Goal: Task Accomplishment & Management: Use online tool/utility

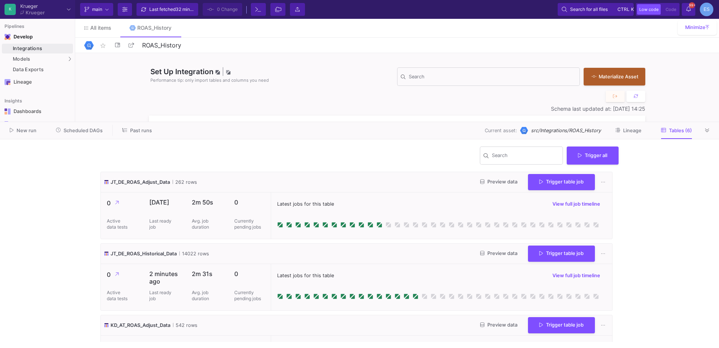
scroll to position [414, 0]
click at [94, 62] on div "UI-Models" at bounding box center [94, 61] width 24 height 6
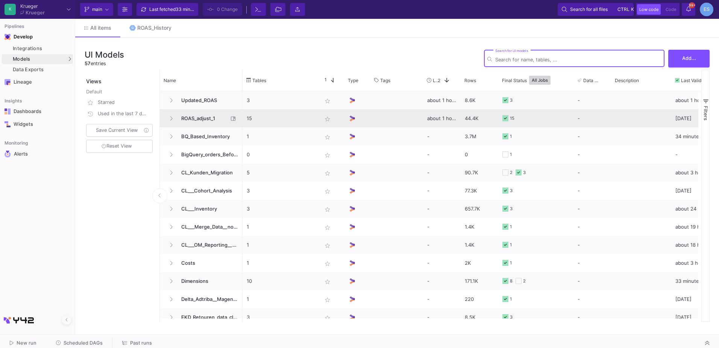
click at [213, 117] on span "ROAS_adjust_1" at bounding box center [203, 118] width 52 height 18
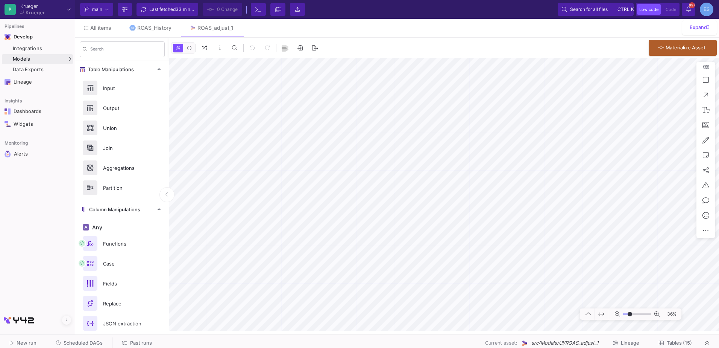
drag, startPoint x: 626, startPoint y: 314, endPoint x: 630, endPoint y: 314, distance: 3.8
click at [630, 314] on input "range" at bounding box center [637, 313] width 28 height 9
click at [719, 218] on html "K Krueger Krueger Current branch main Branch Options Last fetched 33 minutes ag…" at bounding box center [359, 174] width 719 height 348
drag, startPoint x: 628, startPoint y: 315, endPoint x: 635, endPoint y: 316, distance: 6.8
type input "7"
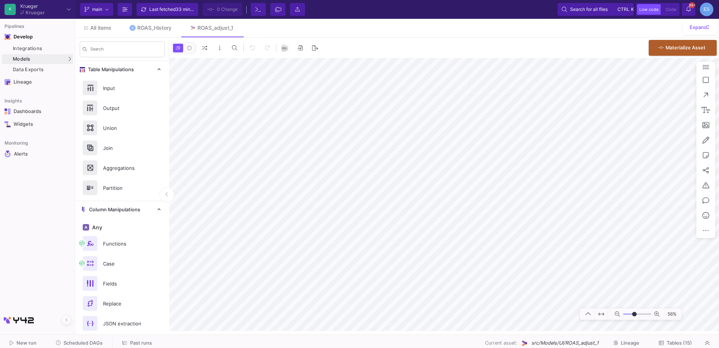
click at [635, 316] on input "range" at bounding box center [637, 313] width 28 height 9
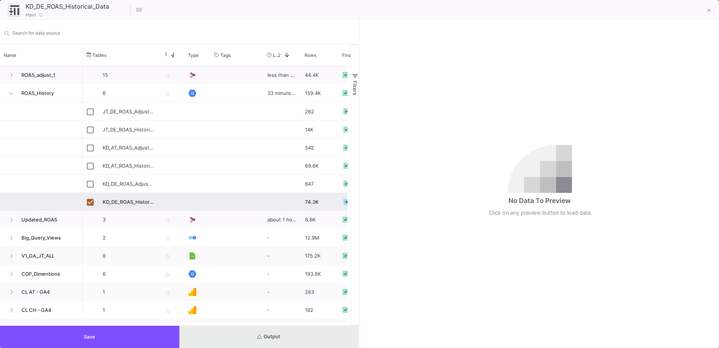
click at [312, 330] on button "Output" at bounding box center [268, 336] width 179 height 22
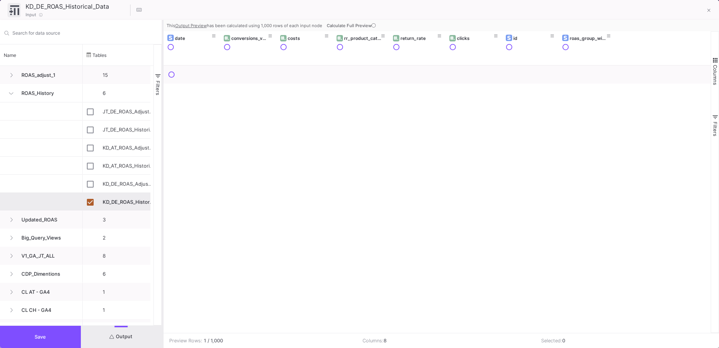
drag, startPoint x: 360, startPoint y: 181, endPoint x: 163, endPoint y: 166, distance: 197.7
click at [163, 166] on div at bounding box center [163, 184] width 2 height 328
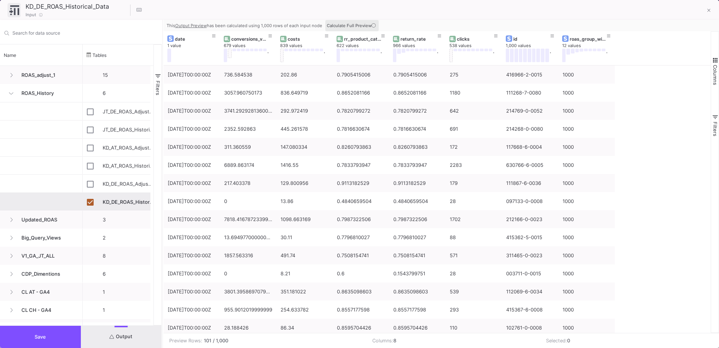
click at [374, 27] on icon at bounding box center [374, 25] width 4 height 4
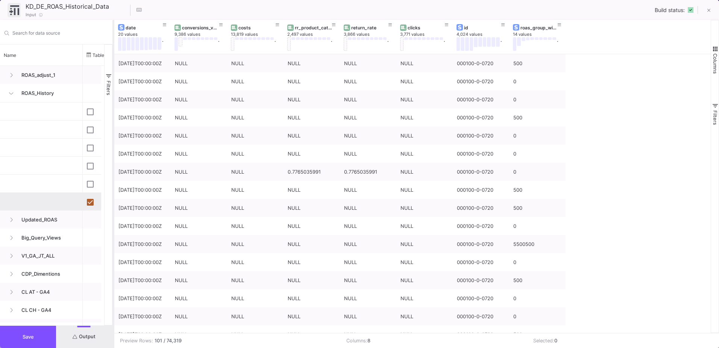
drag, startPoint x: 162, startPoint y: 102, endPoint x: 113, endPoint y: 106, distance: 49.4
click at [113, 106] on div at bounding box center [113, 184] width 2 height 328
click at [26, 340] on button "Save" at bounding box center [28, 336] width 56 height 22
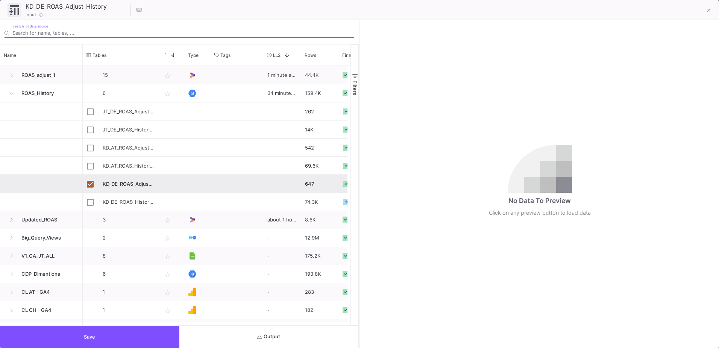
click at [234, 339] on button "Output" at bounding box center [268, 336] width 179 height 22
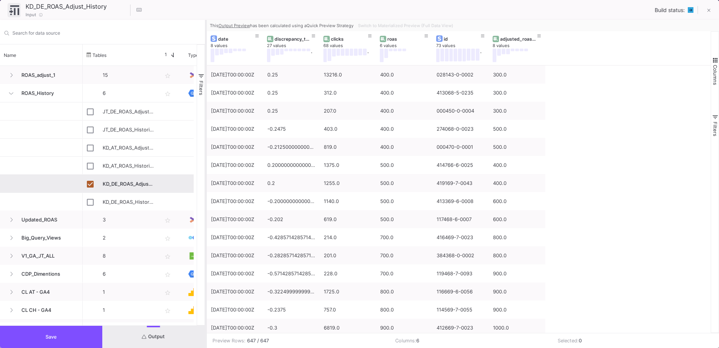
drag, startPoint x: 359, startPoint y: 241, endPoint x: 205, endPoint y: 245, distance: 153.9
click at [205, 245] on div at bounding box center [206, 184] width 2 height 328
click at [704, 15] on button at bounding box center [709, 10] width 15 height 15
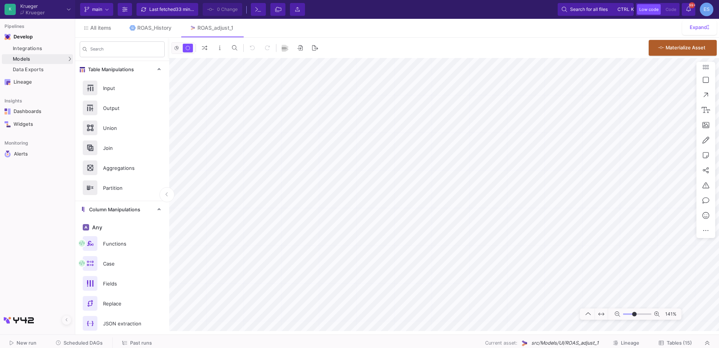
click at [432, 347] on html "K Krueger Krueger Current branch main Branch Options Last fetched 33 minutes ag…" at bounding box center [359, 174] width 719 height 348
click at [444, 337] on as-split "K Krueger Krueger Current branch main Branch Options Last fetched 33 minutes ag…" at bounding box center [359, 174] width 719 height 348
click at [408, 18] on div "K Krueger Krueger Current branch main Branch Options Last fetched 34 minutes ag…" at bounding box center [359, 9] width 719 height 19
click at [470, 347] on html "K Krueger Krueger Current branch main Branch Options Last fetched 34 minutes ag…" at bounding box center [359, 174] width 719 height 348
click at [403, 339] on as-split "K Krueger Krueger Current branch main Branch Options Last fetched 34 minutes ag…" at bounding box center [359, 174] width 719 height 348
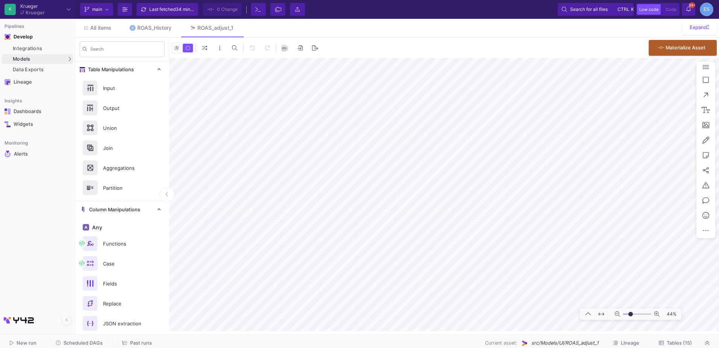
drag, startPoint x: 636, startPoint y: 313, endPoint x: 631, endPoint y: 311, distance: 5.6
type input "-17"
click at [631, 311] on input "range" at bounding box center [637, 313] width 28 height 9
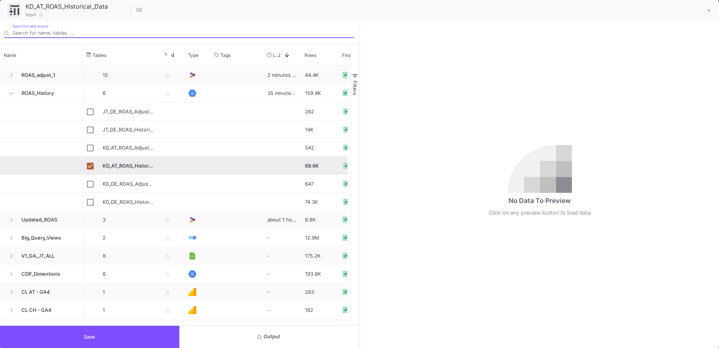
click at [275, 337] on span "Output" at bounding box center [268, 336] width 23 height 6
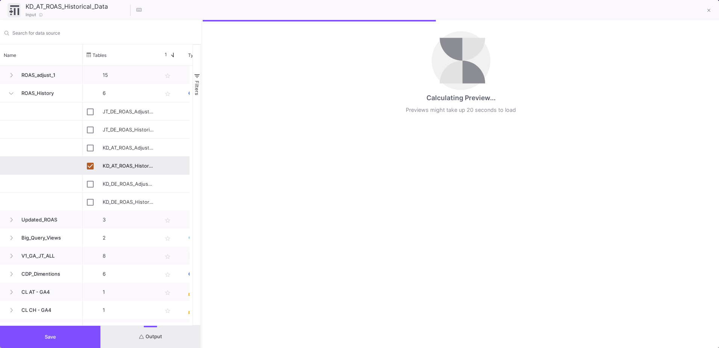
drag, startPoint x: 359, startPoint y: 218, endPoint x: 201, endPoint y: 223, distance: 157.7
click at [201, 223] on div at bounding box center [202, 184] width 2 height 328
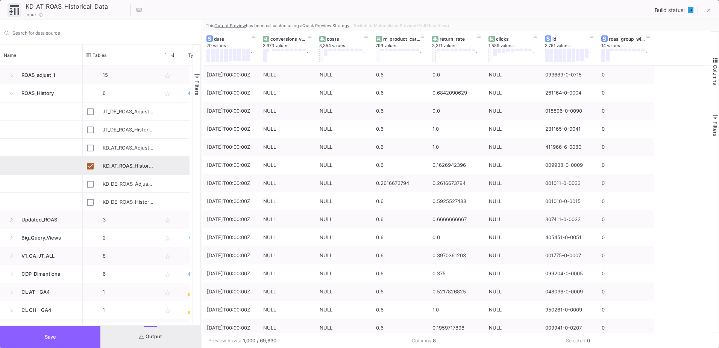
click at [71, 330] on button "Save" at bounding box center [50, 336] width 100 height 22
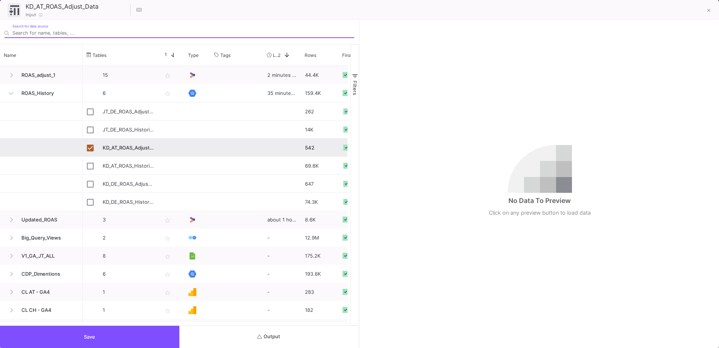
click at [259, 335] on icon "submit" at bounding box center [259, 336] width 5 height 5
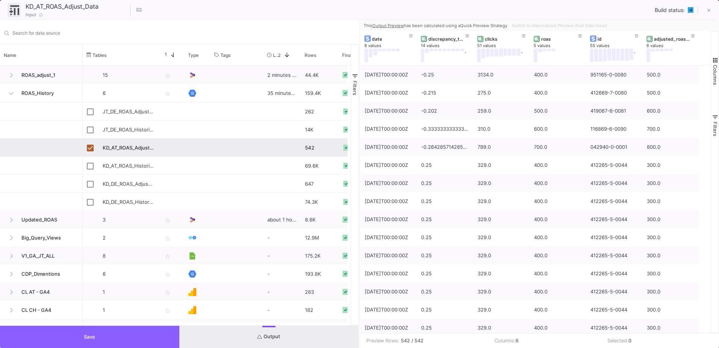
click at [147, 334] on button "Save" at bounding box center [89, 336] width 179 height 22
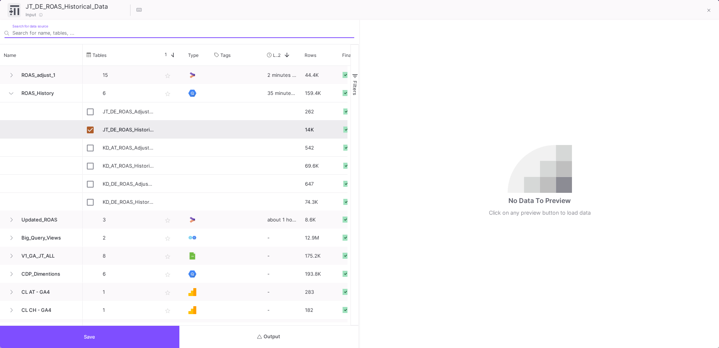
click at [246, 342] on button "Output" at bounding box center [268, 336] width 179 height 22
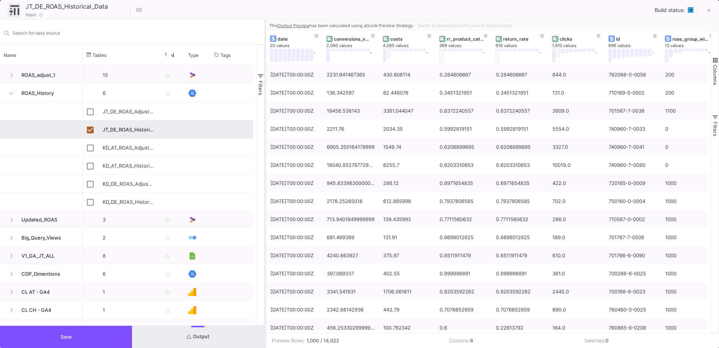
drag, startPoint x: 360, startPoint y: 251, endPoint x: 265, endPoint y: 258, distance: 94.8
click at [265, 258] on div at bounding box center [265, 184] width 2 height 328
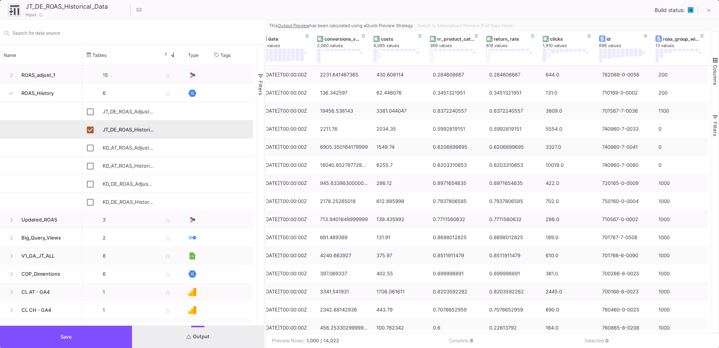
click at [92, 338] on button "Save" at bounding box center [66, 336] width 132 height 22
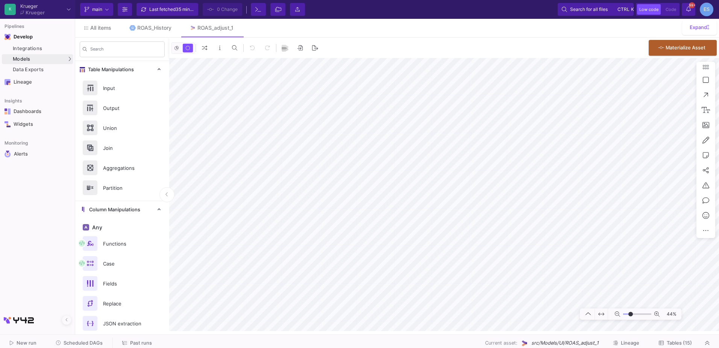
click at [395, 347] on html "K Krueger Krueger Current branch main Branch Options Last fetched 35 minutes ag…" at bounding box center [359, 174] width 719 height 348
type input "-2"
click at [633, 315] on input "range" at bounding box center [637, 313] width 28 height 9
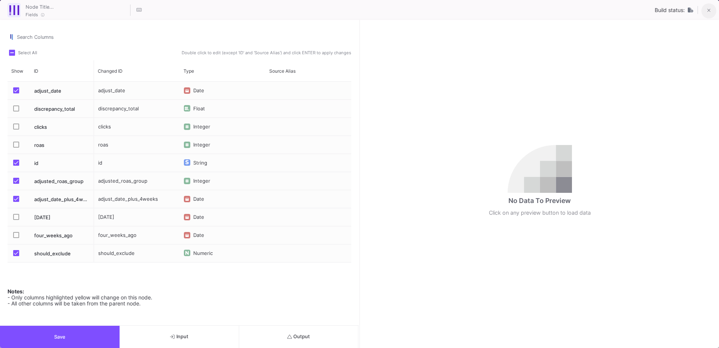
click at [705, 13] on button at bounding box center [709, 10] width 15 height 15
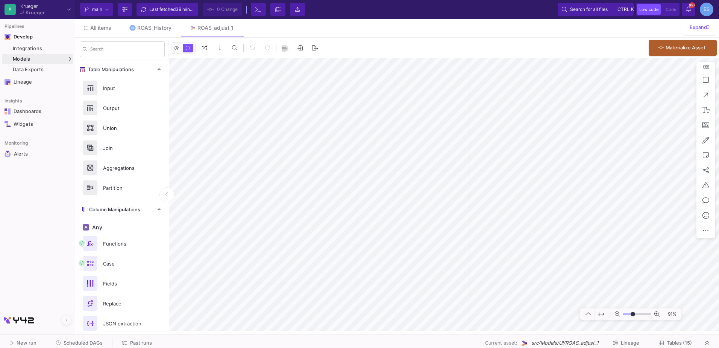
click at [719, 213] on html "K Krueger Krueger Current branch main Branch Options Last fetched 39 minutes ag…" at bounding box center [359, 174] width 719 height 348
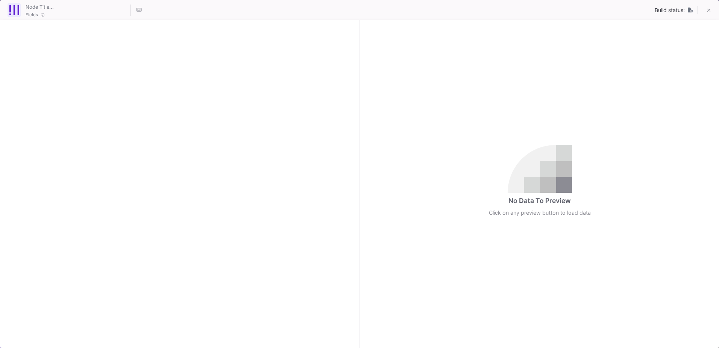
checkbox input "true"
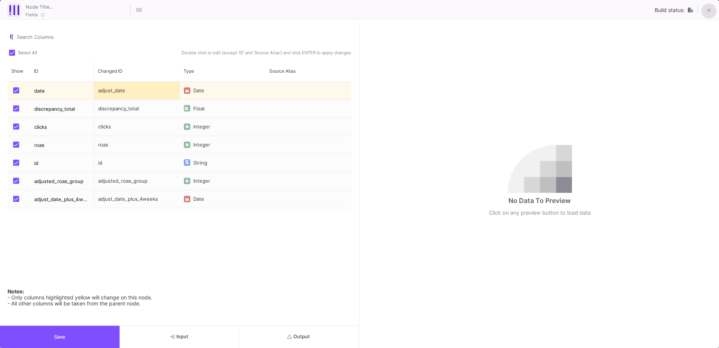
click at [709, 8] on fa-icon at bounding box center [709, 11] width 3 height 6
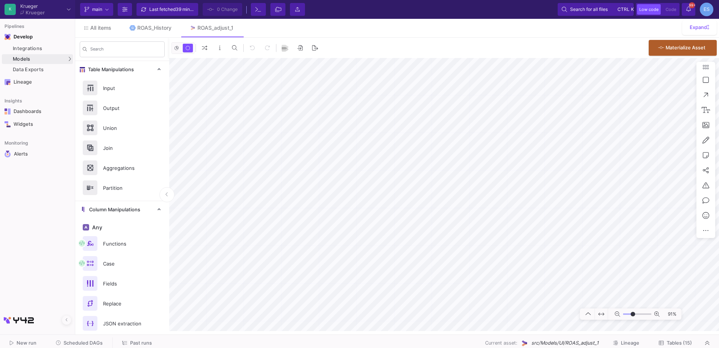
click at [469, 347] on html "K Krueger Krueger Current branch main Branch Options Last fetched 39 minutes ag…" at bounding box center [359, 174] width 719 height 348
click at [118, 195] on mat-sidenav-container "Search Table Manipulations Input Output Union Join Aggregations Partition Colum…" at bounding box center [397, 184] width 644 height 293
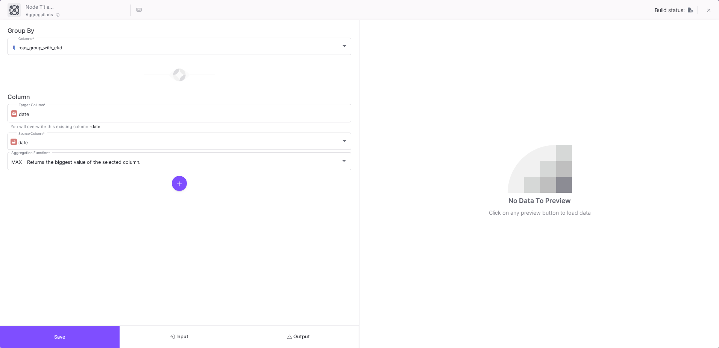
click at [332, 324] on form "Group By roas_group_with_ekd Columns * Column date Target Column * You will ove…" at bounding box center [179, 172] width 359 height 305
click at [330, 329] on button "Output" at bounding box center [299, 336] width 120 height 22
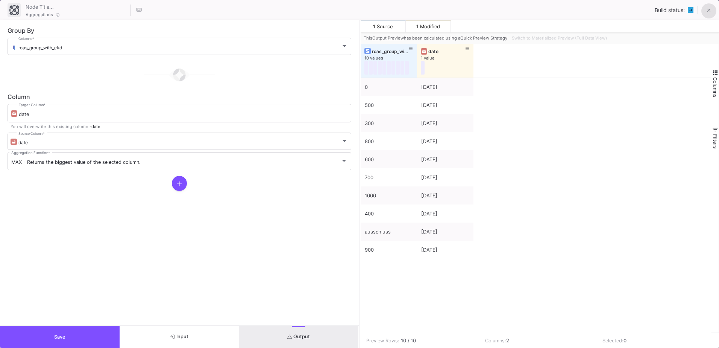
click at [710, 11] on icon at bounding box center [708, 10] width 3 height 3
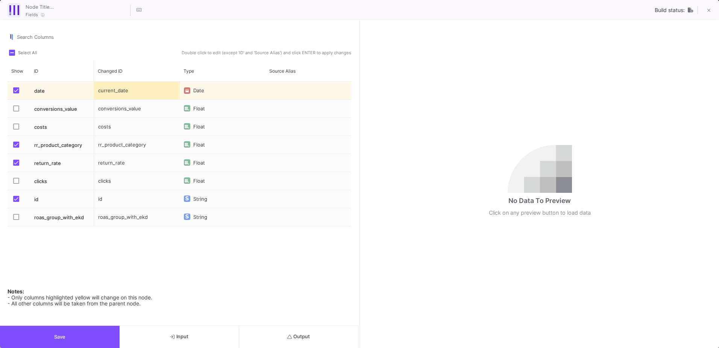
click at [14, 162] on span "Press SPACE to select this row." at bounding box center [16, 163] width 6 height 6
click at [16, 166] on input "Press SPACE to select this row." at bounding box center [16, 166] width 0 height 0
click at [16, 145] on span "Press SPACE to select this row." at bounding box center [16, 144] width 6 height 6
click at [16, 147] on input "Press SPACE to select this row." at bounding box center [16, 147] width 0 height 0
click at [44, 334] on button "Save" at bounding box center [60, 336] width 120 height 22
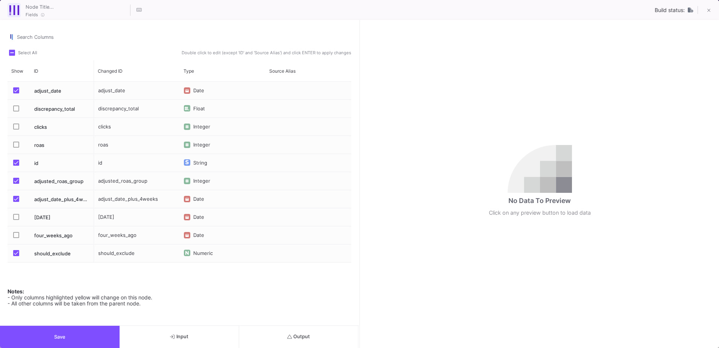
click at [46, 342] on button "Save" at bounding box center [60, 336] width 120 height 22
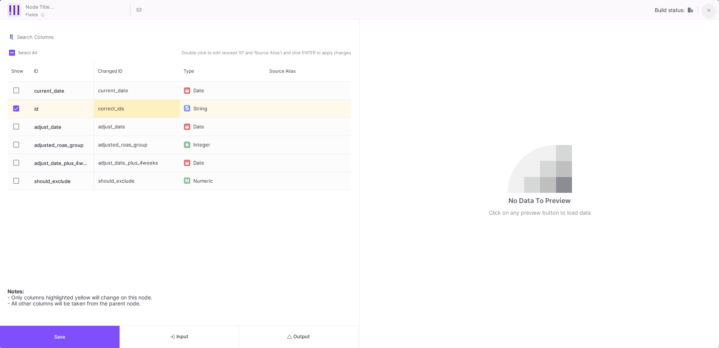
click at [710, 10] on icon at bounding box center [709, 10] width 3 height 5
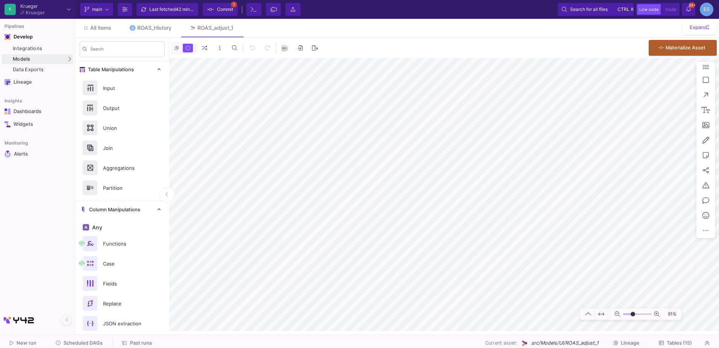
click at [351, 35] on div "All items ROAS_History ROAS_adjust_1 Expand Search Table Manipulations Input Ou…" at bounding box center [397, 175] width 644 height 312
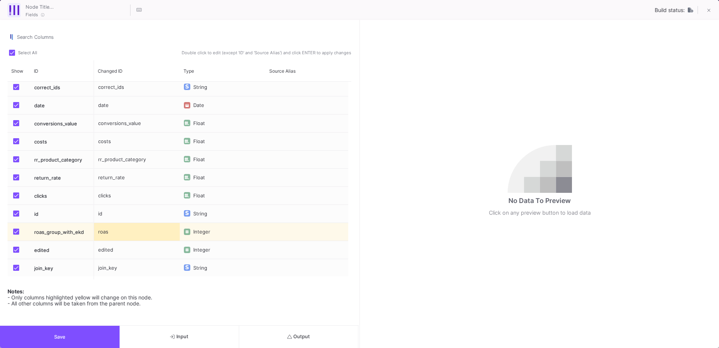
scroll to position [4, 0]
click at [711, 11] on button at bounding box center [709, 10] width 15 height 15
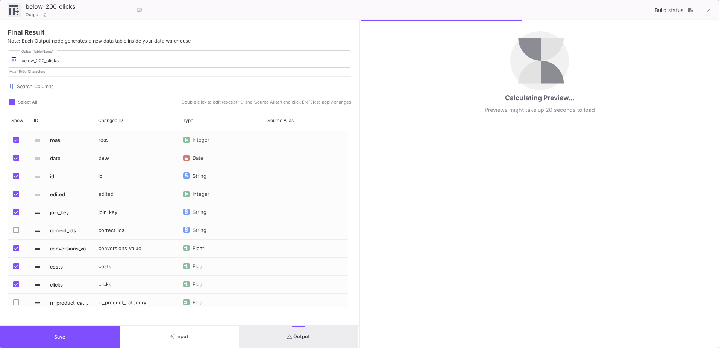
scroll to position [23, 0]
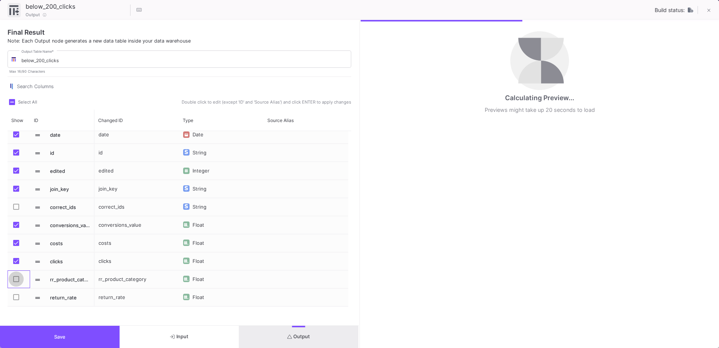
click at [16, 277] on span "Press SPACE to select this row." at bounding box center [16, 279] width 6 height 6
click at [16, 282] on input "Press SPACE to select this row." at bounding box center [16, 282] width 0 height 0
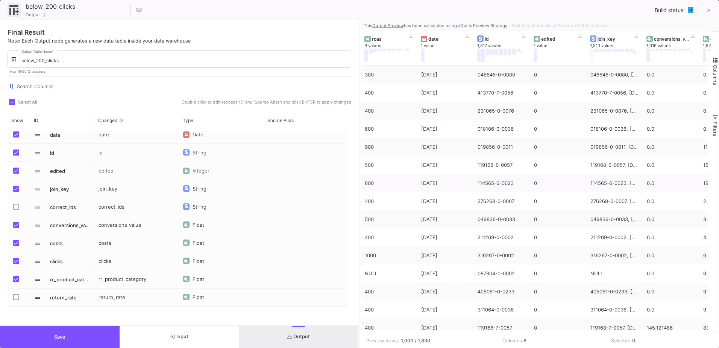
click at [16, 297] on span "Press SPACE to select this row." at bounding box center [16, 297] width 6 height 6
click at [16, 300] on input "Press SPACE to select this row." at bounding box center [16, 300] width 0 height 0
click at [77, 327] on button "Save" at bounding box center [60, 336] width 120 height 22
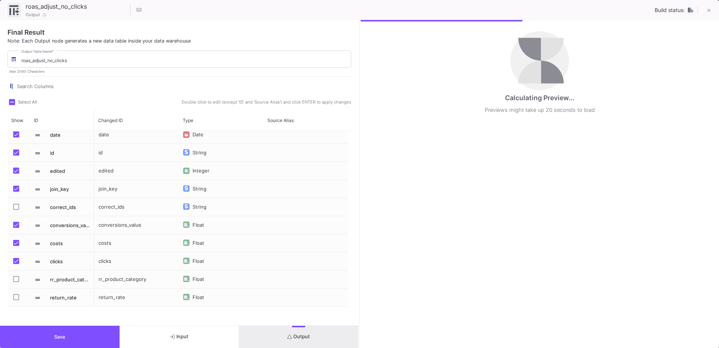
click at [18, 280] on span "Press SPACE to select this row." at bounding box center [16, 279] width 6 height 6
click at [16, 282] on input "Press SPACE to select this row." at bounding box center [16, 282] width 0 height 0
click at [17, 299] on span "Press SPACE to select this row." at bounding box center [16, 297] width 6 height 6
click at [16, 300] on input "Press SPACE to select this row." at bounding box center [16, 300] width 0 height 0
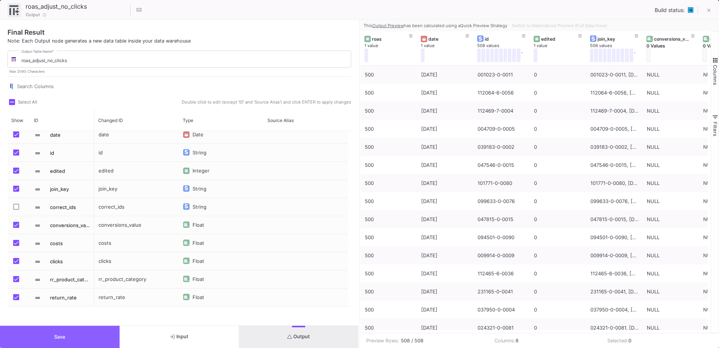
click at [27, 330] on button "Save" at bounding box center [60, 336] width 120 height 22
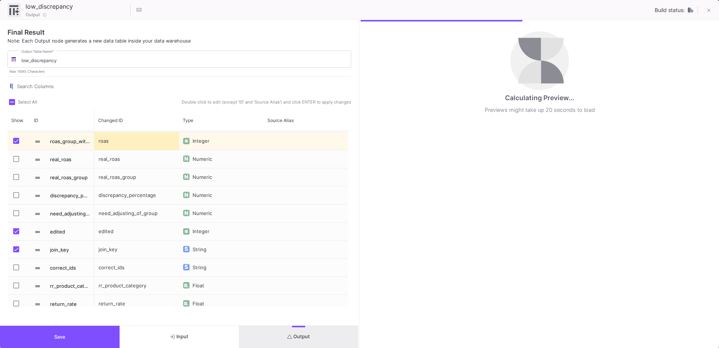
scroll to position [96, 0]
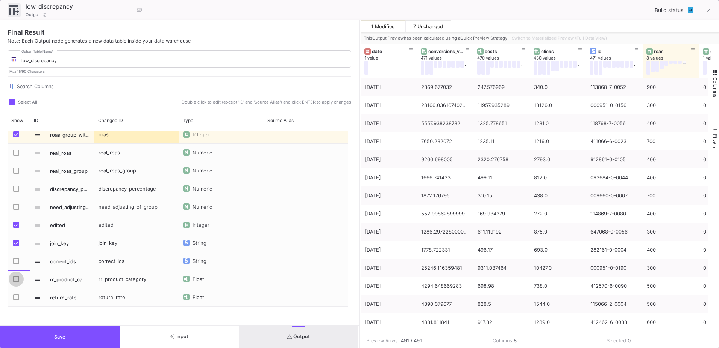
click at [18, 279] on span "Press SPACE to select this row." at bounding box center [16, 279] width 6 height 6
click at [16, 282] on input "Press SPACE to select this row." at bounding box center [16, 282] width 0 height 0
click at [16, 297] on span "Press SPACE to select this row." at bounding box center [16, 297] width 6 height 6
click at [16, 300] on input "Press SPACE to select this row." at bounding box center [16, 300] width 0 height 0
click at [86, 333] on button "Save" at bounding box center [60, 336] width 120 height 22
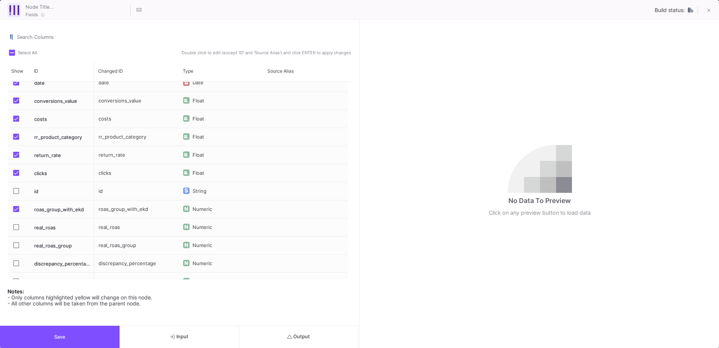
scroll to position [37, 0]
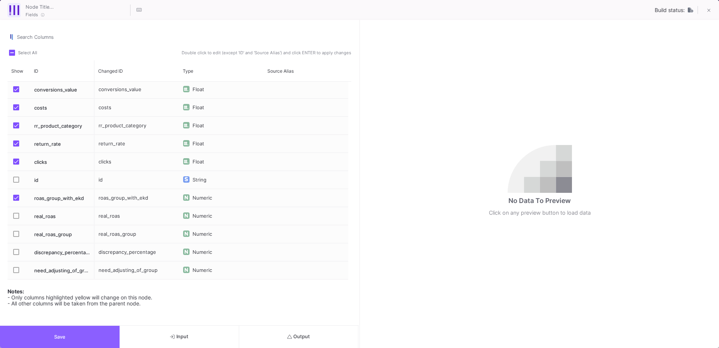
click at [96, 345] on button "Save" at bounding box center [60, 336] width 120 height 22
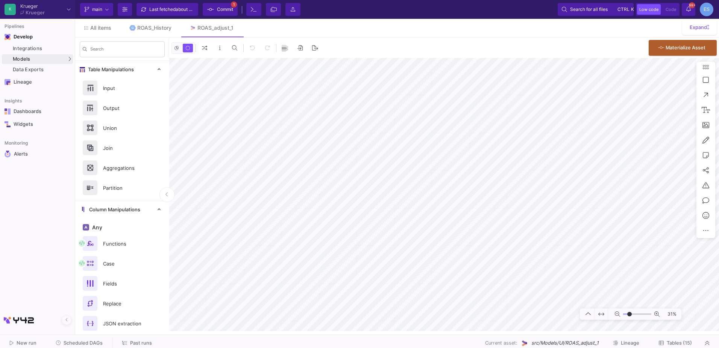
drag, startPoint x: 634, startPoint y: 314, endPoint x: 630, endPoint y: 313, distance: 4.6
click at [630, 313] on input "range" at bounding box center [637, 313] width 28 height 9
type input "-5"
click at [633, 315] on input "range" at bounding box center [637, 313] width 28 height 9
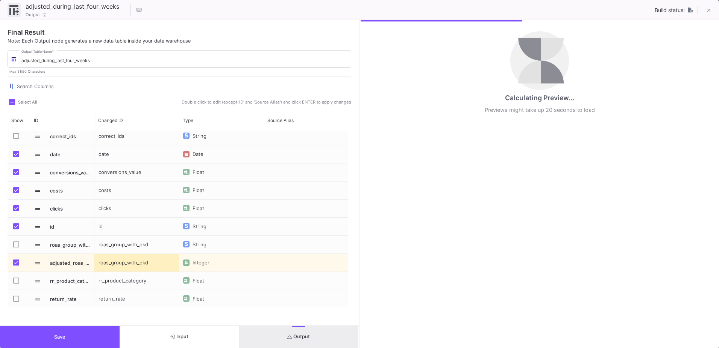
scroll to position [5, 0]
click at [18, 278] on span "Press SPACE to select this row." at bounding box center [16, 279] width 6 height 6
click at [16, 282] on input "Press SPACE to select this row." at bounding box center [16, 282] width 0 height 0
click at [15, 298] on span "Press SPACE to select this row." at bounding box center [16, 297] width 6 height 6
click at [16, 300] on input "Press SPACE to select this row." at bounding box center [16, 300] width 0 height 0
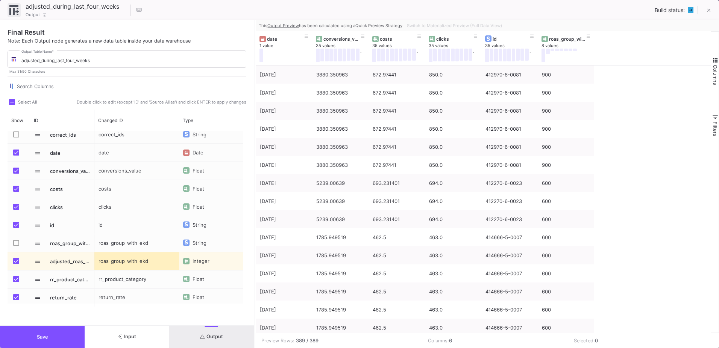
drag, startPoint x: 359, startPoint y: 167, endPoint x: 254, endPoint y: 163, distance: 104.7
click at [254, 163] on div at bounding box center [255, 184] width 2 height 328
click at [52, 335] on button "Save" at bounding box center [42, 336] width 85 height 22
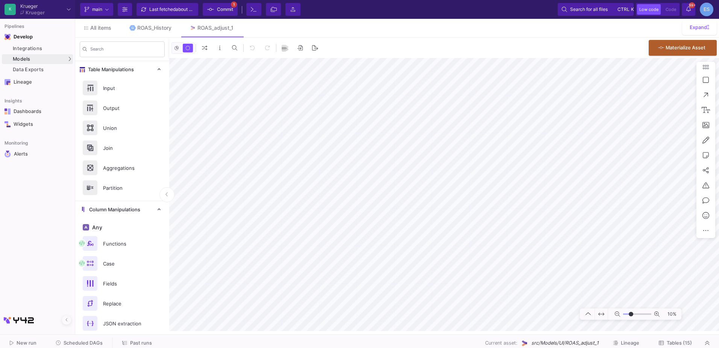
type input "-14"
click at [631, 312] on input "range" at bounding box center [637, 313] width 28 height 9
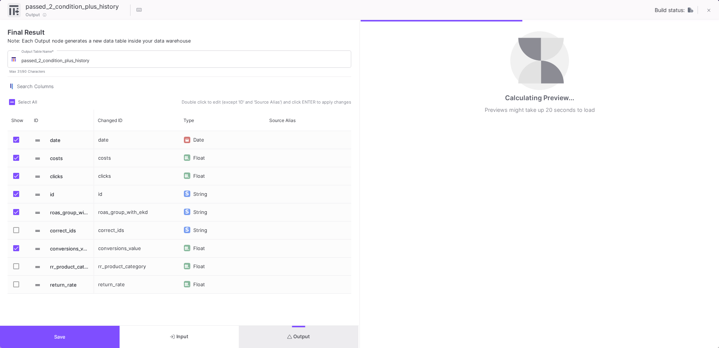
click at [18, 265] on span "Press SPACE to select this row." at bounding box center [16, 266] width 6 height 6
click at [16, 269] on input "Press SPACE to select this row." at bounding box center [16, 269] width 0 height 0
click at [11, 281] on div "Press SPACE to select this row." at bounding box center [19, 284] width 23 height 18
click at [280, 336] on button "Output" at bounding box center [299, 336] width 120 height 22
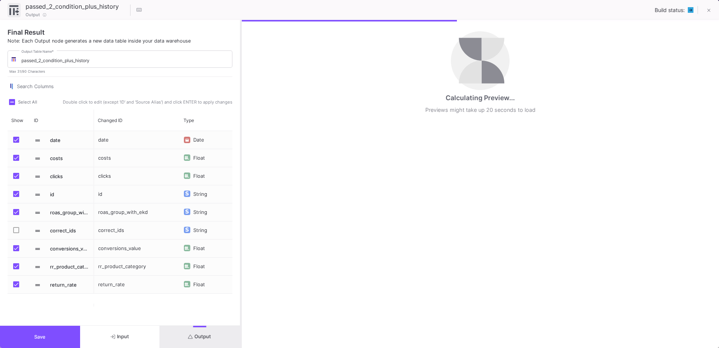
drag, startPoint x: 359, startPoint y: 289, endPoint x: 240, endPoint y: 280, distance: 119.3
click at [240, 280] on div at bounding box center [241, 184] width 2 height 328
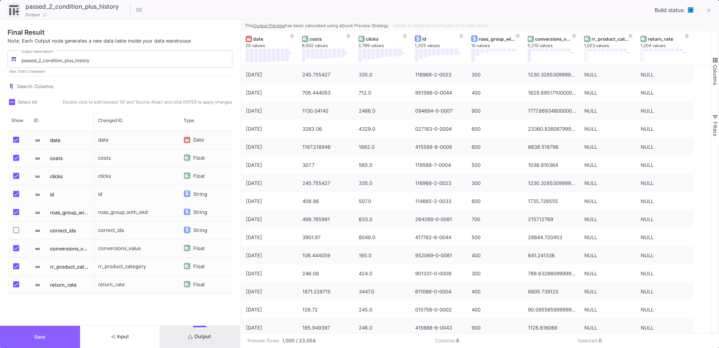
click at [60, 332] on button "Save" at bounding box center [40, 336] width 80 height 22
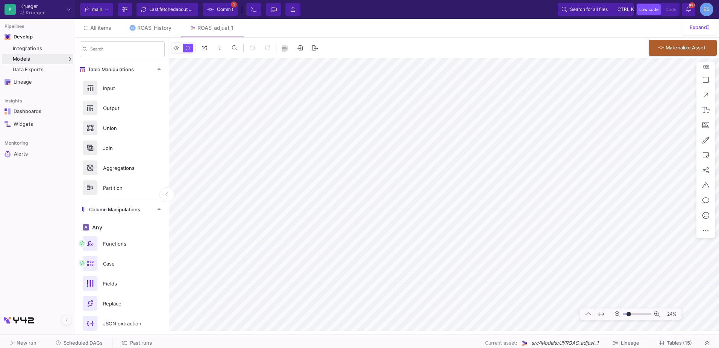
click at [629, 315] on input "range" at bounding box center [637, 313] width 28 height 9
type input "-14"
click at [631, 315] on input "range" at bounding box center [637, 313] width 28 height 9
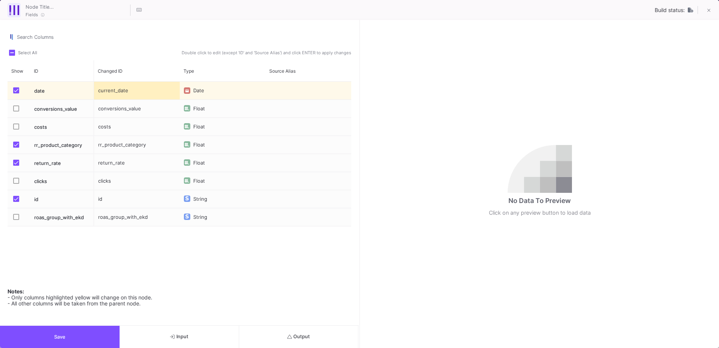
click at [15, 162] on span "Press SPACE to select this row." at bounding box center [16, 163] width 6 height 6
click at [16, 166] on input "Press SPACE to select this row." at bounding box center [16, 166] width 0 height 0
click at [16, 144] on span "Press SPACE to select this row." at bounding box center [16, 144] width 6 height 6
click at [16, 147] on input "Press SPACE to select this row." at bounding box center [16, 147] width 0 height 0
click at [90, 337] on button "Save" at bounding box center [60, 336] width 120 height 22
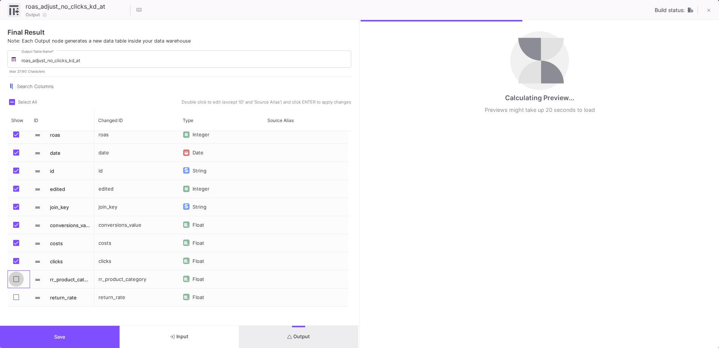
click at [16, 276] on span "Press SPACE to select this row." at bounding box center [16, 279] width 6 height 6
click at [16, 282] on input "Press SPACE to select this row." at bounding box center [16, 282] width 0 height 0
click at [18, 292] on mat-checkbox "Press SPACE to select this row." at bounding box center [18, 297] width 11 height 18
click at [18, 297] on span "Press SPACE to select this row." at bounding box center [16, 297] width 6 height 6
click at [16, 300] on input "Press SPACE to select this row." at bounding box center [16, 300] width 0 height 0
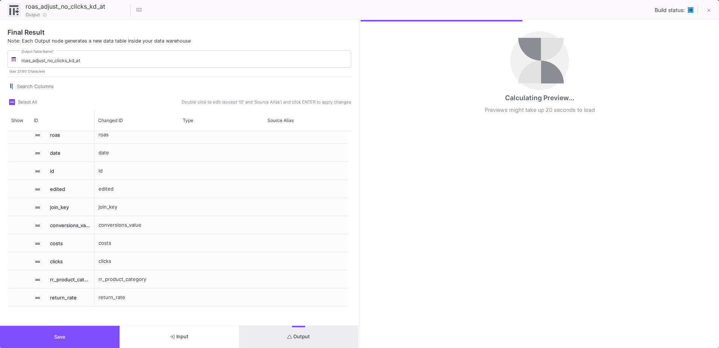
checkbox input "true"
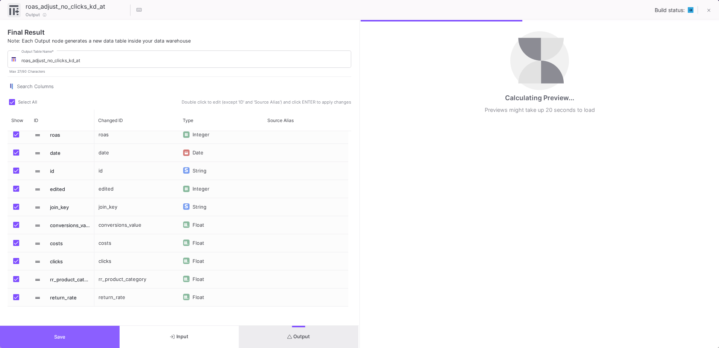
click at [35, 336] on button "Save" at bounding box center [60, 336] width 120 height 22
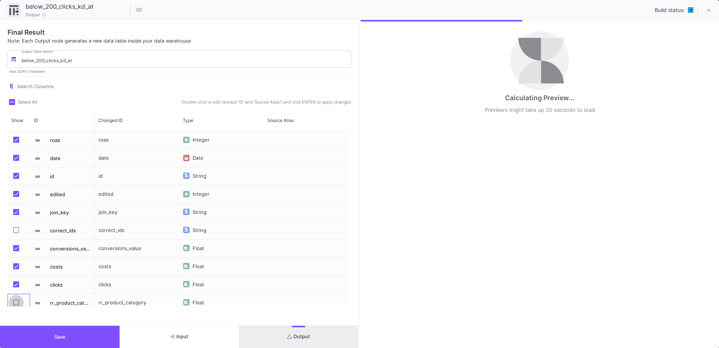
click at [18, 301] on span "Press SPACE to select this row." at bounding box center [16, 302] width 6 height 6
click at [16, 305] on input "Press SPACE to select this row." at bounding box center [16, 305] width 0 height 0
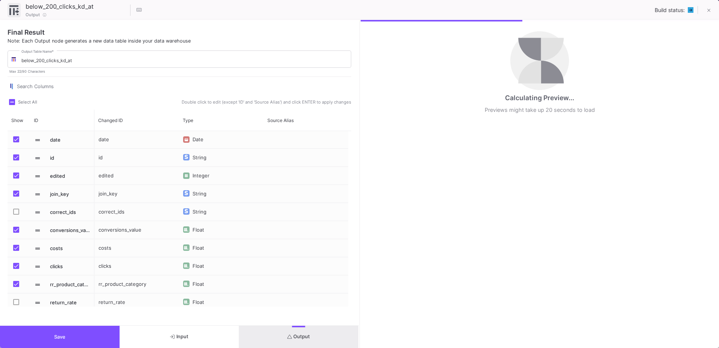
scroll to position [23, 0]
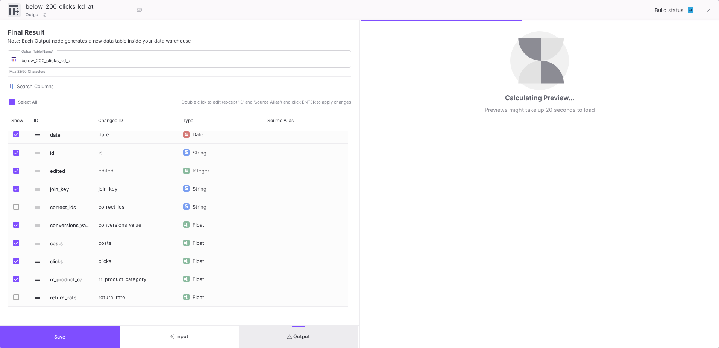
click at [16, 299] on span "Press SPACE to select this row." at bounding box center [16, 297] width 6 height 6
click at [16, 300] on input "Press SPACE to select this row." at bounding box center [16, 300] width 0 height 0
click at [26, 331] on button "Save" at bounding box center [60, 336] width 120 height 22
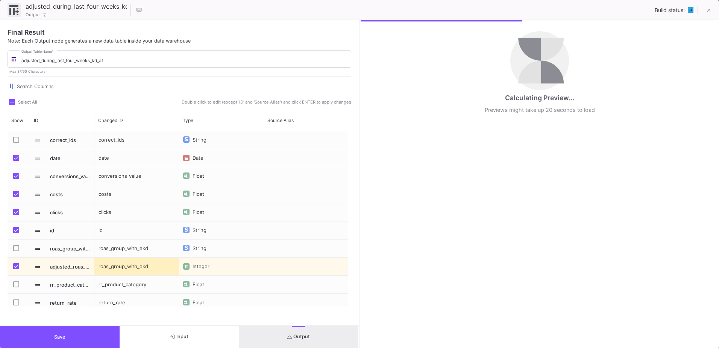
click at [19, 302] on span "Press SPACE to select this row." at bounding box center [16, 302] width 6 height 6
click at [16, 305] on input "Press SPACE to select this row." at bounding box center [16, 305] width 0 height 0
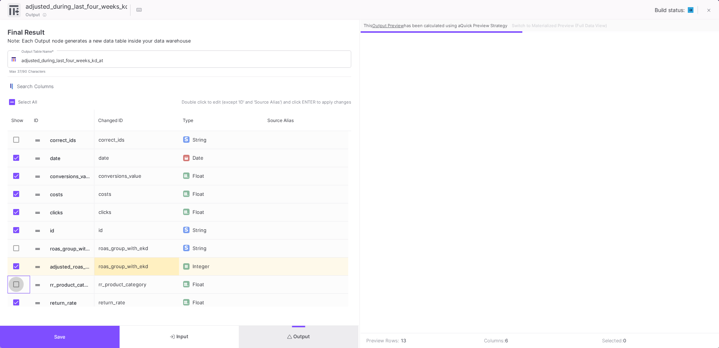
click at [19, 284] on label "Press SPACE to select this row." at bounding box center [18, 285] width 11 height 8
click at [16, 287] on input "Press SPACE to select this row." at bounding box center [16, 287] width 0 height 0
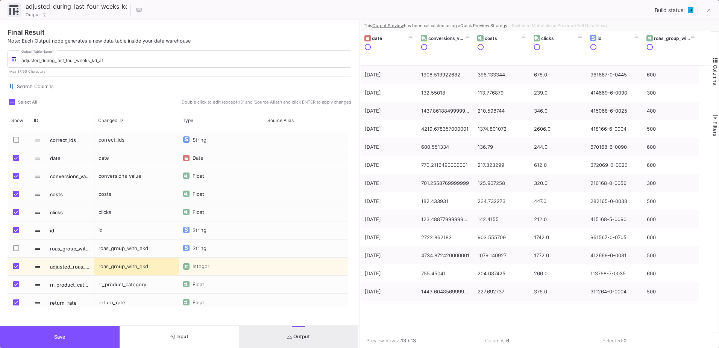
click at [53, 340] on button "Save" at bounding box center [60, 336] width 120 height 22
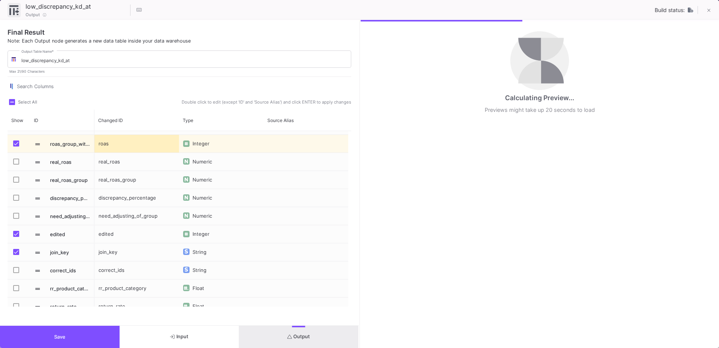
scroll to position [96, 0]
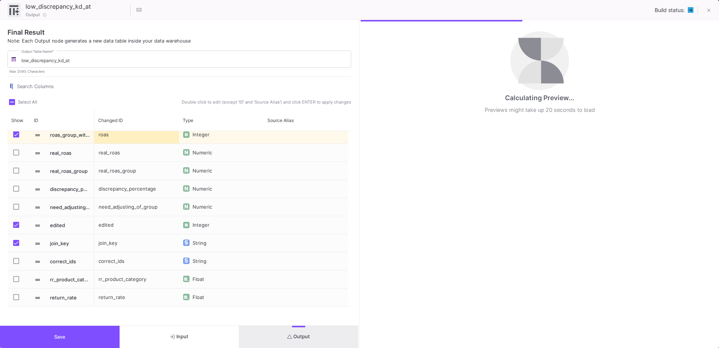
click at [14, 279] on span "Press SPACE to select this row." at bounding box center [16, 279] width 6 height 6
click at [16, 282] on input "Press SPACE to select this row." at bounding box center [16, 282] width 0 height 0
click at [14, 299] on span "Press SPACE to select this row." at bounding box center [16, 297] width 6 height 6
click at [16, 300] on input "Press SPACE to select this row." at bounding box center [16, 300] width 0 height 0
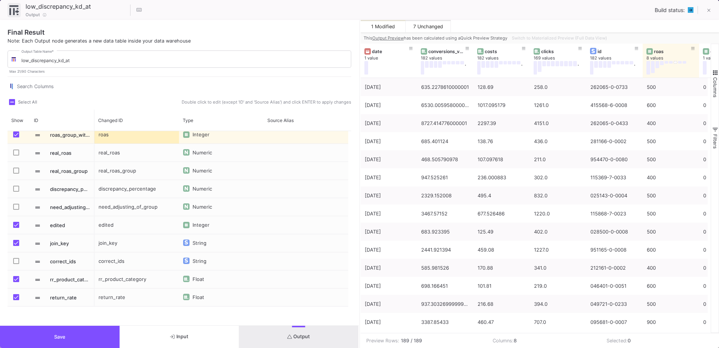
click at [35, 340] on button "Save" at bounding box center [60, 336] width 120 height 22
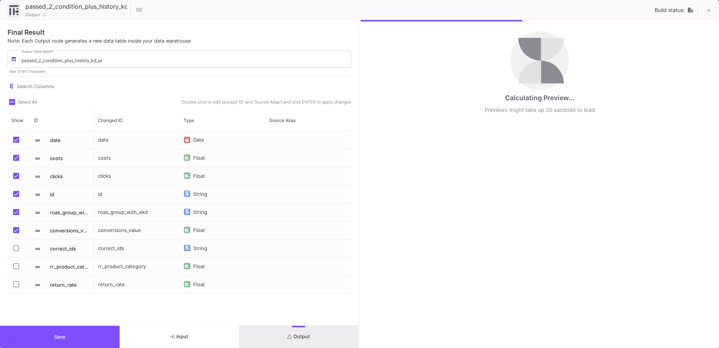
click at [16, 268] on span "Press SPACE to select this row." at bounding box center [16, 266] width 6 height 6
click at [16, 269] on input "Press SPACE to select this row." at bounding box center [16, 269] width 0 height 0
click at [17, 286] on span "Press SPACE to select this row." at bounding box center [16, 284] width 6 height 6
click at [16, 287] on input "Press SPACE to select this row." at bounding box center [16, 287] width 0 height 0
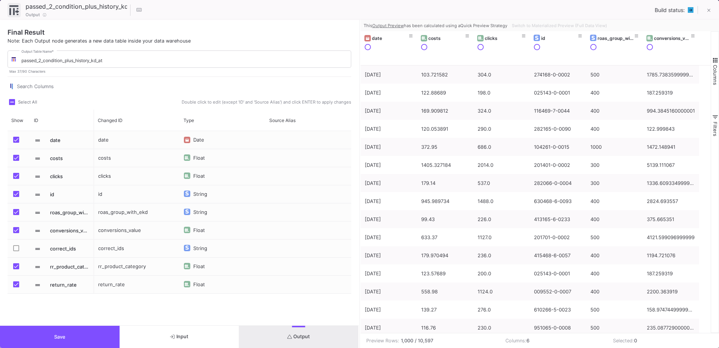
click at [47, 336] on button "Save" at bounding box center [60, 336] width 120 height 22
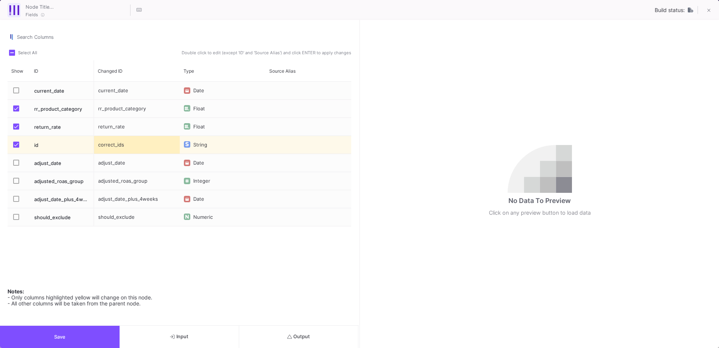
click at [12, 129] on div "Press SPACE to select this row." at bounding box center [19, 127] width 14 height 18
click at [16, 107] on span "Press SPACE to select this row." at bounding box center [16, 108] width 6 height 6
click at [16, 111] on input "Press SPACE to select this row." at bounding box center [16, 111] width 0 height 0
click at [100, 344] on button "Save" at bounding box center [60, 336] width 120 height 22
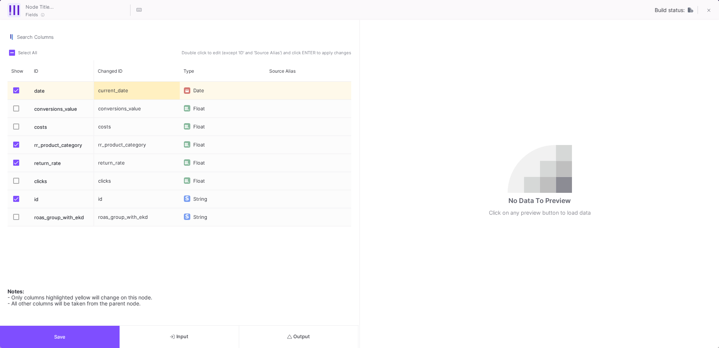
click at [17, 143] on span "Press SPACE to select this row." at bounding box center [16, 144] width 6 height 6
click at [16, 147] on input "Press SPACE to select this row." at bounding box center [16, 147] width 0 height 0
click at [17, 157] on mat-checkbox "Press SPACE to select this row." at bounding box center [18, 163] width 11 height 18
click at [19, 165] on span "Press SPACE to select this row." at bounding box center [16, 163] width 6 height 6
click at [16, 166] on input "Press SPACE to select this row." at bounding box center [16, 166] width 0 height 0
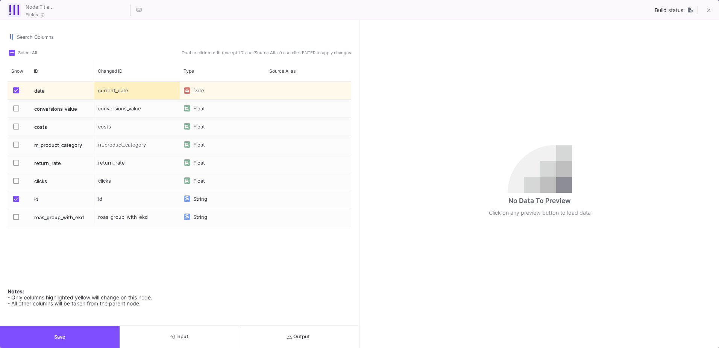
click at [87, 338] on button "Save" at bounding box center [60, 336] width 120 height 22
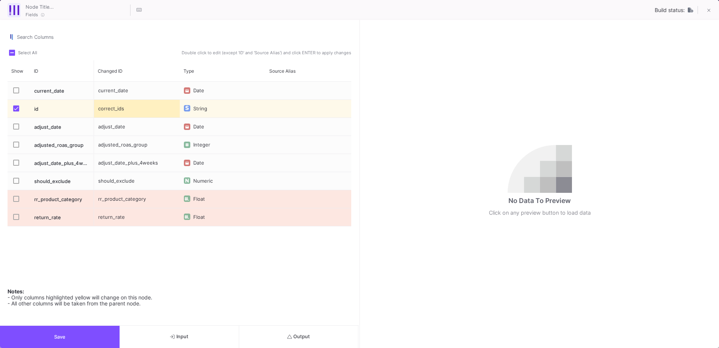
click at [83, 336] on button "Save" at bounding box center [60, 336] width 120 height 22
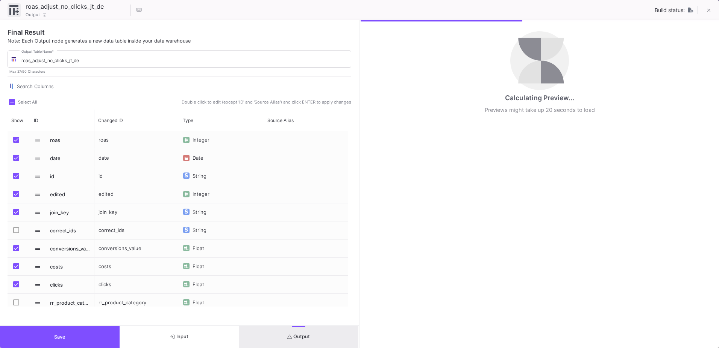
click at [17, 304] on span "Press SPACE to select this row." at bounding box center [16, 302] width 6 height 6
click at [16, 305] on input "Press SPACE to select this row." at bounding box center [16, 305] width 0 height 0
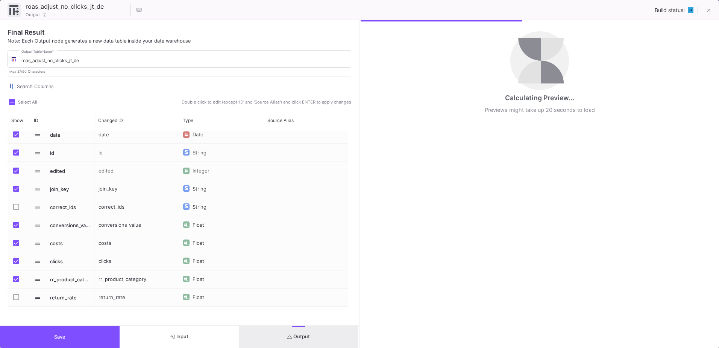
click at [18, 297] on span "Press SPACE to select this row." at bounding box center [16, 297] width 6 height 6
click at [16, 300] on input "Press SPACE to select this row." at bounding box center [16, 300] width 0 height 0
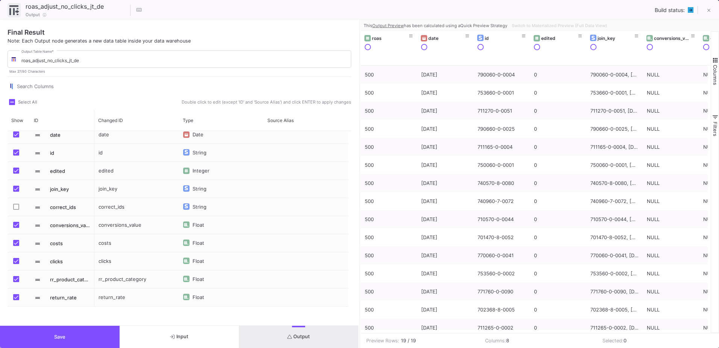
click at [23, 336] on button "Save" at bounding box center [60, 336] width 120 height 22
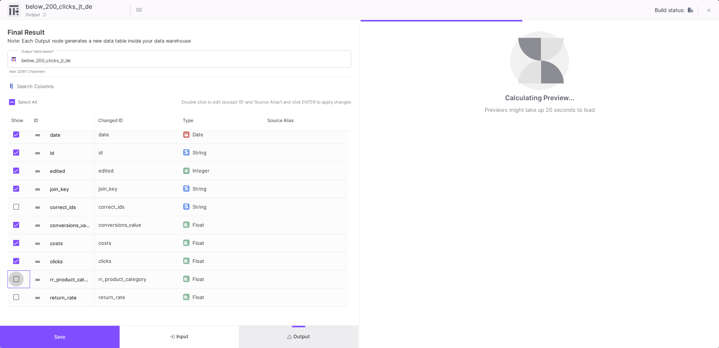
click at [15, 280] on span "Press SPACE to select this row." at bounding box center [16, 279] width 6 height 6
click at [16, 282] on input "Press SPACE to select this row." at bounding box center [16, 282] width 0 height 0
click at [15, 295] on span "Press SPACE to select this row." at bounding box center [16, 297] width 6 height 6
click at [16, 300] on input "Press SPACE to select this row." at bounding box center [16, 300] width 0 height 0
click at [25, 345] on button "Save" at bounding box center [60, 336] width 120 height 22
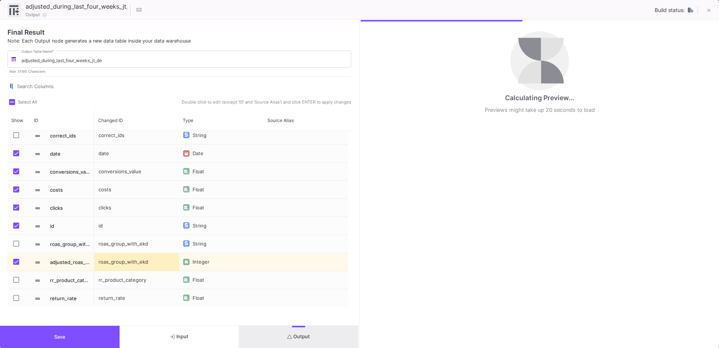
scroll to position [5, 0]
click at [15, 282] on label "Press SPACE to select this row." at bounding box center [18, 280] width 11 height 8
click at [16, 282] on input "Press SPACE to select this row." at bounding box center [16, 282] width 0 height 0
click at [14, 299] on span "Press SPACE to select this row." at bounding box center [16, 297] width 6 height 6
click at [16, 300] on input "Press SPACE to select this row." at bounding box center [16, 300] width 0 height 0
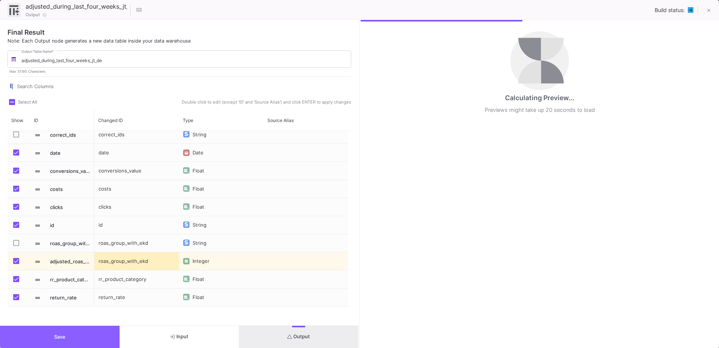
click at [20, 333] on button "Save" at bounding box center [60, 336] width 120 height 22
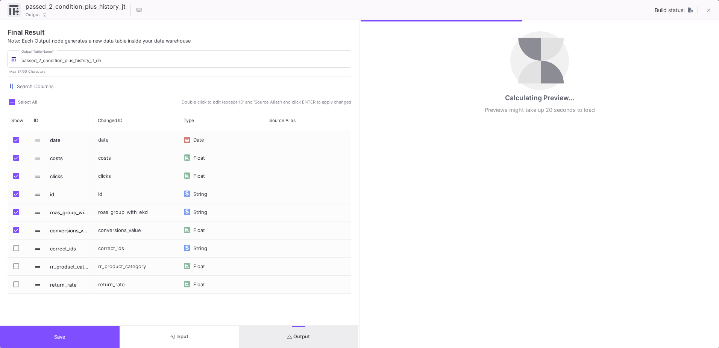
click at [16, 267] on span "Press SPACE to select this row." at bounding box center [16, 266] width 6 height 6
click at [16, 269] on input "Press SPACE to select this row." at bounding box center [16, 269] width 0 height 0
click at [16, 286] on span "Press SPACE to select this row." at bounding box center [16, 284] width 6 height 6
click at [16, 287] on input "Press SPACE to select this row." at bounding box center [16, 287] width 0 height 0
click at [29, 331] on button "Save" at bounding box center [60, 336] width 120 height 22
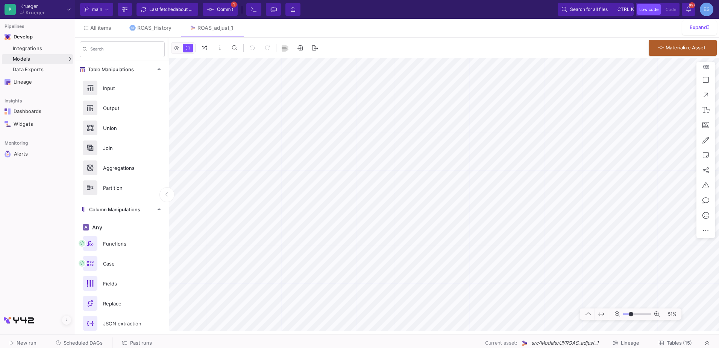
click at [210, 5] on fa-icon at bounding box center [210, 9] width 7 height 11
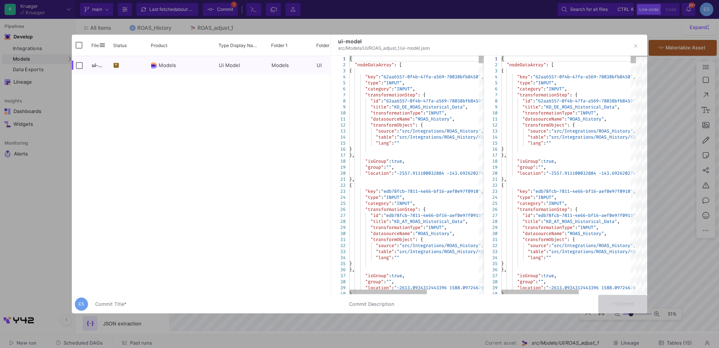
click at [120, 308] on div "Commit Title *" at bounding box center [217, 302] width 245 height 14
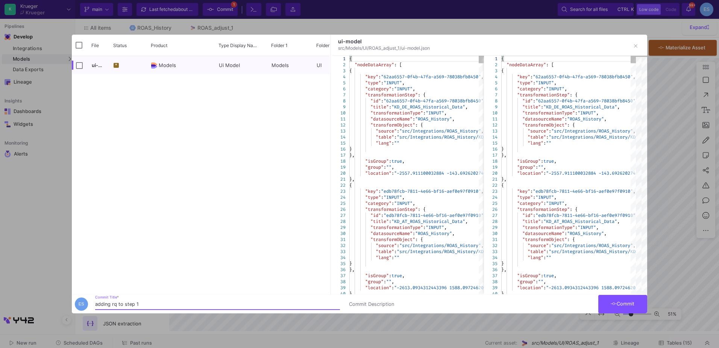
type input "adding rq to step 1"
click at [617, 297] on button "Commit" at bounding box center [623, 304] width 49 height 18
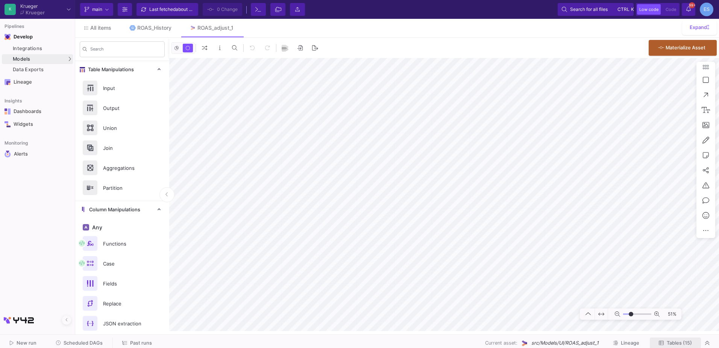
click at [693, 342] on button "Tables (15)" at bounding box center [675, 343] width 51 height 12
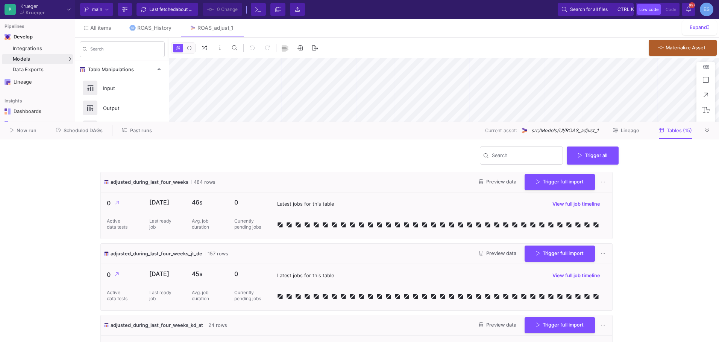
type input "-49"
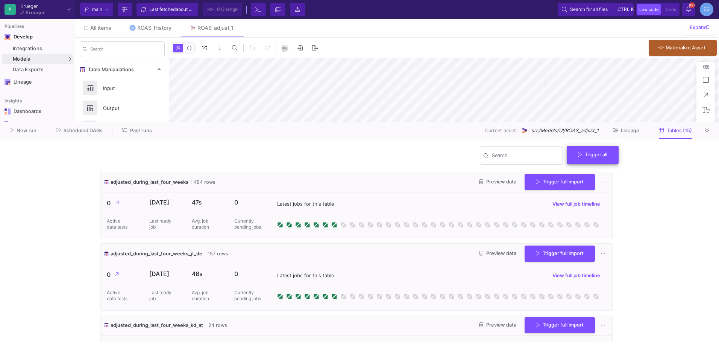
click at [614, 150] on button "Trigger all" at bounding box center [593, 155] width 52 height 18
click at [606, 173] on button "Full import" at bounding box center [595, 173] width 61 height 18
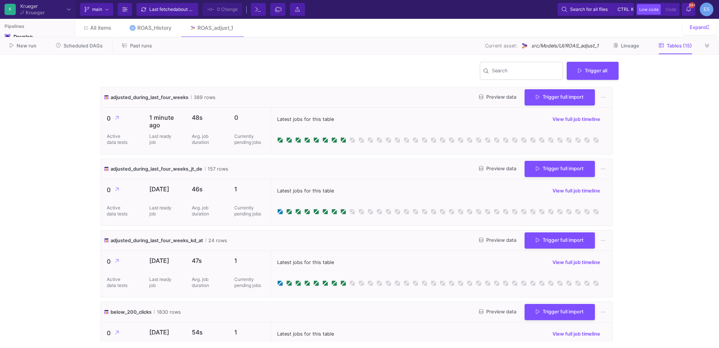
drag, startPoint x: 311, startPoint y: 121, endPoint x: 308, endPoint y: 36, distance: 84.7
click at [308, 36] on as-split "K Krueger Krueger Current branch main Branch Options Last fetched about 1 hour …" at bounding box center [359, 174] width 719 height 348
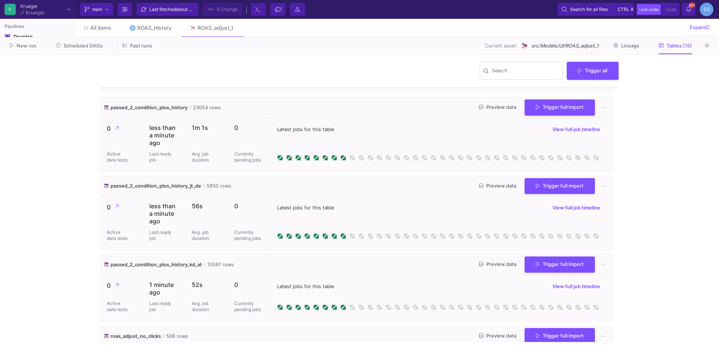
scroll to position [640, 0]
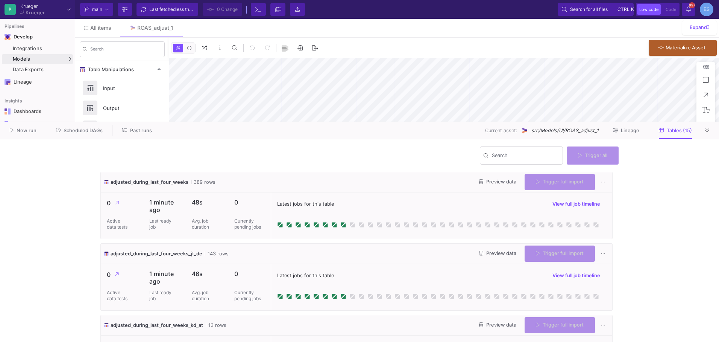
type input "-49"
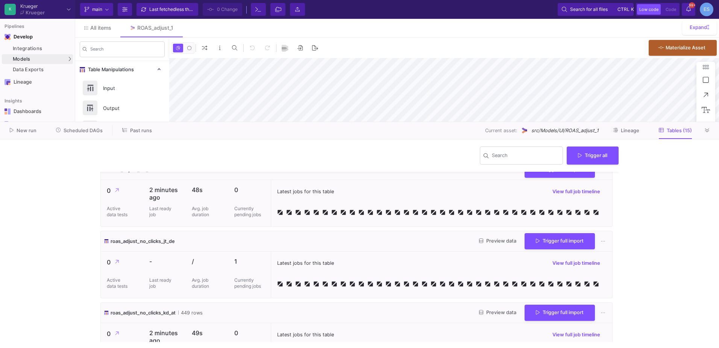
scroll to position [898, 0]
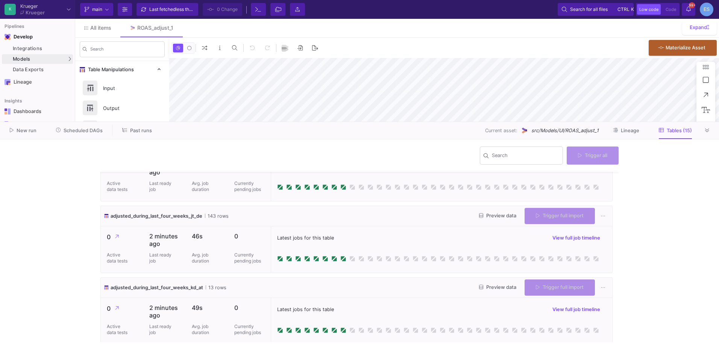
type input "-49"
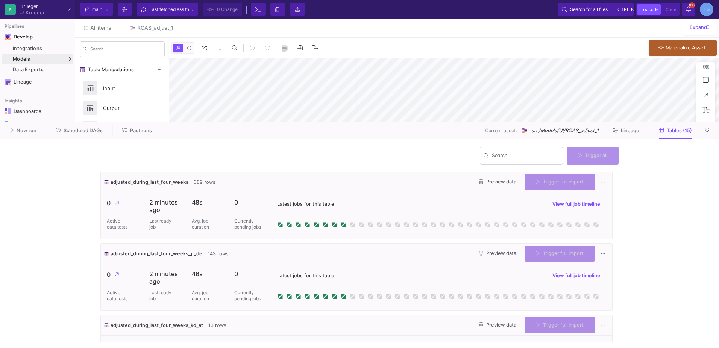
click at [502, 179] on span "Preview data" at bounding box center [497, 182] width 37 height 6
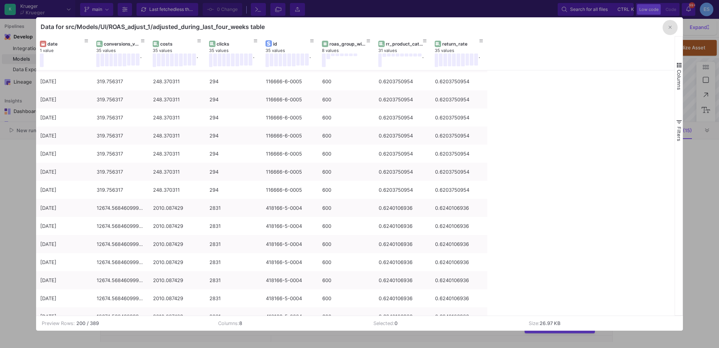
scroll to position [3385, 0]
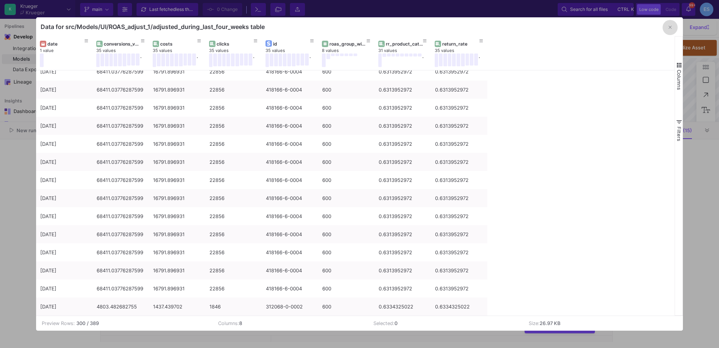
click at [672, 29] on button "button" at bounding box center [670, 27] width 15 height 15
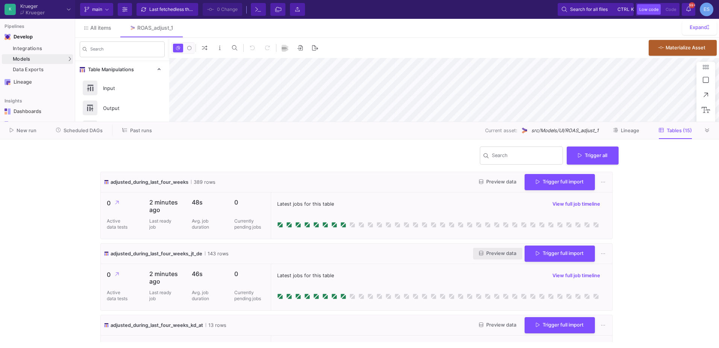
click at [493, 258] on button "Preview data" at bounding box center [497, 254] width 49 height 12
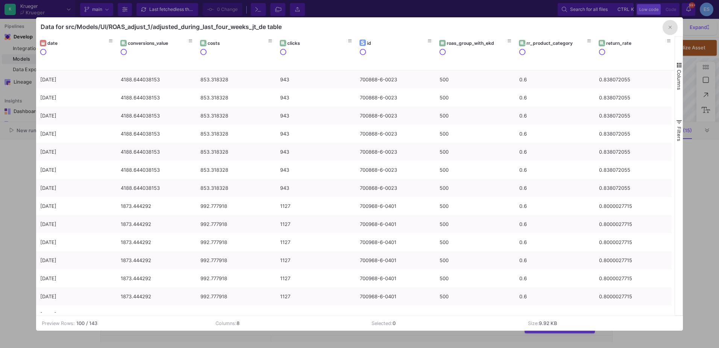
click at [666, 29] on button "button" at bounding box center [670, 27] width 15 height 15
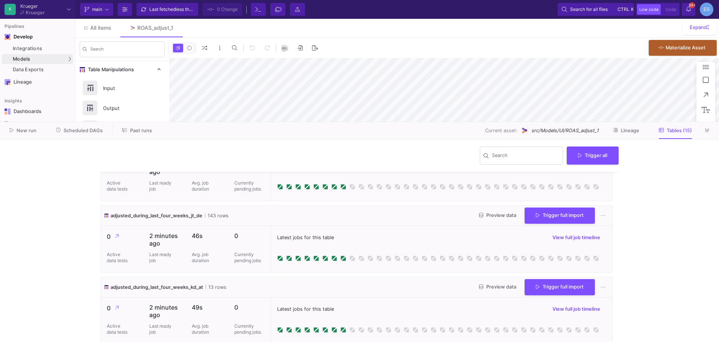
scroll to position [75, 0]
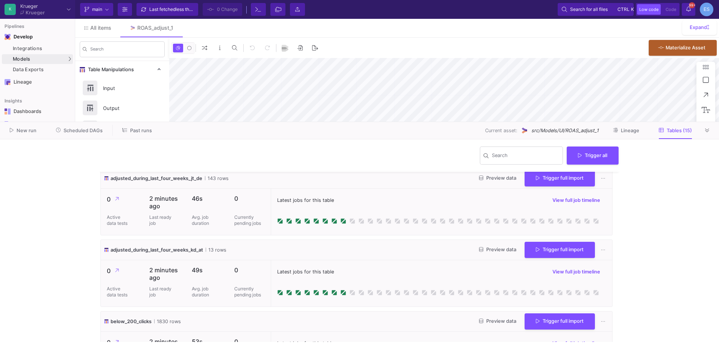
click at [491, 253] on button "Preview data" at bounding box center [497, 250] width 49 height 12
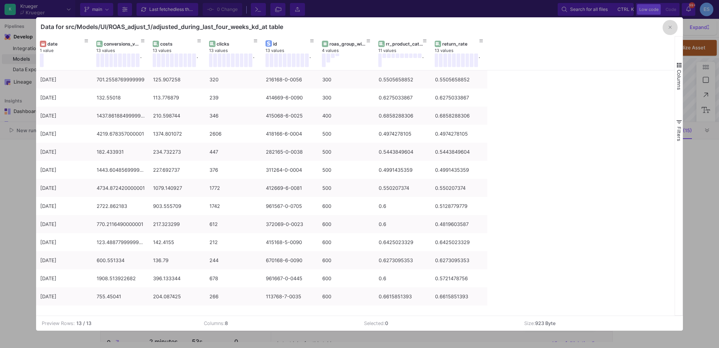
click at [670, 29] on icon "button" at bounding box center [670, 27] width 3 height 5
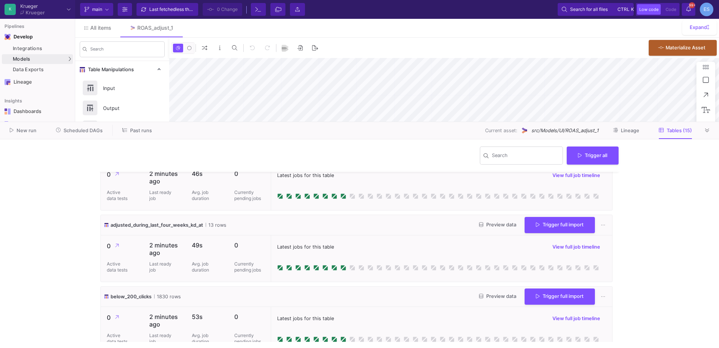
scroll to position [0, 0]
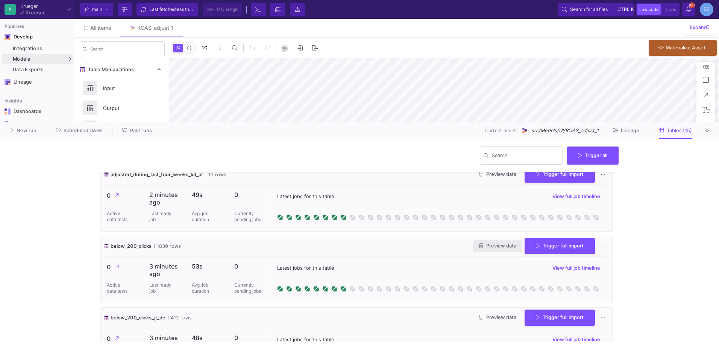
click at [486, 244] on span "Preview data" at bounding box center [497, 246] width 37 height 6
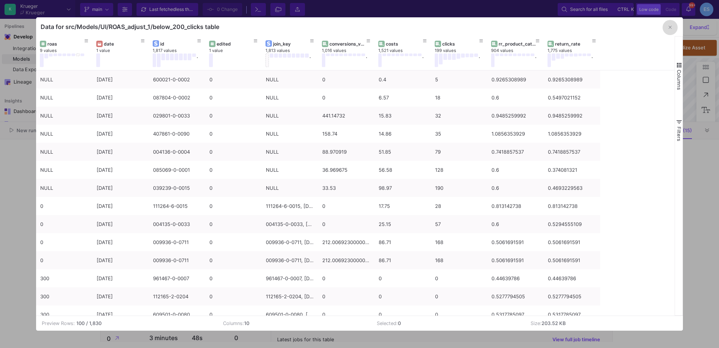
click at [667, 27] on button "button" at bounding box center [670, 27] width 15 height 15
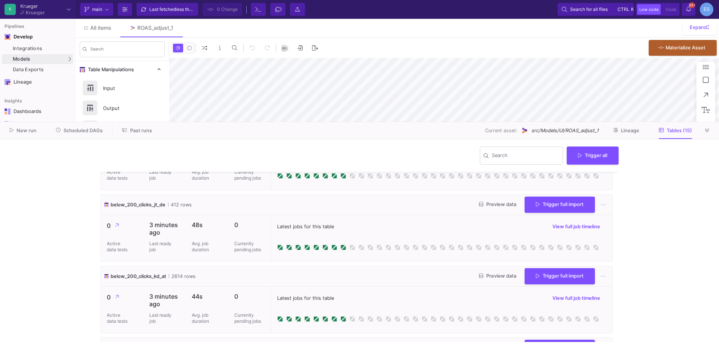
click at [494, 201] on button "Preview data" at bounding box center [497, 205] width 49 height 12
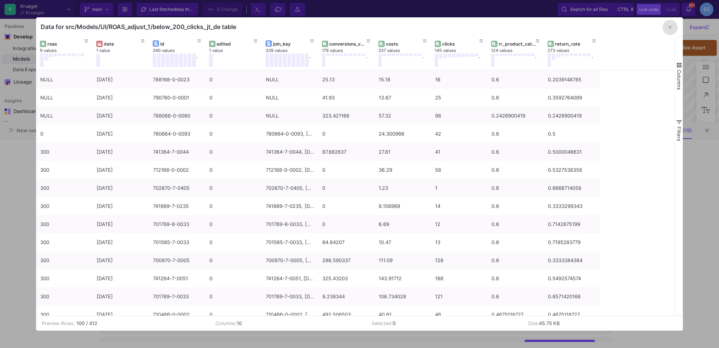
click at [672, 30] on icon "button" at bounding box center [670, 27] width 3 height 5
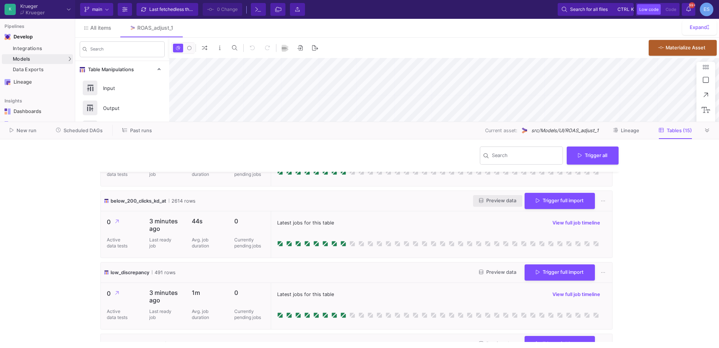
click at [490, 203] on span "Preview data" at bounding box center [497, 201] width 37 height 6
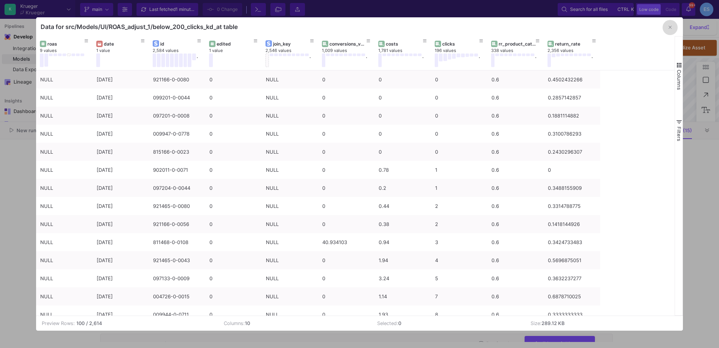
click at [666, 31] on button "button" at bounding box center [670, 27] width 15 height 15
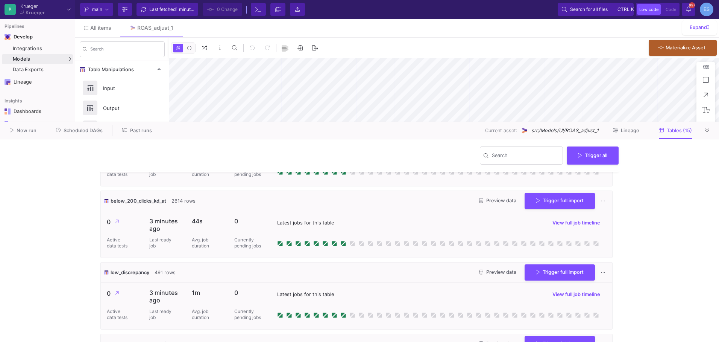
scroll to position [376, 0]
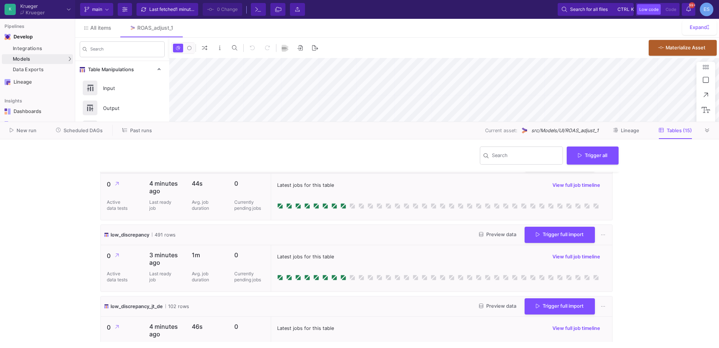
click at [482, 237] on button "Preview data" at bounding box center [497, 235] width 49 height 12
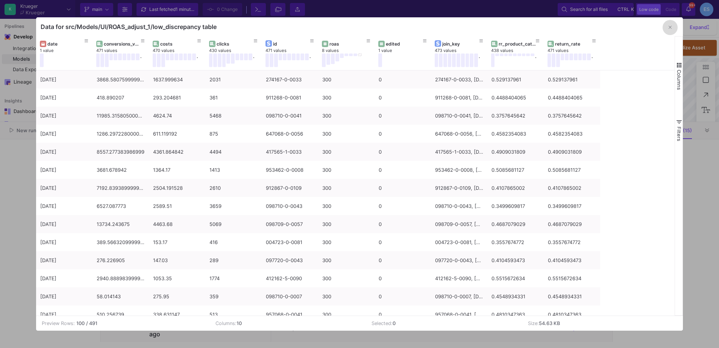
click at [673, 31] on button "button" at bounding box center [670, 27] width 15 height 15
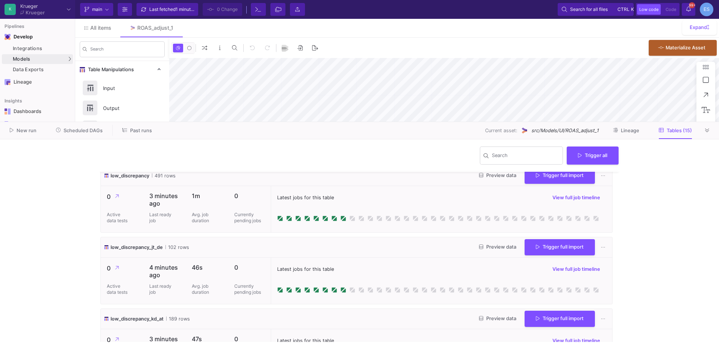
scroll to position [451, 0]
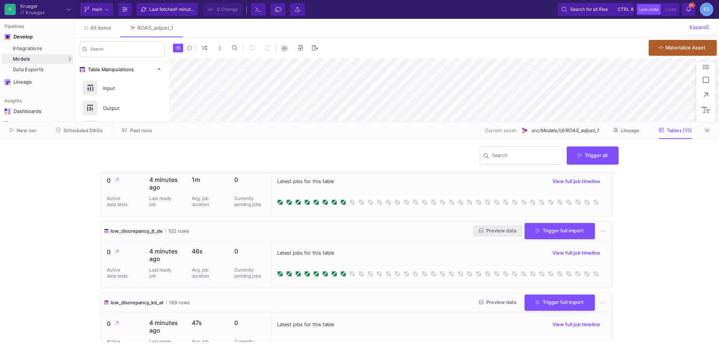
click at [488, 234] on button "Preview data" at bounding box center [497, 231] width 49 height 12
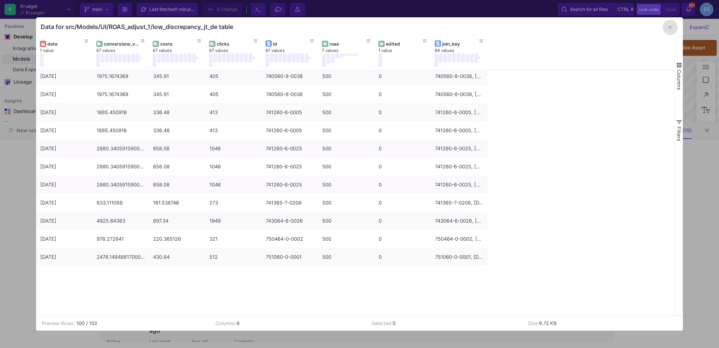
scroll to position [1537, 0]
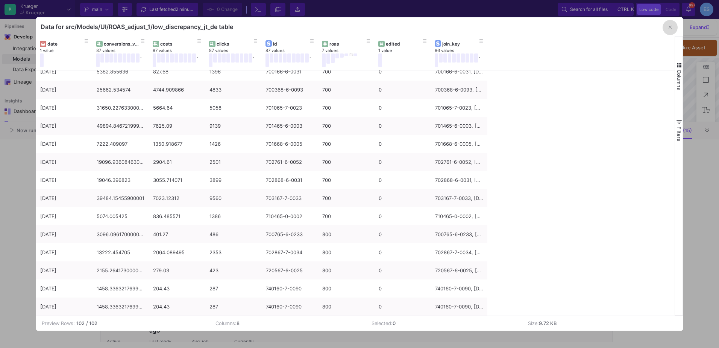
click at [668, 28] on button "button" at bounding box center [670, 27] width 15 height 15
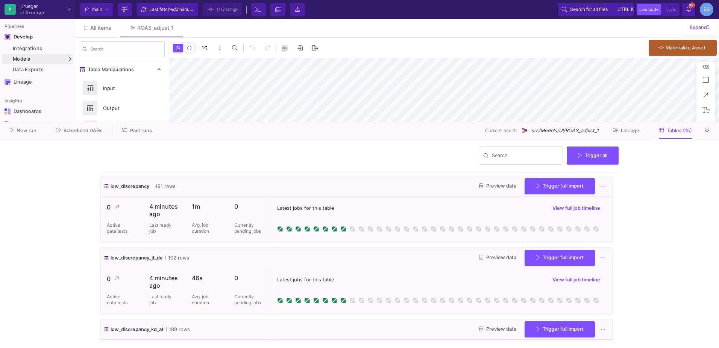
scroll to position [414, 0]
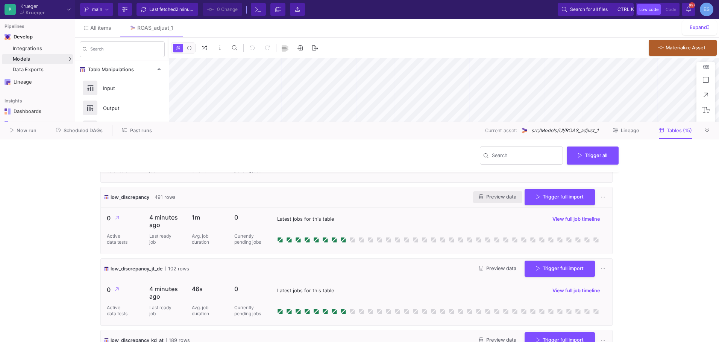
click at [498, 199] on span "Preview data" at bounding box center [497, 197] width 37 height 6
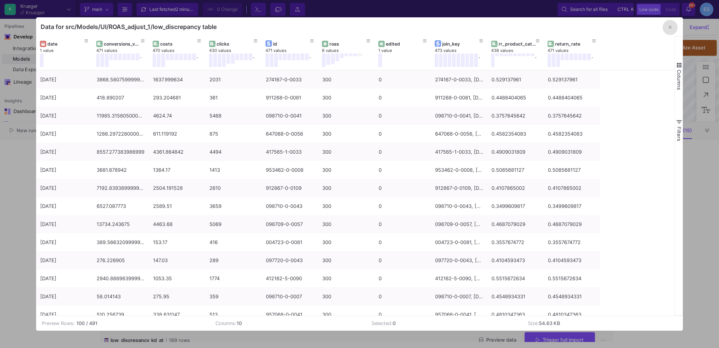
click at [671, 29] on icon "button" at bounding box center [670, 27] width 3 height 5
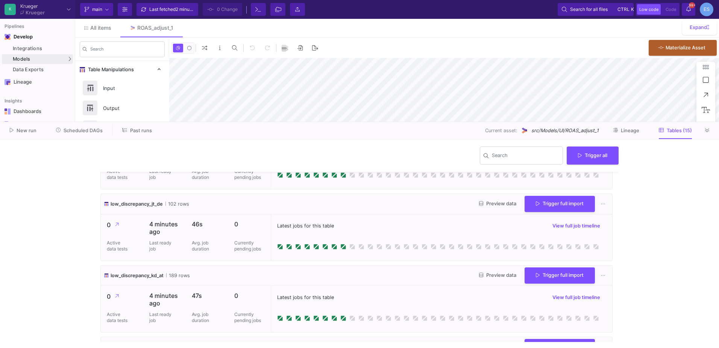
scroll to position [489, 0]
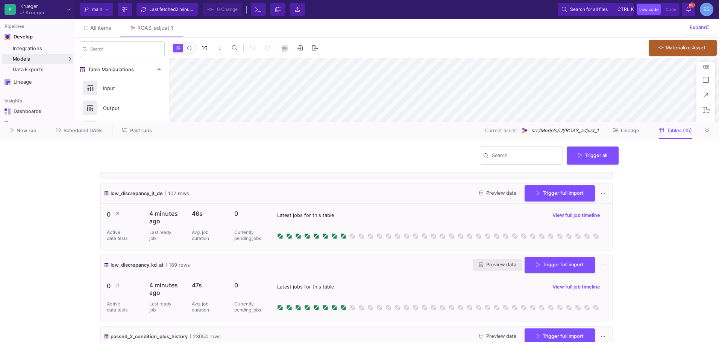
click at [502, 262] on span "Preview data" at bounding box center [497, 264] width 37 height 6
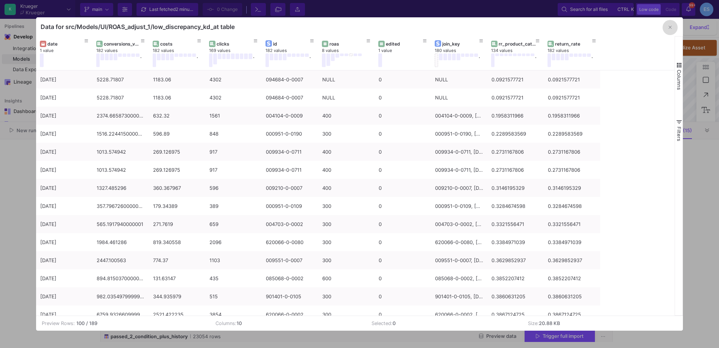
click at [669, 29] on button "button" at bounding box center [670, 27] width 15 height 15
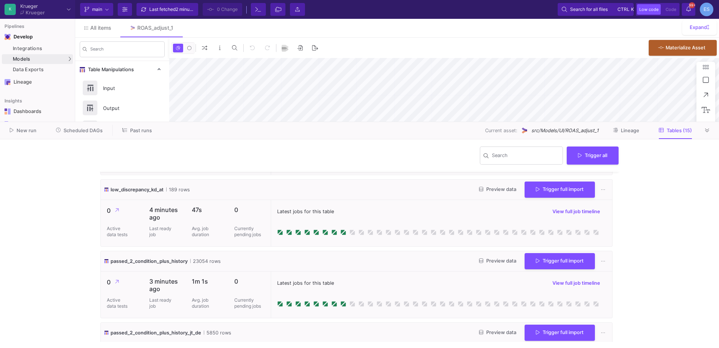
scroll to position [602, 0]
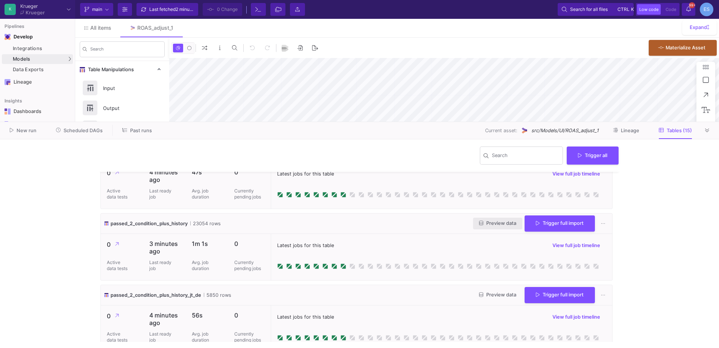
click at [483, 222] on span "Preview data" at bounding box center [497, 223] width 37 height 6
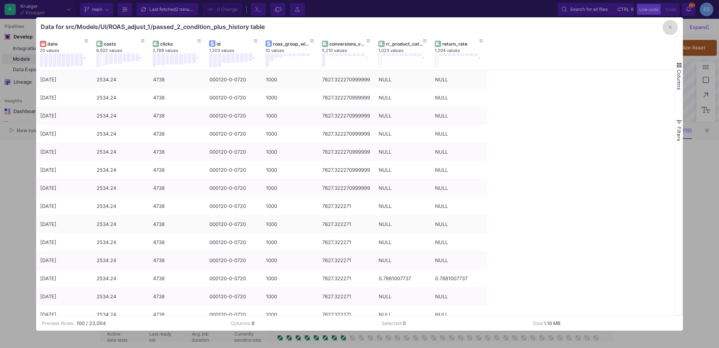
click at [667, 29] on button "button" at bounding box center [670, 27] width 15 height 15
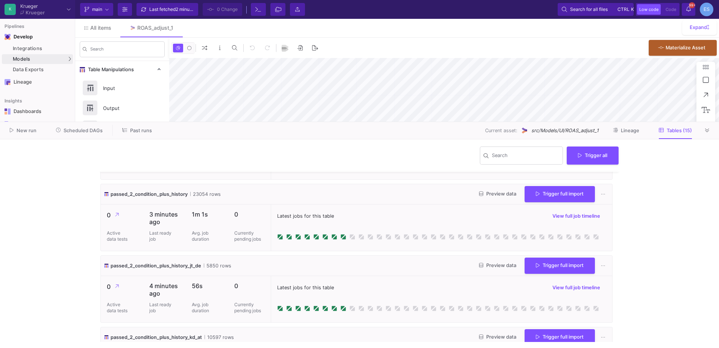
scroll to position [640, 0]
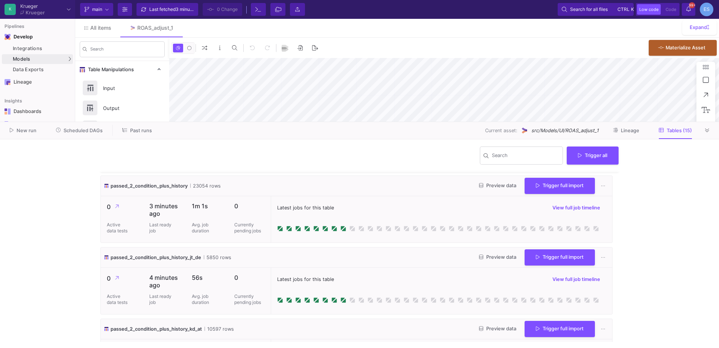
click at [486, 263] on div "Preview data Trigger full import" at bounding box center [541, 257] width 136 height 16
click at [488, 257] on span "Preview data" at bounding box center [497, 257] width 37 height 6
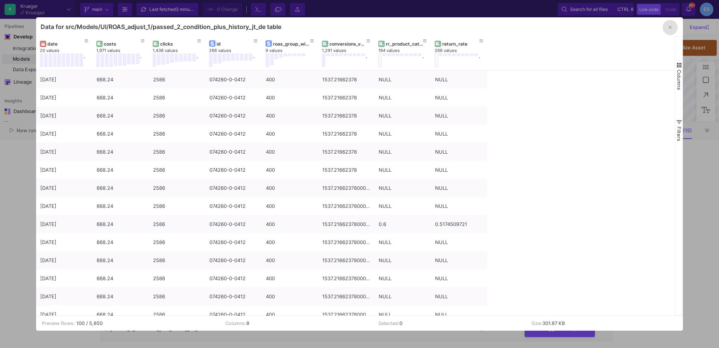
click at [668, 32] on button "button" at bounding box center [670, 27] width 15 height 15
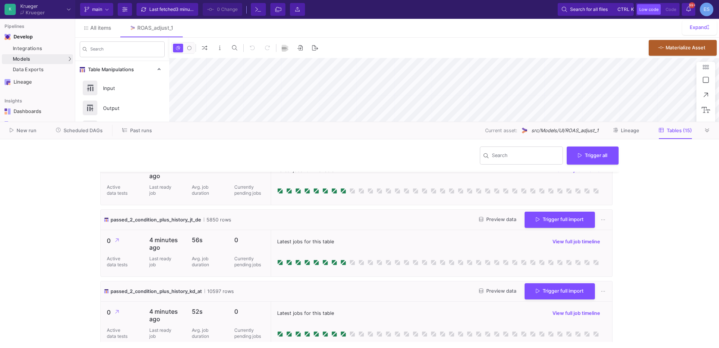
scroll to position [715, 0]
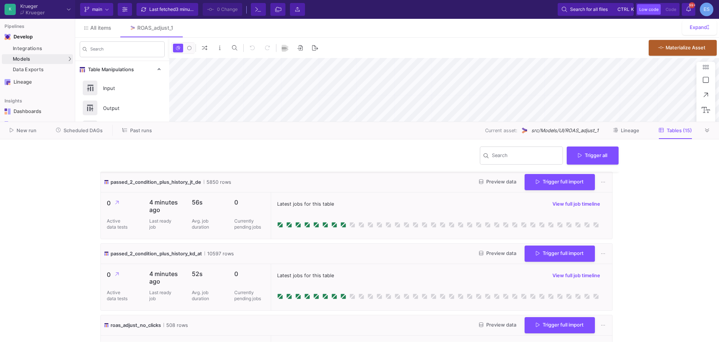
click at [479, 252] on icon at bounding box center [481, 253] width 4 height 5
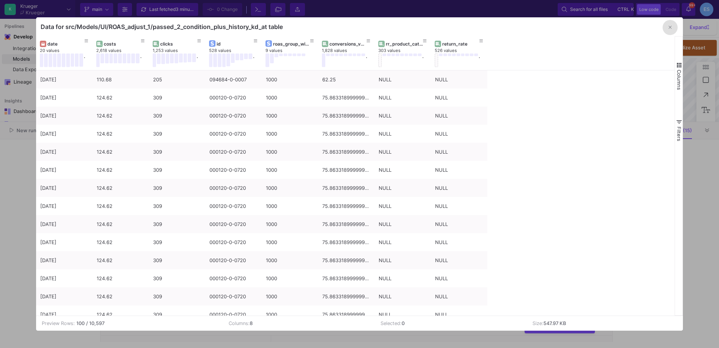
click at [671, 30] on icon "button" at bounding box center [670, 27] width 3 height 5
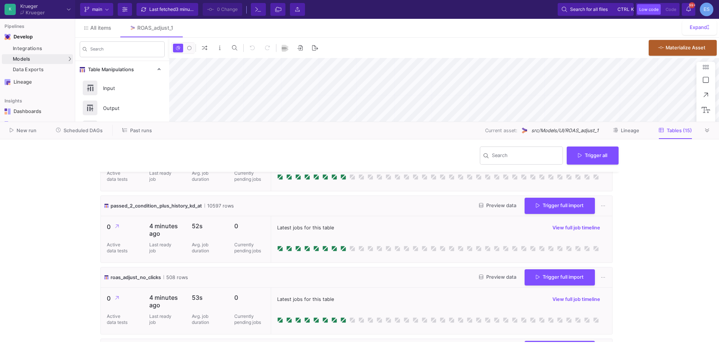
scroll to position [828, 0]
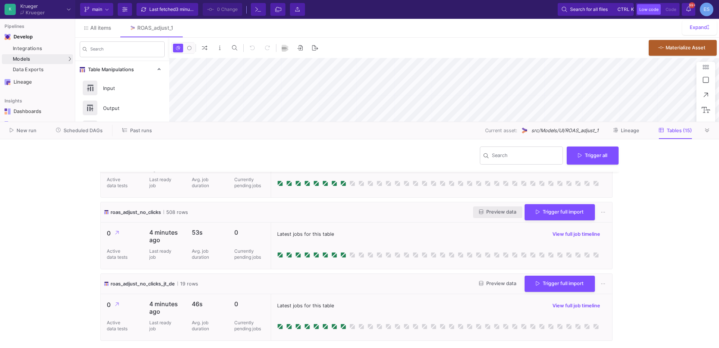
click at [502, 213] on span "Preview data" at bounding box center [497, 212] width 37 height 6
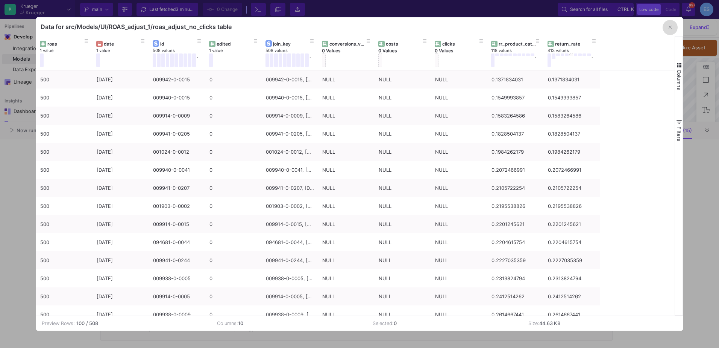
click at [671, 29] on icon "button" at bounding box center [670, 27] width 3 height 5
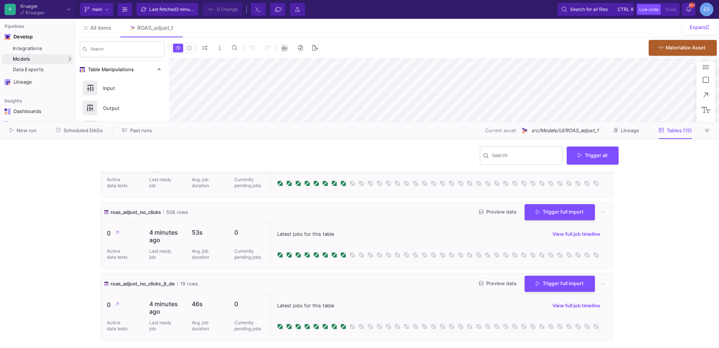
scroll to position [865, 0]
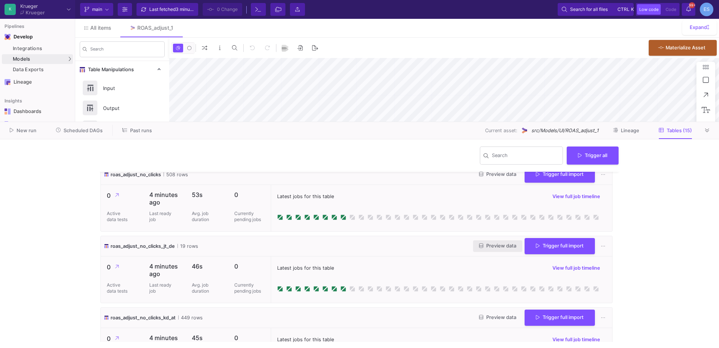
click at [479, 247] on icon at bounding box center [481, 245] width 4 height 5
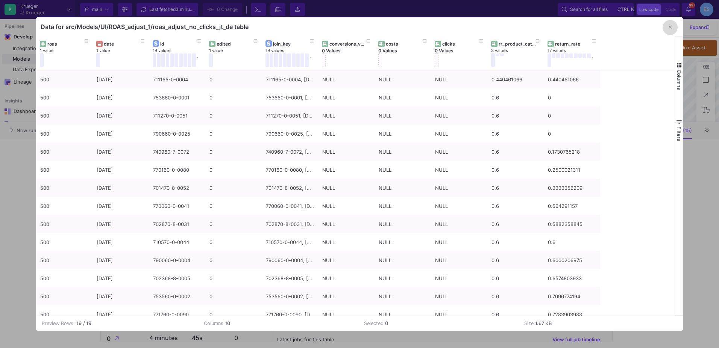
click at [670, 27] on icon "button" at bounding box center [670, 27] width 3 height 5
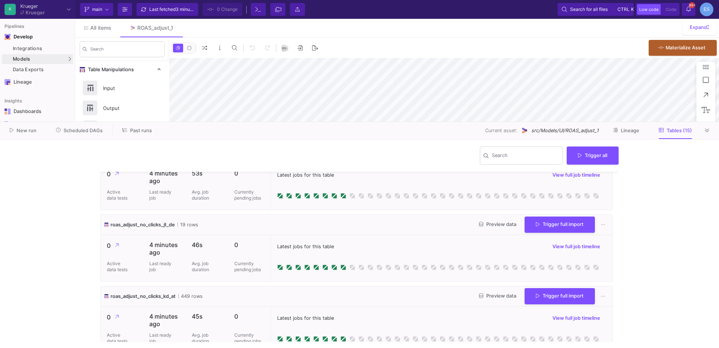
scroll to position [898, 0]
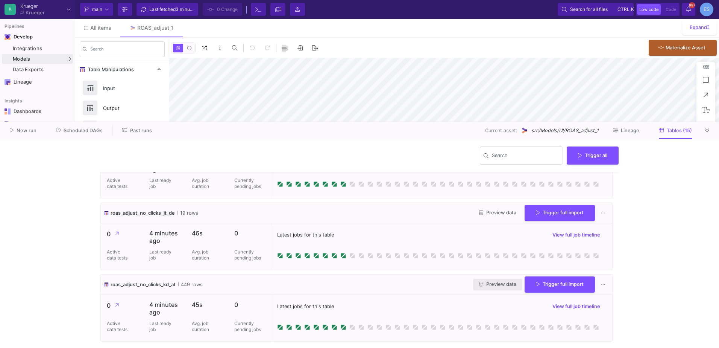
click at [493, 287] on button "Preview data" at bounding box center [497, 284] width 49 height 12
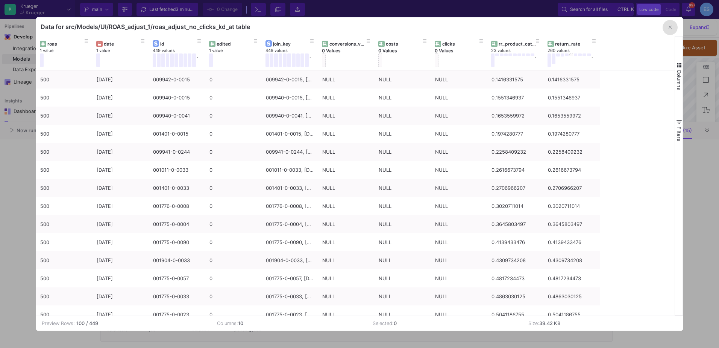
click at [669, 32] on button "button" at bounding box center [670, 27] width 15 height 15
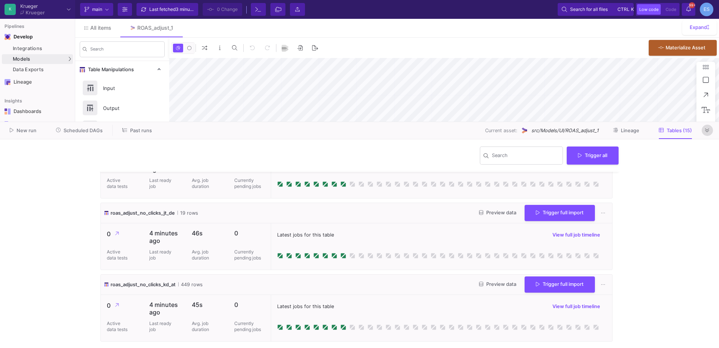
click at [707, 134] on button at bounding box center [707, 130] width 11 height 11
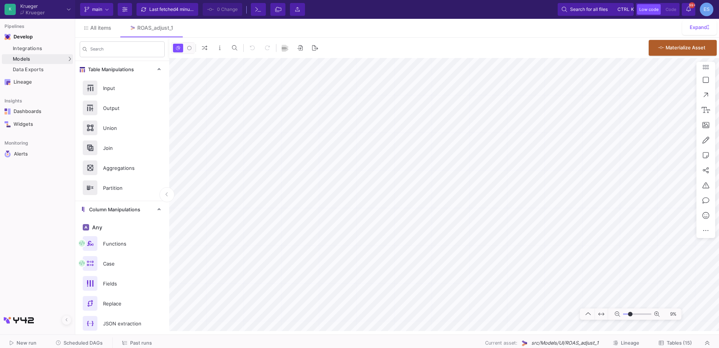
drag, startPoint x: 626, startPoint y: 315, endPoint x: 631, endPoint y: 316, distance: 4.8
type input "-19"
click at [631, 316] on input "range" at bounding box center [637, 313] width 28 height 9
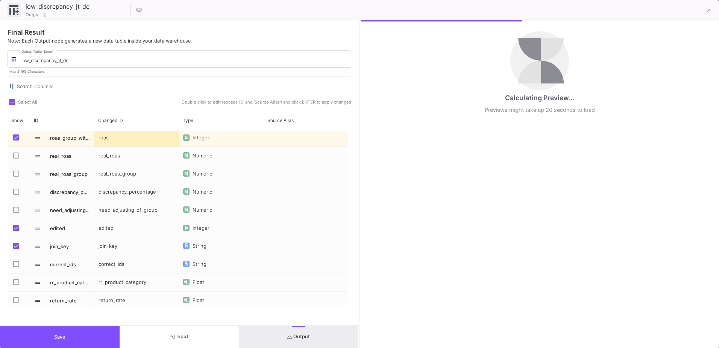
scroll to position [96, 0]
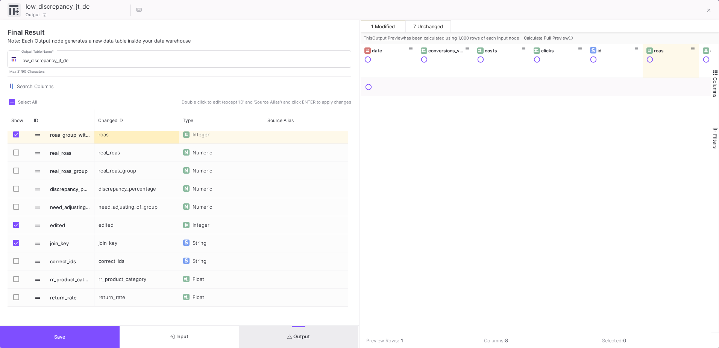
click at [13, 278] on div "Press SPACE to select this row." at bounding box center [19, 279] width 14 height 18
click at [15, 295] on span "Press SPACE to select this row." at bounding box center [16, 297] width 6 height 6
click at [16, 300] on input "Press SPACE to select this row." at bounding box center [16, 300] width 0 height 0
click at [34, 338] on button "Save" at bounding box center [60, 336] width 120 height 22
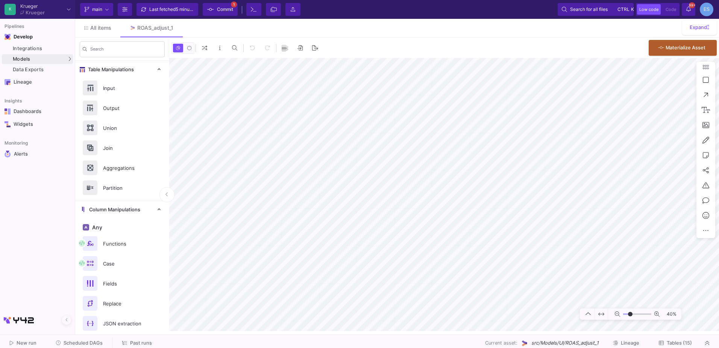
click at [225, 11] on span "Commit" at bounding box center [225, 9] width 16 height 11
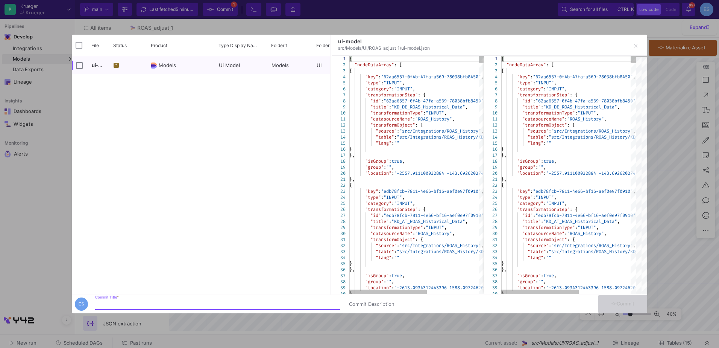
click at [123, 306] on input "Commit Title *" at bounding box center [217, 304] width 245 height 6
type input "jt low discr output edit"
click at [632, 304] on span "Commit" at bounding box center [623, 304] width 24 height 6
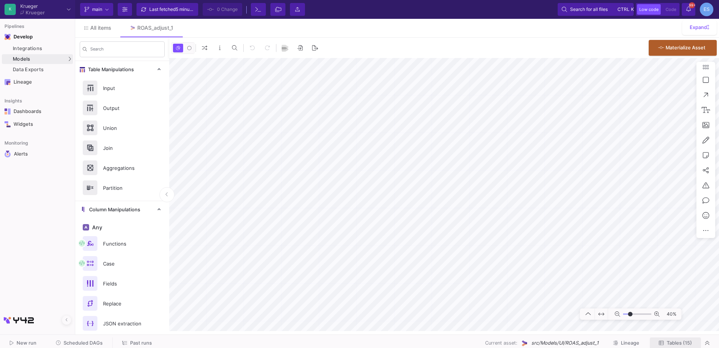
click at [695, 337] on button "Tables (15)" at bounding box center [675, 343] width 51 height 12
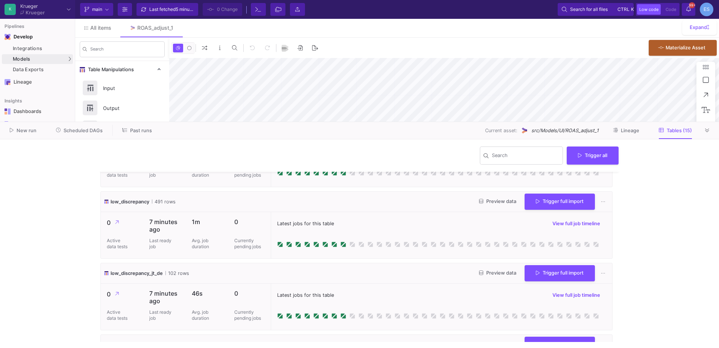
scroll to position [414, 0]
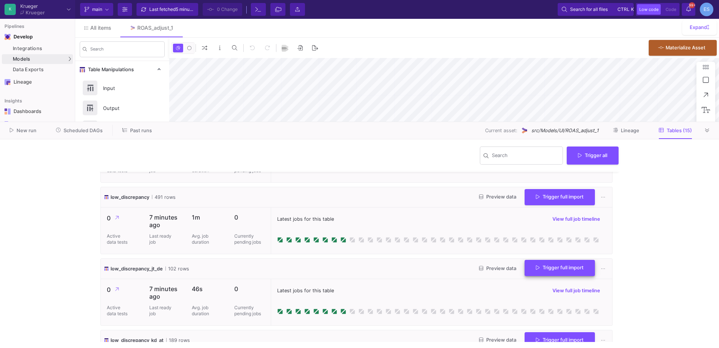
click at [559, 266] on span "Trigger full import" at bounding box center [560, 267] width 48 height 6
click at [486, 202] on button "Preview data" at bounding box center [497, 197] width 49 height 12
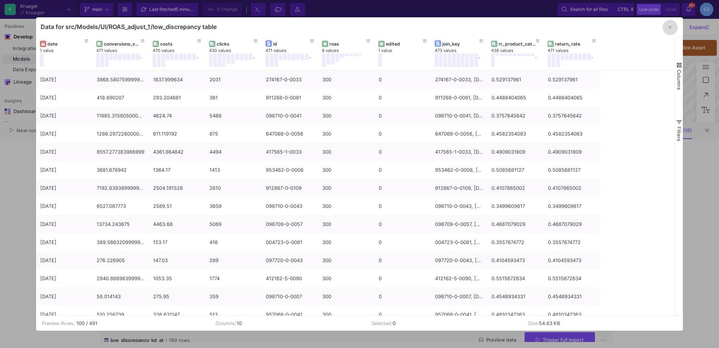
click at [665, 30] on button "button" at bounding box center [670, 27] width 15 height 15
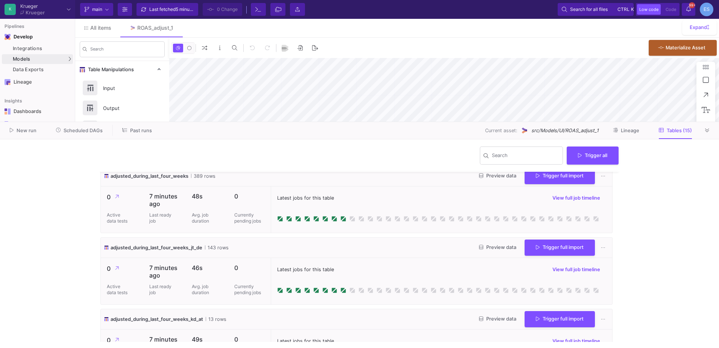
scroll to position [0, 0]
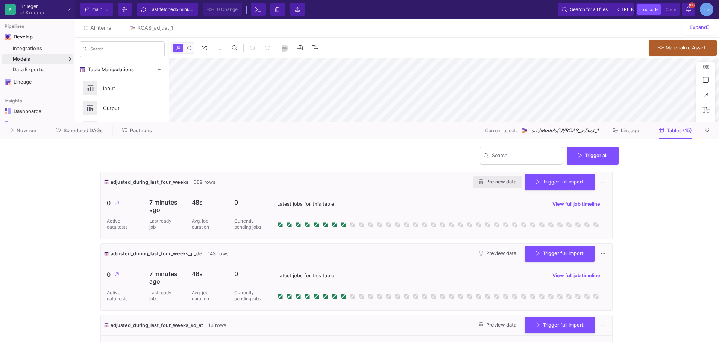
click at [494, 184] on span "Preview data" at bounding box center [497, 182] width 37 height 6
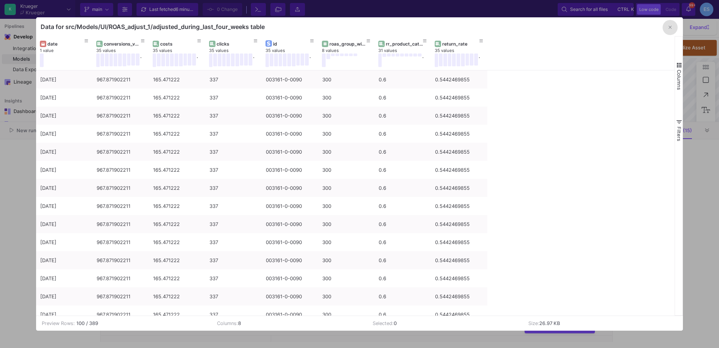
click at [666, 30] on button "button" at bounding box center [670, 27] width 15 height 15
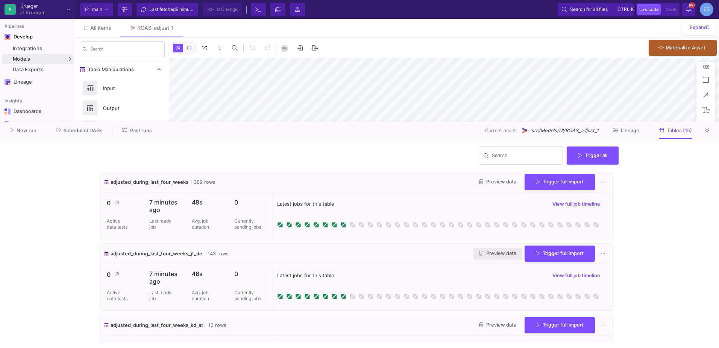
click at [487, 256] on button "Preview data" at bounding box center [497, 254] width 49 height 12
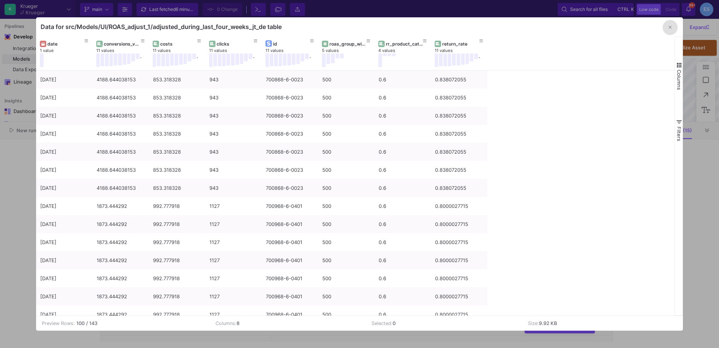
click at [670, 30] on button "button" at bounding box center [670, 27] width 15 height 15
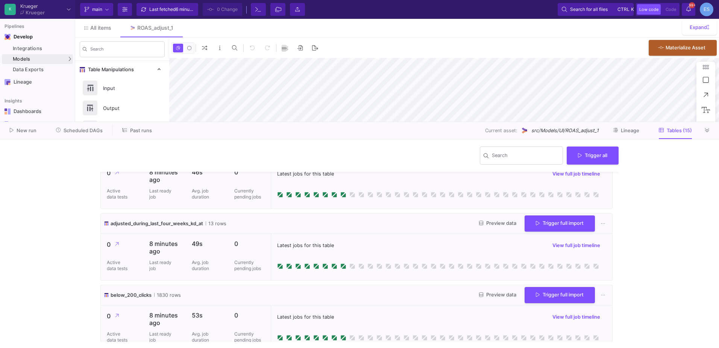
scroll to position [113, 0]
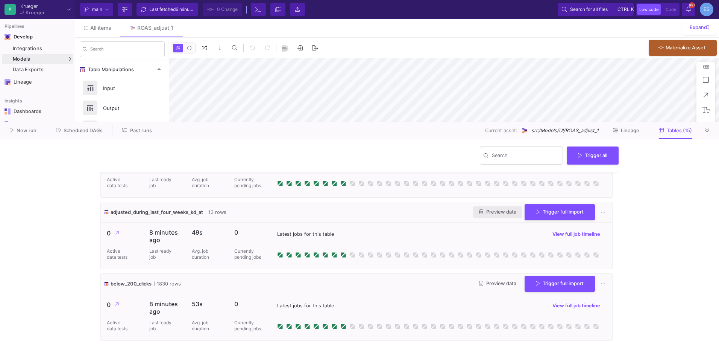
click at [499, 213] on span "Preview data" at bounding box center [497, 212] width 37 height 6
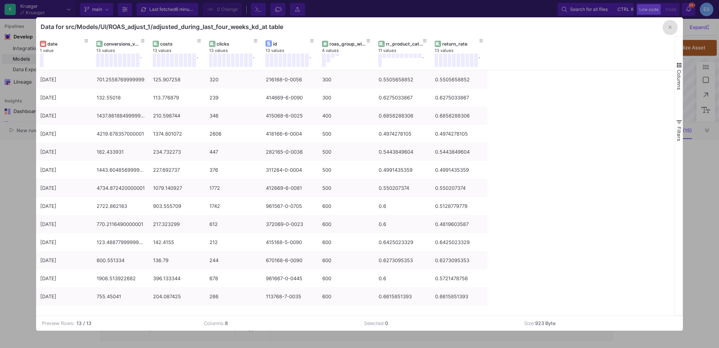
click at [676, 29] on button "button" at bounding box center [670, 27] width 15 height 15
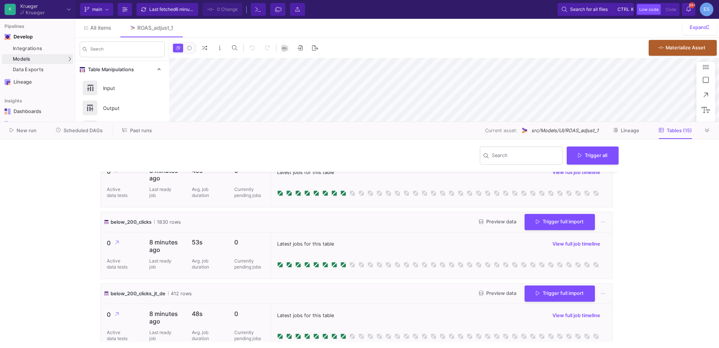
scroll to position [188, 0]
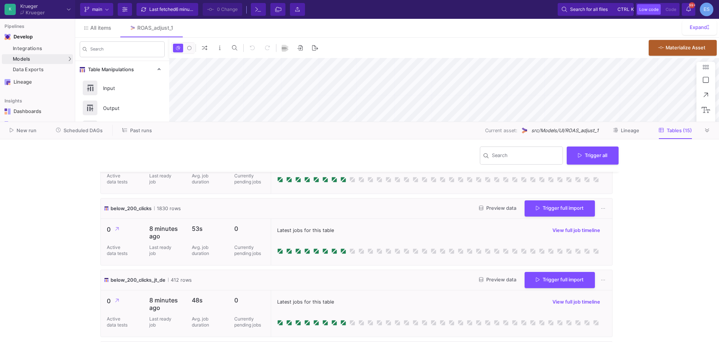
click at [506, 208] on span "Preview data" at bounding box center [497, 208] width 37 height 6
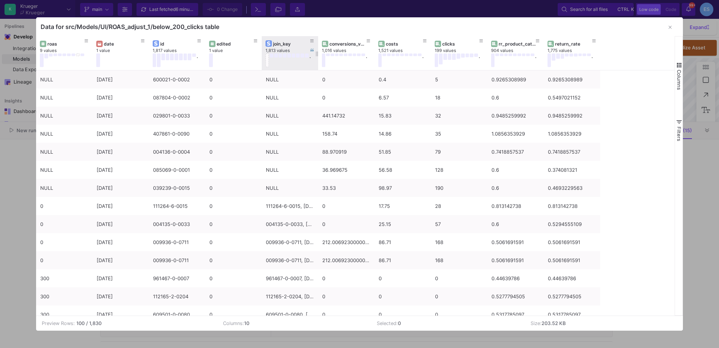
click at [266, 67] on div "join_key 1,813 values ." at bounding box center [290, 53] width 49 height 34
click at [268, 65] on button at bounding box center [268, 60] width 4 height 14
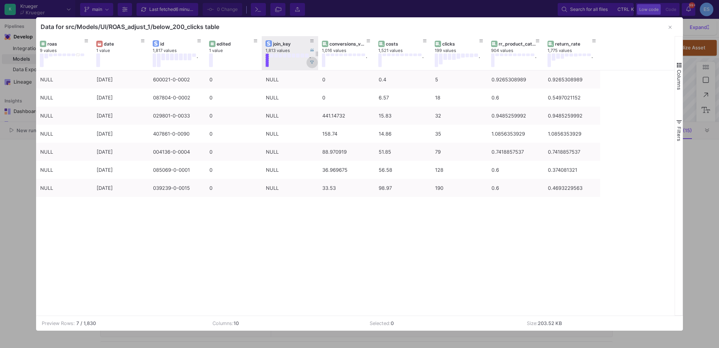
click at [310, 65] on button at bounding box center [312, 62] width 11 height 11
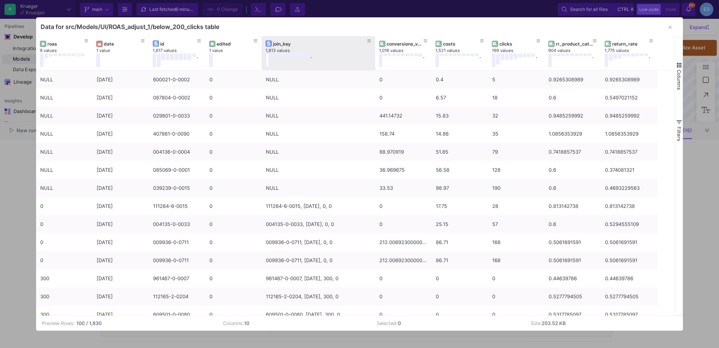
drag, startPoint x: 316, startPoint y: 59, endPoint x: 374, endPoint y: 55, distance: 57.4
click at [374, 55] on div at bounding box center [375, 53] width 3 height 34
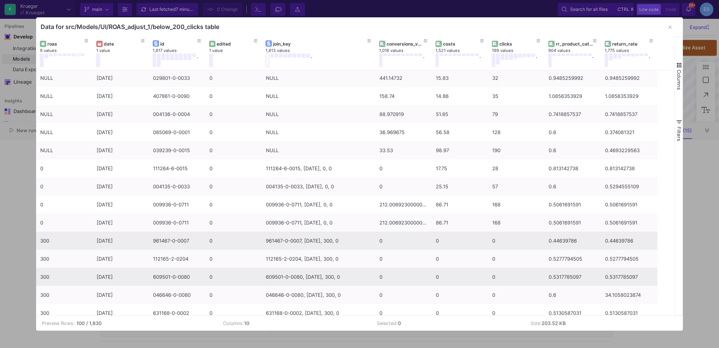
scroll to position [75, 0]
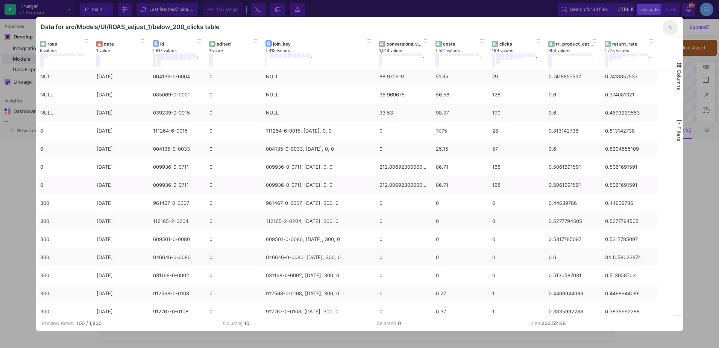
click at [673, 28] on button "button" at bounding box center [670, 27] width 15 height 15
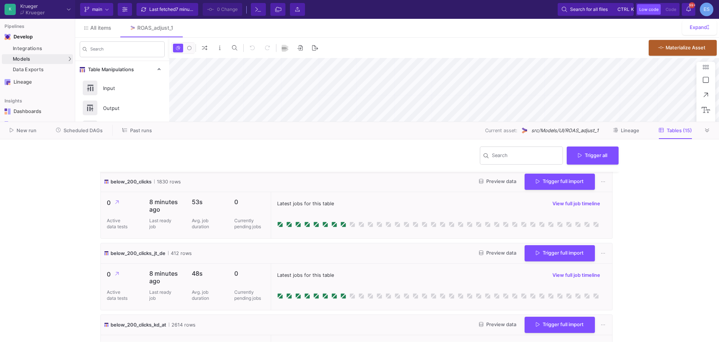
scroll to position [226, 0]
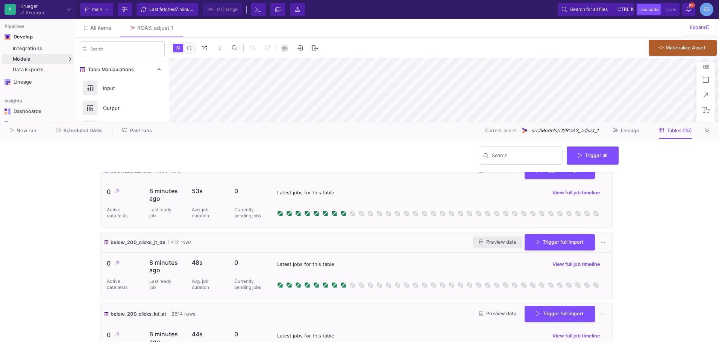
click at [500, 247] on button "Preview data" at bounding box center [497, 242] width 49 height 12
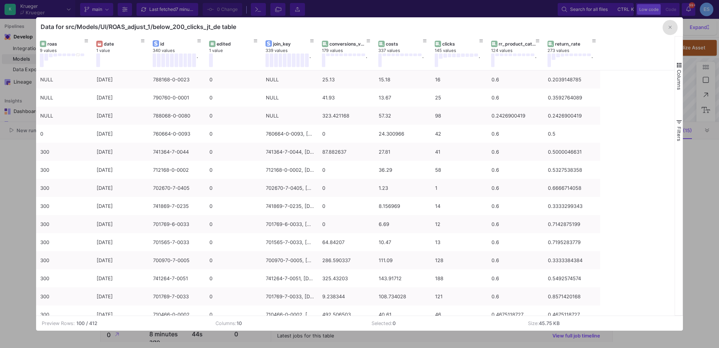
click at [667, 28] on button "button" at bounding box center [670, 27] width 15 height 15
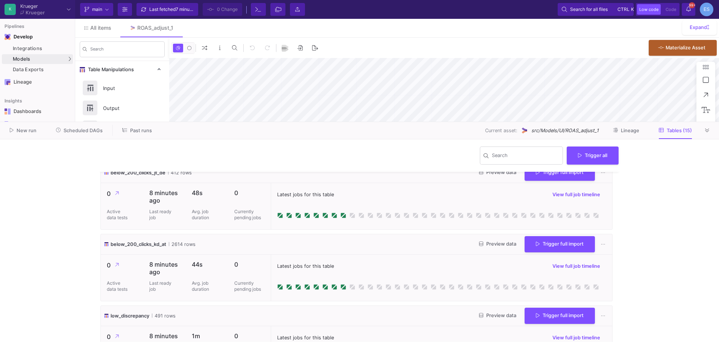
scroll to position [301, 0]
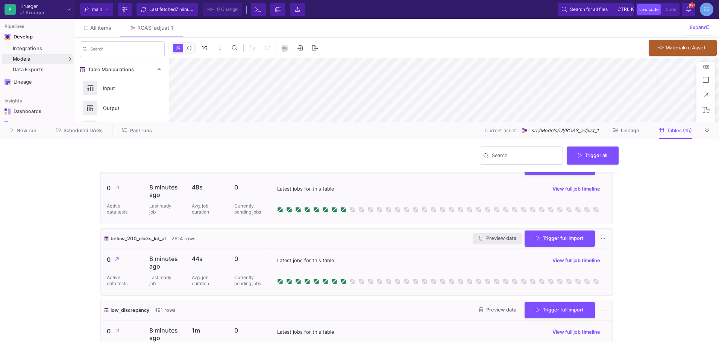
click at [504, 243] on button "Preview data" at bounding box center [497, 239] width 49 height 12
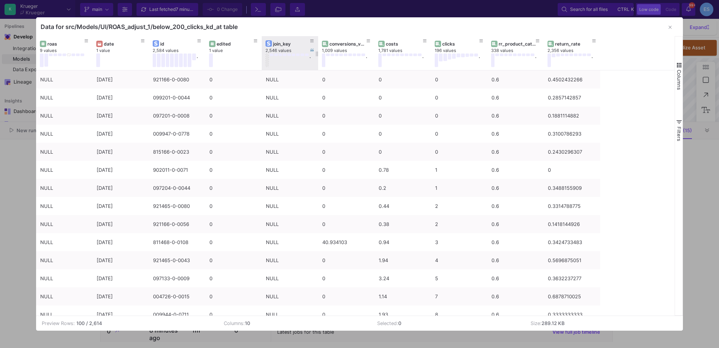
click at [266, 66] on button at bounding box center [268, 60] width 4 height 14
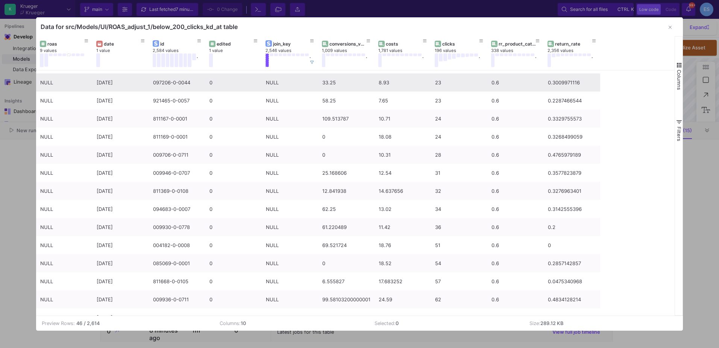
scroll to position [398, 0]
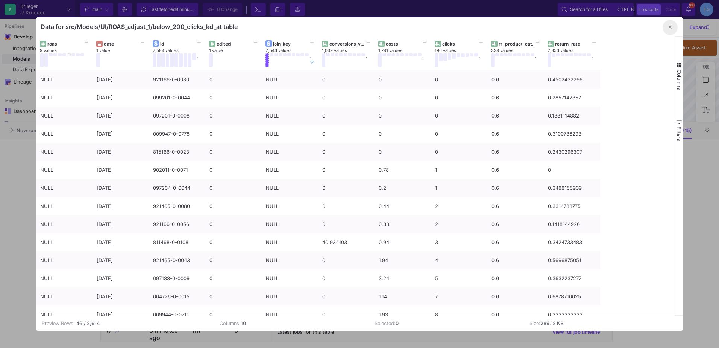
click at [666, 30] on button "button" at bounding box center [670, 27] width 15 height 15
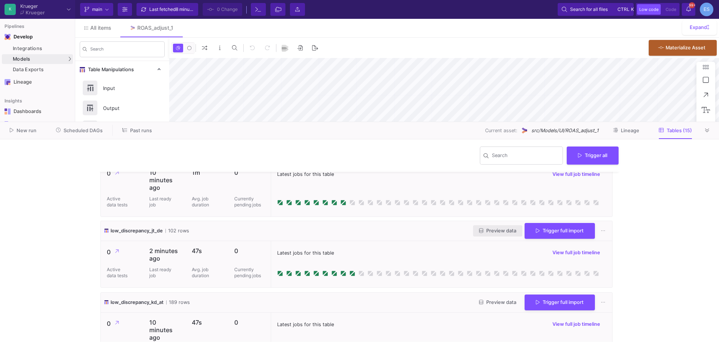
click at [500, 227] on button "Preview data" at bounding box center [497, 231] width 49 height 12
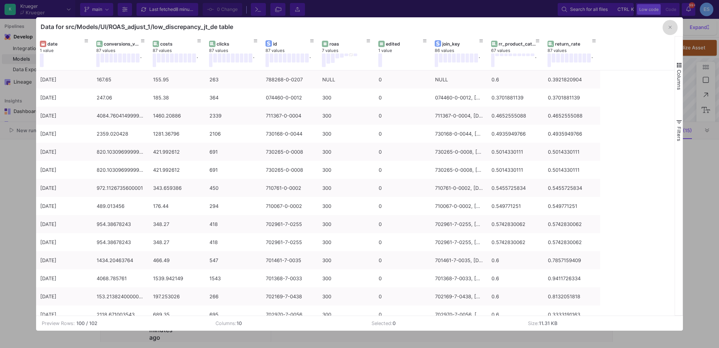
click at [670, 29] on icon "button" at bounding box center [670, 27] width 3 height 5
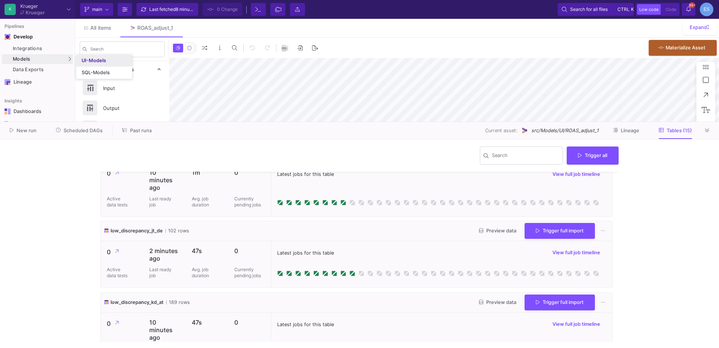
click at [103, 64] on link "UI-Models" at bounding box center [104, 61] width 56 height 12
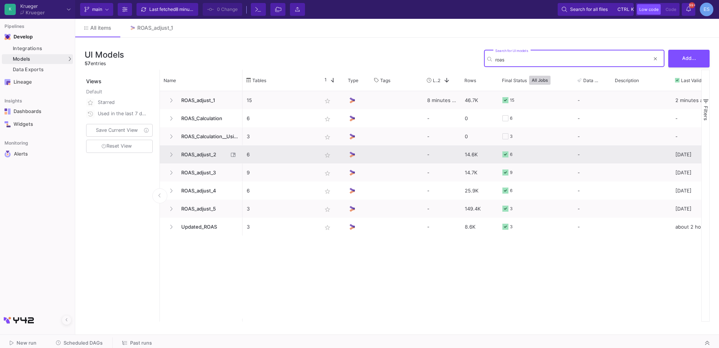
type input "roas"
click at [210, 153] on span "ROAS_adjust_2" at bounding box center [203, 155] width 52 height 18
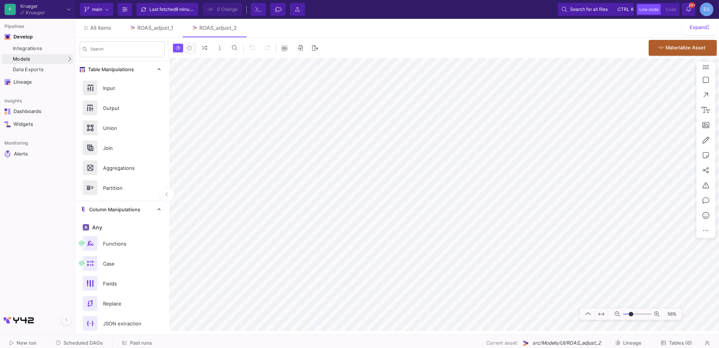
type input "-14"
click at [631, 314] on input "range" at bounding box center [637, 313] width 28 height 9
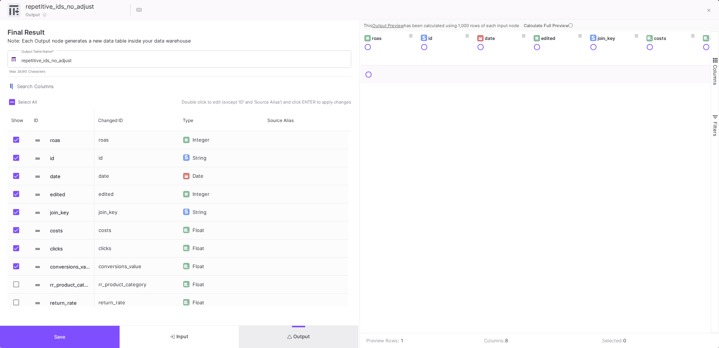
scroll to position [5, 0]
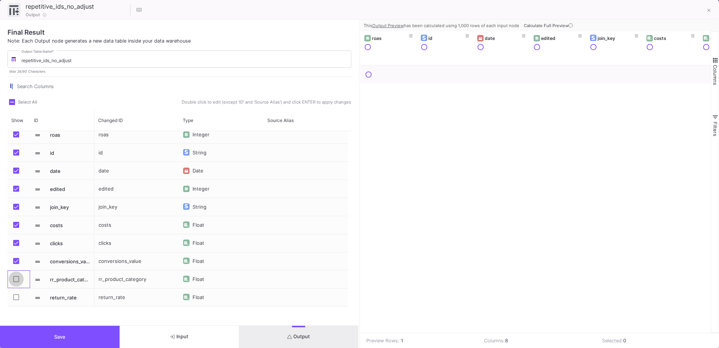
click at [16, 277] on span "Press SPACE to select this row." at bounding box center [16, 279] width 6 height 6
click at [16, 282] on input "Press SPACE to select this row." at bounding box center [16, 282] width 0 height 0
click at [17, 297] on span "Press SPACE to select this row." at bounding box center [16, 297] width 6 height 6
click at [16, 300] on input "Press SPACE to select this row." at bounding box center [16, 300] width 0 height 0
checkbox input "true"
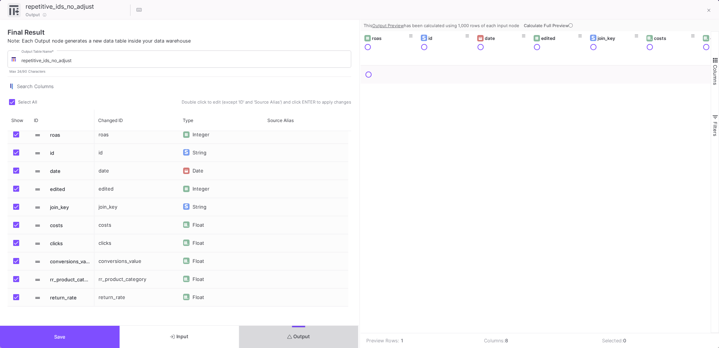
click at [344, 339] on button "Output" at bounding box center [299, 336] width 120 height 22
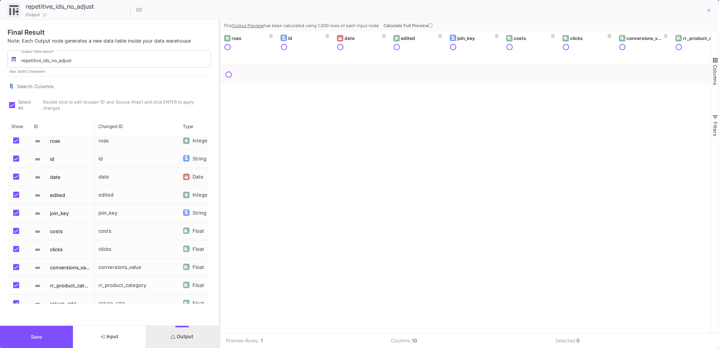
drag, startPoint x: 360, startPoint y: 62, endPoint x: 220, endPoint y: 67, distance: 140.1
click at [220, 67] on div at bounding box center [220, 184] width 2 height 328
click at [432, 27] on icon at bounding box center [431, 25] width 4 height 4
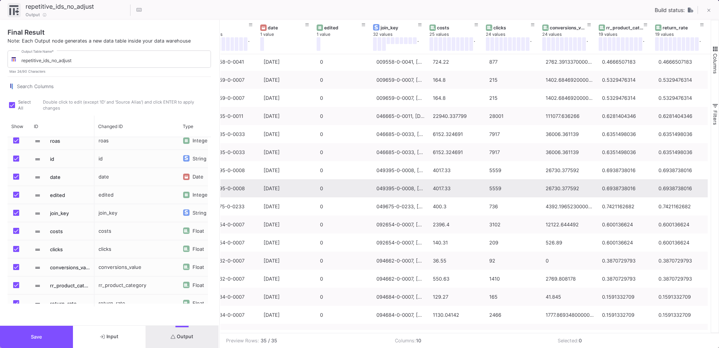
scroll to position [29, 0]
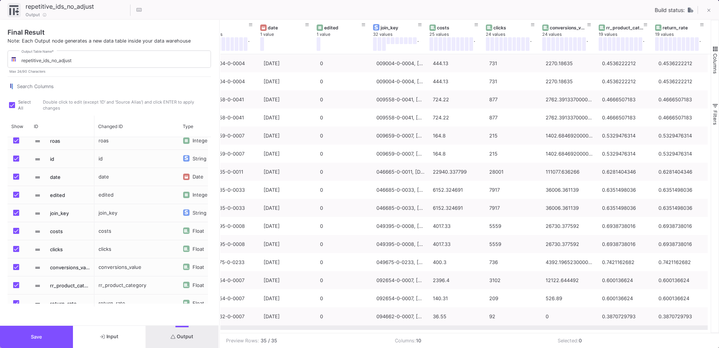
drag, startPoint x: 706, startPoint y: 13, endPoint x: 357, endPoint y: 327, distance: 469.7
click at [358, 327] on div "repetitive_ids_no_adjust 24 / 90 Output Build status: Final Result Note: Each O…" at bounding box center [359, 174] width 719 height 348
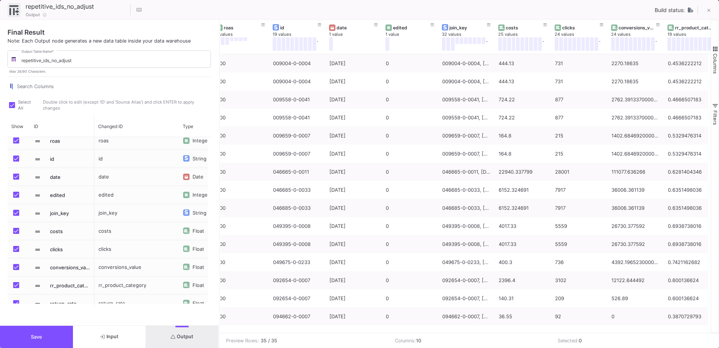
scroll to position [0, 0]
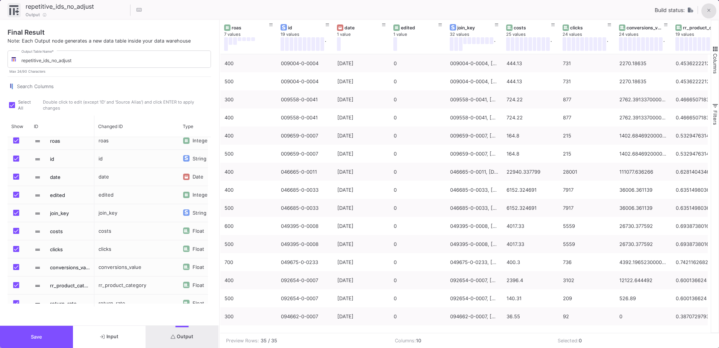
click at [709, 9] on icon at bounding box center [709, 10] width 3 height 5
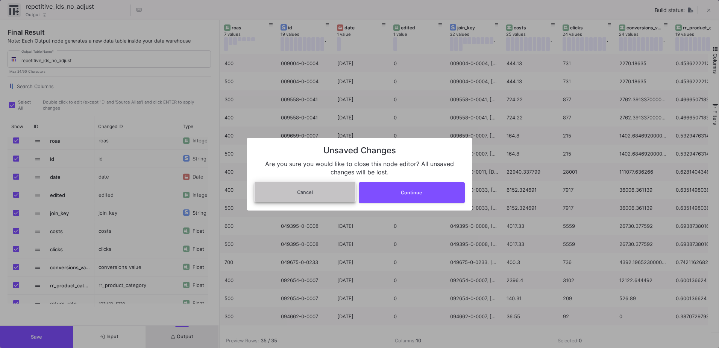
click at [306, 190] on span "Cancel" at bounding box center [305, 192] width 16 height 6
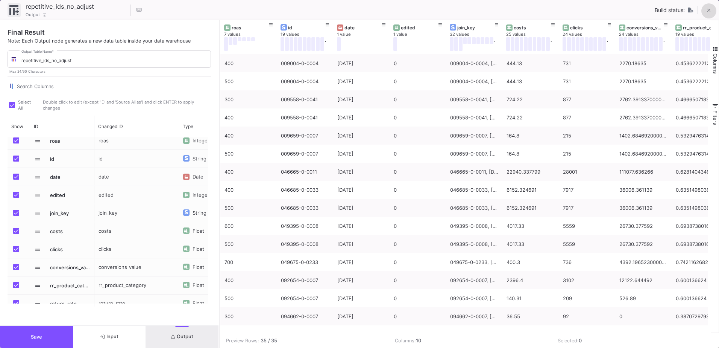
click at [24, 334] on button "Save" at bounding box center [36, 336] width 73 height 22
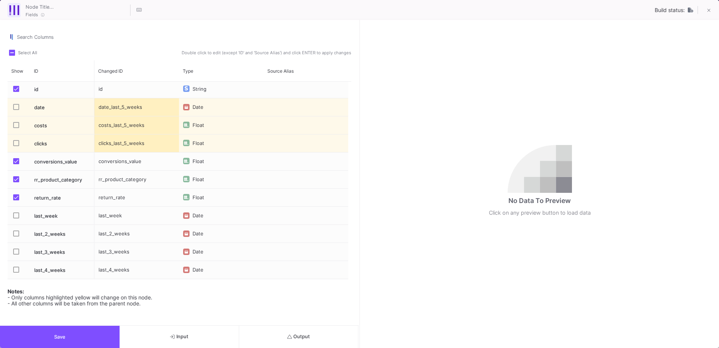
scroll to position [73, 0]
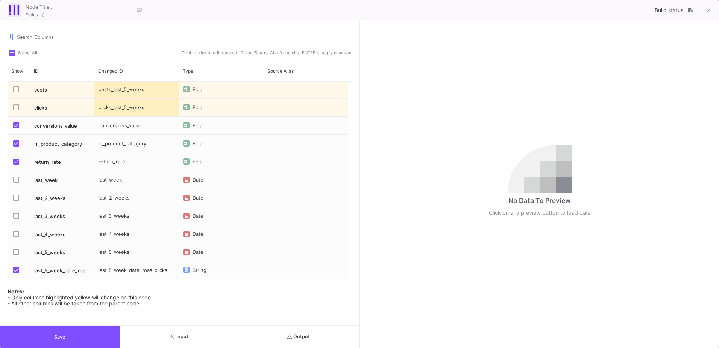
click at [16, 161] on span "Press SPACE to select this row." at bounding box center [16, 161] width 6 height 6
click at [16, 164] on input "Press SPACE to select this row." at bounding box center [16, 164] width 0 height 0
click at [17, 145] on span "Press SPACE to select this row." at bounding box center [16, 143] width 6 height 6
click at [16, 146] on input "Press SPACE to select this row." at bounding box center [16, 146] width 0 height 0
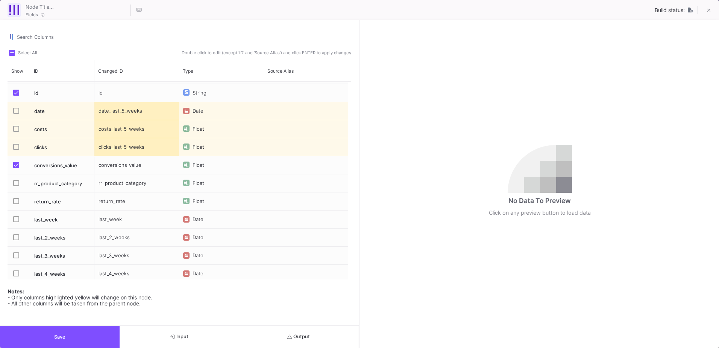
scroll to position [0, 0]
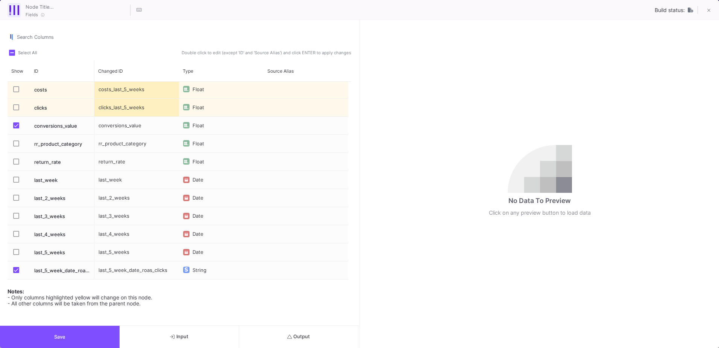
click at [296, 337] on span "Output" at bounding box center [298, 336] width 23 height 6
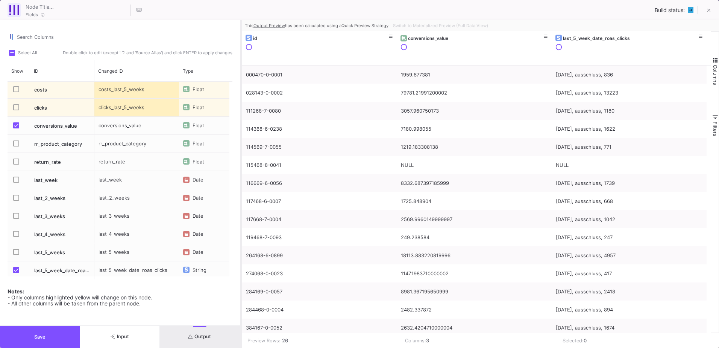
drag, startPoint x: 360, startPoint y: 218, endPoint x: 241, endPoint y: 225, distance: 119.1
click at [241, 225] on div at bounding box center [241, 184] width 2 height 328
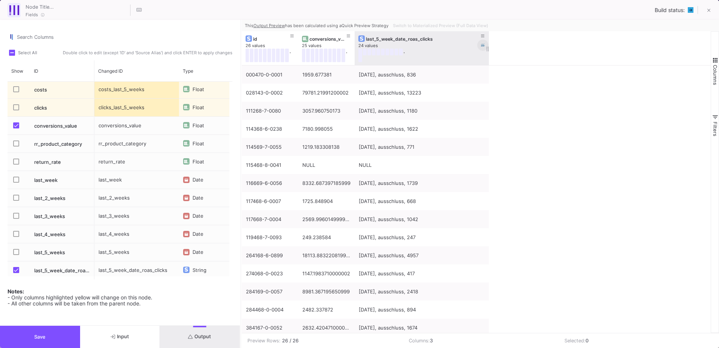
drag, startPoint x: 409, startPoint y: 41, endPoint x: 487, endPoint y: 46, distance: 78.1
click at [488, 46] on div at bounding box center [489, 48] width 3 height 34
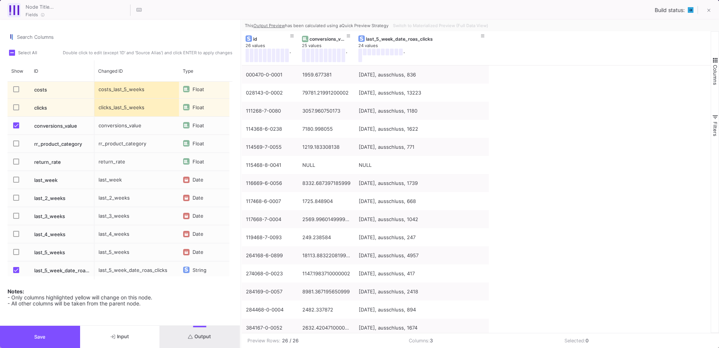
click at [73, 339] on button "Save" at bounding box center [40, 336] width 80 height 22
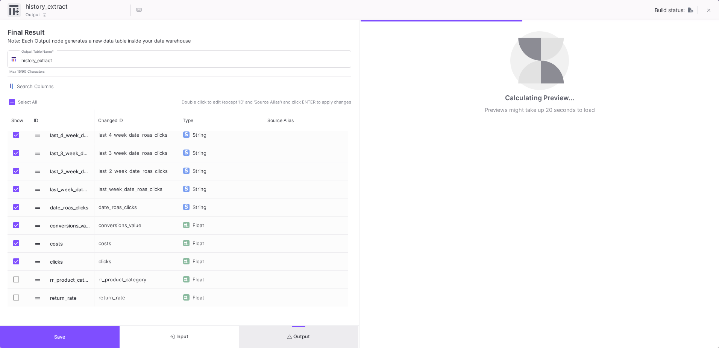
scroll to position [41, 0]
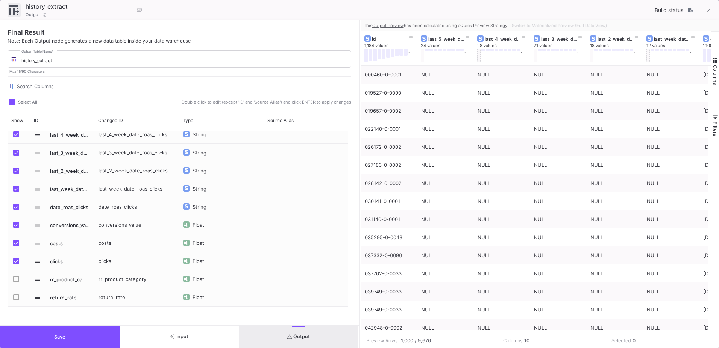
click at [359, 145] on div "Final Result Note: Each Output node generates a new data table inside your data…" at bounding box center [179, 172] width 359 height 305
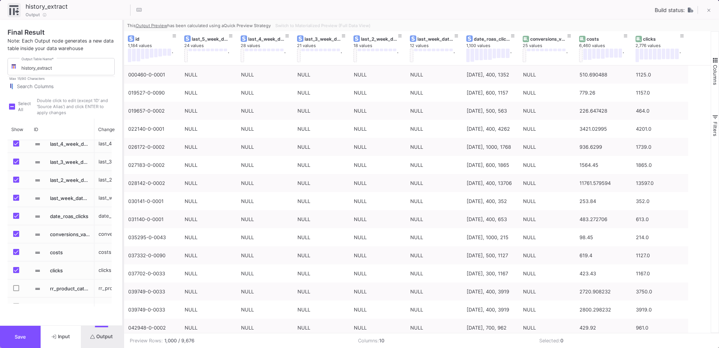
drag, startPoint x: 360, startPoint y: 147, endPoint x: 123, endPoint y: 157, distance: 236.9
click at [123, 157] on div at bounding box center [123, 184] width 2 height 328
click at [709, 9] on icon at bounding box center [709, 10] width 3 height 5
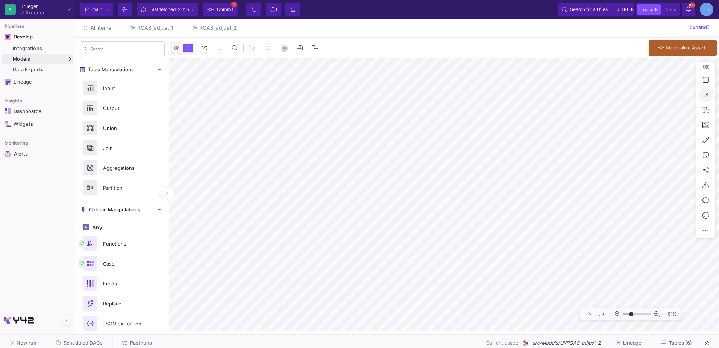
click at [707, 96] on div "51%" at bounding box center [444, 194] width 550 height 273
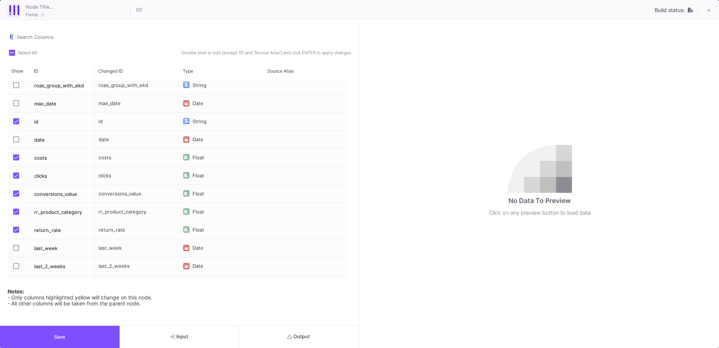
scroll to position [0, 0]
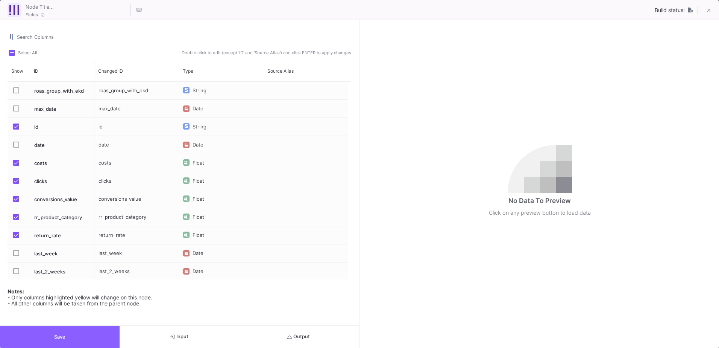
click at [109, 331] on button "Save" at bounding box center [60, 336] width 120 height 22
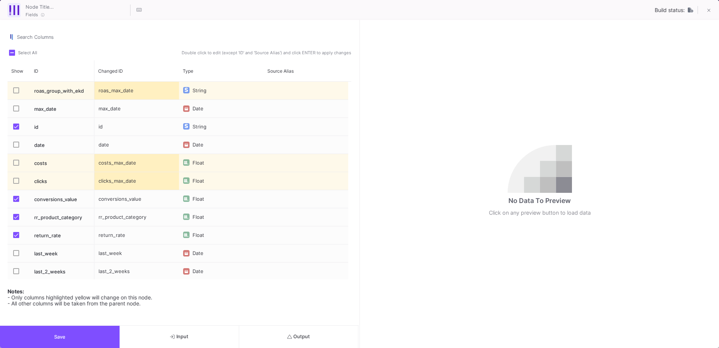
click at [14, 214] on span "Press SPACE to select this row." at bounding box center [16, 217] width 6 height 6
click at [16, 220] on input "Press SPACE to select this row." at bounding box center [16, 220] width 0 height 0
click at [16, 234] on span "Press SPACE to select this row." at bounding box center [16, 235] width 6 height 6
click at [16, 238] on input "Press SPACE to select this row." at bounding box center [16, 238] width 0 height 0
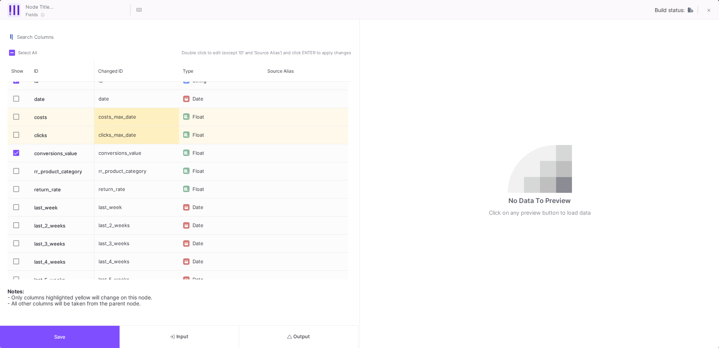
scroll to position [73, 0]
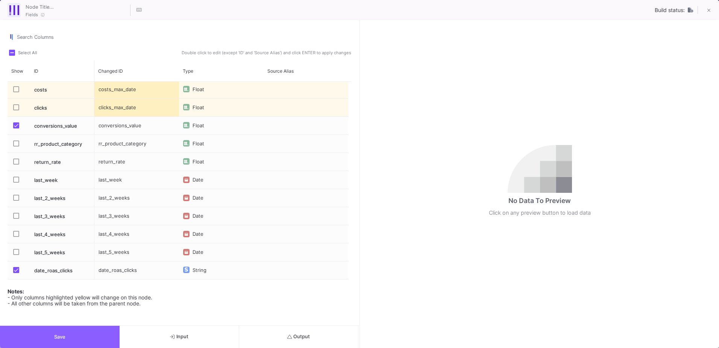
click at [83, 341] on button "Save" at bounding box center [60, 336] width 120 height 22
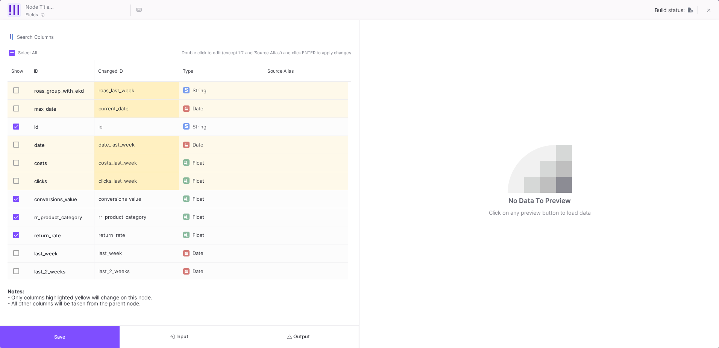
click at [15, 214] on span "Press SPACE to select this row." at bounding box center [16, 217] width 6 height 6
click at [16, 220] on input "Press SPACE to select this row." at bounding box center [16, 220] width 0 height 0
click at [14, 231] on mat-checkbox "Press SPACE to select this row." at bounding box center [18, 235] width 11 height 18
click at [19, 232] on span "Press SPACE to select this row." at bounding box center [16, 235] width 6 height 6
click at [16, 238] on input "Press SPACE to select this row." at bounding box center [16, 238] width 0 height 0
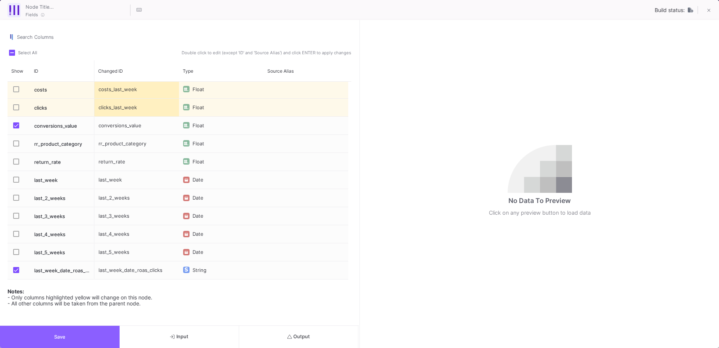
click at [76, 340] on button "Save" at bounding box center [60, 336] width 120 height 22
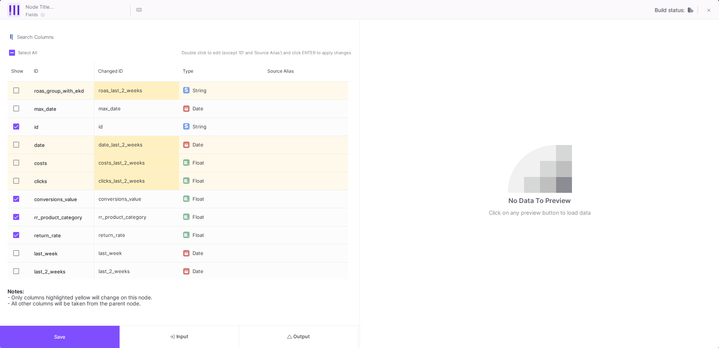
click at [20, 217] on label "Press SPACE to select this row." at bounding box center [18, 218] width 11 height 8
click at [16, 220] on input "Press SPACE to select this row." at bounding box center [16, 220] width 0 height 0
click at [20, 232] on label "Press SPACE to select this row." at bounding box center [18, 236] width 11 height 8
click at [16, 238] on input "Press SPACE to select this row." at bounding box center [16, 238] width 0 height 0
click at [59, 337] on span "Save" at bounding box center [59, 337] width 11 height 6
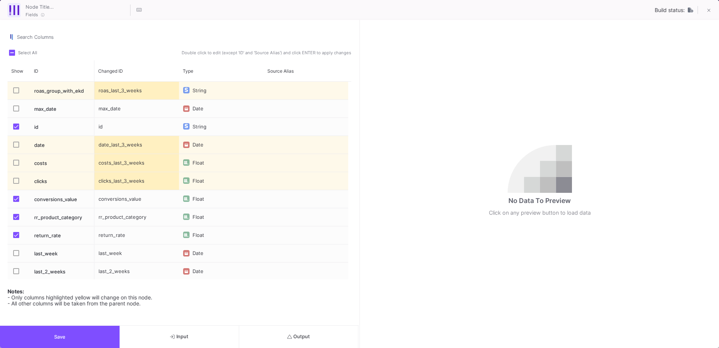
click at [21, 217] on label "Press SPACE to select this row." at bounding box center [18, 218] width 11 height 8
click at [16, 220] on input "Press SPACE to select this row." at bounding box center [16, 220] width 0 height 0
click at [14, 233] on span "Press SPACE to select this row." at bounding box center [16, 235] width 6 height 6
click at [16, 238] on input "Press SPACE to select this row." at bounding box center [16, 238] width 0 height 0
click at [62, 330] on button "Save" at bounding box center [60, 336] width 120 height 22
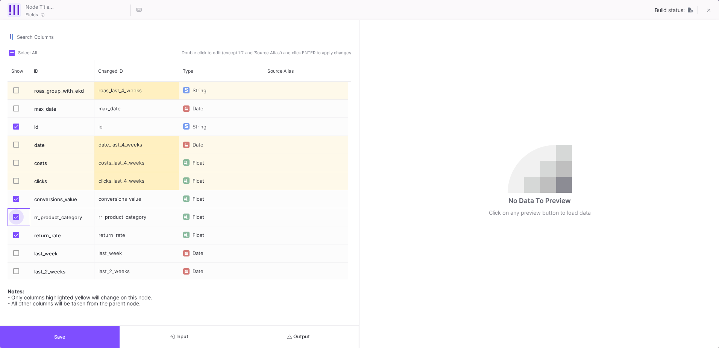
click at [15, 215] on span "Press SPACE to select this row." at bounding box center [16, 217] width 6 height 6
click at [16, 220] on input "Press SPACE to select this row." at bounding box center [16, 220] width 0 height 0
click at [18, 234] on span "Press SPACE to select this row." at bounding box center [16, 235] width 6 height 6
click at [16, 238] on input "Press SPACE to select this row." at bounding box center [16, 238] width 0 height 0
click at [96, 332] on button "Save" at bounding box center [60, 336] width 120 height 22
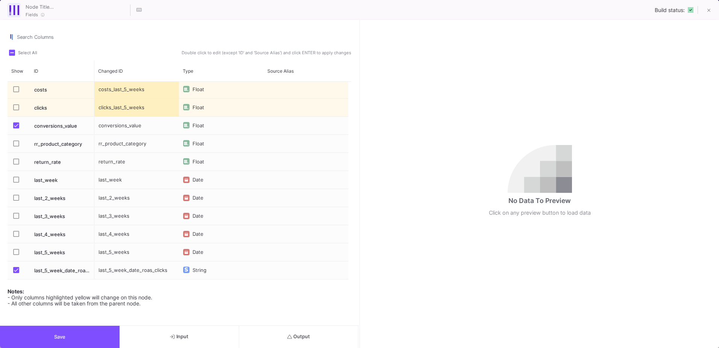
click at [111, 334] on button "Save" at bounding box center [60, 336] width 120 height 22
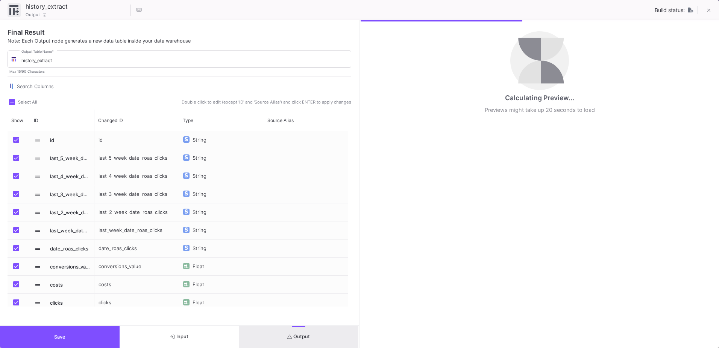
scroll to position [41, 0]
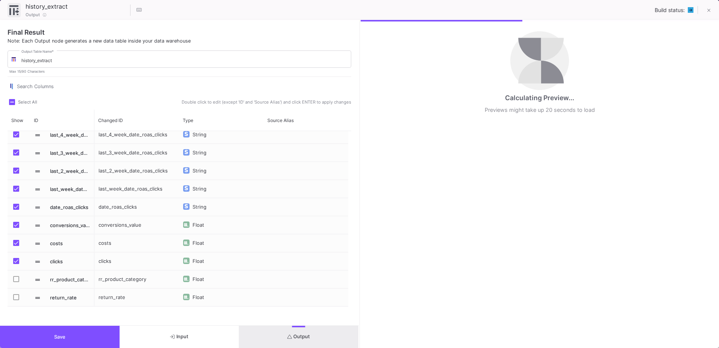
click at [15, 282] on label "Press SPACE to select this row." at bounding box center [18, 280] width 11 height 8
click at [16, 282] on input "Press SPACE to select this row." at bounding box center [16, 282] width 0 height 0
click at [17, 290] on mat-checkbox "Press SPACE to select this row." at bounding box center [18, 297] width 11 height 18
click at [18, 297] on span "Press SPACE to select this row." at bounding box center [16, 297] width 6 height 6
click at [16, 300] on input "Press SPACE to select this row." at bounding box center [16, 300] width 0 height 0
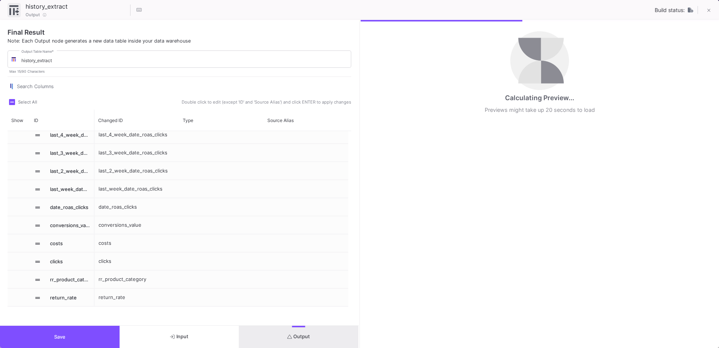
checkbox input "true"
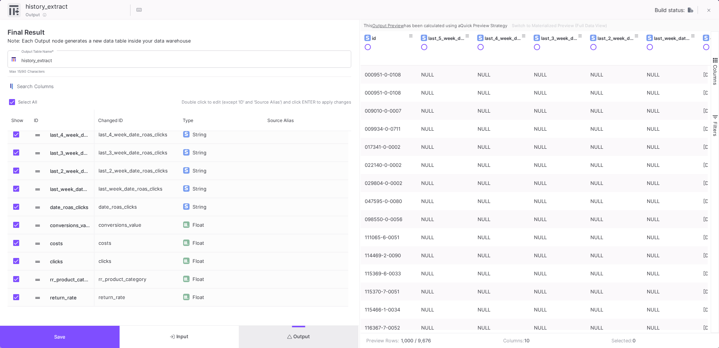
click at [316, 330] on button "Output" at bounding box center [299, 336] width 120 height 22
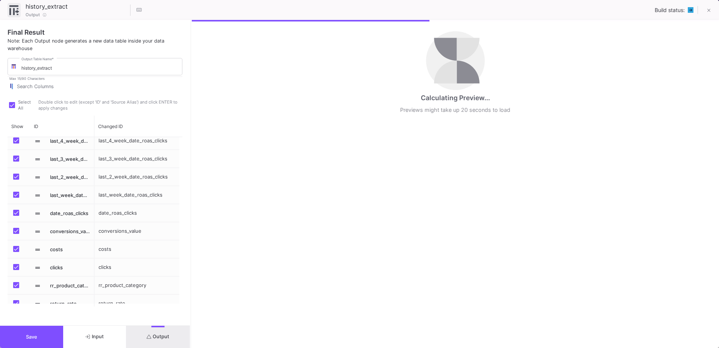
drag, startPoint x: 360, startPoint y: 251, endPoint x: 191, endPoint y: 255, distance: 169.0
click at [191, 255] on div at bounding box center [191, 184] width 2 height 328
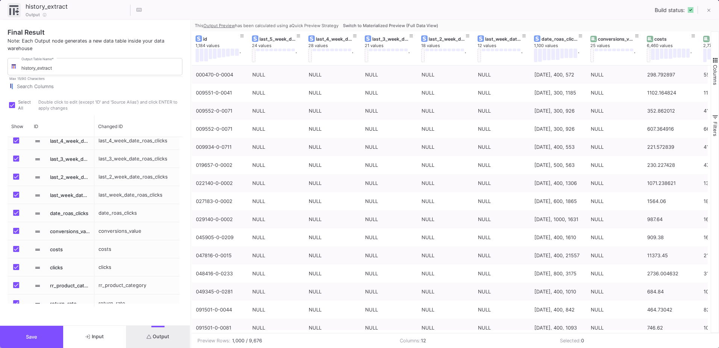
click at [438, 22] on button "Switch to Materialized Preview (Full Data View)" at bounding box center [391, 25] width 98 height 11
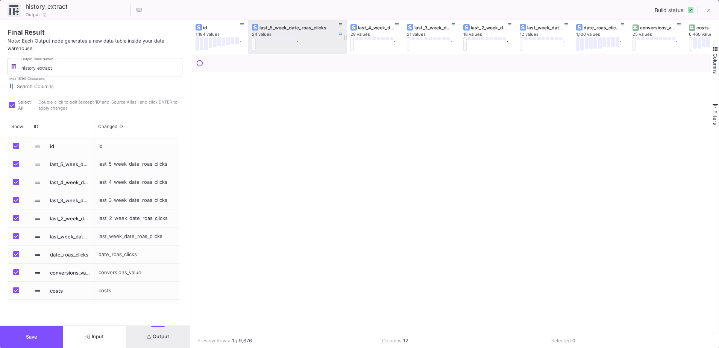
scroll to position [41, 0]
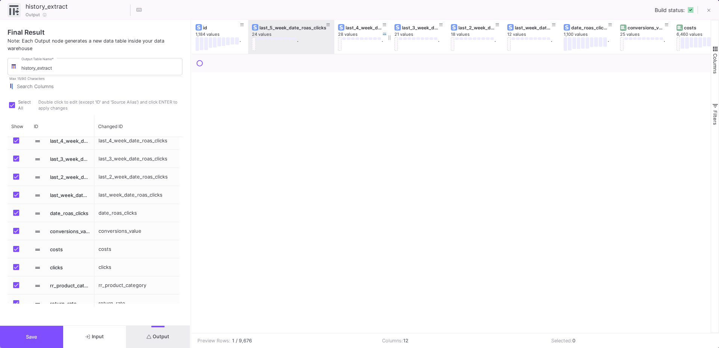
click at [334, 35] on div at bounding box center [334, 37] width 3 height 34
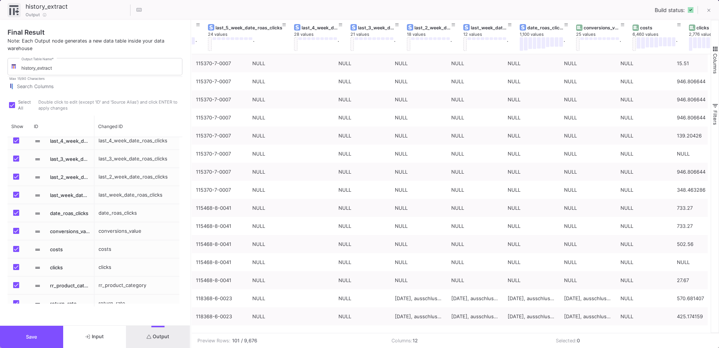
scroll to position [0, 190]
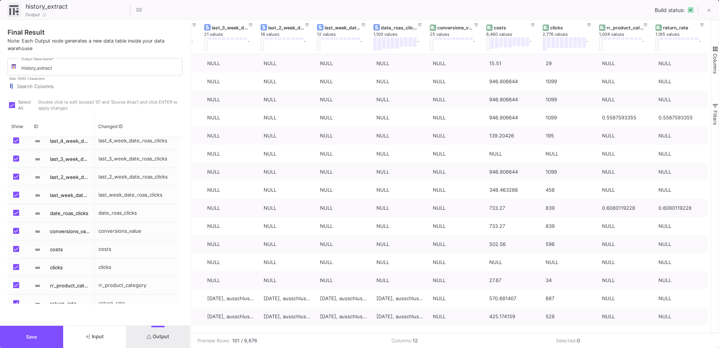
click at [40, 342] on button "Save" at bounding box center [31, 336] width 63 height 22
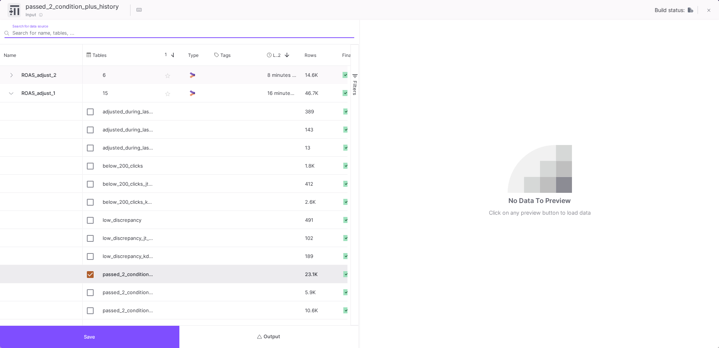
click at [288, 340] on button "Output" at bounding box center [268, 336] width 179 height 22
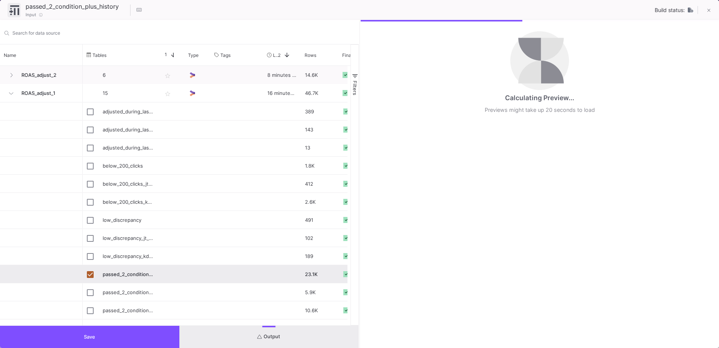
click at [361, 225] on div "Calculating Preview... Previews might take up 20 seconds to load" at bounding box center [540, 184] width 359 height 328
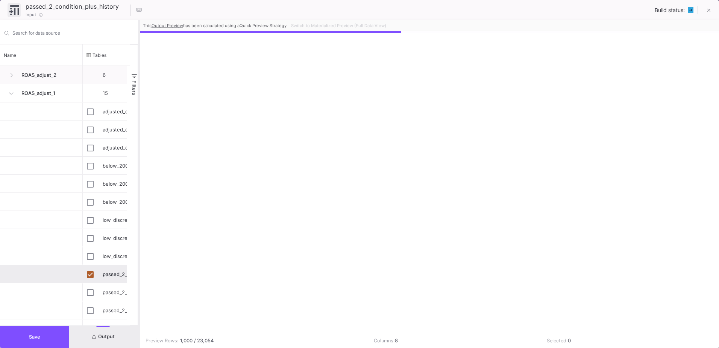
drag, startPoint x: 360, startPoint y: 225, endPoint x: 138, endPoint y: 249, distance: 222.5
click at [138, 249] on div at bounding box center [139, 184] width 2 height 328
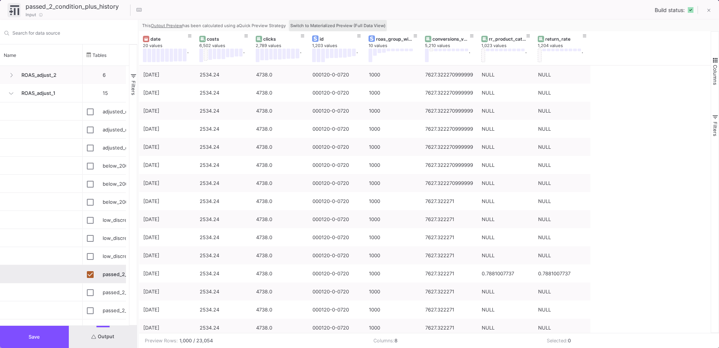
click at [319, 26] on span "Switch to Materialized Preview (Full Data View)" at bounding box center [337, 25] width 95 height 5
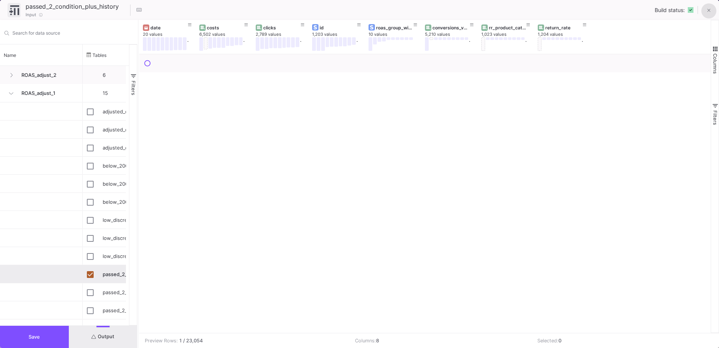
click at [712, 11] on button at bounding box center [709, 10] width 15 height 15
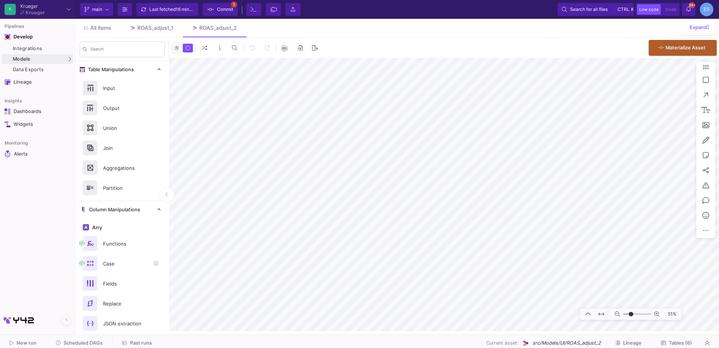
click at [128, 266] on mat-sidenav-container "Search Table Manipulations Input Output Union Join Aggregations Partition Colum…" at bounding box center [397, 184] width 644 height 293
click at [158, 25] on div "ROAS_adjust_1" at bounding box center [155, 28] width 36 height 6
click at [687, 341] on span "Tables (15)" at bounding box center [679, 343] width 25 height 6
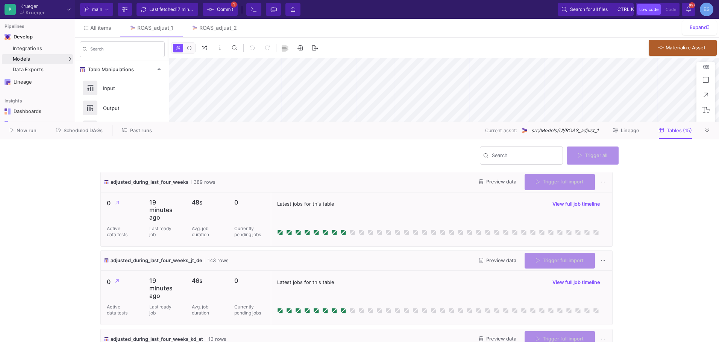
type input "-49"
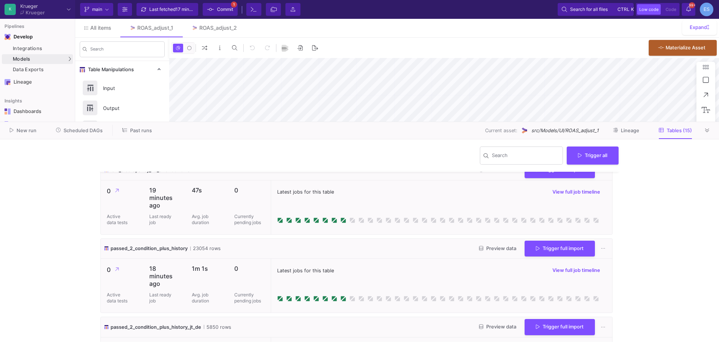
scroll to position [677, 0]
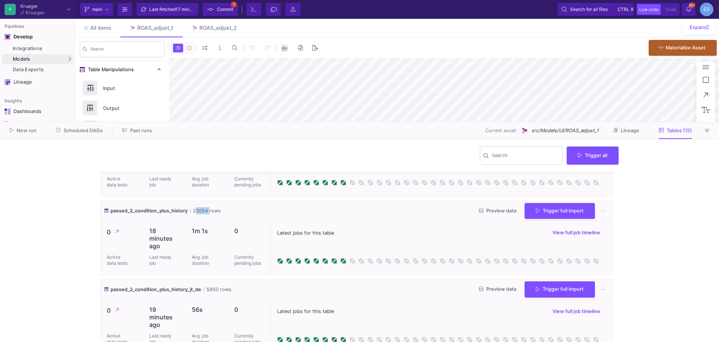
drag, startPoint x: 193, startPoint y: 204, endPoint x: 209, endPoint y: 204, distance: 15.8
click at [209, 207] on span "23054 rows" at bounding box center [205, 210] width 30 height 7
click at [211, 28] on div "ROAS_adjust_2" at bounding box center [218, 28] width 38 height 6
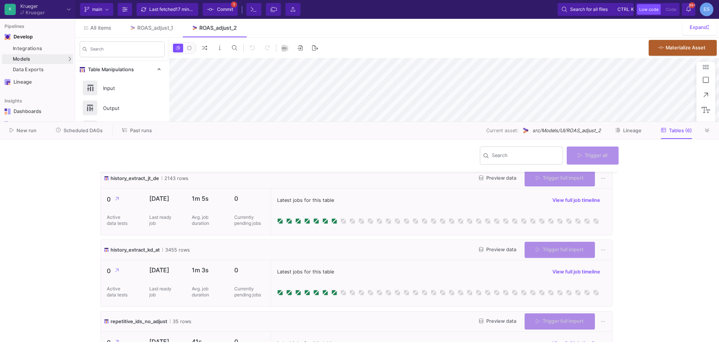
type input "-43"
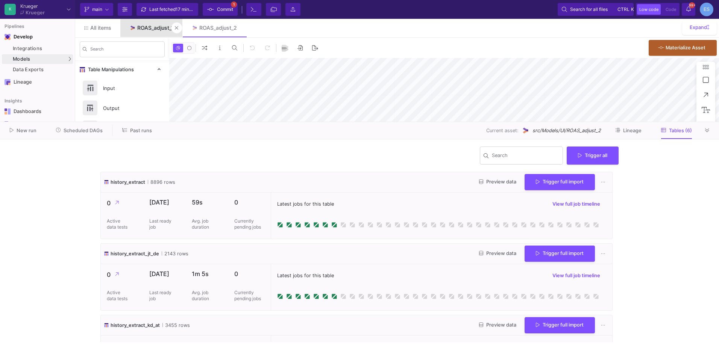
click at [164, 24] on link "ROAS_adjust_1" at bounding box center [151, 28] width 62 height 18
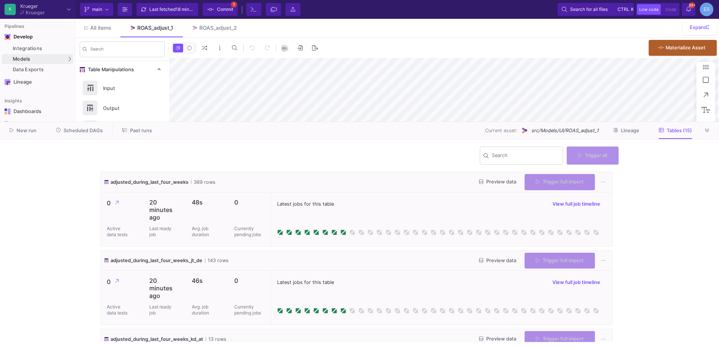
type input "-49"
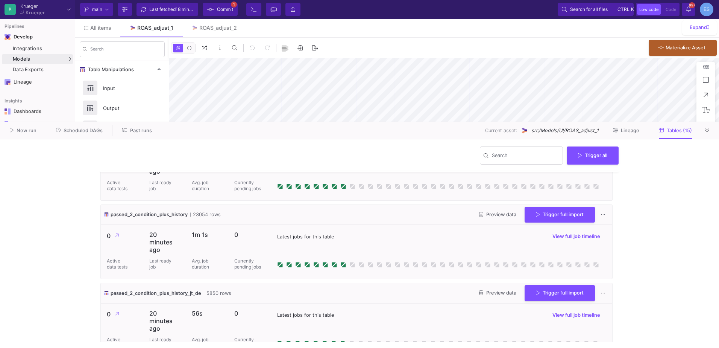
scroll to position [664, 0]
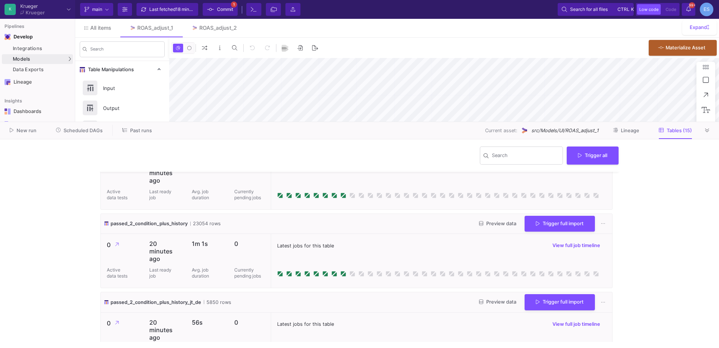
click at [491, 221] on span "Preview data" at bounding box center [497, 223] width 37 height 6
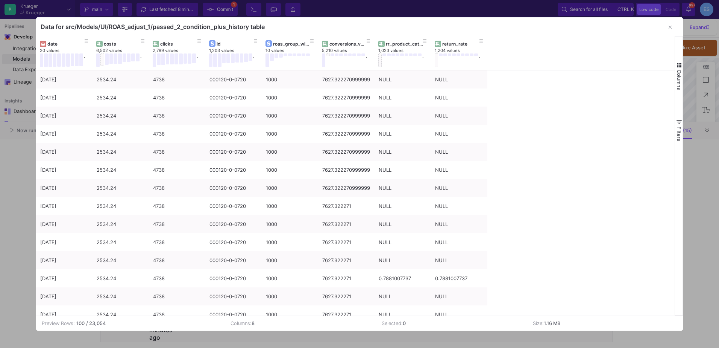
click at [680, 66] on span "button" at bounding box center [679, 65] width 7 height 7
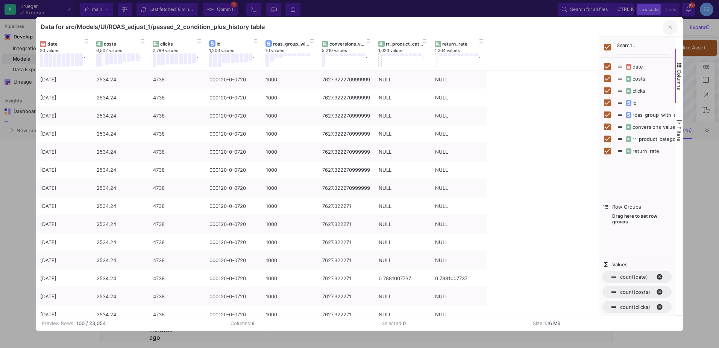
click at [671, 31] on button "button" at bounding box center [670, 27] width 15 height 15
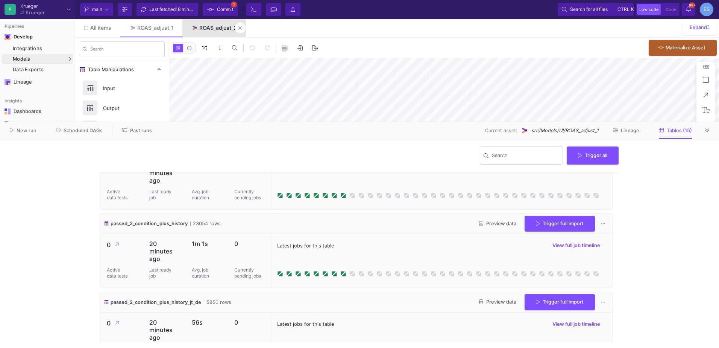
click at [199, 34] on link "ROAS_adjust_2" at bounding box center [214, 28] width 64 height 18
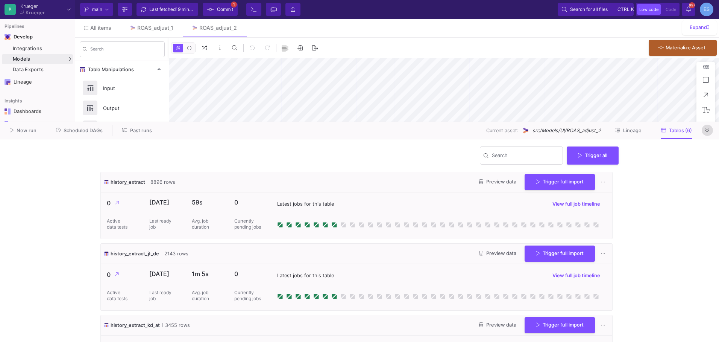
click at [706, 134] on button at bounding box center [707, 130] width 11 height 11
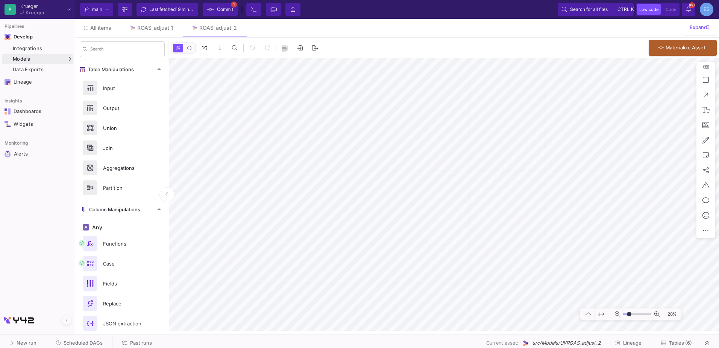
type input "-26"
click at [629, 314] on input "range" at bounding box center [637, 313] width 28 height 9
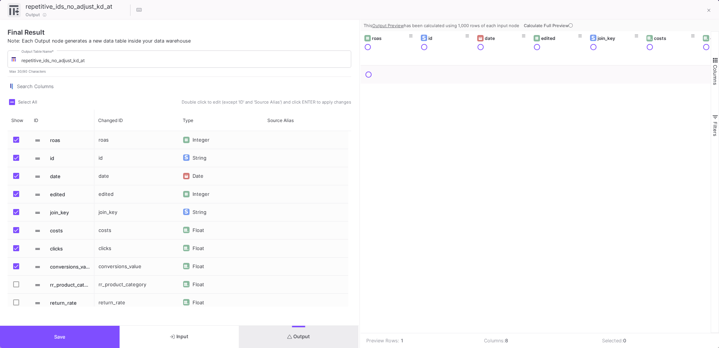
click at [14, 287] on label "Press SPACE to select this row." at bounding box center [18, 285] width 11 height 8
click at [16, 287] on input "Press SPACE to select this row." at bounding box center [16, 287] width 0 height 0
click at [20, 301] on label "Press SPACE to select this row." at bounding box center [18, 303] width 11 height 8
click at [16, 305] on input "Press SPACE to select this row." at bounding box center [16, 305] width 0 height 0
checkbox input "true"
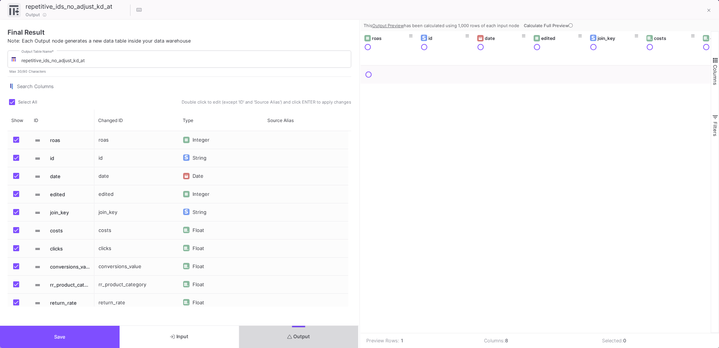
click at [299, 346] on button "Output" at bounding box center [299, 336] width 120 height 22
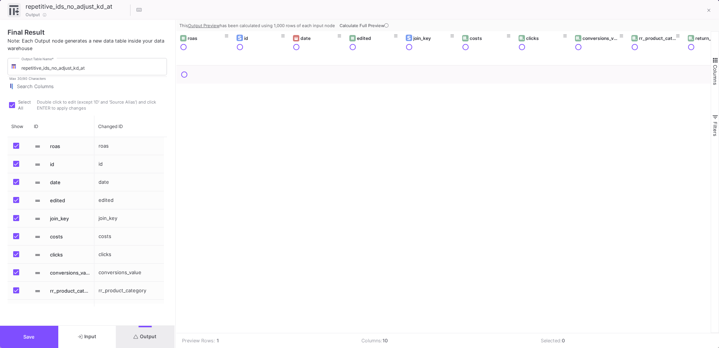
drag, startPoint x: 359, startPoint y: 268, endPoint x: 175, endPoint y: 283, distance: 184.9
click at [175, 283] on div at bounding box center [176, 184] width 2 height 328
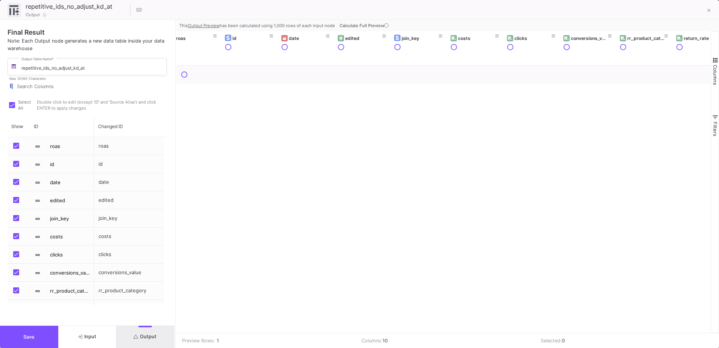
scroll to position [0, 29]
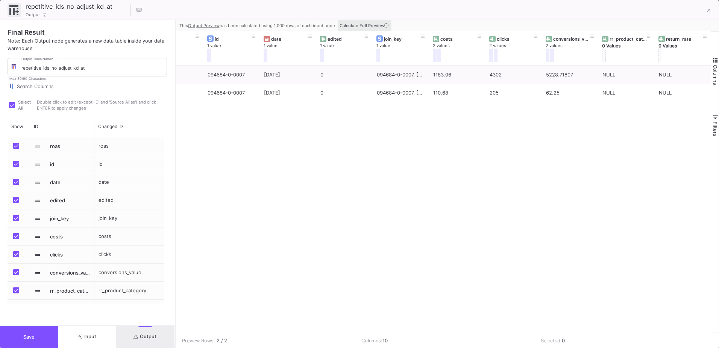
click at [388, 26] on span "Calculate Full Preview" at bounding box center [365, 25] width 50 height 5
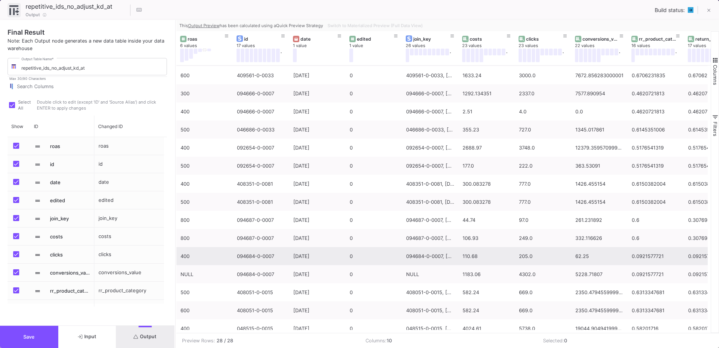
scroll to position [26, 0]
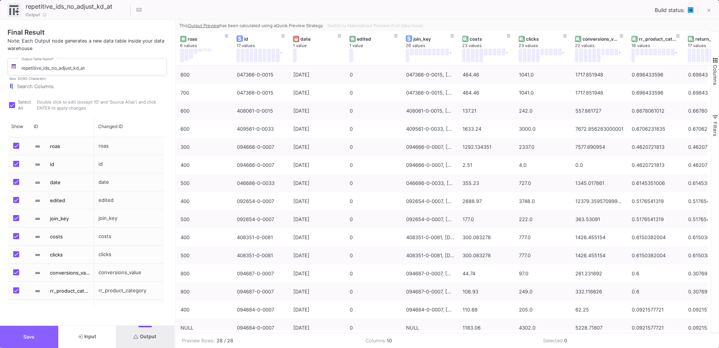
click at [30, 336] on span "Save" at bounding box center [28, 337] width 11 height 6
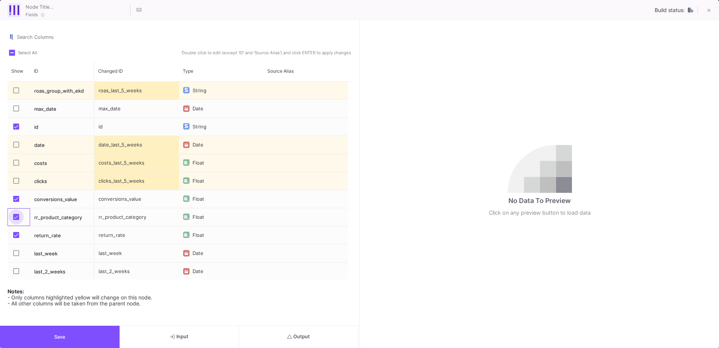
click at [17, 217] on span "Press SPACE to select this row." at bounding box center [16, 217] width 6 height 6
click at [16, 220] on input "Press SPACE to select this row." at bounding box center [16, 220] width 0 height 0
click at [18, 234] on span "Press SPACE to select this row." at bounding box center [16, 235] width 6 height 6
click at [16, 238] on input "Press SPACE to select this row." at bounding box center [16, 238] width 0 height 0
click at [76, 334] on button "Save" at bounding box center [60, 336] width 120 height 22
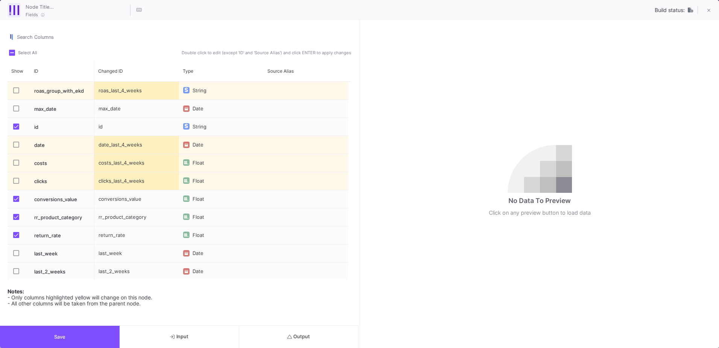
click at [16, 217] on span "Press SPACE to select this row." at bounding box center [16, 217] width 6 height 6
click at [16, 220] on input "Press SPACE to select this row." at bounding box center [16, 220] width 0 height 0
click at [16, 231] on mat-checkbox "Press SPACE to select this row." at bounding box center [18, 235] width 11 height 18
click at [17, 235] on span "Press SPACE to select this row." at bounding box center [16, 235] width 6 height 6
click at [16, 238] on input "Press SPACE to select this row." at bounding box center [16, 238] width 0 height 0
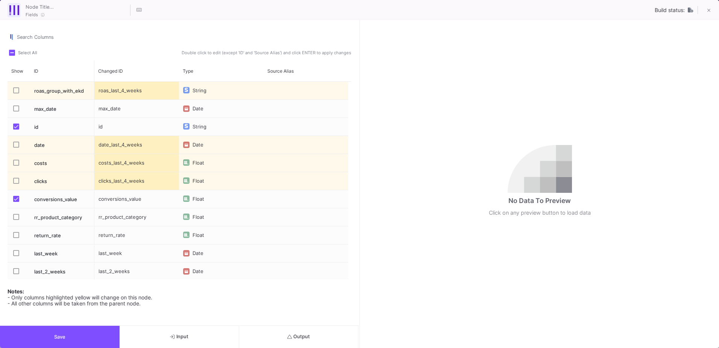
click at [50, 333] on button "Save" at bounding box center [60, 336] width 120 height 22
click at [17, 215] on span "Press SPACE to select this row." at bounding box center [16, 217] width 6 height 6
click at [16, 220] on input "Press SPACE to select this row." at bounding box center [16, 220] width 0 height 0
click at [15, 232] on span "Press SPACE to select this row." at bounding box center [16, 235] width 6 height 6
click at [16, 238] on input "Press SPACE to select this row." at bounding box center [16, 238] width 0 height 0
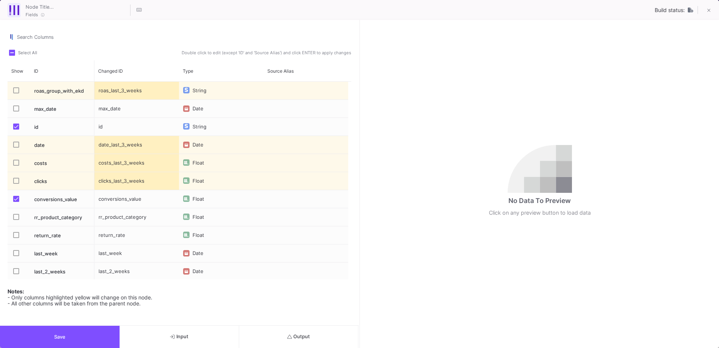
click at [79, 340] on button "Save" at bounding box center [60, 336] width 120 height 22
click at [18, 216] on span "Press SPACE to select this row." at bounding box center [16, 217] width 6 height 6
click at [16, 220] on input "Press SPACE to select this row." at bounding box center [16, 220] width 0 height 0
click at [17, 234] on span "Press SPACE to select this row." at bounding box center [16, 235] width 6 height 6
click at [16, 238] on input "Press SPACE to select this row." at bounding box center [16, 238] width 0 height 0
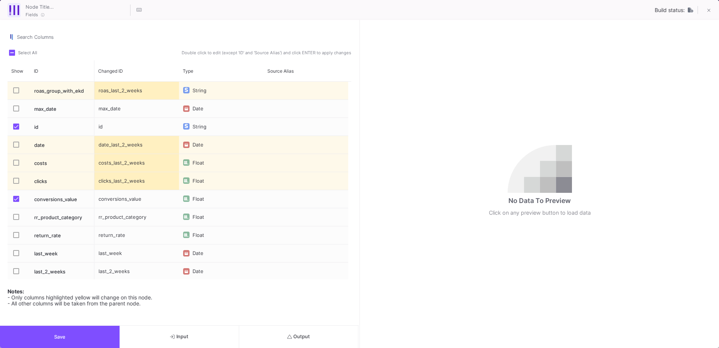
click at [71, 333] on button "Save" at bounding box center [60, 336] width 120 height 22
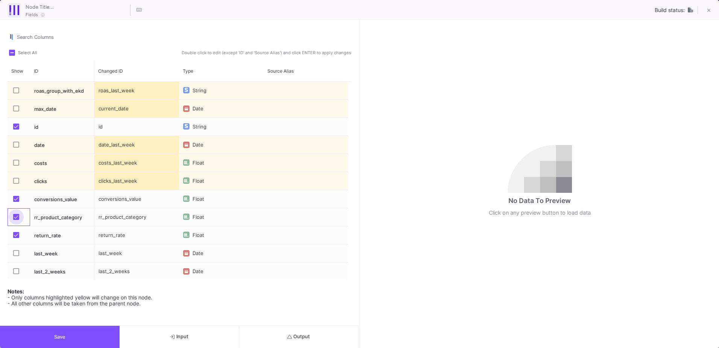
click at [17, 215] on span "Press SPACE to select this row." at bounding box center [16, 217] width 6 height 6
click at [16, 220] on input "Press SPACE to select this row." at bounding box center [16, 220] width 0 height 0
click at [15, 234] on span "Press SPACE to select this row." at bounding box center [16, 235] width 6 height 6
click at [16, 238] on input "Press SPACE to select this row." at bounding box center [16, 238] width 0 height 0
click at [81, 328] on button "Save" at bounding box center [60, 336] width 120 height 22
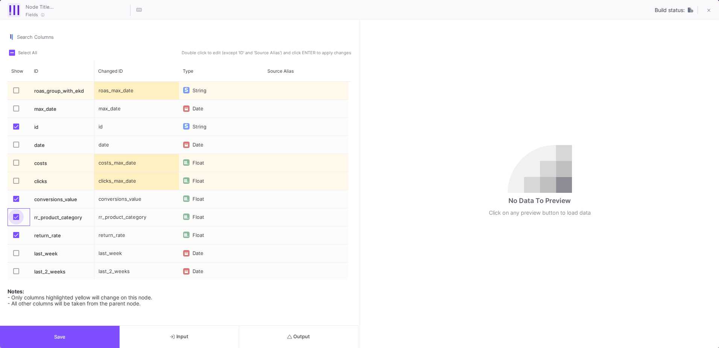
click at [18, 216] on span "Press SPACE to select this row." at bounding box center [16, 217] width 6 height 6
click at [16, 220] on input "Press SPACE to select this row." at bounding box center [16, 220] width 0 height 0
click at [16, 237] on span "Press SPACE to select this row." at bounding box center [16, 235] width 6 height 6
click at [16, 238] on input "Press SPACE to select this row." at bounding box center [16, 238] width 0 height 0
click at [65, 334] on button "Save" at bounding box center [60, 336] width 120 height 22
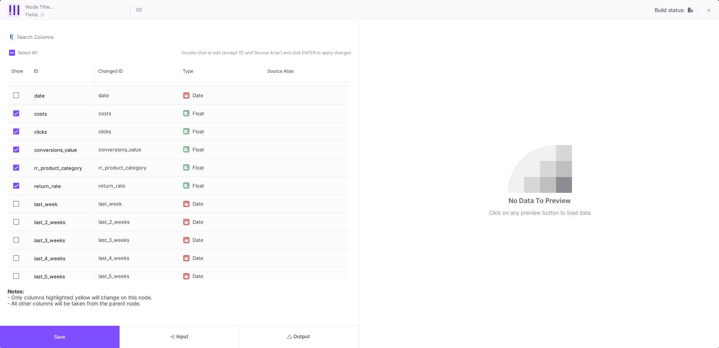
scroll to position [55, 0]
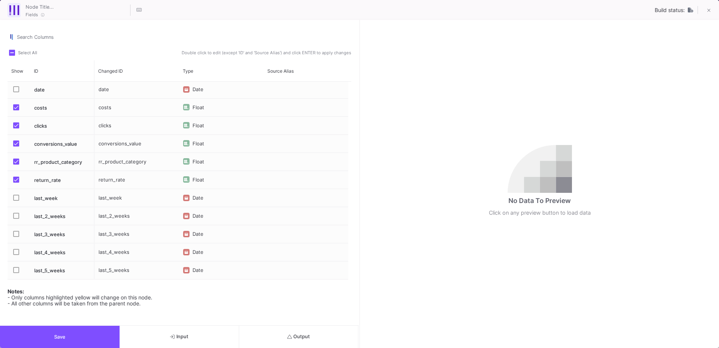
click at [114, 330] on button "Save" at bounding box center [60, 336] width 120 height 22
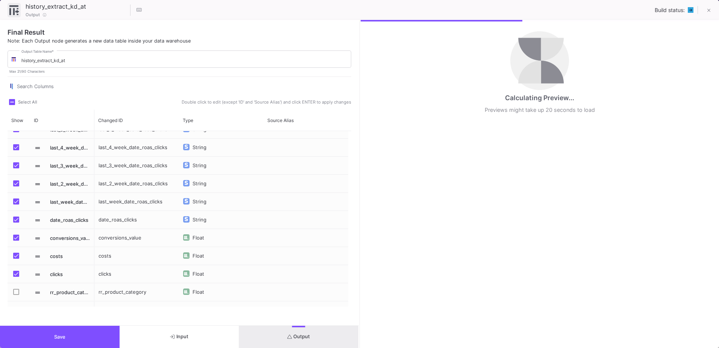
scroll to position [41, 0]
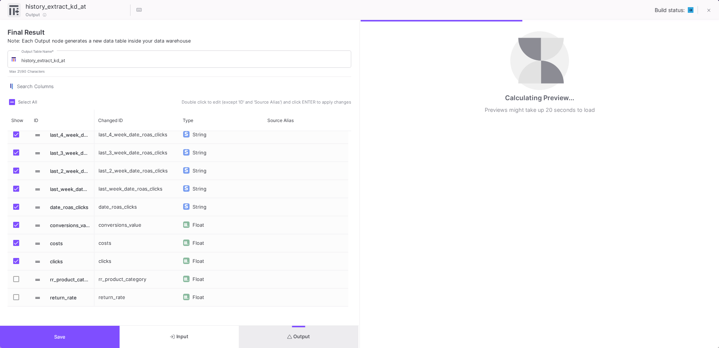
click at [15, 281] on span "Press SPACE to select this row." at bounding box center [16, 279] width 6 height 6
click at [16, 282] on input "Press SPACE to select this row." at bounding box center [16, 282] width 0 height 0
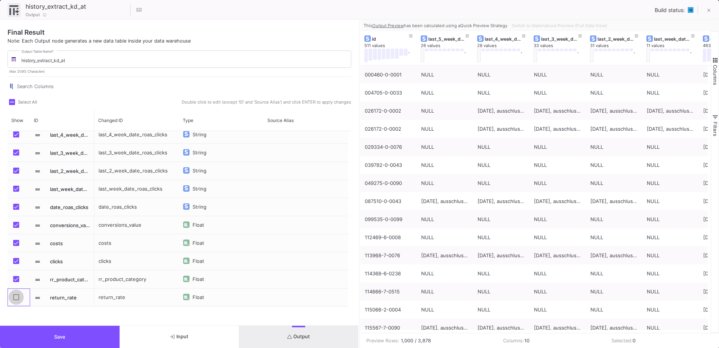
click at [17, 299] on span "Press SPACE to select this row." at bounding box center [16, 297] width 6 height 6
click at [16, 300] on input "Press SPACE to select this row." at bounding box center [16, 300] width 0 height 0
checkbox input "true"
click at [290, 341] on button "Output" at bounding box center [299, 336] width 120 height 22
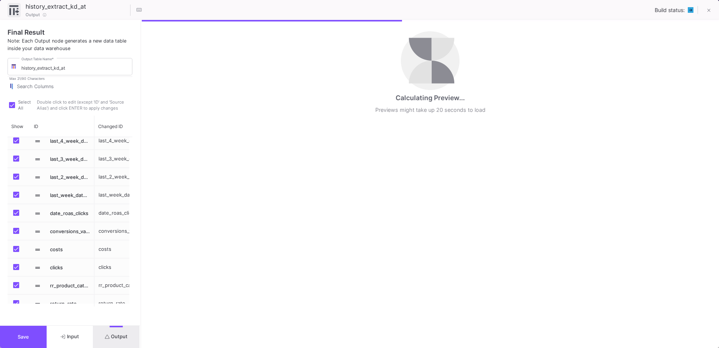
drag, startPoint x: 360, startPoint y: 204, endPoint x: 141, endPoint y: 220, distance: 219.6
click at [141, 220] on div at bounding box center [141, 184] width 2 height 328
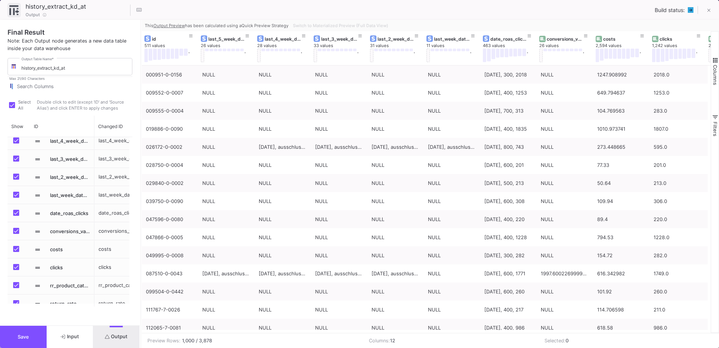
scroll to position [0, 111]
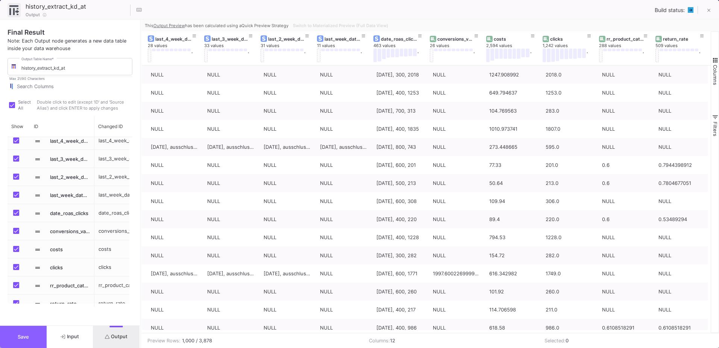
click at [33, 338] on button "Save" at bounding box center [23, 336] width 47 height 22
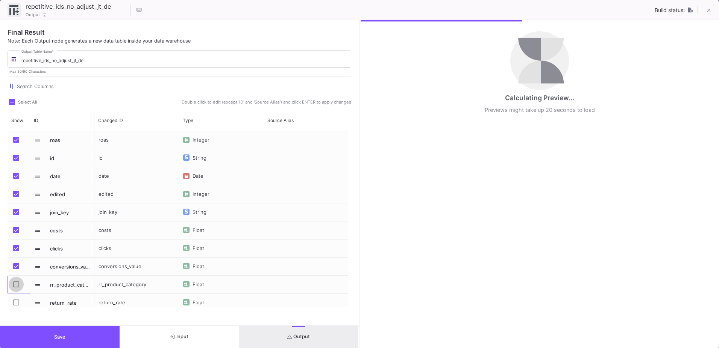
click at [17, 286] on span "Press SPACE to select this row." at bounding box center [16, 284] width 6 height 6
click at [16, 287] on input "Press SPACE to select this row." at bounding box center [16, 287] width 0 height 0
click at [15, 299] on span "Press SPACE to select this row." at bounding box center [16, 302] width 6 height 6
click at [16, 305] on input "Press SPACE to select this row." at bounding box center [16, 305] width 0 height 0
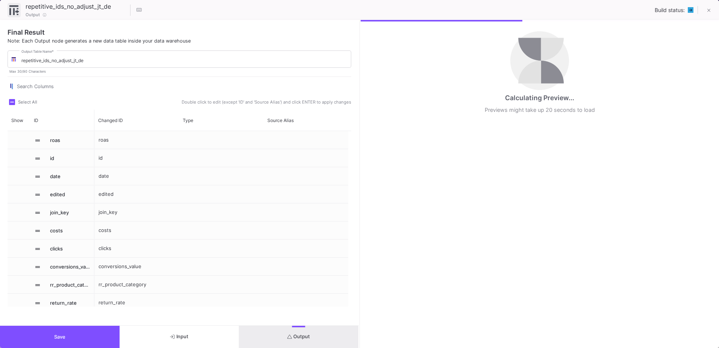
checkbox input "true"
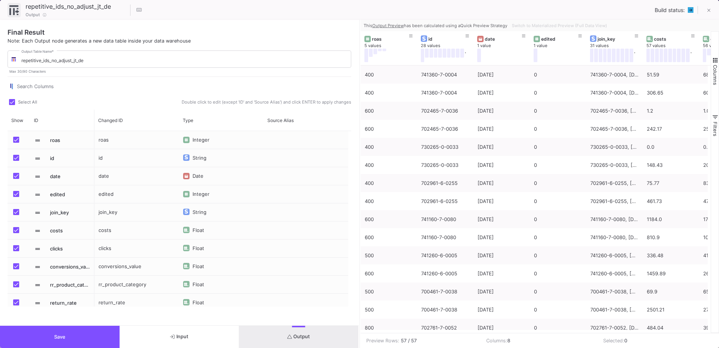
click at [331, 345] on button "Output" at bounding box center [299, 336] width 120 height 22
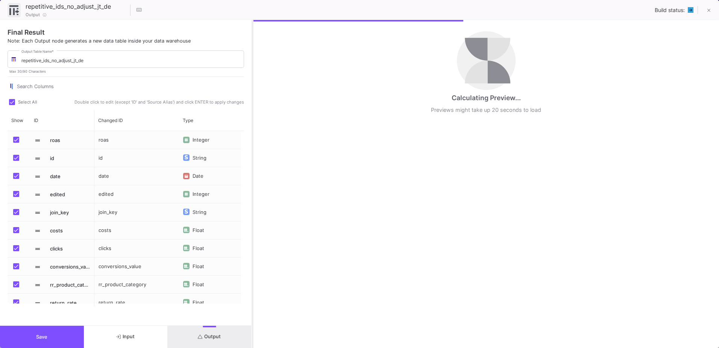
drag, startPoint x: 360, startPoint y: 280, endPoint x: 252, endPoint y: 275, distance: 107.4
click at [252, 275] on div at bounding box center [253, 184] width 2 height 328
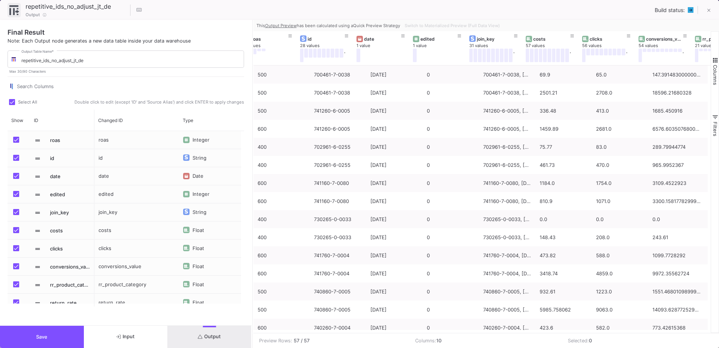
scroll to position [0, 109]
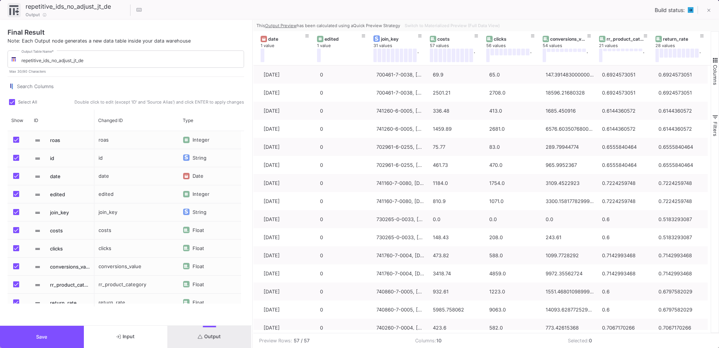
click at [26, 331] on button "Save" at bounding box center [42, 336] width 84 height 22
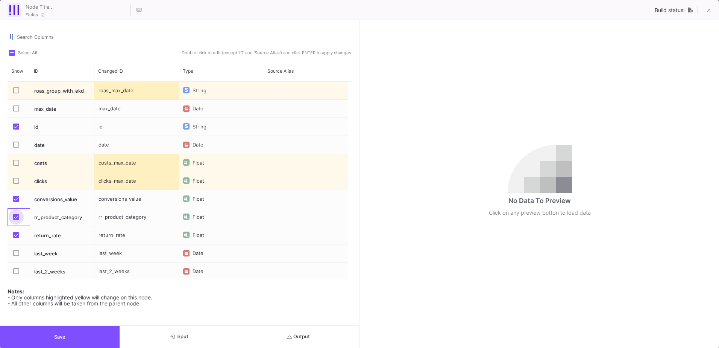
click at [16, 219] on span "Press SPACE to select this row." at bounding box center [16, 217] width 6 height 6
click at [16, 220] on input "Press SPACE to select this row." at bounding box center [16, 220] width 0 height 0
click at [18, 232] on span "Press SPACE to select this row." at bounding box center [16, 235] width 6 height 6
click at [16, 238] on input "Press SPACE to select this row." at bounding box center [16, 238] width 0 height 0
click at [53, 335] on button "Save" at bounding box center [60, 336] width 120 height 22
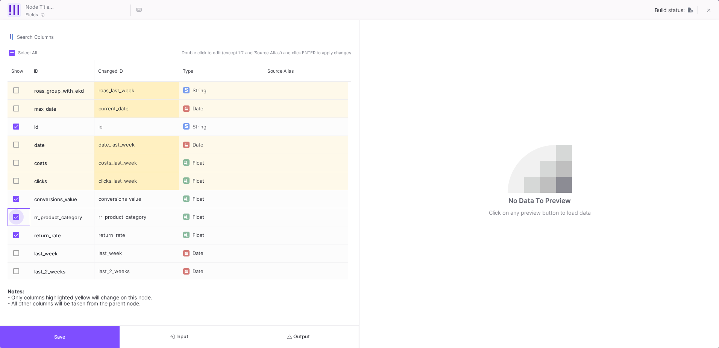
click at [15, 217] on span "Press SPACE to select this row." at bounding box center [16, 217] width 6 height 6
click at [16, 220] on input "Press SPACE to select this row." at bounding box center [16, 220] width 0 height 0
click at [16, 232] on span "Press SPACE to select this row." at bounding box center [16, 235] width 6 height 6
click at [16, 238] on input "Press SPACE to select this row." at bounding box center [16, 238] width 0 height 0
checkbox input "false"
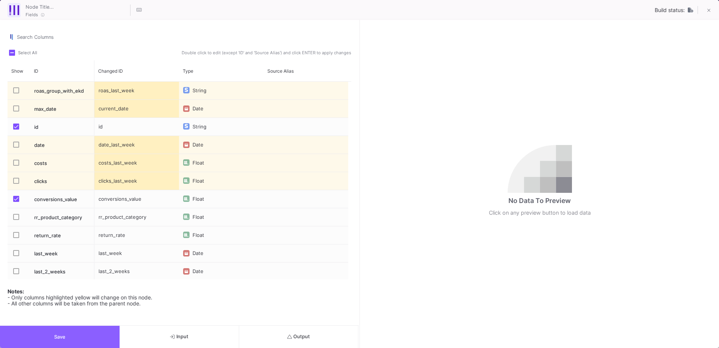
click at [58, 336] on span "Save" at bounding box center [59, 337] width 11 height 6
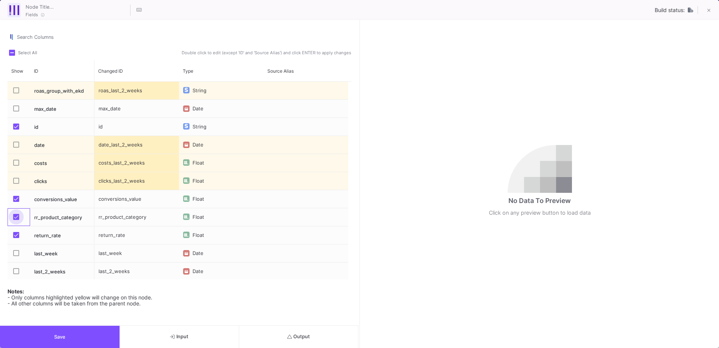
click at [17, 217] on span "Press SPACE to select this row." at bounding box center [16, 217] width 6 height 6
click at [16, 220] on input "Press SPACE to select this row." at bounding box center [16, 220] width 0 height 0
click at [15, 233] on span "Press SPACE to select this row." at bounding box center [16, 235] width 6 height 6
click at [16, 238] on input "Press SPACE to select this row." at bounding box center [16, 238] width 0 height 0
click at [54, 328] on button "Save" at bounding box center [60, 336] width 120 height 22
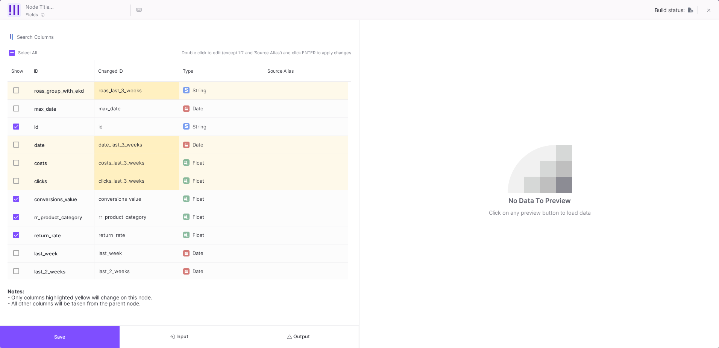
click at [16, 234] on span "Press SPACE to select this row." at bounding box center [16, 235] width 6 height 6
click at [16, 238] on input "Press SPACE to select this row." at bounding box center [16, 238] width 0 height 0
click at [16, 219] on span "Press SPACE to select this row." at bounding box center [16, 217] width 6 height 6
click at [16, 220] on input "Press SPACE to select this row." at bounding box center [16, 220] width 0 height 0
click at [65, 337] on span "Save" at bounding box center [59, 337] width 11 height 6
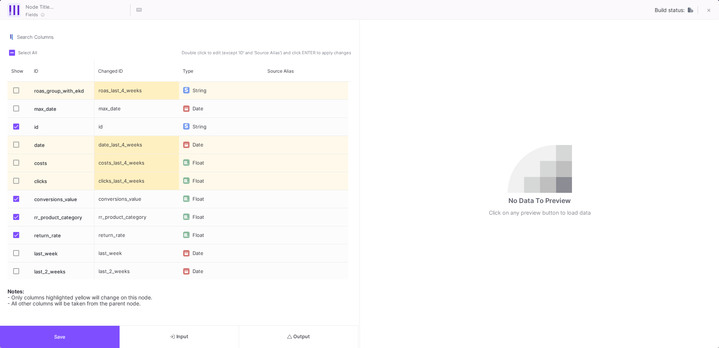
click at [13, 217] on span "Press SPACE to select this row." at bounding box center [16, 217] width 6 height 6
click at [16, 220] on input "Press SPACE to select this row." at bounding box center [16, 220] width 0 height 0
click at [15, 232] on span "Press SPACE to select this row." at bounding box center [16, 235] width 6 height 6
click at [16, 238] on input "Press SPACE to select this row." at bounding box center [16, 238] width 0 height 0
click at [68, 337] on button "Save" at bounding box center [60, 336] width 120 height 22
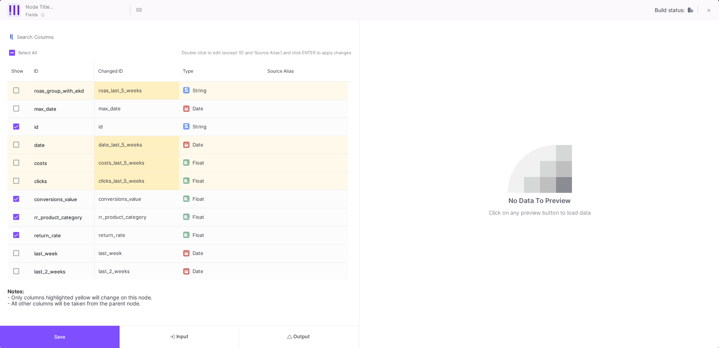
click at [18, 219] on span "Press SPACE to select this row." at bounding box center [16, 217] width 6 height 6
click at [16, 220] on input "Press SPACE to select this row." at bounding box center [16, 220] width 0 height 0
click at [17, 235] on span "Press SPACE to select this row." at bounding box center [16, 235] width 6 height 6
click at [16, 238] on input "Press SPACE to select this row." at bounding box center [16, 238] width 0 height 0
click at [86, 333] on button "Save" at bounding box center [60, 336] width 120 height 22
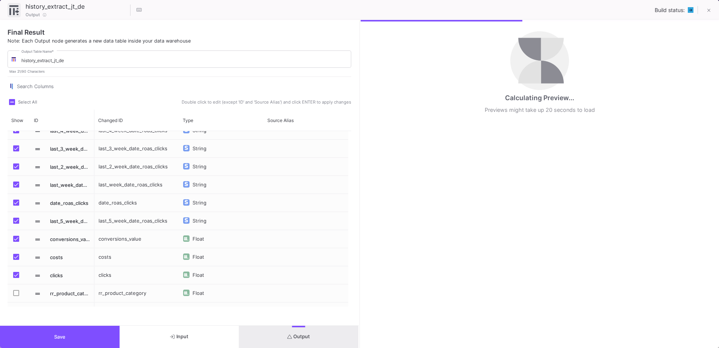
scroll to position [41, 0]
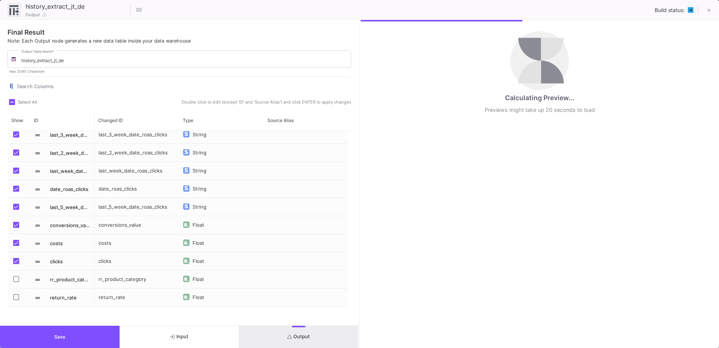
click at [14, 277] on span "Press SPACE to select this row." at bounding box center [16, 279] width 6 height 6
click at [16, 282] on input "Press SPACE to select this row." at bounding box center [16, 282] width 0 height 0
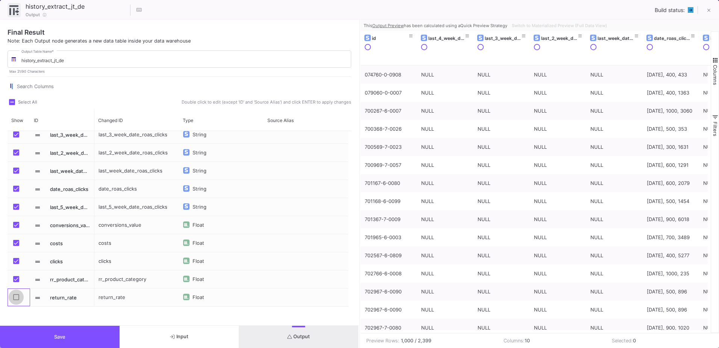
click at [15, 297] on span "Press SPACE to select this row." at bounding box center [16, 297] width 6 height 6
click at [16, 300] on input "Press SPACE to select this row." at bounding box center [16, 300] width 0 height 0
checkbox input "true"
click at [27, 332] on button "Save" at bounding box center [60, 336] width 120 height 22
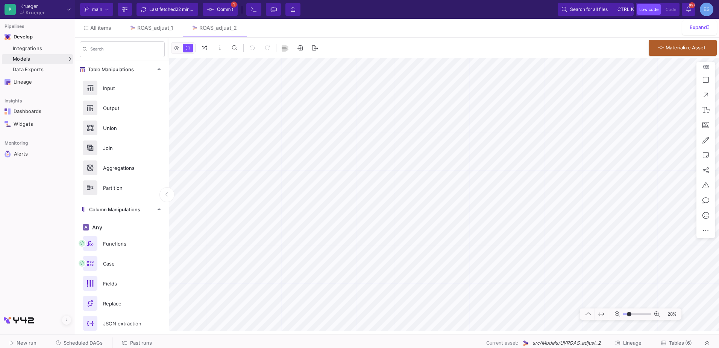
click at [231, 9] on span "Commit" at bounding box center [225, 9] width 16 height 11
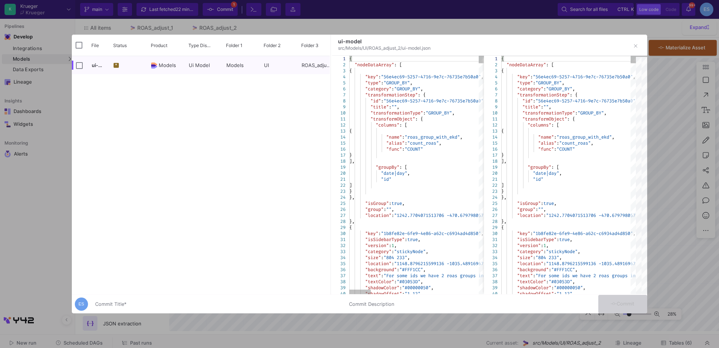
click at [126, 313] on div at bounding box center [359, 174] width 719 height 348
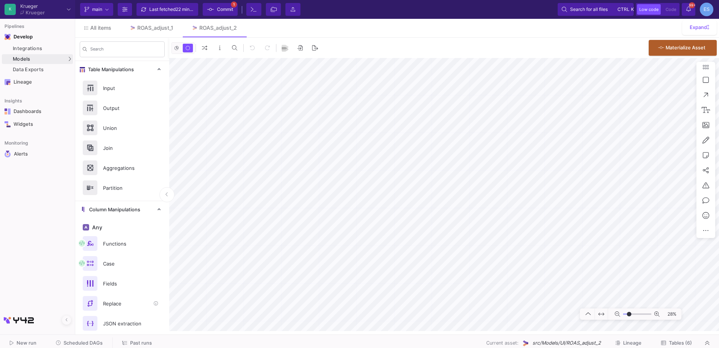
click at [129, 307] on div "Replace" at bounding box center [125, 303] width 52 height 11
click at [377, 334] on as-split "K Krueger Krueger Current branch main Branch Options Last fetched 22 minutes ag…" at bounding box center [359, 174] width 719 height 348
click at [510, 277] on button "Delete" at bounding box center [509, 273] width 42 height 18
click at [214, 14] on fa-icon at bounding box center [210, 9] width 7 height 11
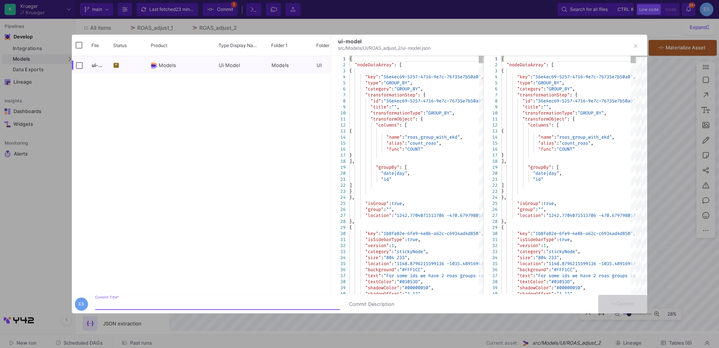
click at [159, 303] on input "Commit Title *" at bounding box center [217, 304] width 245 height 6
type input "add the rq to step 2"
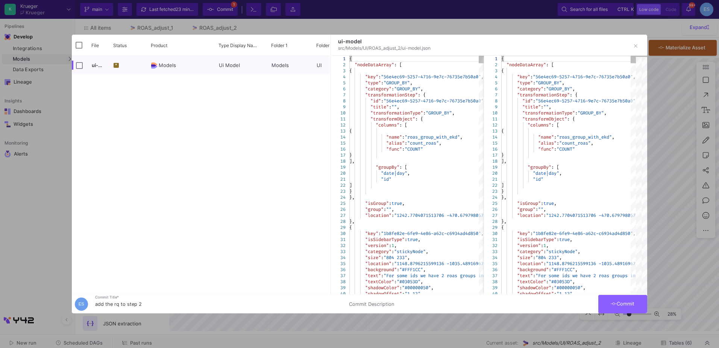
click at [635, 309] on button "Commit" at bounding box center [623, 304] width 49 height 18
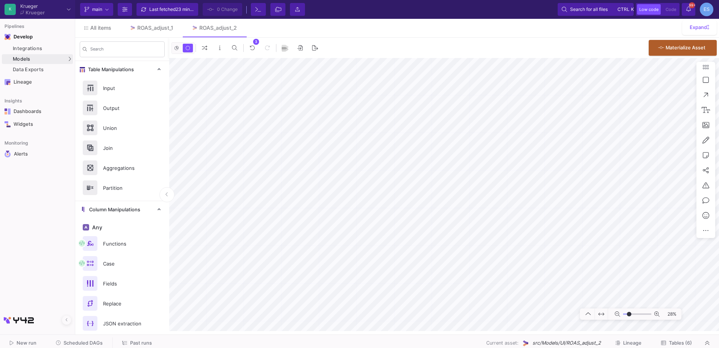
click at [684, 345] on button "Tables (6)" at bounding box center [676, 343] width 49 height 12
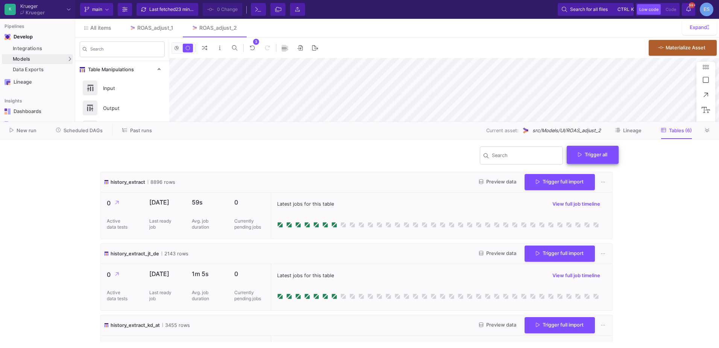
click at [613, 152] on button "Trigger all" at bounding box center [593, 155] width 52 height 18
click at [606, 173] on button "Full import" at bounding box center [595, 173] width 61 height 18
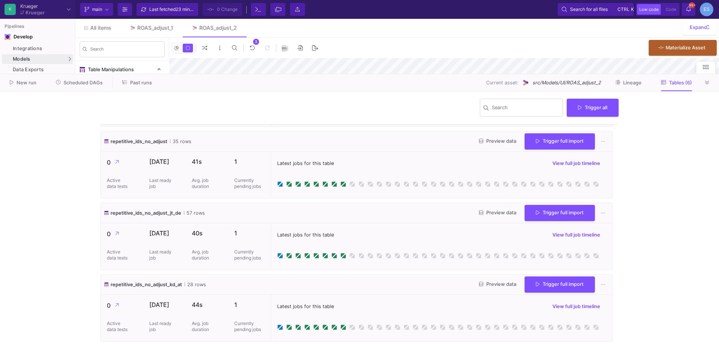
scroll to position [210, 0]
drag, startPoint x: 397, startPoint y: 122, endPoint x: 398, endPoint y: 76, distance: 45.6
click at [398, 76] on div at bounding box center [359, 76] width 719 height 0
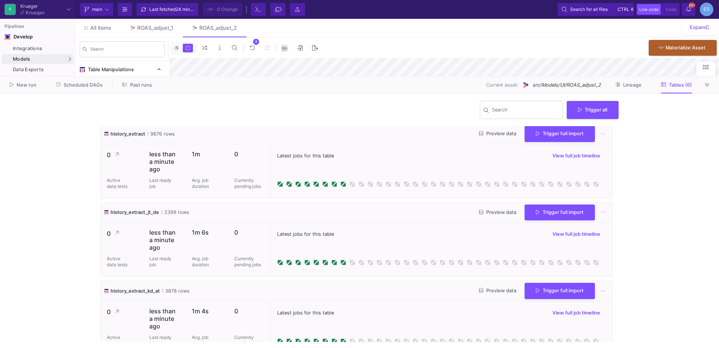
scroll to position [0, 0]
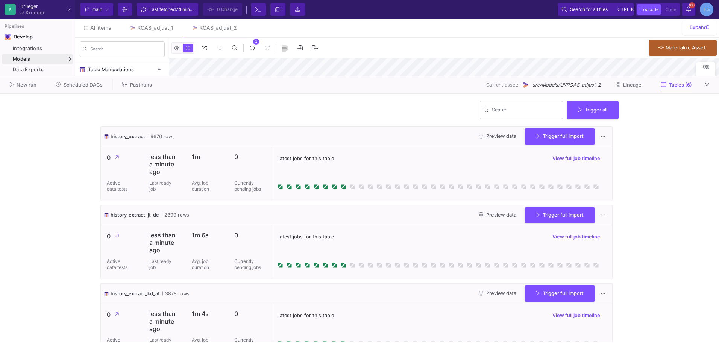
click at [491, 131] on button "Preview data" at bounding box center [497, 137] width 49 height 12
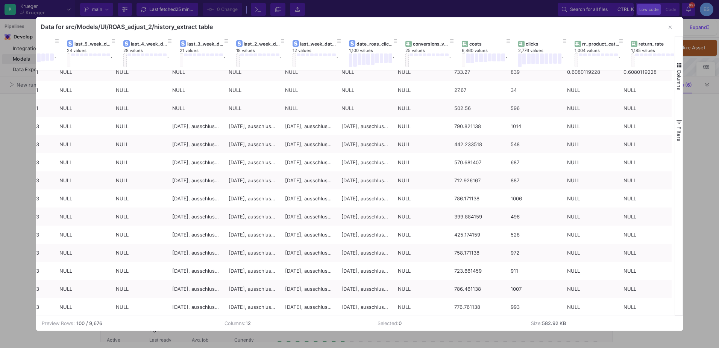
scroll to position [0, 41]
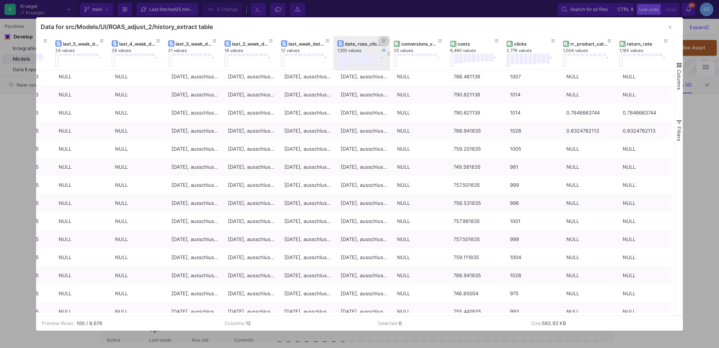
click at [383, 40] on icon at bounding box center [384, 41] width 4 height 4
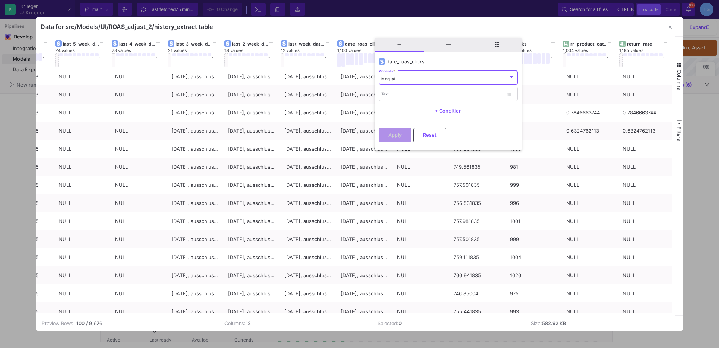
click at [403, 76] on div "is equal" at bounding box center [444, 78] width 127 height 5
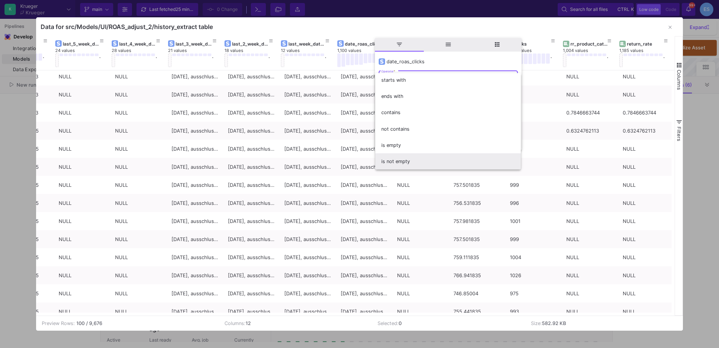
click at [404, 164] on span "is not empty" at bounding box center [448, 161] width 134 height 16
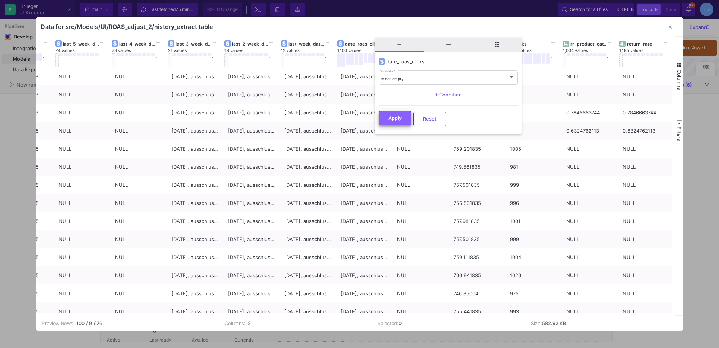
click at [395, 118] on span "Apply" at bounding box center [395, 118] width 13 height 6
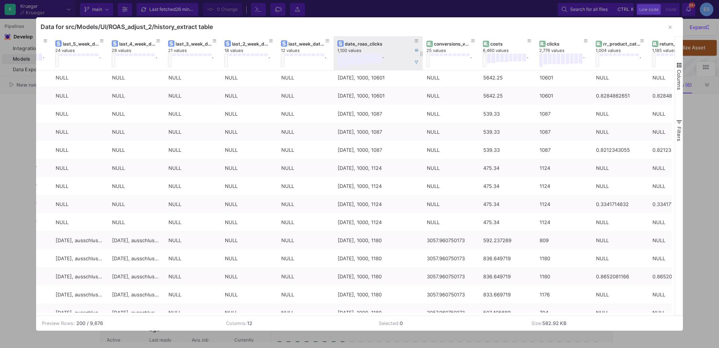
drag, startPoint x: 389, startPoint y: 43, endPoint x: 422, endPoint y: 43, distance: 32.7
click at [422, 43] on div at bounding box center [422, 53] width 3 height 34
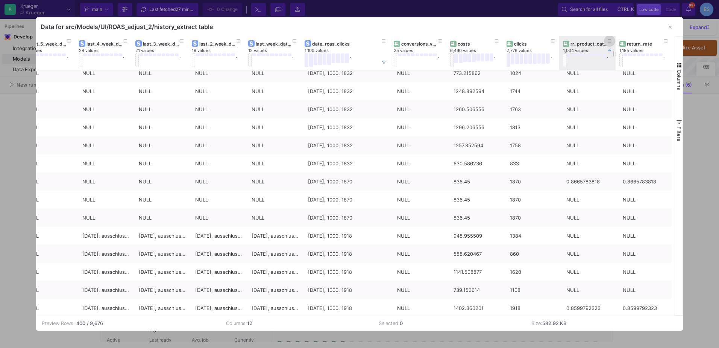
click at [608, 43] on icon at bounding box center [610, 41] width 4 height 4
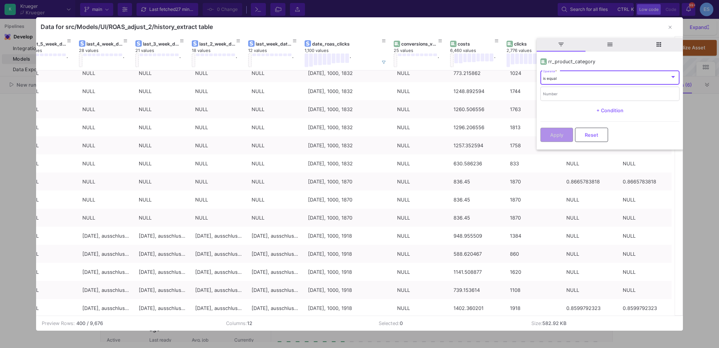
click at [585, 78] on div "is equal" at bounding box center [606, 78] width 127 height 5
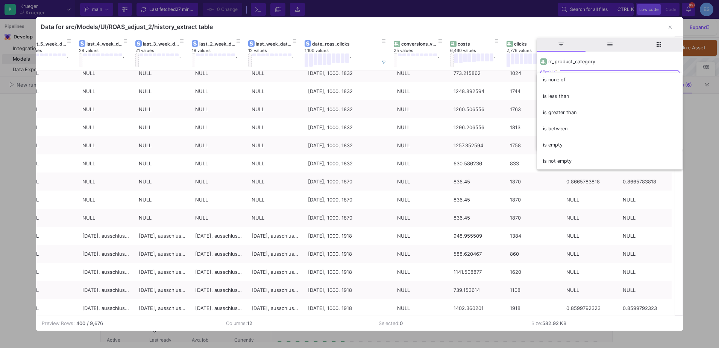
click at [384, 63] on div at bounding box center [359, 174] width 719 height 348
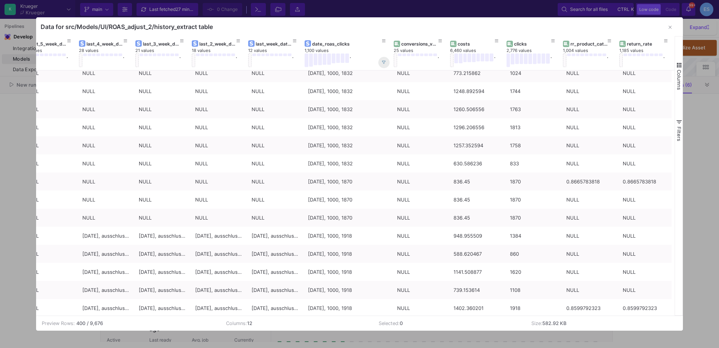
click at [384, 63] on icon at bounding box center [384, 63] width 4 height 4
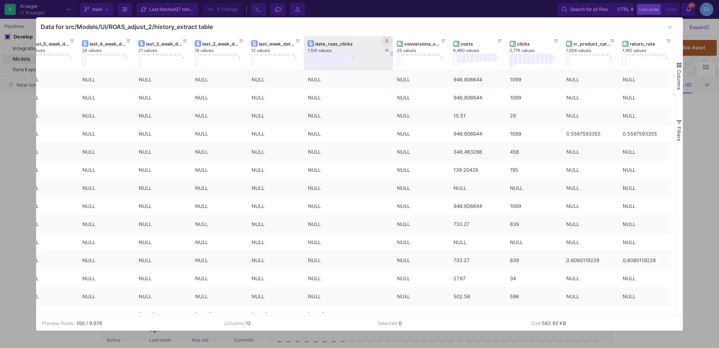
click at [385, 41] on icon at bounding box center [387, 41] width 4 height 3
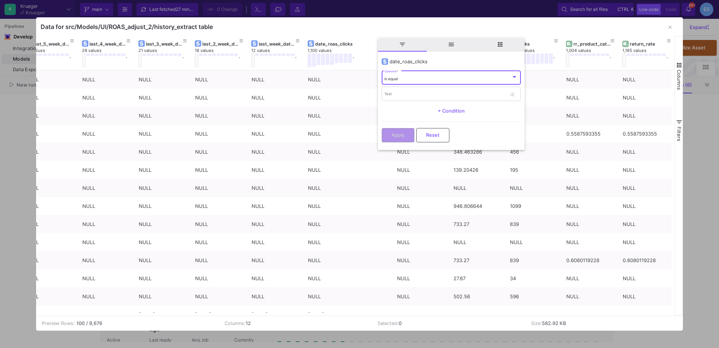
click at [402, 81] on div "is equal" at bounding box center [448, 78] width 127 height 5
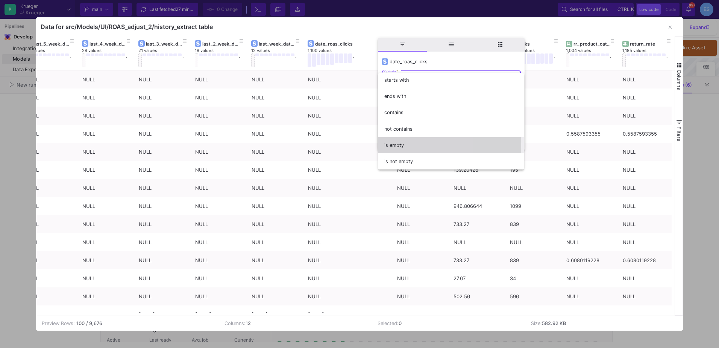
click at [401, 146] on span "is empty" at bounding box center [452, 145] width 134 height 16
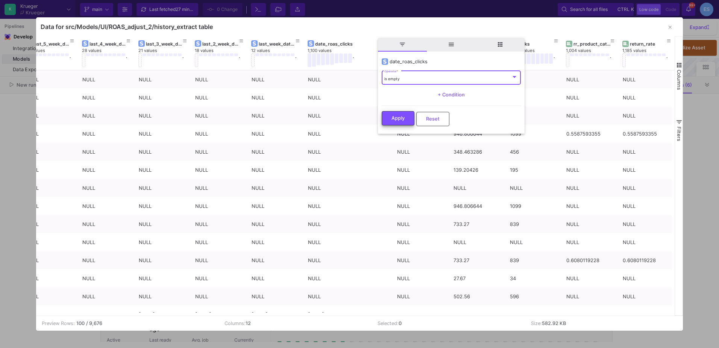
click at [410, 117] on button "Apply" at bounding box center [398, 118] width 33 height 14
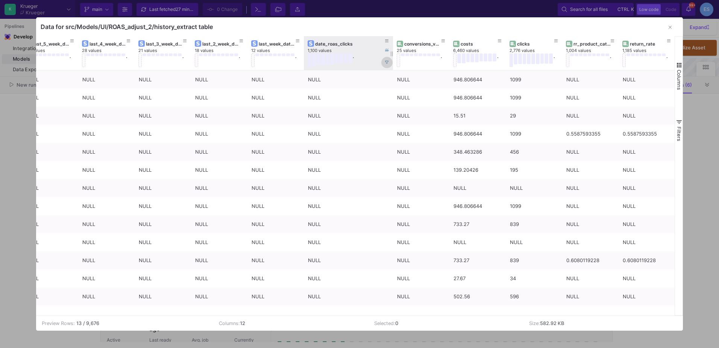
click at [387, 62] on icon at bounding box center [387, 63] width 4 height 4
click at [385, 42] on icon at bounding box center [387, 41] width 4 height 4
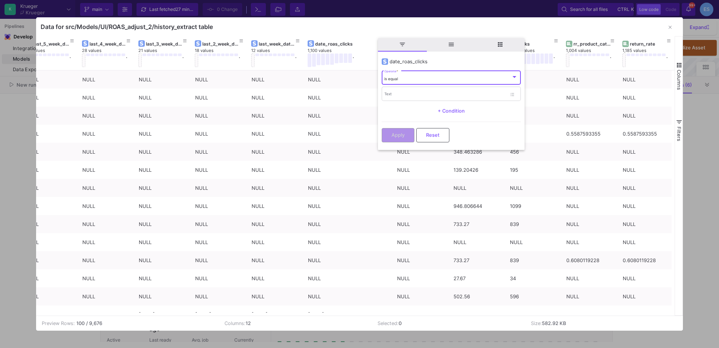
click at [398, 82] on div "is equal Operator *" at bounding box center [452, 77] width 134 height 15
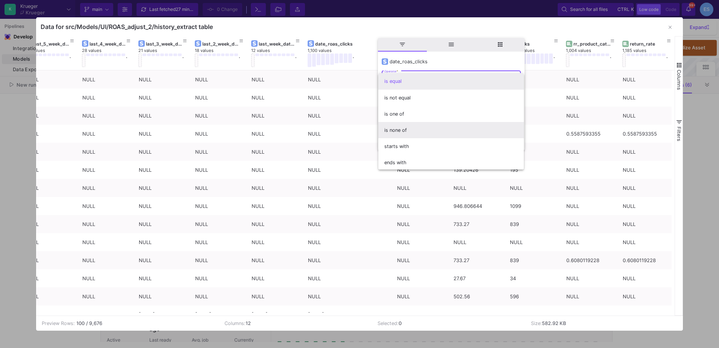
scroll to position [66, 0]
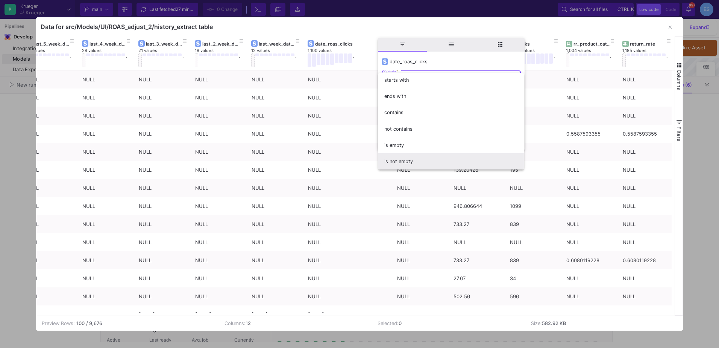
click at [417, 162] on span "is not empty" at bounding box center [452, 161] width 134 height 16
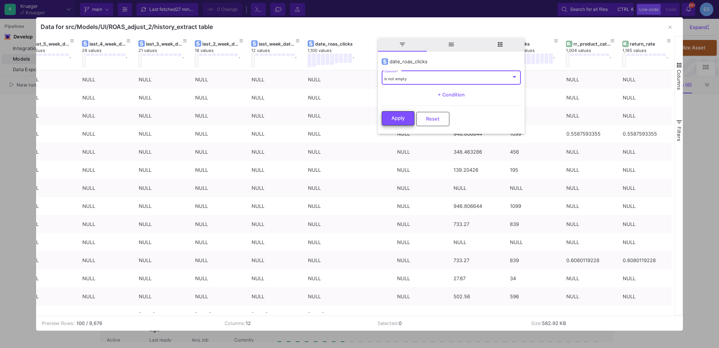
click at [405, 119] on button "Apply" at bounding box center [398, 118] width 33 height 14
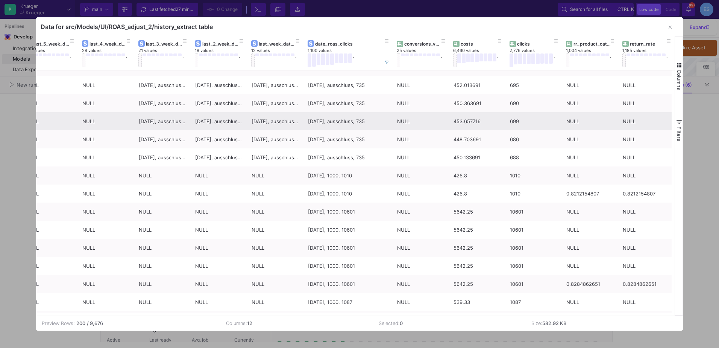
scroll to position [1926, 0]
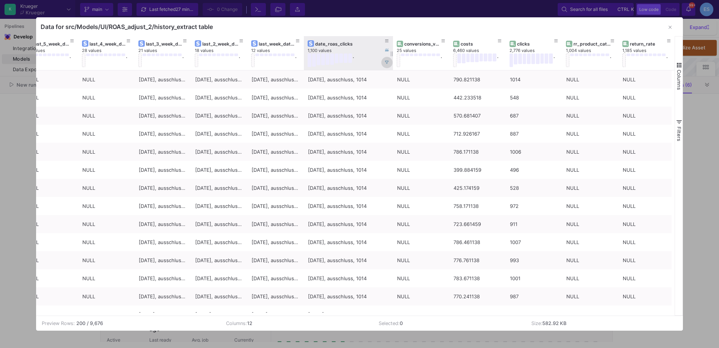
click at [388, 62] on icon at bounding box center [387, 63] width 4 height 4
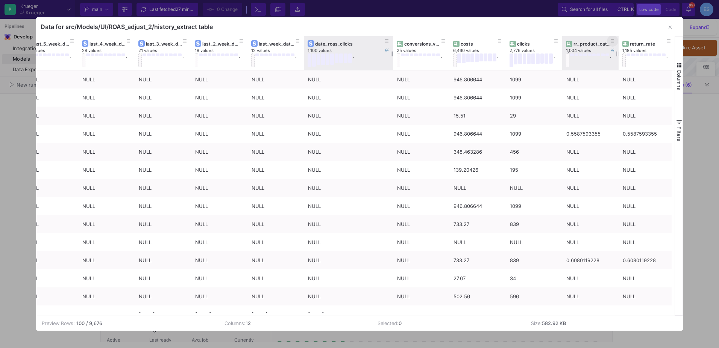
click at [614, 41] on icon at bounding box center [613, 41] width 4 height 4
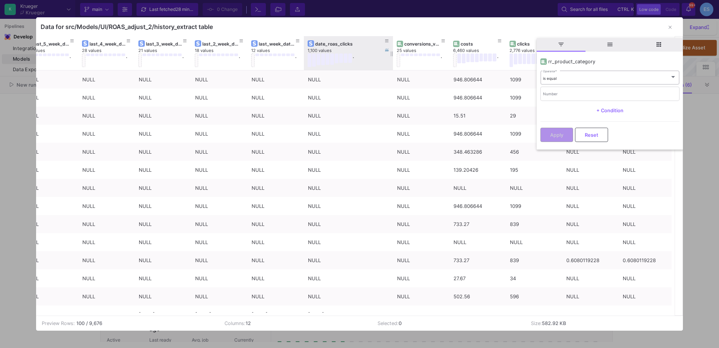
click at [582, 81] on div "is equal Operator *" at bounding box center [610, 76] width 134 height 15
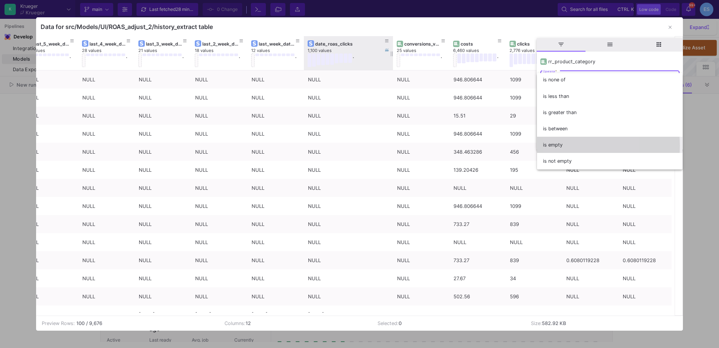
click at [564, 146] on span "is empty" at bounding box center [610, 145] width 134 height 16
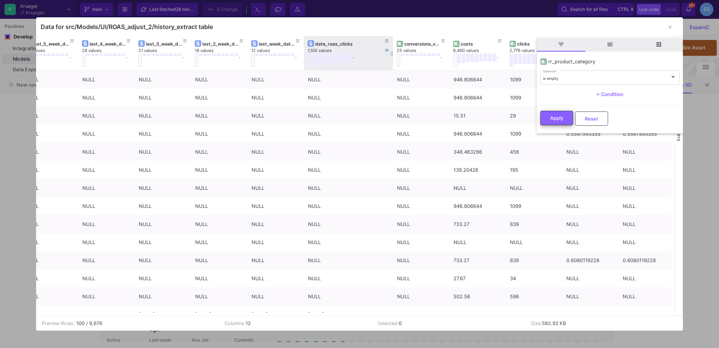
click at [567, 117] on button "Apply" at bounding box center [557, 118] width 33 height 14
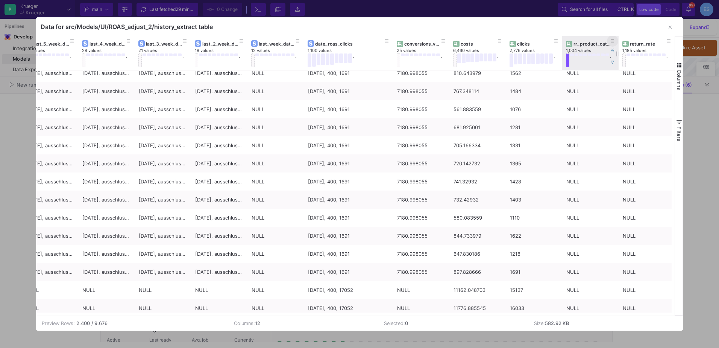
click at [611, 39] on icon at bounding box center [613, 41] width 4 height 4
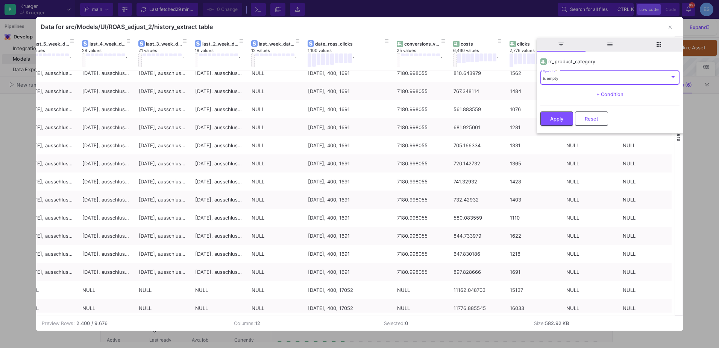
click at [593, 81] on div "is empty Operator *" at bounding box center [610, 76] width 134 height 15
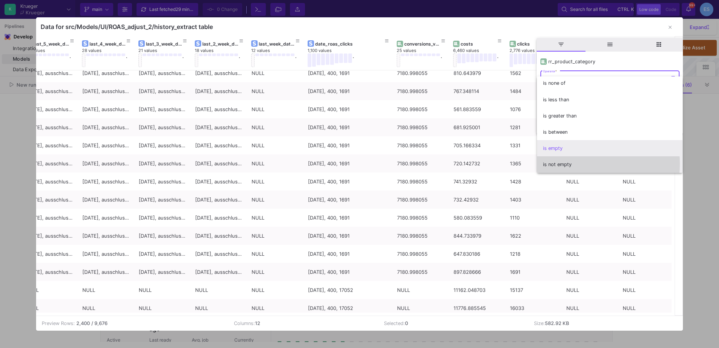
click at [574, 164] on span "is not empty" at bounding box center [610, 164] width 134 height 16
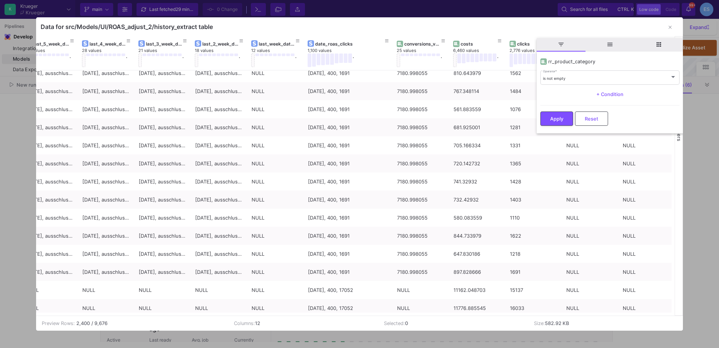
click at [565, 110] on div "Apply Reset" at bounding box center [610, 116] width 139 height 23
click at [563, 118] on span "Apply" at bounding box center [556, 118] width 13 height 6
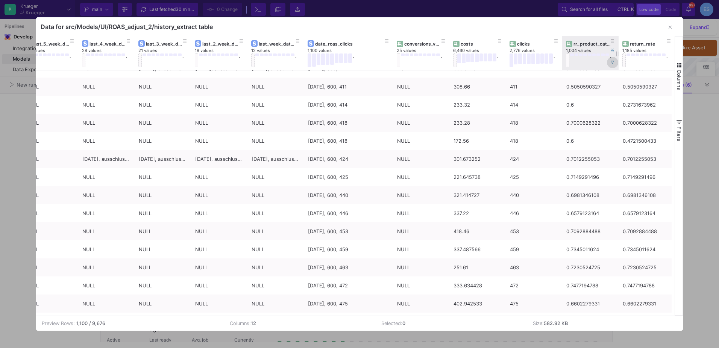
click at [614, 63] on icon at bounding box center [613, 63] width 4 height 4
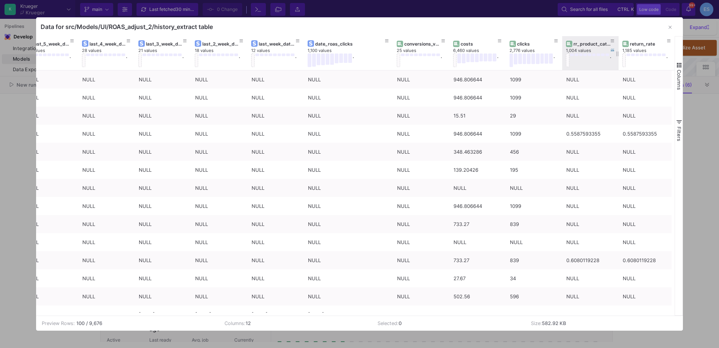
click at [679, 72] on span "Columns" at bounding box center [679, 80] width 6 height 20
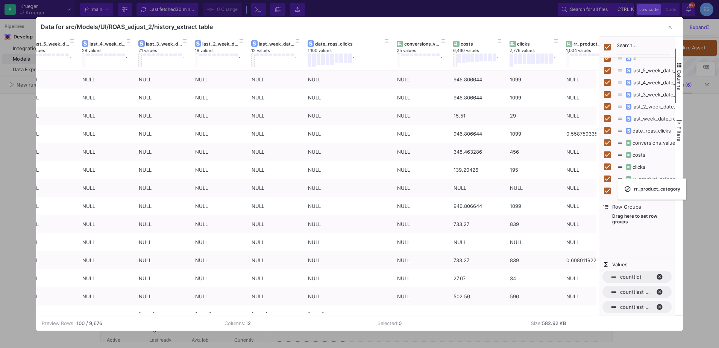
checkbox input "false"
drag, startPoint x: 579, startPoint y: 41, endPoint x: 625, endPoint y: 225, distance: 189.8
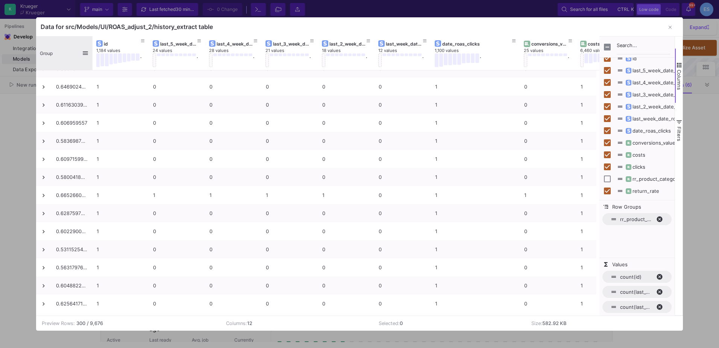
click at [56, 53] on div "Group" at bounding box center [61, 53] width 42 height 30
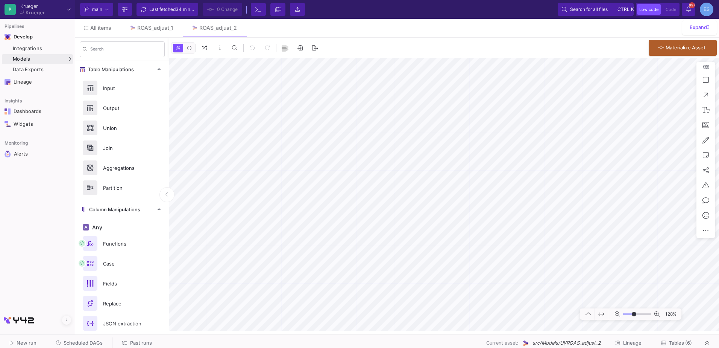
click at [634, 313] on input "range" at bounding box center [637, 313] width 28 height 9
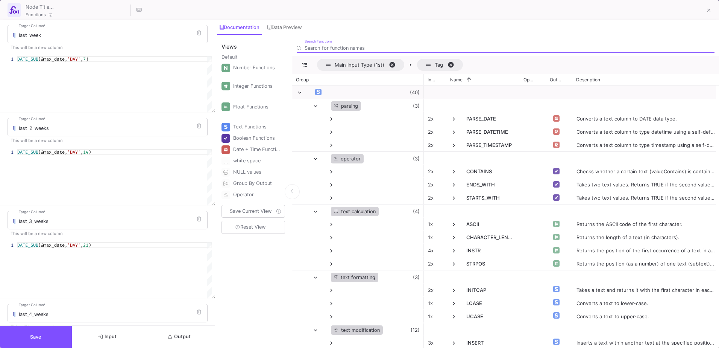
click at [188, 333] on span "Output" at bounding box center [179, 336] width 23 height 6
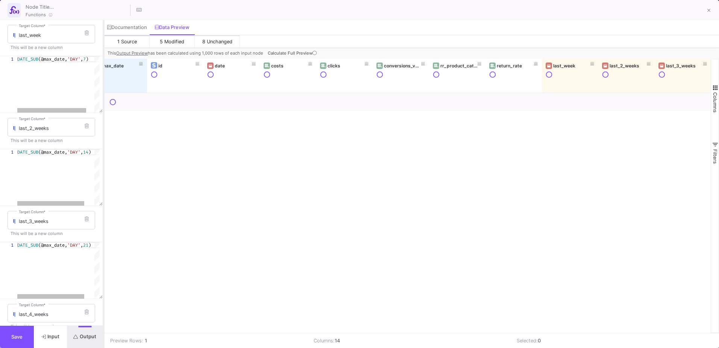
drag, startPoint x: 217, startPoint y: 252, endPoint x: 104, endPoint y: 267, distance: 113.4
click at [104, 267] on div at bounding box center [104, 184] width 2 height 328
click at [316, 55] on icon at bounding box center [315, 53] width 4 height 4
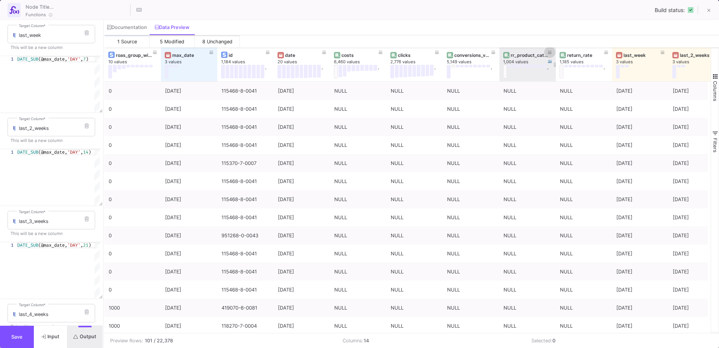
click at [551, 52] on icon at bounding box center [550, 52] width 4 height 4
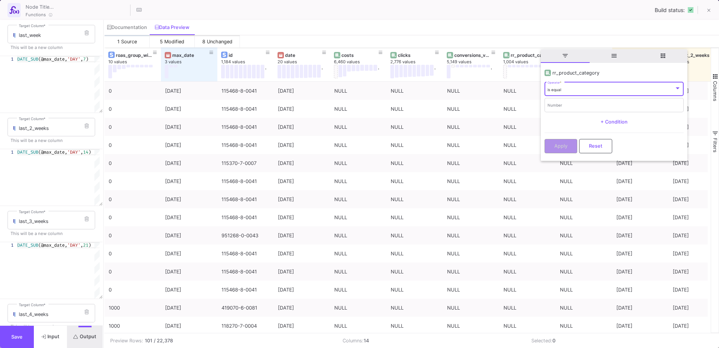
click at [563, 91] on div "is equal" at bounding box center [611, 89] width 127 height 5
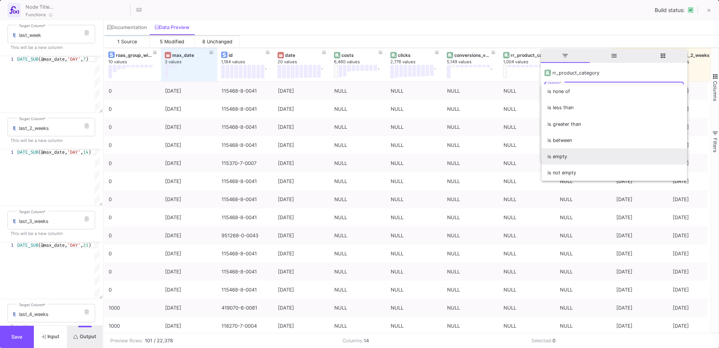
click at [579, 152] on span "is empty" at bounding box center [615, 156] width 134 height 16
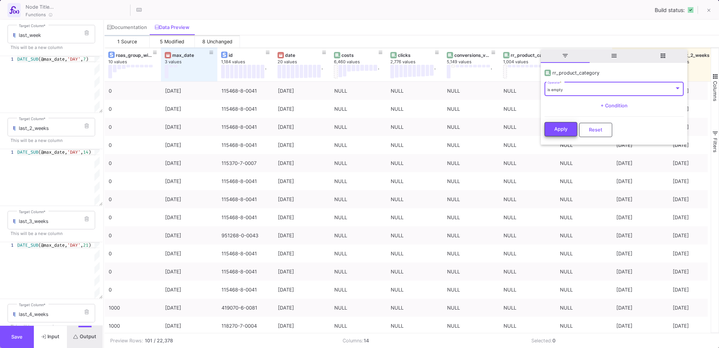
click at [559, 134] on button "Apply" at bounding box center [561, 129] width 33 height 14
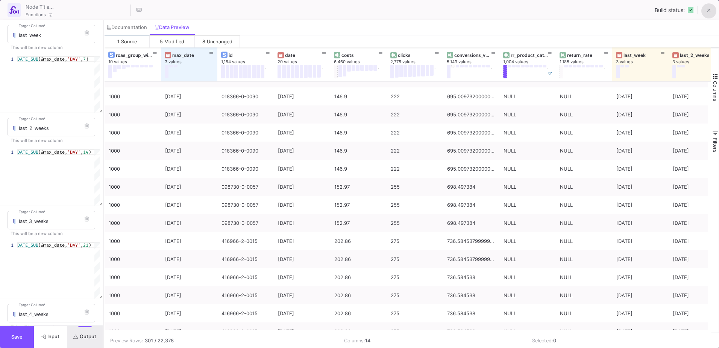
click at [709, 9] on icon at bounding box center [709, 10] width 3 height 5
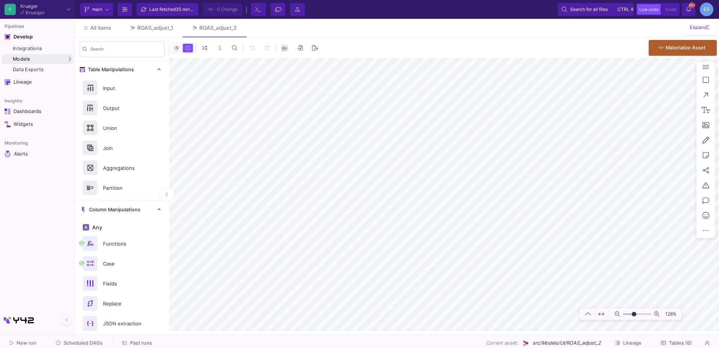
click at [719, 246] on html "K [PERSON_NAME] [PERSON_NAME] Current branch main Branch Options Last fetched 3…" at bounding box center [359, 174] width 719 height 348
type input "-10"
click at [632, 312] on input "range" at bounding box center [637, 313] width 28 height 9
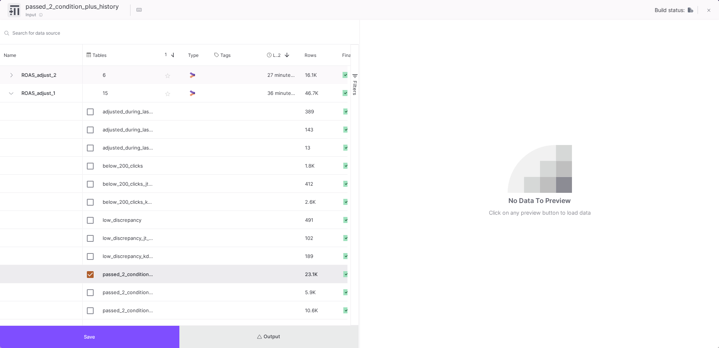
click at [277, 343] on button "Output" at bounding box center [268, 336] width 179 height 22
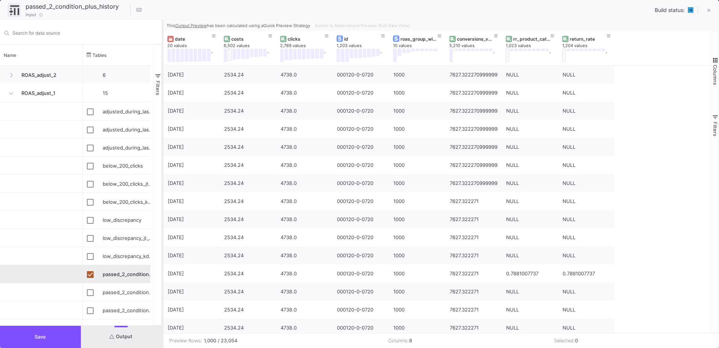
drag, startPoint x: 360, startPoint y: 276, endPoint x: 163, endPoint y: 260, distance: 197.8
click at [163, 260] on div at bounding box center [163, 184] width 2 height 328
click at [343, 23] on button "Switch to Materialized Preview (Full Data View)" at bounding box center [362, 25] width 98 height 11
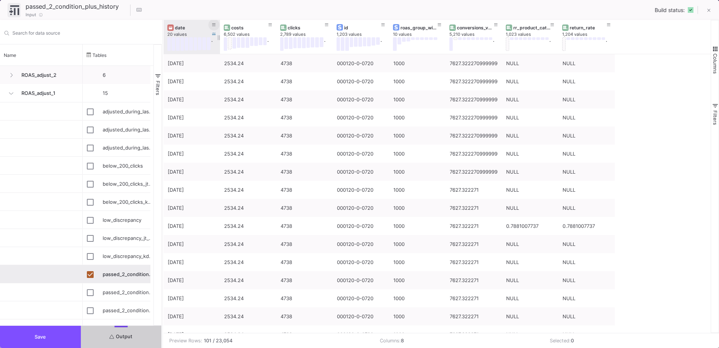
click at [212, 24] on icon at bounding box center [214, 25] width 4 height 4
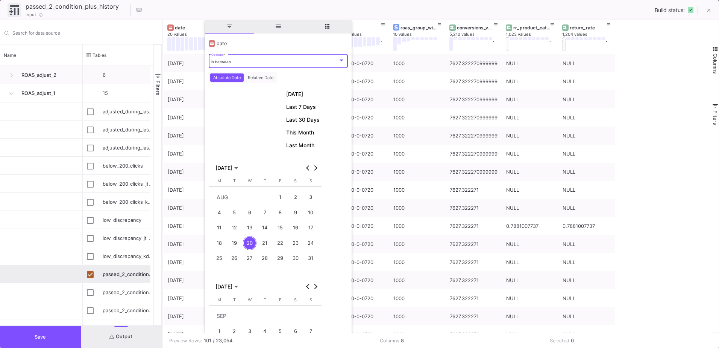
click at [237, 59] on div "is between Operator *" at bounding box center [278, 60] width 134 height 15
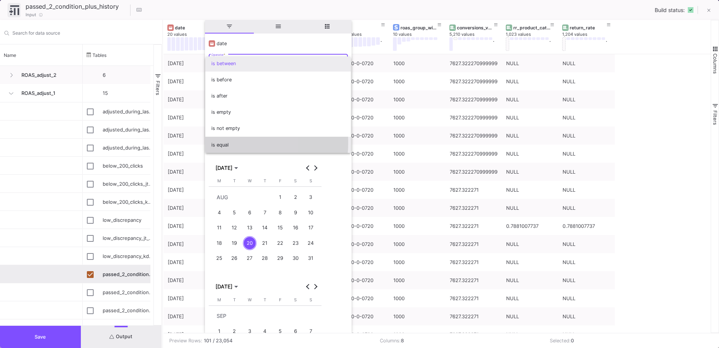
click at [228, 142] on span "is equal" at bounding box center [278, 145] width 134 height 16
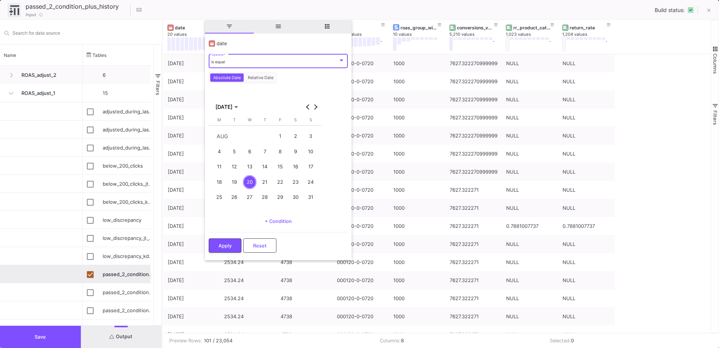
click at [251, 183] on div "20" at bounding box center [250, 182] width 14 height 14
click at [230, 245] on span "Apply" at bounding box center [225, 245] width 13 height 6
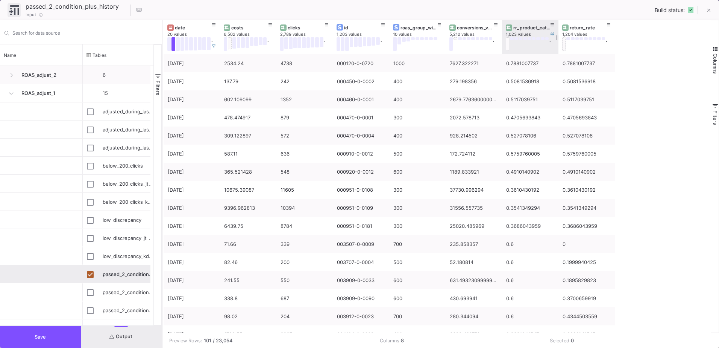
click at [535, 27] on div "rr_product_category" at bounding box center [532, 28] width 37 height 6
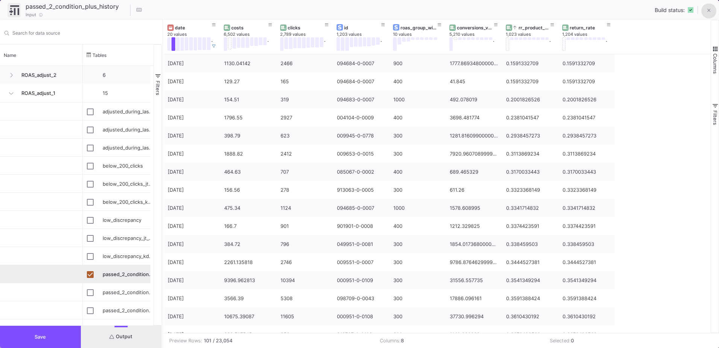
click at [711, 15] on button at bounding box center [709, 10] width 15 height 15
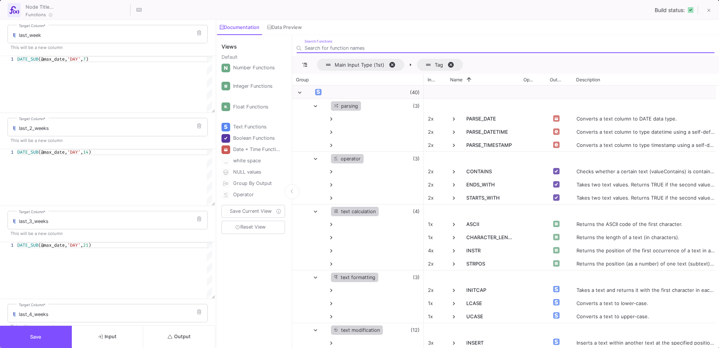
click at [180, 338] on span "Output" at bounding box center [179, 336] width 23 height 6
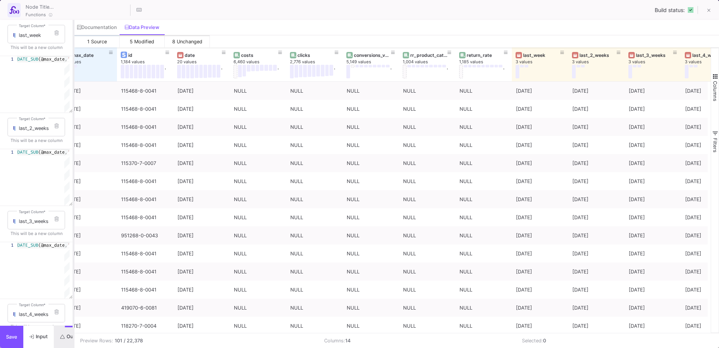
drag, startPoint x: 216, startPoint y: 47, endPoint x: 74, endPoint y: 50, distance: 142.6
click at [74, 50] on div at bounding box center [74, 184] width 2 height 328
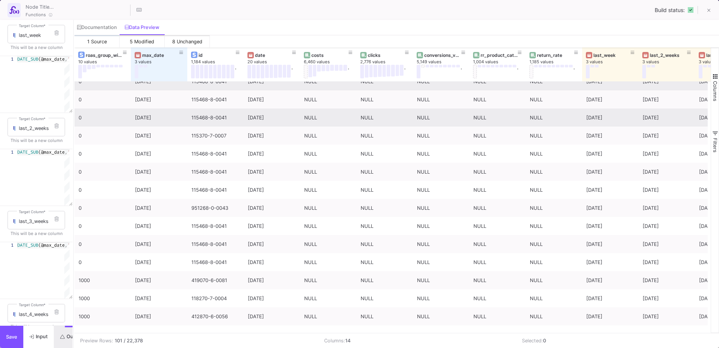
scroll to position [38, 0]
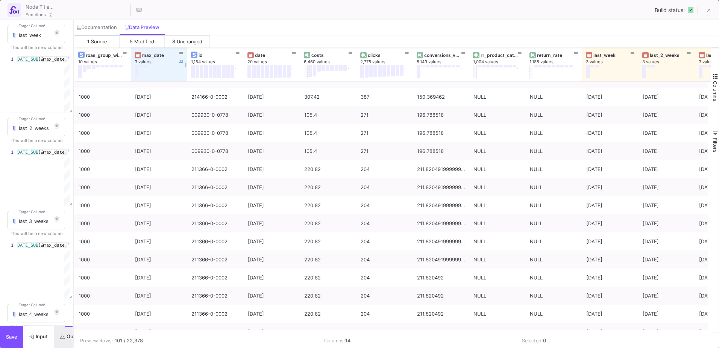
click at [166, 55] on div "max_date" at bounding box center [160, 55] width 37 height 6
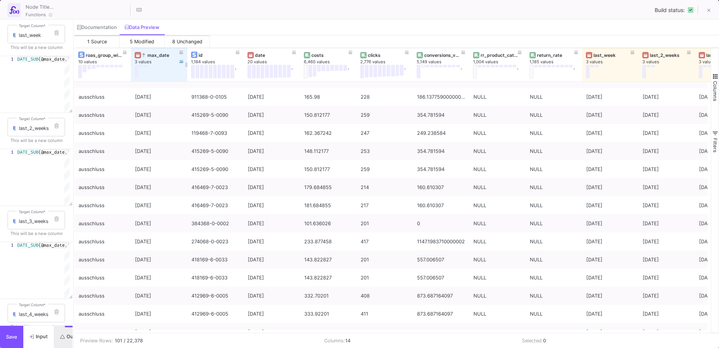
click at [166, 55] on div "max_date" at bounding box center [160, 55] width 37 height 6
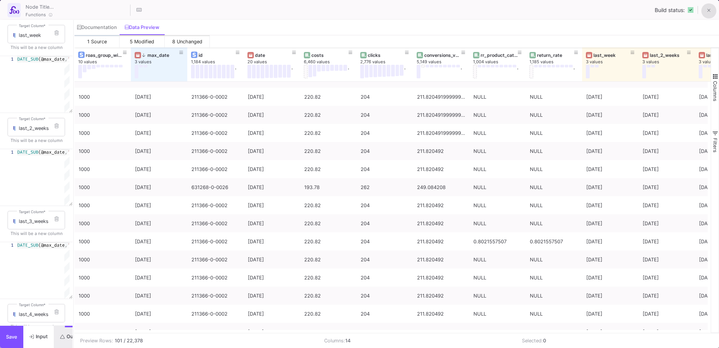
click at [713, 10] on button at bounding box center [709, 10] width 15 height 15
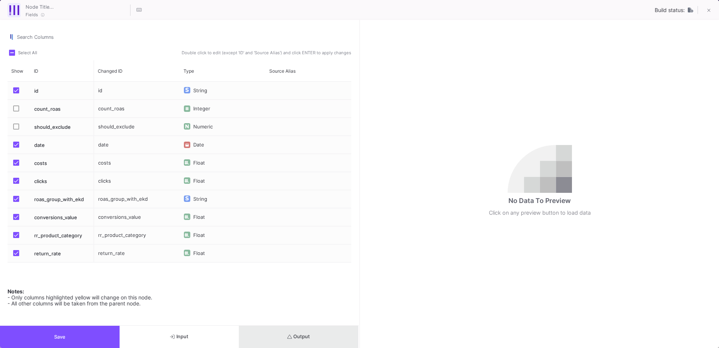
click at [303, 334] on span "Output" at bounding box center [298, 336] width 23 height 6
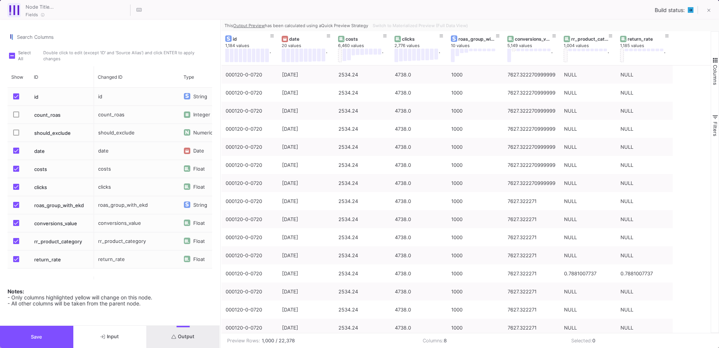
drag, startPoint x: 359, startPoint y: 221, endPoint x: 220, endPoint y: 240, distance: 140.1
click at [220, 240] on div at bounding box center [221, 184] width 2 height 328
click at [707, 11] on button at bounding box center [709, 10] width 15 height 15
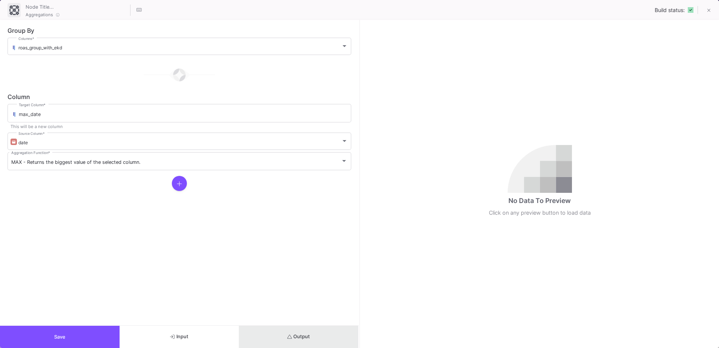
click at [310, 343] on button "Output" at bounding box center [299, 336] width 120 height 22
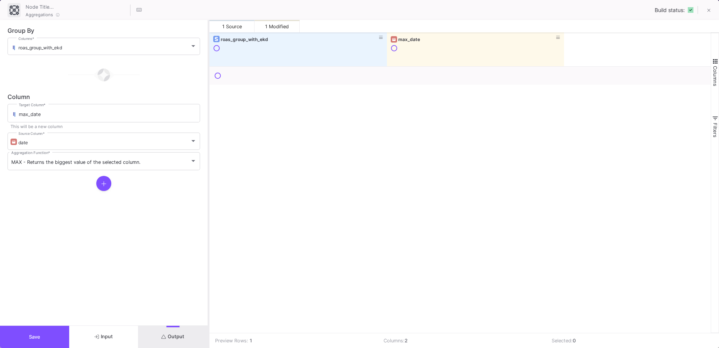
drag, startPoint x: 360, startPoint y: 267, endPoint x: 209, endPoint y: 258, distance: 151.1
click at [209, 258] on div at bounding box center [209, 184] width 2 height 328
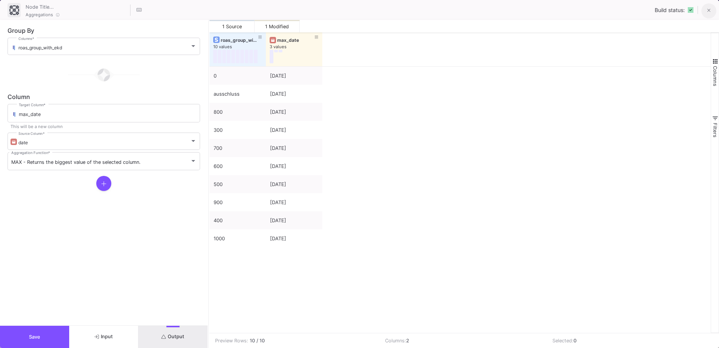
click at [710, 9] on icon at bounding box center [709, 10] width 3 height 5
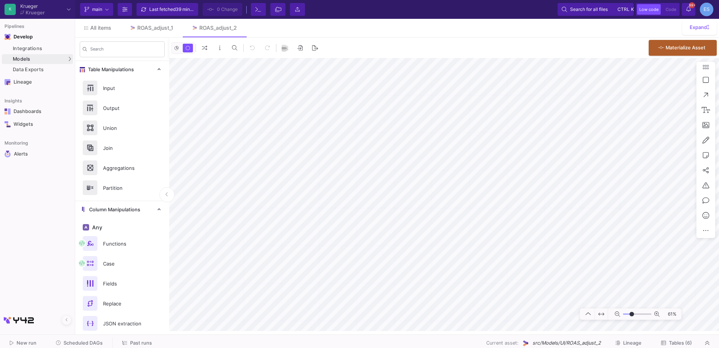
click at [475, 335] on as-split "K [PERSON_NAME] [PERSON_NAME] Current branch main Branch Options Last fetched 3…" at bounding box center [359, 174] width 719 height 348
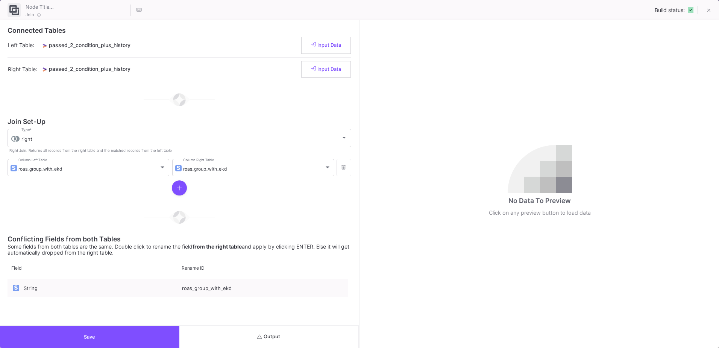
click at [294, 342] on button "Output" at bounding box center [268, 336] width 179 height 22
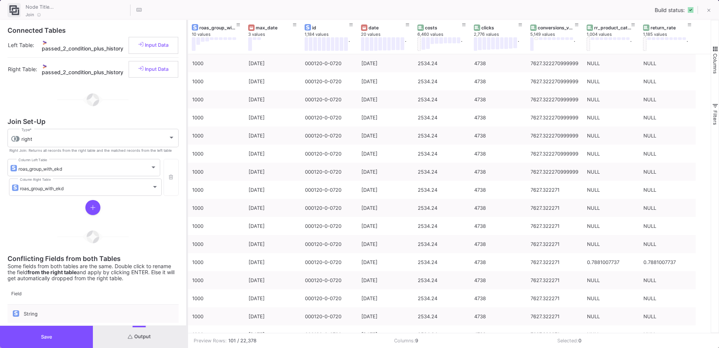
drag, startPoint x: 359, startPoint y: 261, endPoint x: 187, endPoint y: 273, distance: 173.1
click at [187, 273] on div at bounding box center [187, 184] width 2 height 328
click at [255, 38] on button at bounding box center [255, 38] width 4 height 3
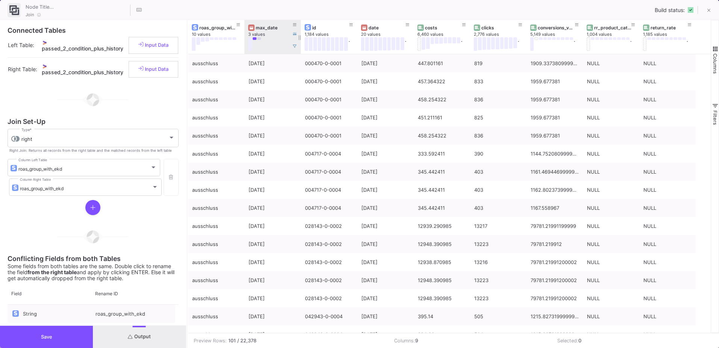
click at [258, 38] on button at bounding box center [259, 38] width 4 height 3
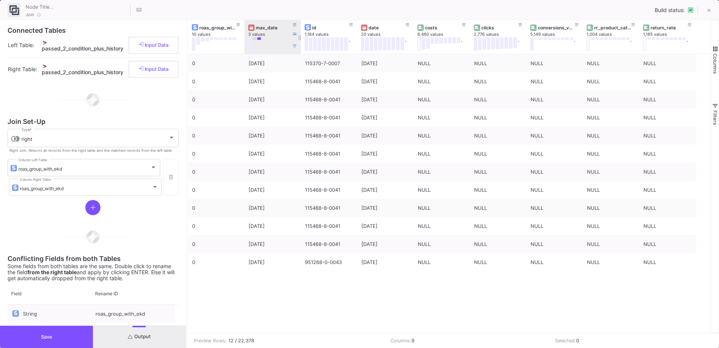
click at [255, 38] on button at bounding box center [255, 38] width 4 height 3
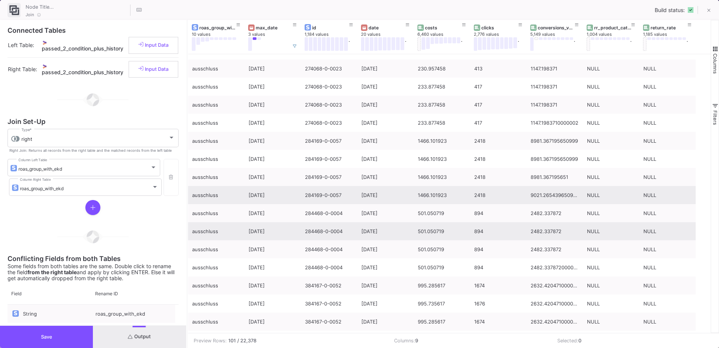
scroll to position [1546, 0]
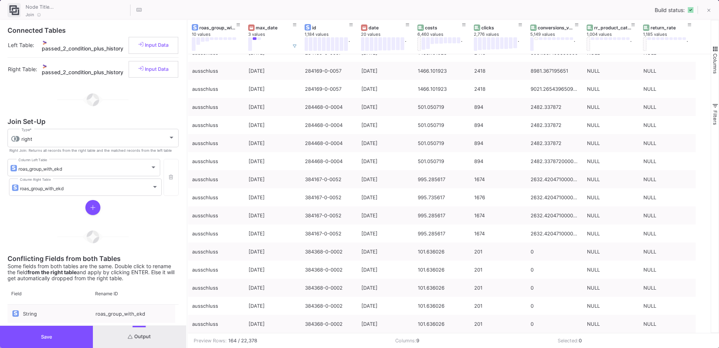
click at [258, 40] on button at bounding box center [259, 38] width 4 height 3
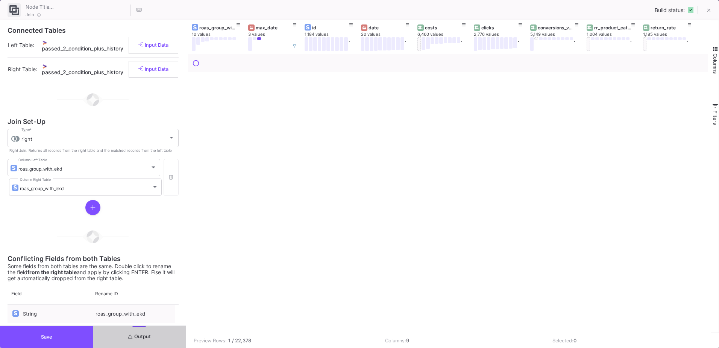
scroll to position [0, 0]
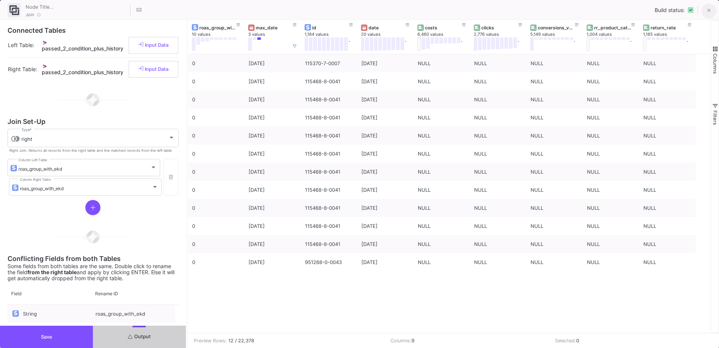
click at [711, 12] on button at bounding box center [709, 10] width 15 height 15
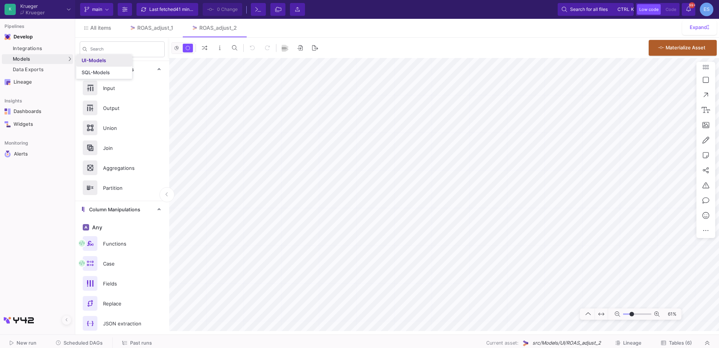
click at [91, 64] on link "UI-Models" at bounding box center [104, 61] width 56 height 12
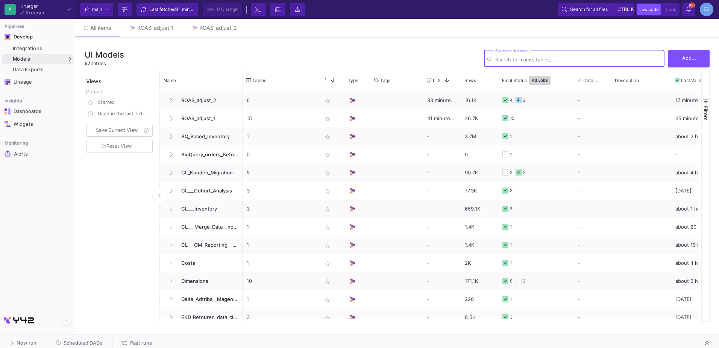
click at [526, 59] on input "Search for UI models" at bounding box center [578, 60] width 166 height 6
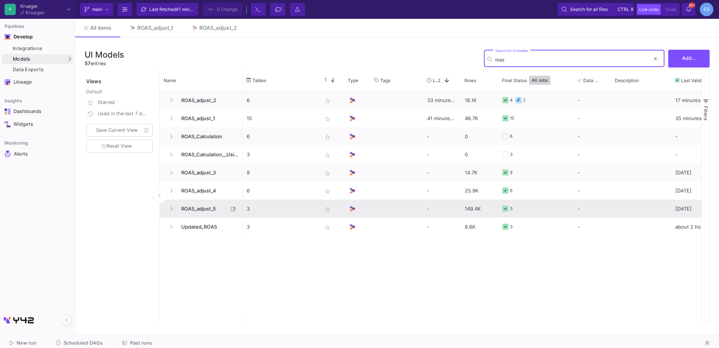
type input "roas"
click at [210, 208] on span "ROAS_adjust_5" at bounding box center [203, 209] width 52 height 18
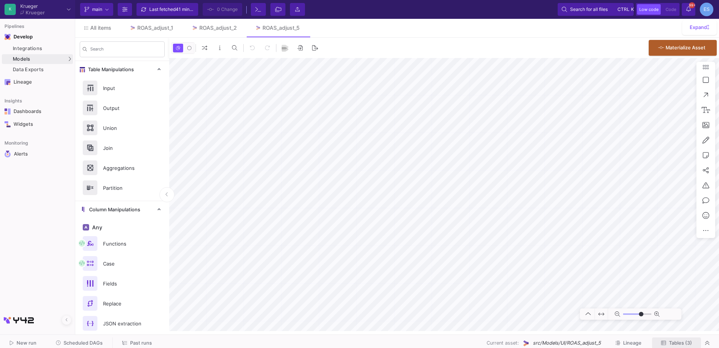
click at [689, 341] on span "Tables (3)" at bounding box center [680, 343] width 23 height 6
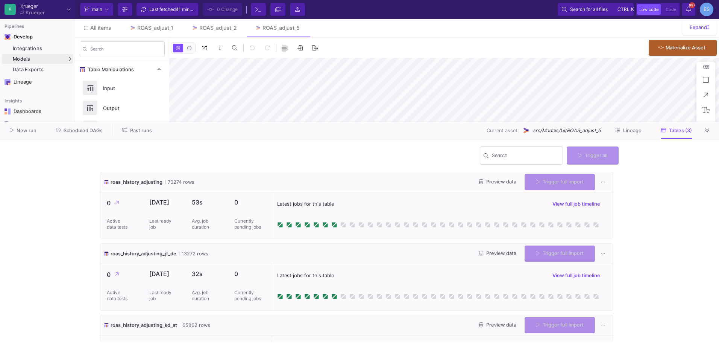
type input "-30"
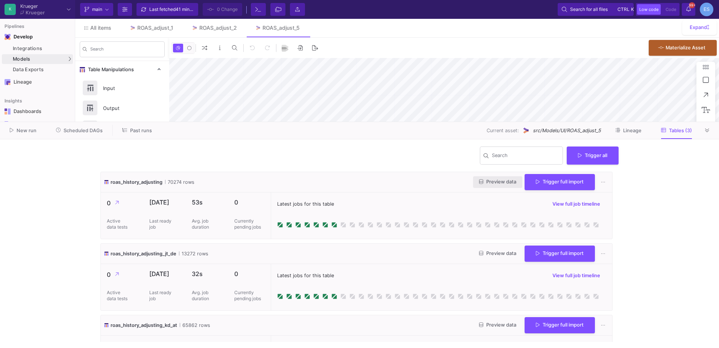
click at [498, 182] on span "Preview data" at bounding box center [497, 182] width 37 height 6
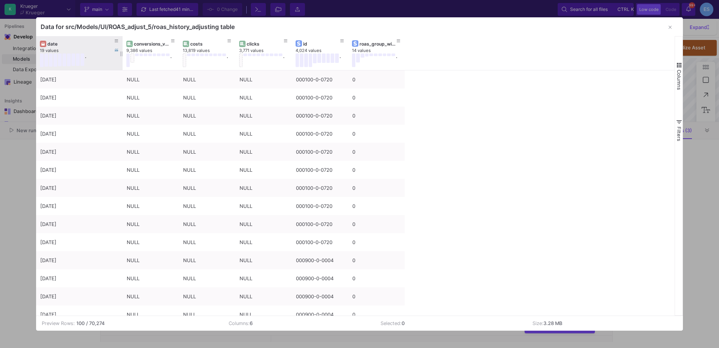
drag, startPoint x: 91, startPoint y: 42, endPoint x: 121, endPoint y: 42, distance: 30.1
click at [121, 42] on div at bounding box center [122, 53] width 3 height 34
click at [677, 69] on button "Columns" at bounding box center [679, 76] width 8 height 54
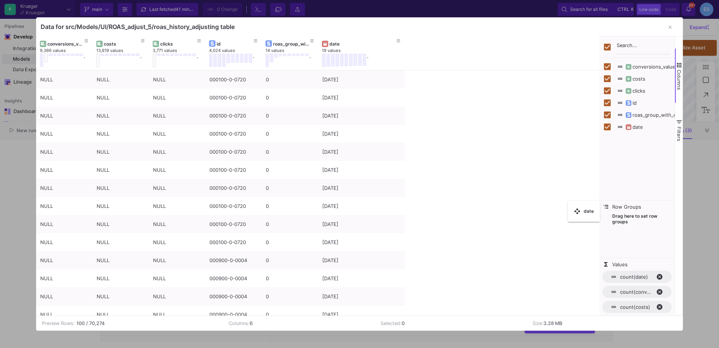
checkbox input "false"
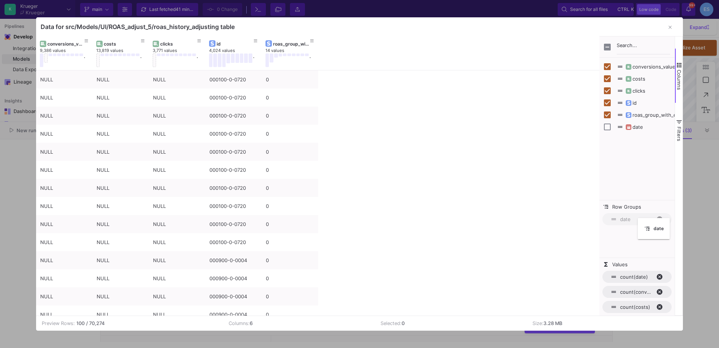
drag, startPoint x: 64, startPoint y: 43, endPoint x: 642, endPoint y: 222, distance: 604.8
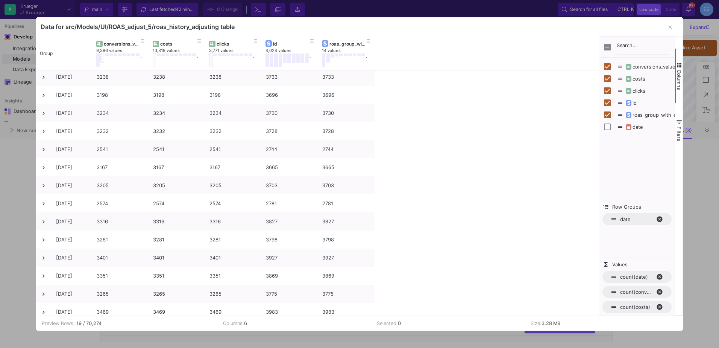
scroll to position [98, 0]
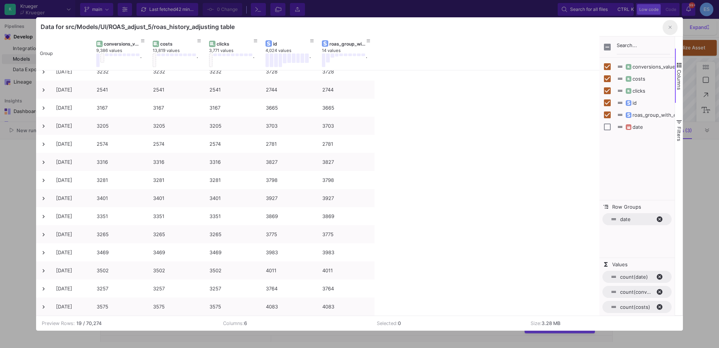
click at [671, 31] on button "button" at bounding box center [670, 27] width 15 height 15
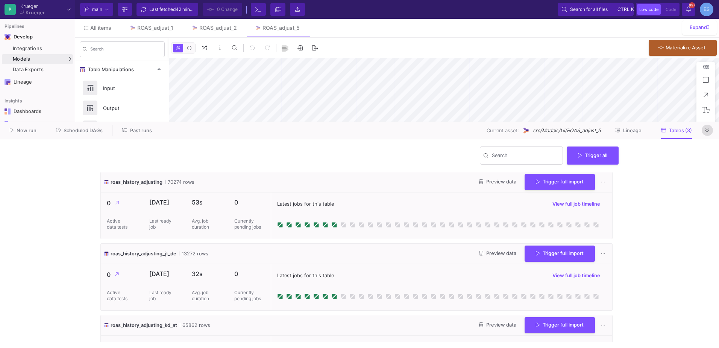
click at [707, 129] on icon at bounding box center [707, 130] width 4 height 5
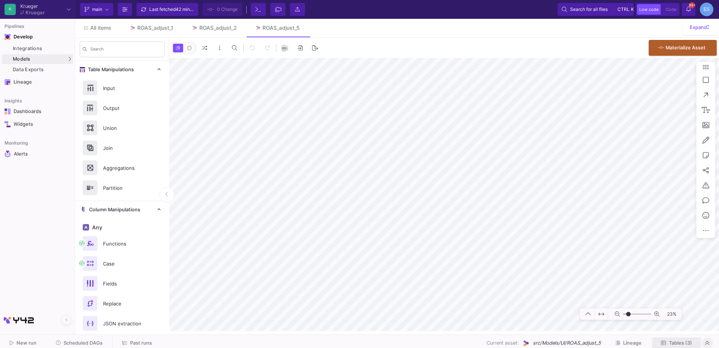
click at [677, 347] on button "Tables (3)" at bounding box center [676, 343] width 49 height 12
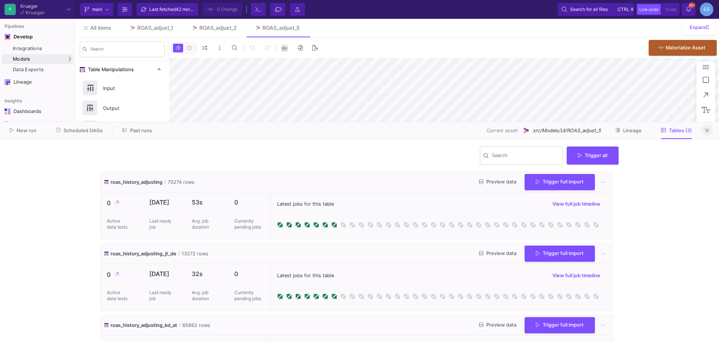
click at [501, 183] on span "Preview data" at bounding box center [497, 182] width 37 height 6
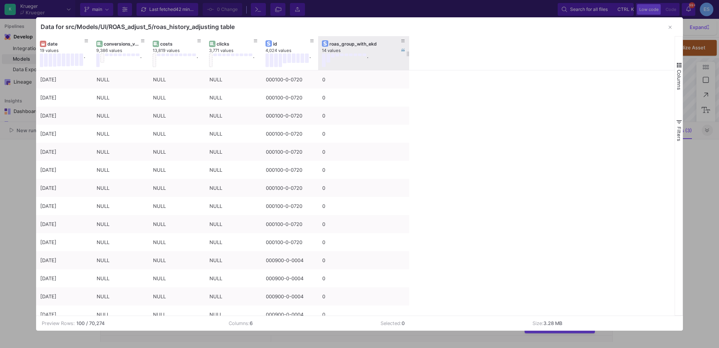
drag, startPoint x: 373, startPoint y: 48, endPoint x: 408, endPoint y: 48, distance: 34.6
click at [408, 48] on div at bounding box center [409, 53] width 3 height 34
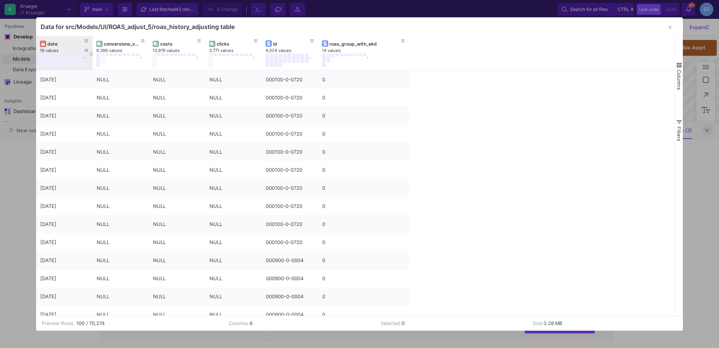
click at [66, 40] on div "date" at bounding box center [64, 44] width 49 height 8
click at [56, 44] on div "date" at bounding box center [65, 44] width 37 height 6
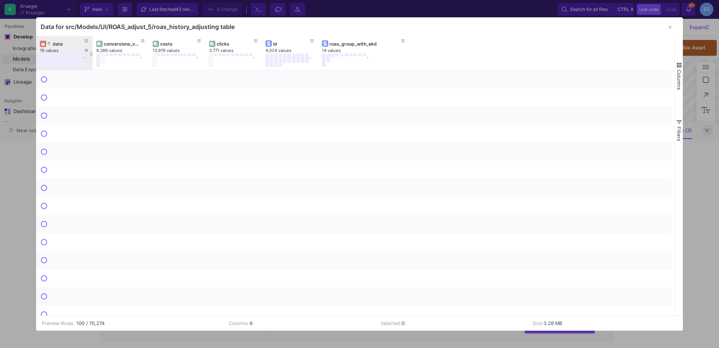
click at [56, 44] on div "date" at bounding box center [65, 44] width 37 height 6
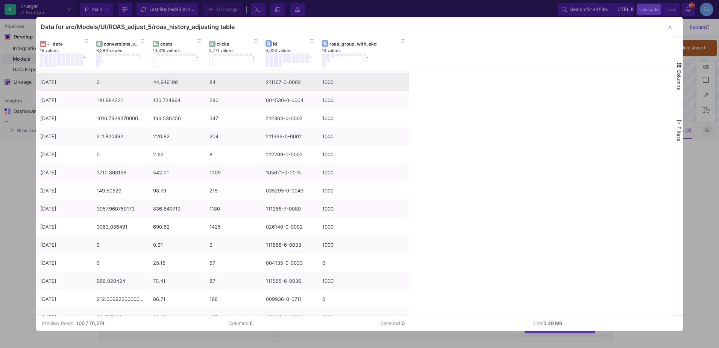
scroll to position [978, 0]
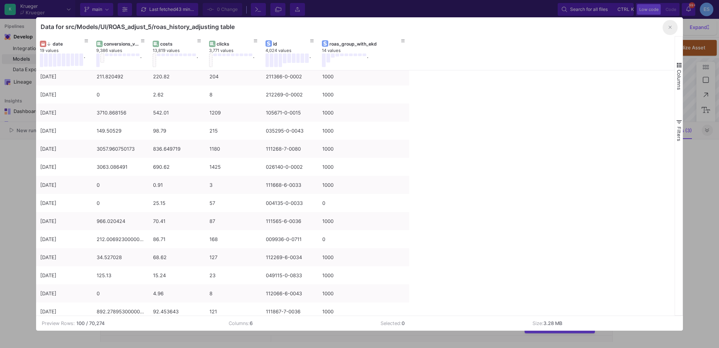
click at [672, 26] on button "button" at bounding box center [670, 27] width 15 height 15
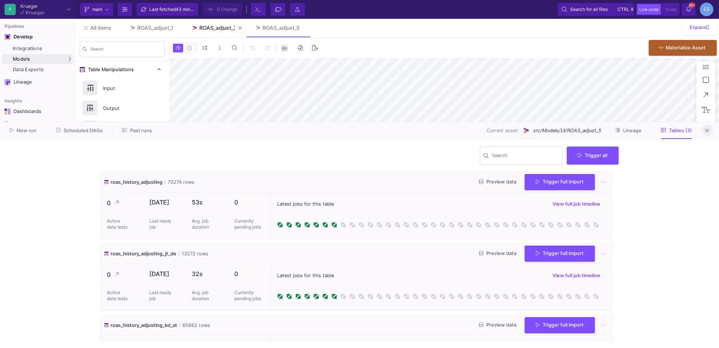
click at [210, 28] on div "ROAS_adjust_2" at bounding box center [218, 28] width 38 height 6
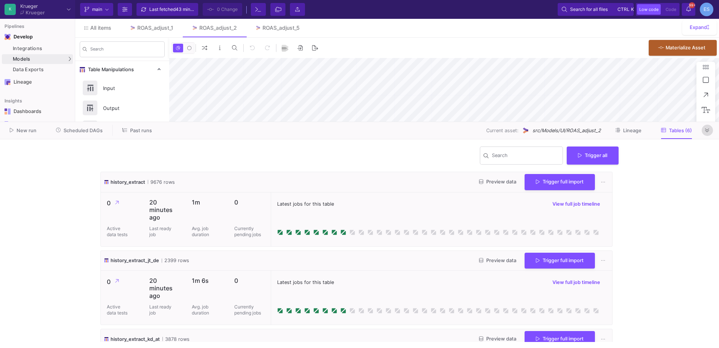
click at [707, 131] on icon at bounding box center [707, 130] width 4 height 5
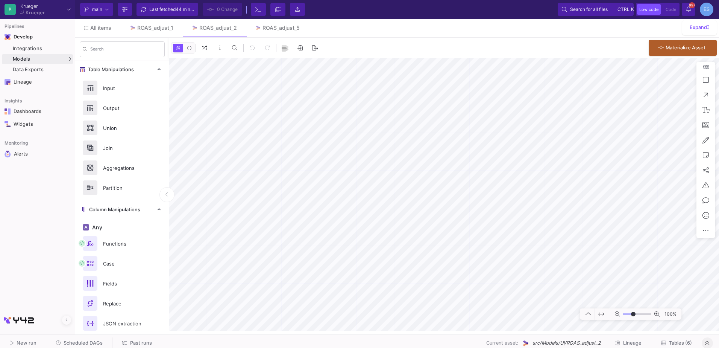
drag, startPoint x: 627, startPoint y: 313, endPoint x: 634, endPoint y: 316, distance: 7.1
type input "0"
click at [634, 316] on input "range" at bounding box center [637, 313] width 28 height 9
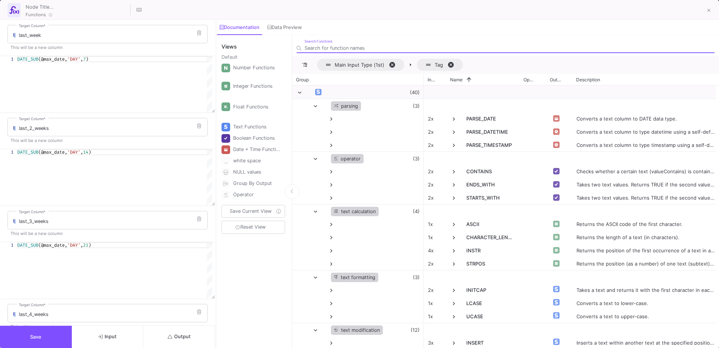
click at [171, 338] on icon "submit" at bounding box center [170, 336] width 5 height 5
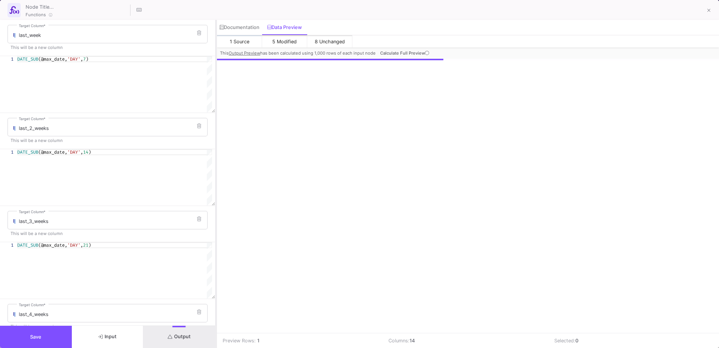
scroll to position [0, 70]
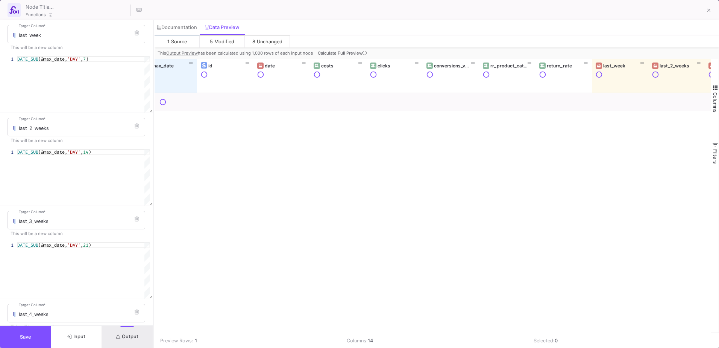
drag, startPoint x: 216, startPoint y: 180, endPoint x: 153, endPoint y: 184, distance: 62.6
click at [153, 184] on div at bounding box center [154, 184] width 2 height 328
click at [363, 52] on icon at bounding box center [365, 53] width 4 height 4
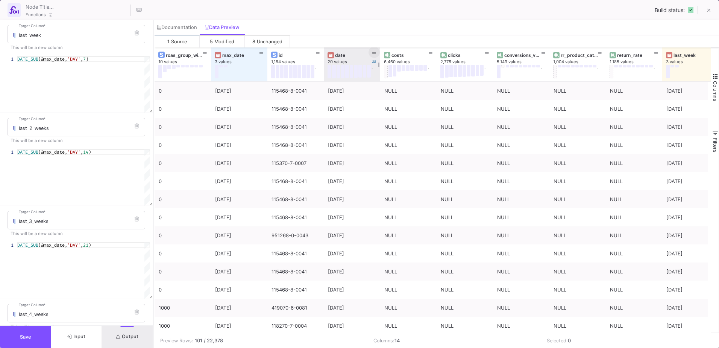
click at [376, 52] on button at bounding box center [374, 52] width 11 height 11
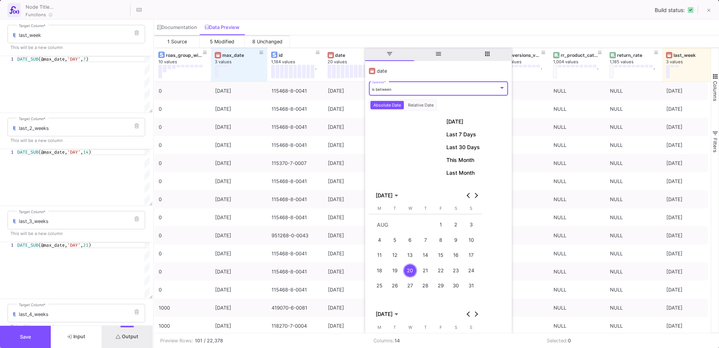
click at [399, 90] on div "is between" at bounding box center [435, 89] width 127 height 5
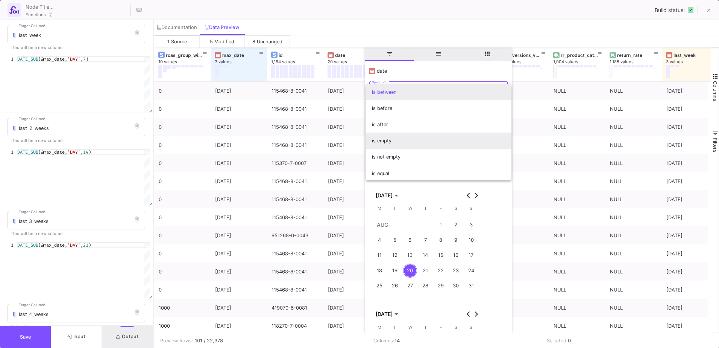
scroll to position [1, 0]
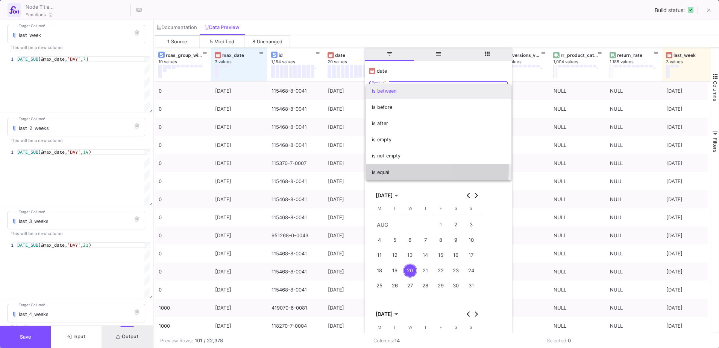
click at [385, 168] on span "is equal" at bounding box center [439, 172] width 134 height 16
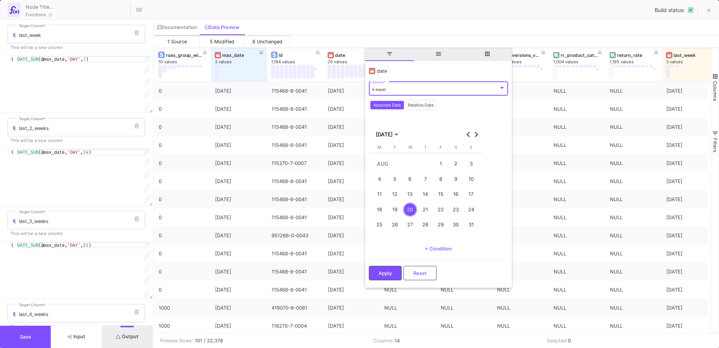
click at [411, 213] on div "20" at bounding box center [410, 209] width 14 height 14
click at [389, 273] on span "Apply" at bounding box center [385, 272] width 13 height 6
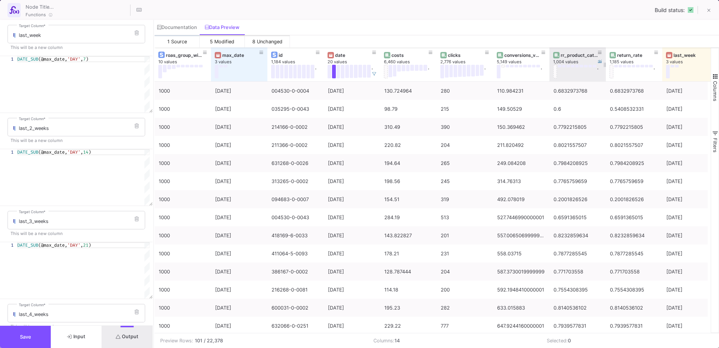
click at [588, 53] on div "rr_product_category" at bounding box center [579, 55] width 37 height 6
click at [600, 53] on icon at bounding box center [600, 52] width 4 height 4
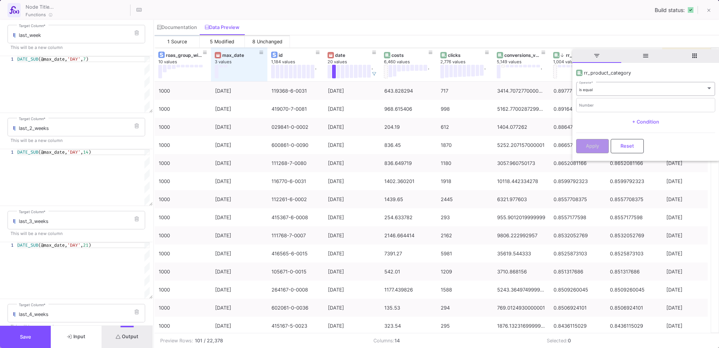
click at [613, 86] on div "is equal Operator *" at bounding box center [646, 88] width 134 height 15
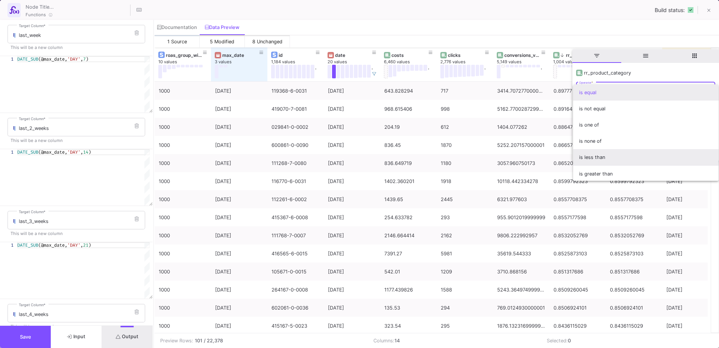
scroll to position [50, 0]
click at [614, 155] on span "is empty" at bounding box center [646, 156] width 134 height 16
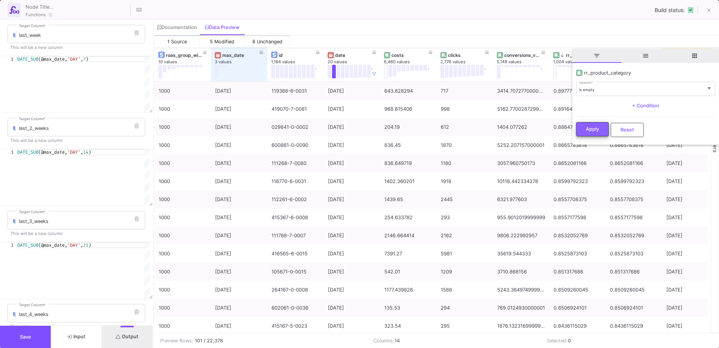
click at [593, 136] on div "Apply Reset" at bounding box center [645, 127] width 139 height 23
click at [595, 131] on span "Apply" at bounding box center [592, 129] width 13 height 6
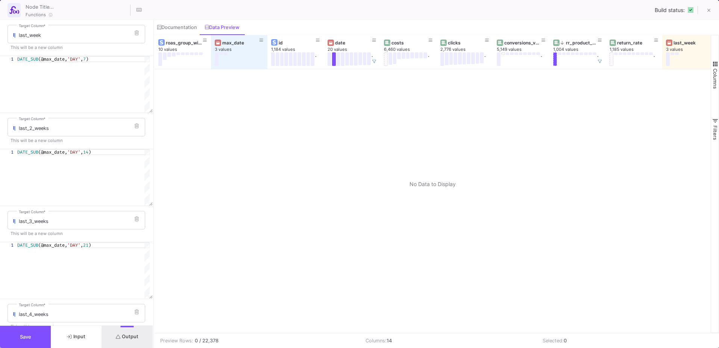
click at [33, 331] on button "Save" at bounding box center [25, 336] width 51 height 22
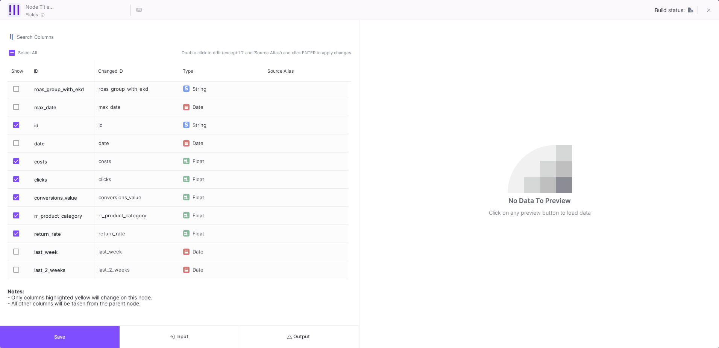
scroll to position [0, 0]
click at [292, 322] on div "Search Columns Select All Double click to edit (except 'ID' and 'Source Alias')…" at bounding box center [179, 172] width 359 height 305
click at [295, 331] on button "Output" at bounding box center [299, 336] width 120 height 22
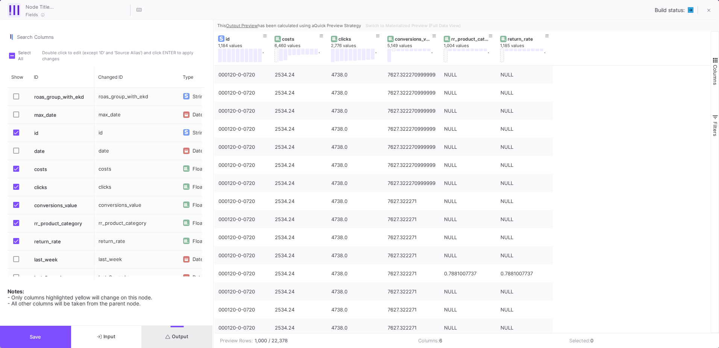
drag, startPoint x: 360, startPoint y: 176, endPoint x: 214, endPoint y: 171, distance: 146.1
click at [214, 171] on div at bounding box center [214, 184] width 2 height 328
click at [710, 11] on icon at bounding box center [709, 10] width 3 height 5
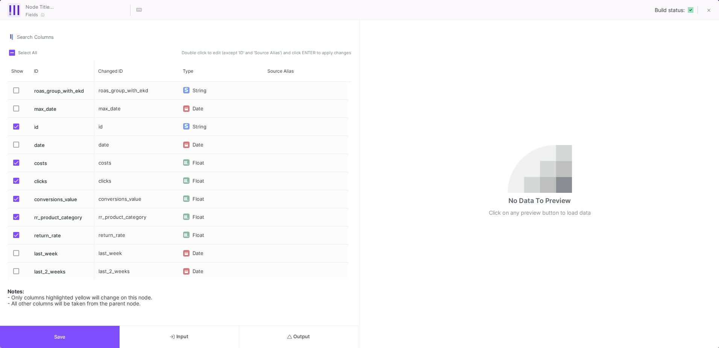
click at [17, 212] on mat-checkbox "Press SPACE to select this row." at bounding box center [18, 217] width 11 height 18
click at [15, 217] on span "Press SPACE to select this row." at bounding box center [16, 217] width 6 height 6
click at [16, 220] on input "Press SPACE to select this row." at bounding box center [16, 220] width 0 height 0
click at [14, 232] on span "Press SPACE to select this row." at bounding box center [16, 235] width 6 height 6
click at [16, 238] on input "Press SPACE to select this row." at bounding box center [16, 238] width 0 height 0
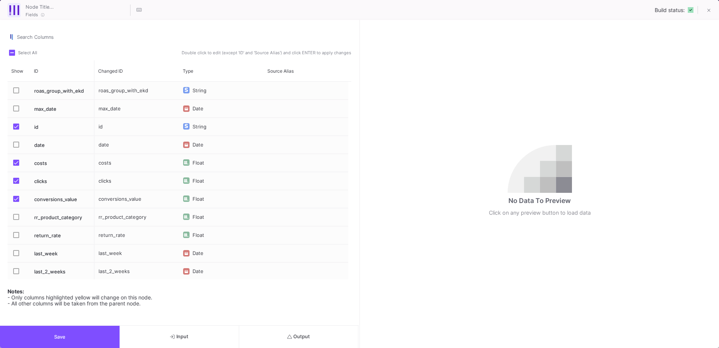
click at [85, 341] on button "Save" at bounding box center [60, 336] width 120 height 22
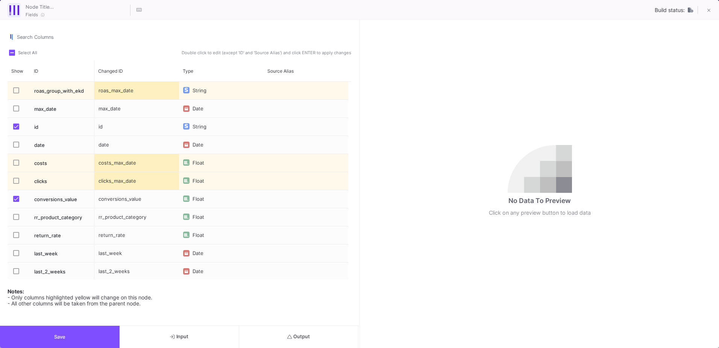
click at [14, 220] on label "Press SPACE to select this row." at bounding box center [18, 218] width 11 height 8
click at [16, 220] on input "Press SPACE to select this row." at bounding box center [16, 220] width 0 height 0
click at [18, 235] on span "Press SPACE to select this row." at bounding box center [16, 235] width 6 height 6
click at [16, 238] on input "Press SPACE to select this row." at bounding box center [16, 238] width 0 height 0
click at [71, 333] on button "Save" at bounding box center [60, 336] width 120 height 22
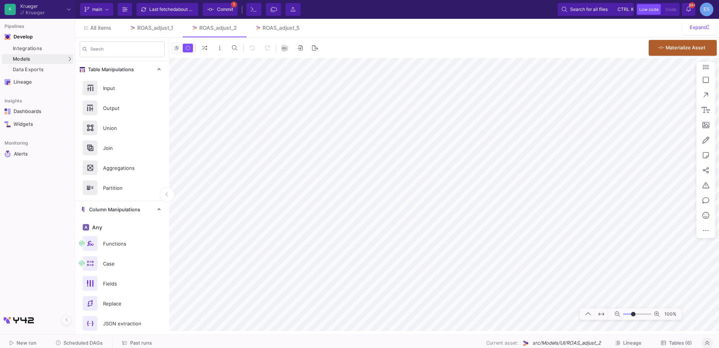
click at [406, 30] on div "All items ROAS_adjust_1 ROAS_adjust_2 ROAS_adjust_5 Expand Search Table Manipul…" at bounding box center [397, 175] width 644 height 312
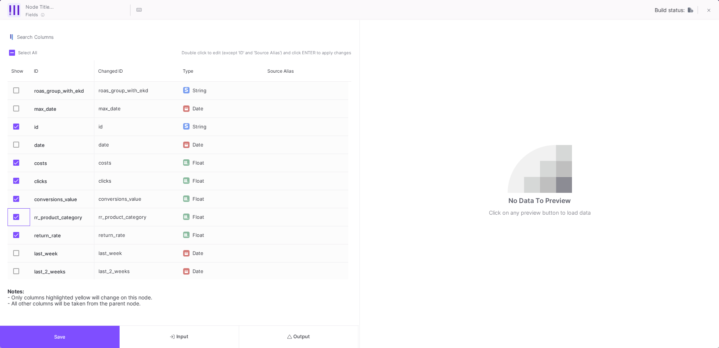
click at [17, 221] on mat-checkbox "Press SPACE to select this row." at bounding box center [18, 217] width 11 height 18
click at [17, 214] on span "Press SPACE to select this row." at bounding box center [16, 217] width 6 height 6
click at [16, 220] on input "Press SPACE to select this row." at bounding box center [16, 220] width 0 height 0
click at [16, 236] on span "Press SPACE to select this row." at bounding box center [16, 235] width 6 height 6
click at [16, 238] on input "Press SPACE to select this row." at bounding box center [16, 238] width 0 height 0
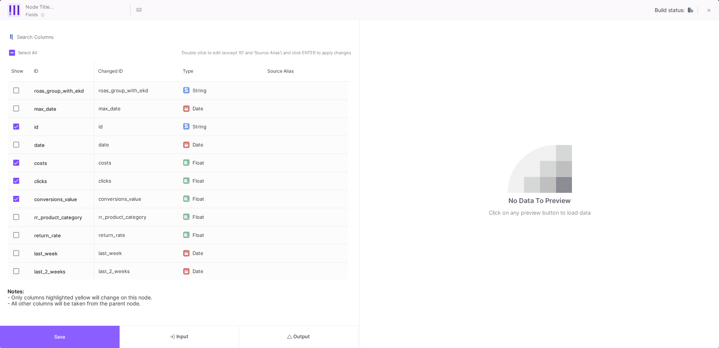
click at [47, 329] on button "Save" at bounding box center [60, 336] width 120 height 22
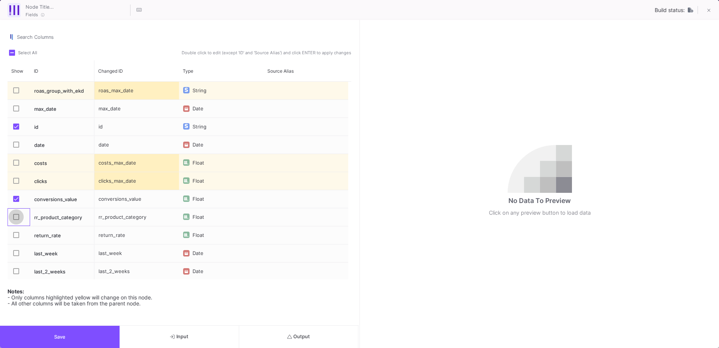
click at [16, 217] on span "Press SPACE to select this row." at bounding box center [16, 217] width 6 height 6
click at [16, 220] on input "Press SPACE to select this row." at bounding box center [16, 220] width 0 height 0
click at [16, 232] on span "Press SPACE to select this row." at bounding box center [16, 235] width 6 height 6
click at [16, 238] on input "Press SPACE to select this row." at bounding box center [16, 238] width 0 height 0
click at [94, 346] on button "Save" at bounding box center [60, 336] width 120 height 22
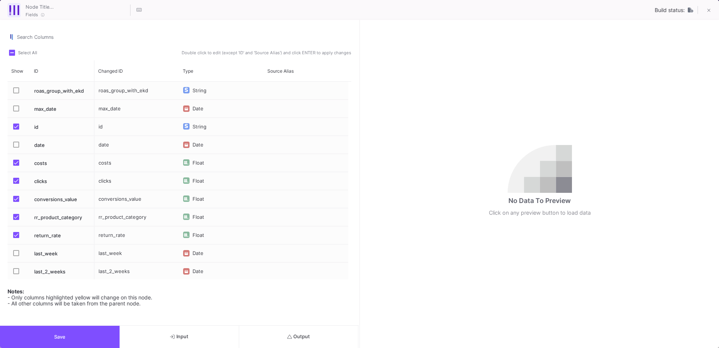
click at [17, 234] on span "Press SPACE to select this row." at bounding box center [16, 235] width 6 height 6
click at [16, 238] on input "Press SPACE to select this row." at bounding box center [16, 238] width 0 height 0
click at [15, 221] on label "Press SPACE to select this row." at bounding box center [18, 218] width 11 height 8
click at [16, 220] on input "Press SPACE to select this row." at bounding box center [16, 220] width 0 height 0
click at [37, 335] on button "Save" at bounding box center [60, 336] width 120 height 22
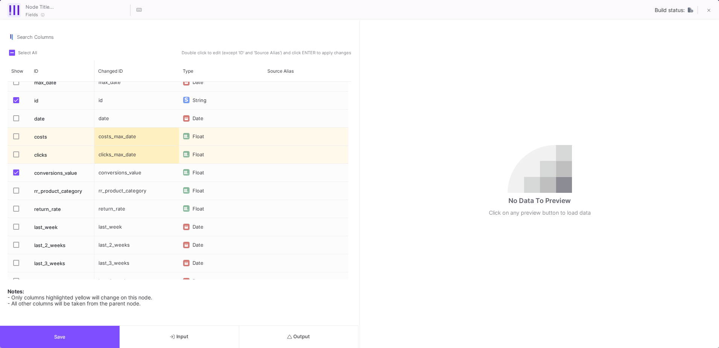
scroll to position [38, 0]
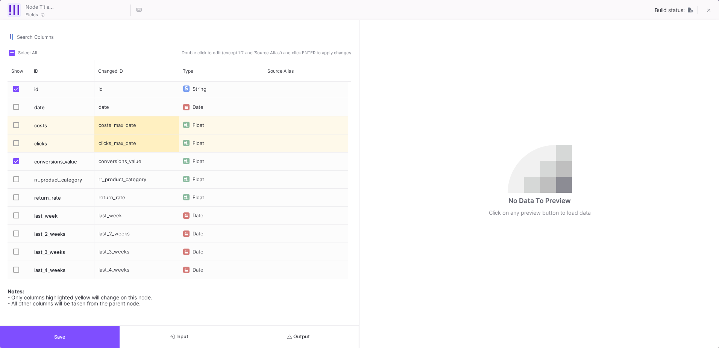
click at [15, 181] on span "Press SPACE to select this row." at bounding box center [16, 179] width 6 height 6
click at [16, 182] on input "Press SPACE to select this row." at bounding box center [16, 182] width 0 height 0
click at [15, 199] on span "Press SPACE to select this row." at bounding box center [16, 197] width 6 height 6
click at [16, 200] on input "Press SPACE to select this row." at bounding box center [16, 200] width 0 height 0
click at [74, 340] on button "Save" at bounding box center [60, 336] width 120 height 22
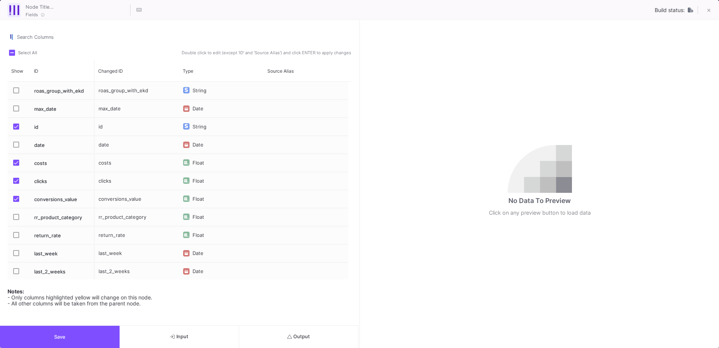
click at [349, 339] on button "Output" at bounding box center [299, 336] width 120 height 22
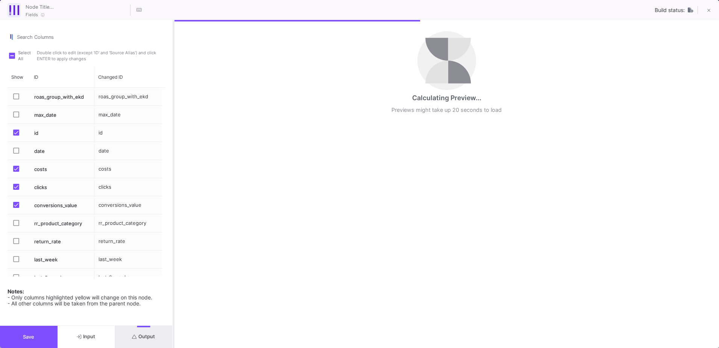
drag, startPoint x: 360, startPoint y: 309, endPoint x: 173, endPoint y: 309, distance: 186.2
click at [173, 309] on div at bounding box center [174, 184] width 2 height 328
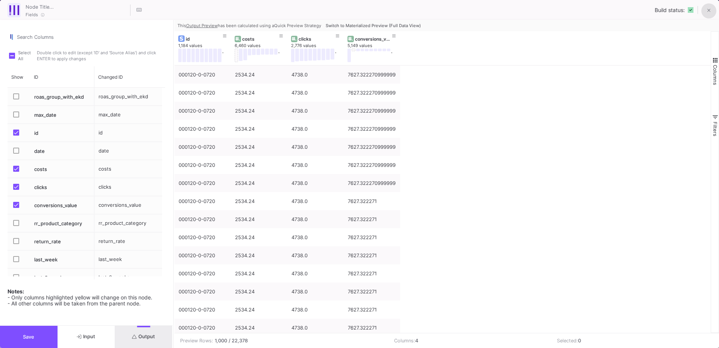
click at [705, 14] on button at bounding box center [709, 10] width 15 height 15
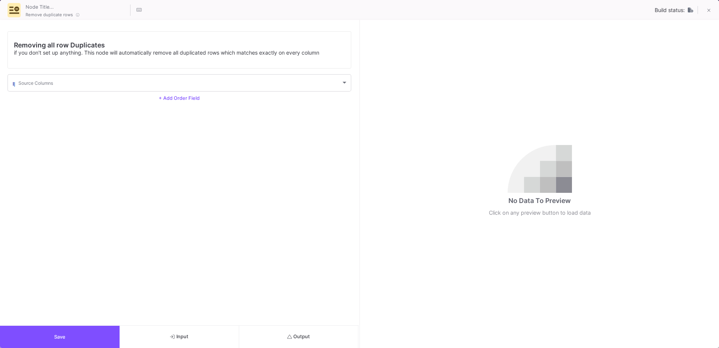
click at [338, 332] on button "Output" at bounding box center [299, 336] width 120 height 22
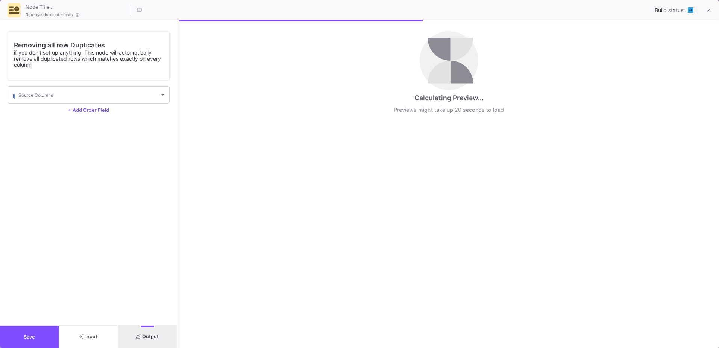
drag, startPoint x: 359, startPoint y: 248, endPoint x: 178, endPoint y: 251, distance: 181.7
click at [178, 251] on div at bounding box center [178, 184] width 2 height 328
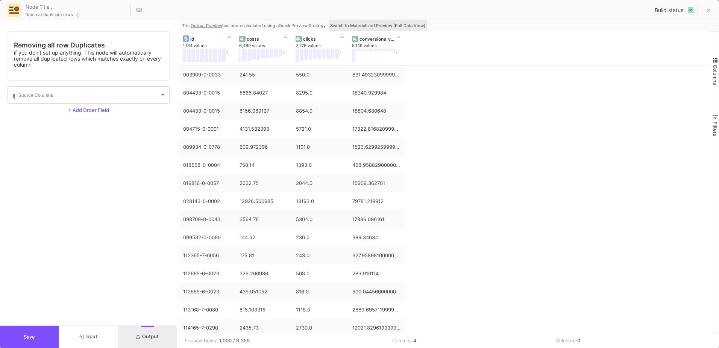
click at [403, 27] on span "Switch to Materialized Preview (Full Data View)" at bounding box center [377, 25] width 95 height 5
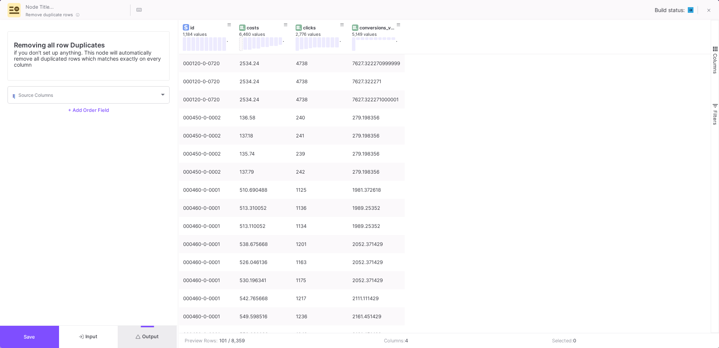
click at [716, 49] on span "button" at bounding box center [715, 49] width 7 height 7
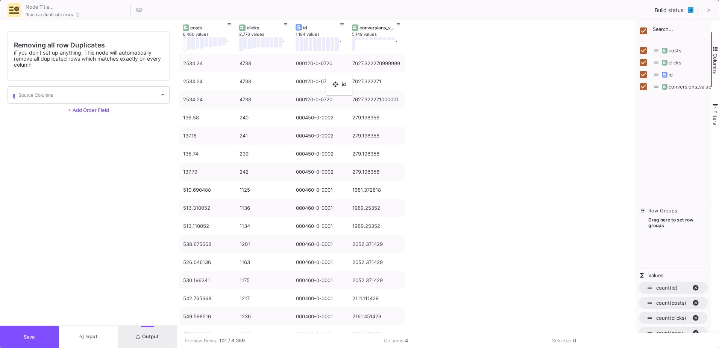
checkbox input "false"
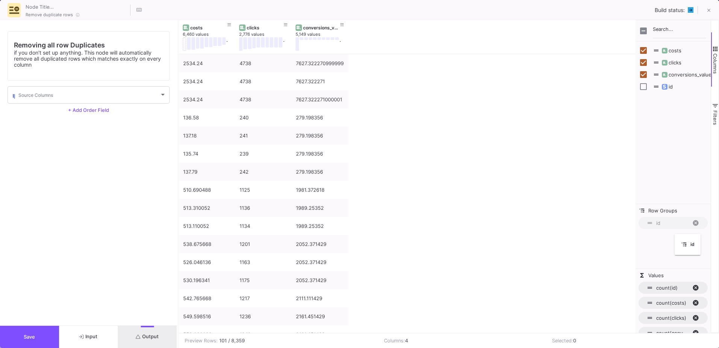
drag, startPoint x: 208, startPoint y: 30, endPoint x: 679, endPoint y: 237, distance: 514.4
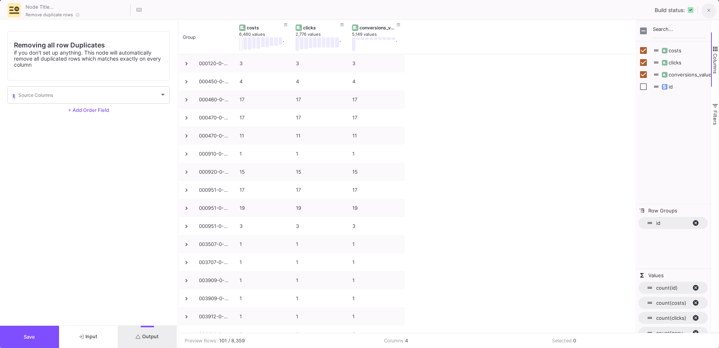
click at [710, 10] on icon at bounding box center [709, 10] width 3 height 5
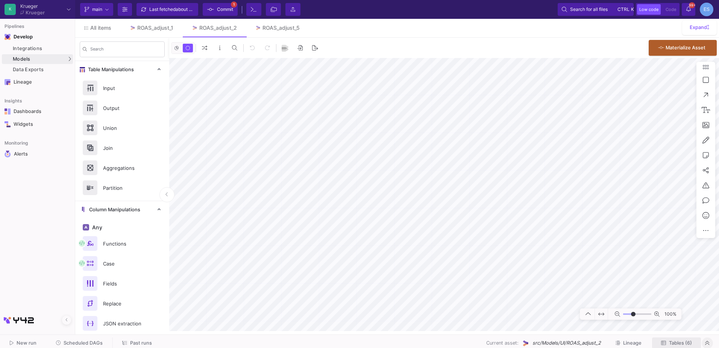
click at [674, 343] on span "Tables (6)" at bounding box center [680, 343] width 23 height 6
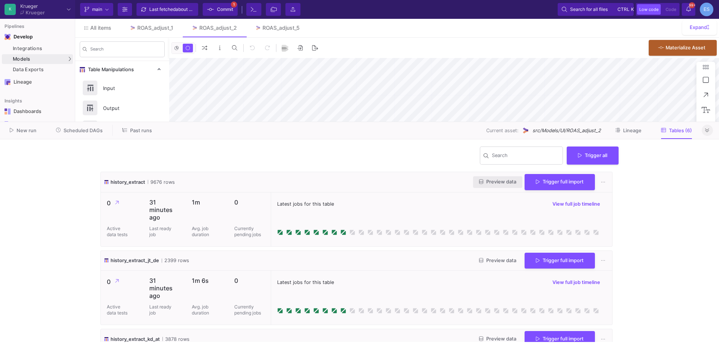
click at [490, 180] on span "Preview data" at bounding box center [497, 182] width 37 height 6
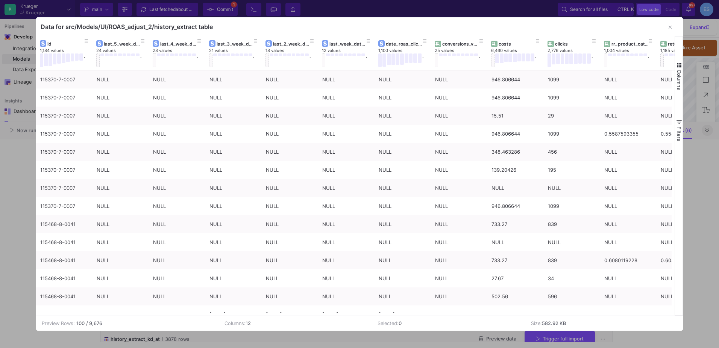
click at [677, 65] on span "button" at bounding box center [679, 65] width 7 height 7
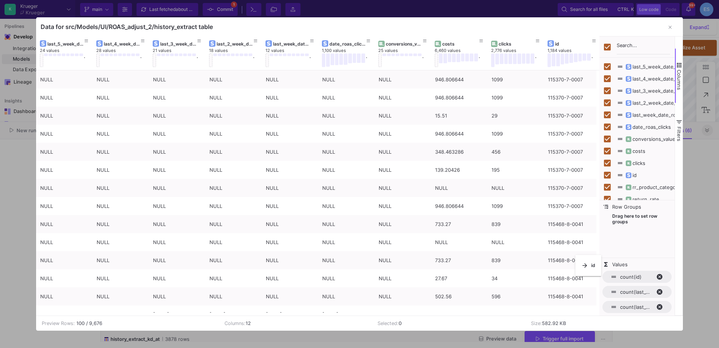
checkbox input "false"
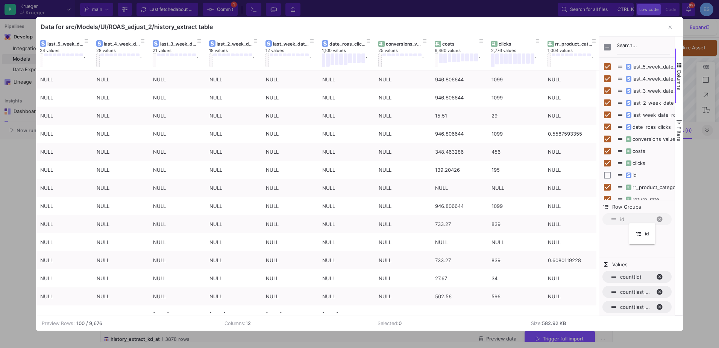
drag, startPoint x: 58, startPoint y: 46, endPoint x: 633, endPoint y: 228, distance: 603.6
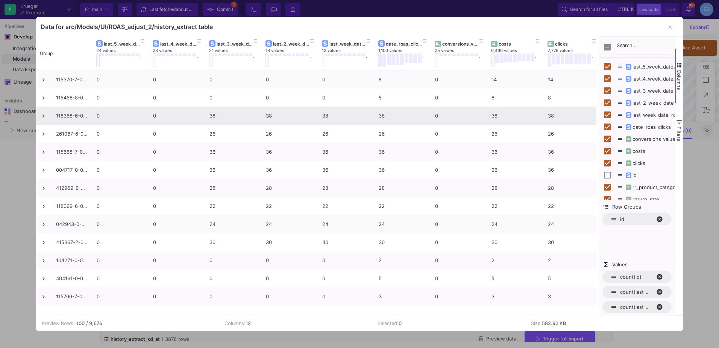
click at [44, 117] on span at bounding box center [43, 115] width 7 height 7
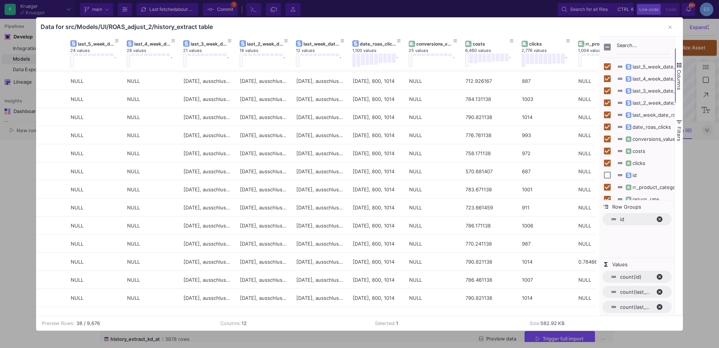
scroll to position [415, 0]
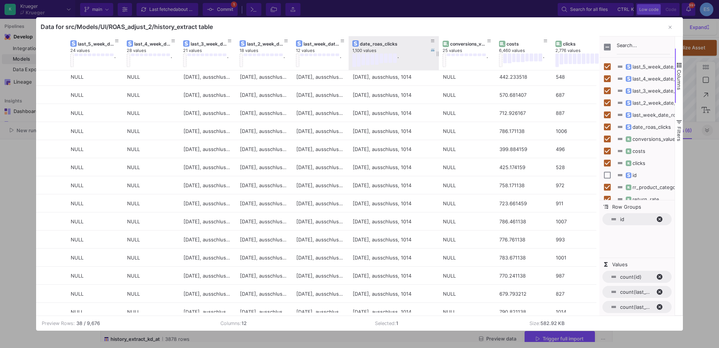
drag, startPoint x: 405, startPoint y: 41, endPoint x: 439, endPoint y: 47, distance: 34.3
click at [439, 47] on div at bounding box center [439, 53] width 3 height 34
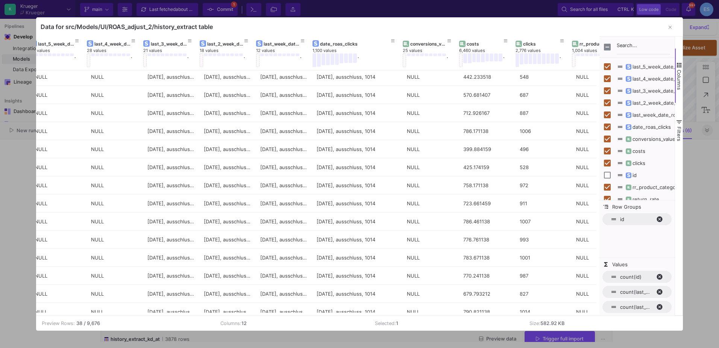
scroll to position [0, 66]
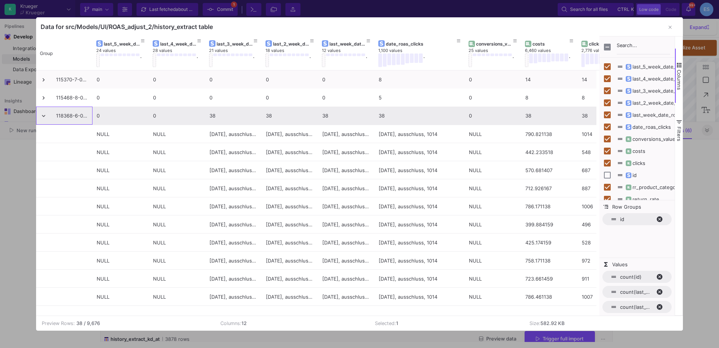
click at [45, 114] on span at bounding box center [43, 115] width 7 height 7
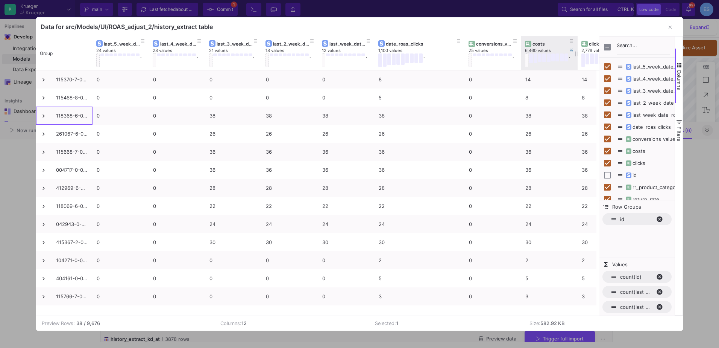
click at [540, 43] on div "costs" at bounding box center [551, 44] width 37 height 6
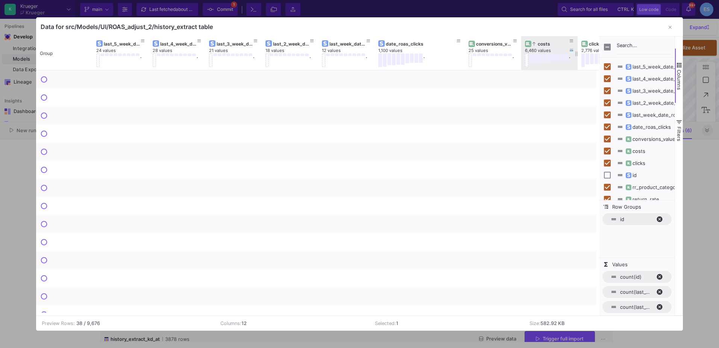
click at [540, 43] on div "costs" at bounding box center [551, 44] width 37 height 6
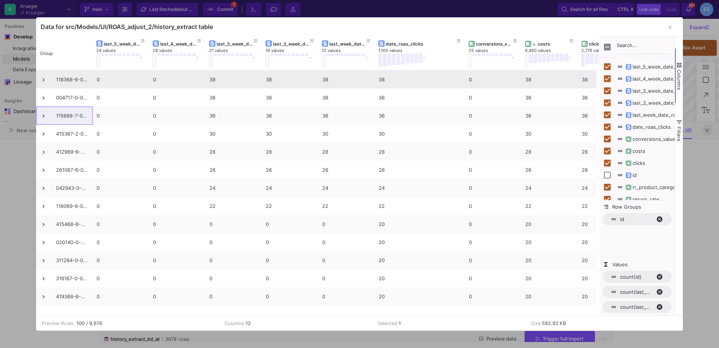
click at [46, 79] on span at bounding box center [43, 79] width 7 height 7
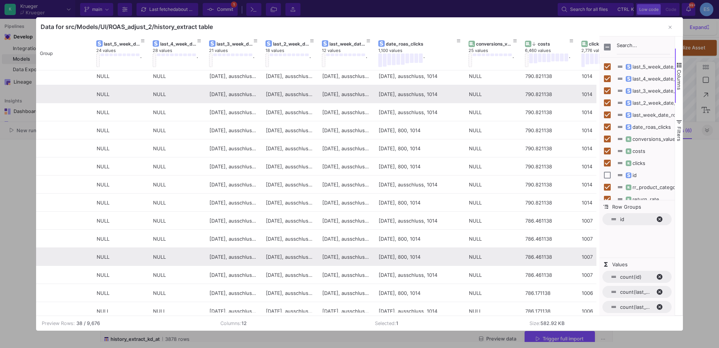
scroll to position [0, 0]
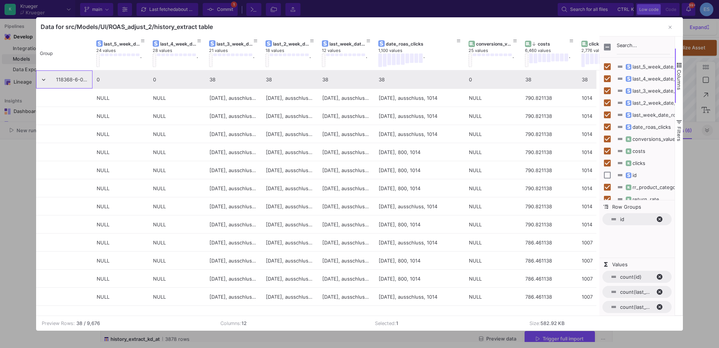
click at [76, 85] on div "118368-6-0023" at bounding box center [72, 80] width 32 height 18
click at [64, 84] on div "118368-6-0023" at bounding box center [72, 80] width 32 height 18
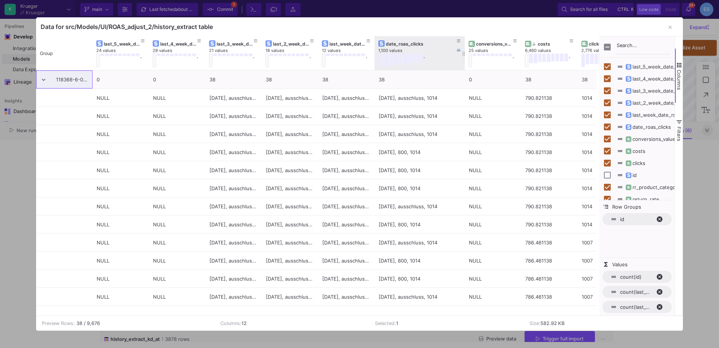
click at [400, 45] on div "date_roas_clicks" at bounding box center [421, 44] width 71 height 6
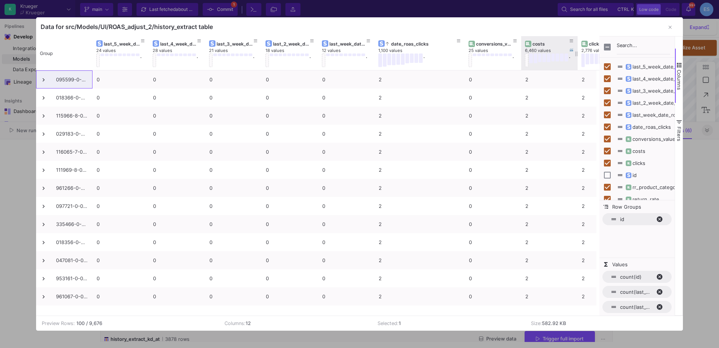
click at [545, 44] on div "costs" at bounding box center [551, 44] width 37 height 6
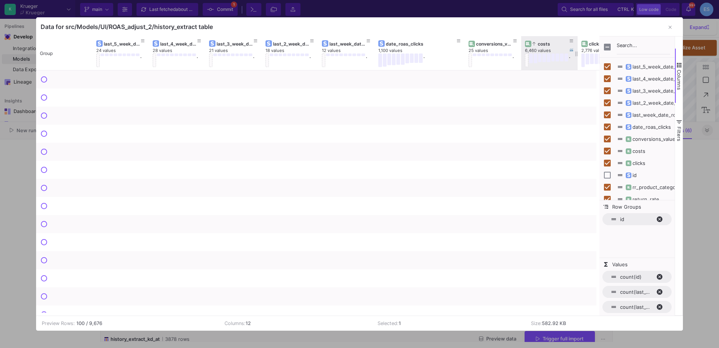
click at [545, 44] on div "costs" at bounding box center [551, 44] width 37 height 6
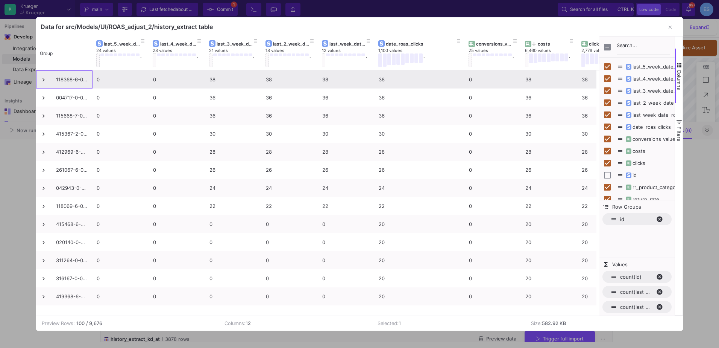
click at [44, 81] on span at bounding box center [43, 79] width 7 height 7
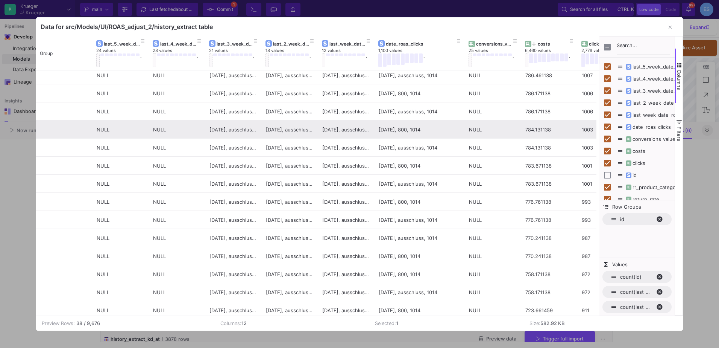
scroll to position [226, 0]
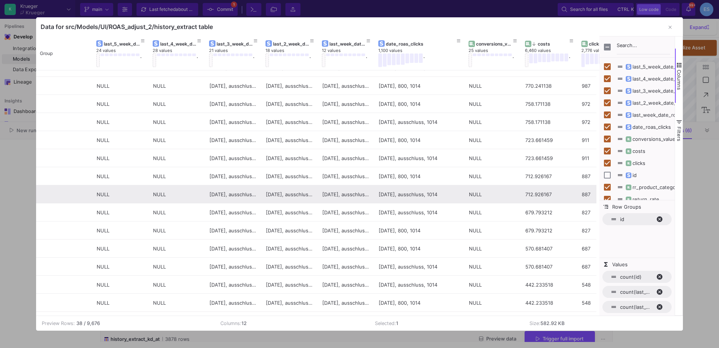
scroll to position [414, 0]
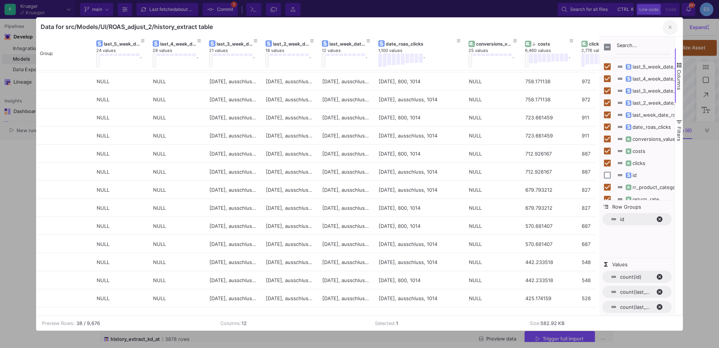
click at [669, 24] on fa-icon "button" at bounding box center [670, 27] width 3 height 6
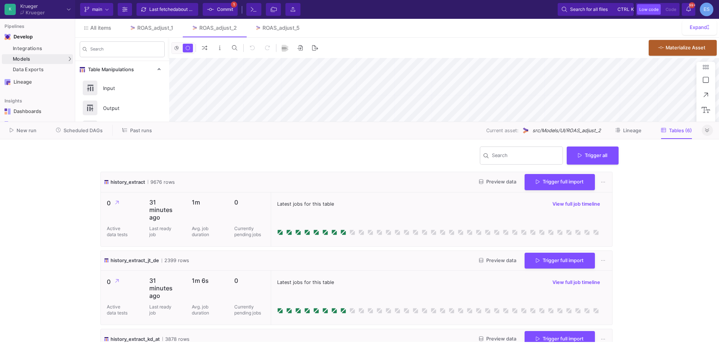
click at [707, 131] on icon at bounding box center [707, 130] width 4 height 5
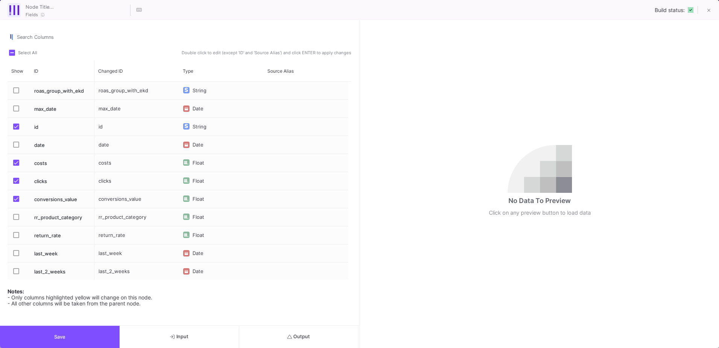
click at [16, 199] on span "Press SPACE to select this row." at bounding box center [16, 199] width 6 height 6
click at [16, 202] on input "Press SPACE to select this row." at bounding box center [16, 202] width 0 height 0
click at [17, 179] on span "Press SPACE to select this row." at bounding box center [16, 181] width 6 height 6
click at [16, 184] on input "Press SPACE to select this row." at bounding box center [16, 184] width 0 height 0
click at [17, 165] on span "Press SPACE to select this row." at bounding box center [16, 163] width 6 height 6
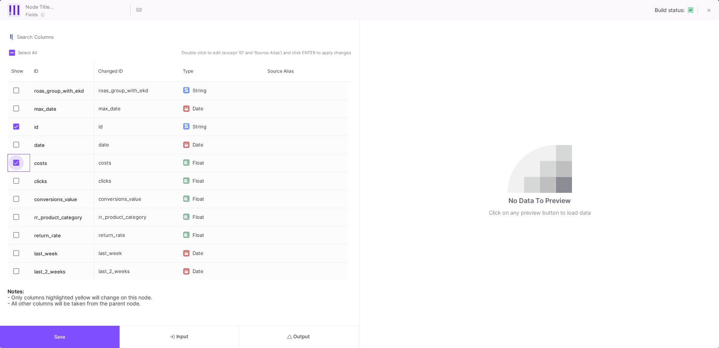
click at [16, 166] on input "Press SPACE to select this row." at bounding box center [16, 166] width 0 height 0
click at [78, 333] on button "Save" at bounding box center [60, 336] width 120 height 22
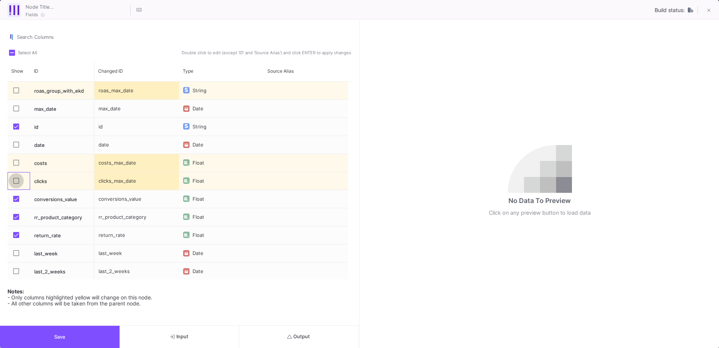
click at [18, 183] on span "Press SPACE to select this row." at bounding box center [16, 181] width 6 height 6
click at [16, 184] on input "Press SPACE to select this row." at bounding box center [16, 184] width 0 height 0
click at [15, 162] on span "Press SPACE to select this row." at bounding box center [16, 163] width 6 height 6
click at [16, 166] on input "Press SPACE to select this row." at bounding box center [16, 166] width 0 height 0
click at [313, 338] on button "Output" at bounding box center [299, 336] width 120 height 22
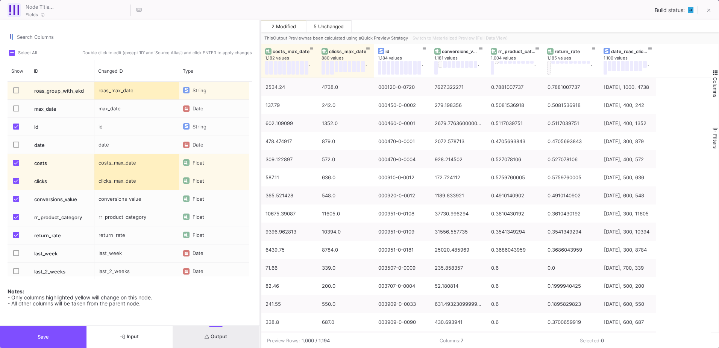
drag, startPoint x: 360, startPoint y: 287, endPoint x: 261, endPoint y: 295, distance: 99.6
click at [261, 295] on div at bounding box center [261, 184] width 2 height 328
click at [65, 337] on button "Save" at bounding box center [43, 336] width 87 height 22
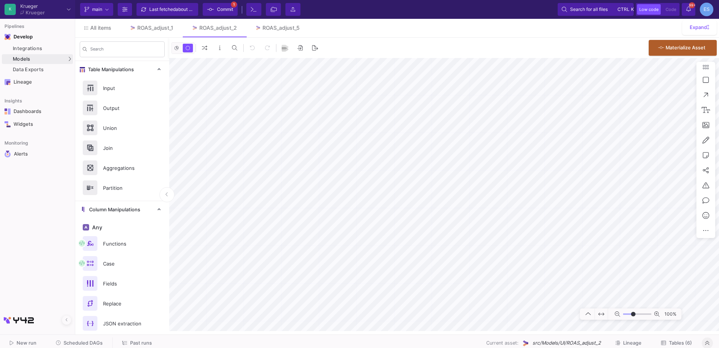
click at [447, 29] on div "All items ROAS_adjust_1 ROAS_adjust_2 ROAS_adjust_5 Expand Search Table Manipul…" at bounding box center [397, 175] width 644 height 312
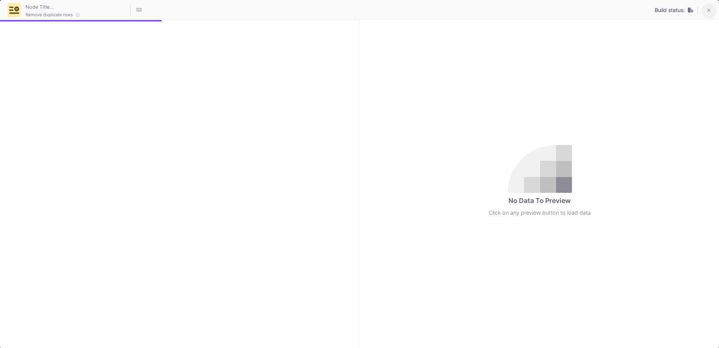
click at [709, 13] on icon at bounding box center [709, 10] width 3 height 5
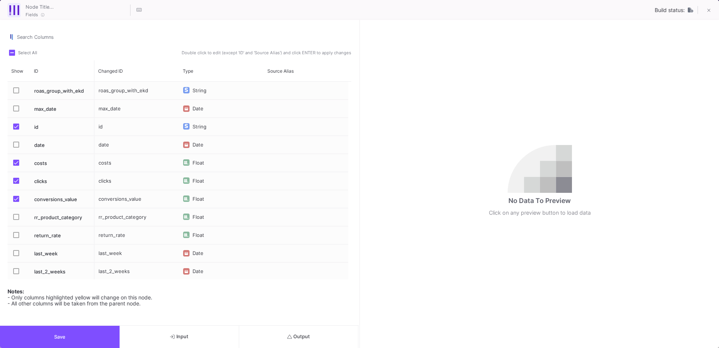
click at [15, 182] on span "Press SPACE to select this row." at bounding box center [16, 181] width 6 height 6
click at [16, 184] on input "Press SPACE to select this row." at bounding box center [16, 184] width 0 height 0
click at [15, 197] on span "Press SPACE to select this row." at bounding box center [16, 199] width 6 height 6
click at [16, 202] on input "Press SPACE to select this row." at bounding box center [16, 202] width 0 height 0
click at [19, 162] on span "Press SPACE to select this row." at bounding box center [16, 163] width 6 height 6
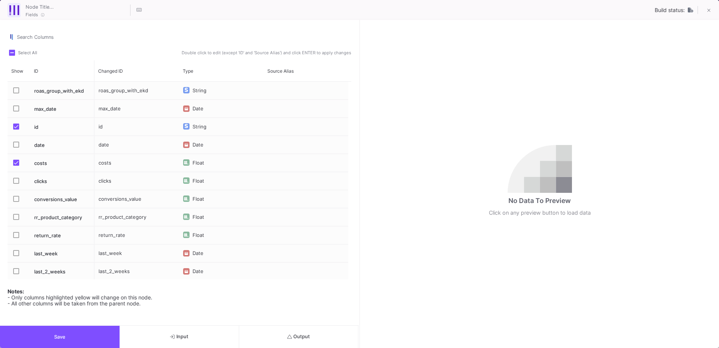
click at [16, 166] on input "Press SPACE to select this row." at bounding box center [16, 166] width 0 height 0
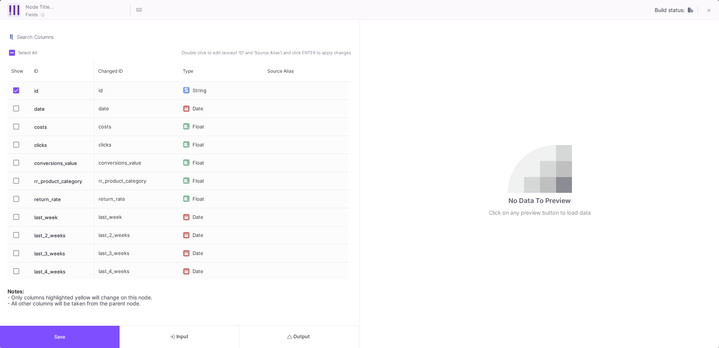
scroll to position [55, 0]
click at [92, 338] on button "Save" at bounding box center [60, 336] width 120 height 22
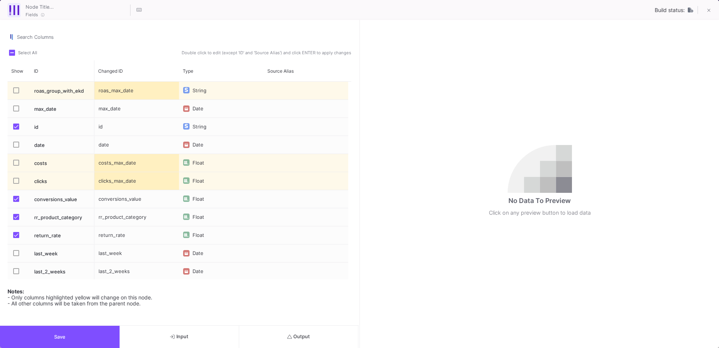
click at [15, 180] on span "Press SPACE to select this row." at bounding box center [16, 181] width 6 height 6
click at [16, 184] on input "Press SPACE to select this row." at bounding box center [16, 184] width 0 height 0
click at [16, 164] on span "Press SPACE to select this row." at bounding box center [16, 163] width 6 height 6
click at [16, 166] on input "Press SPACE to select this row." at bounding box center [16, 166] width 0 height 0
click at [82, 332] on button "Save" at bounding box center [60, 336] width 120 height 22
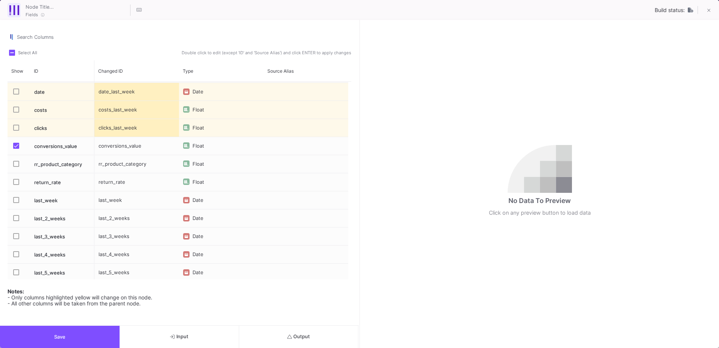
scroll to position [73, 0]
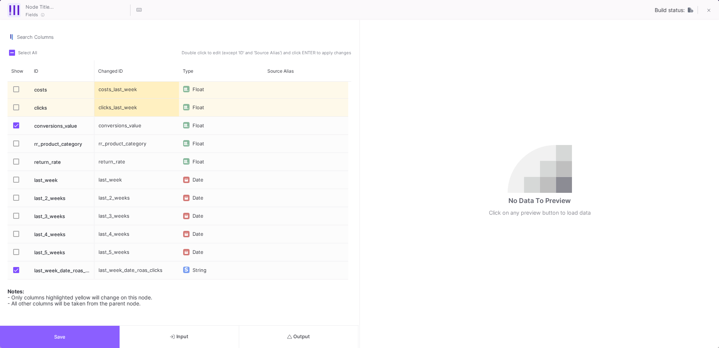
click at [89, 333] on button "Save" at bounding box center [60, 336] width 120 height 22
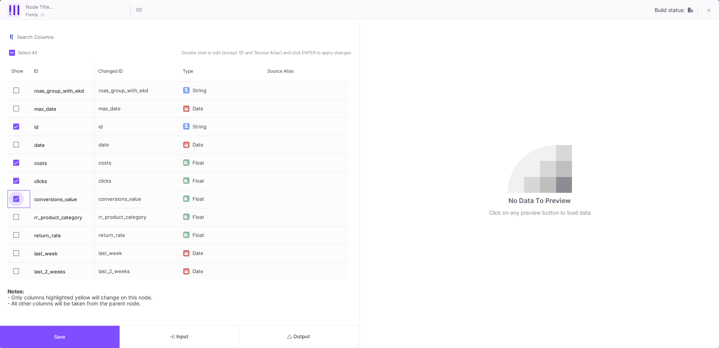
click at [15, 197] on span "Press SPACE to select this row." at bounding box center [16, 199] width 6 height 6
click at [16, 202] on input "Press SPACE to select this row." at bounding box center [16, 202] width 0 height 0
click at [14, 185] on label "Press SPACE to select this row." at bounding box center [18, 182] width 11 height 8
click at [16, 184] on input "Press SPACE to select this row." at bounding box center [16, 184] width 0 height 0
click at [14, 169] on mat-checkbox "Press SPACE to select this row." at bounding box center [18, 163] width 11 height 18
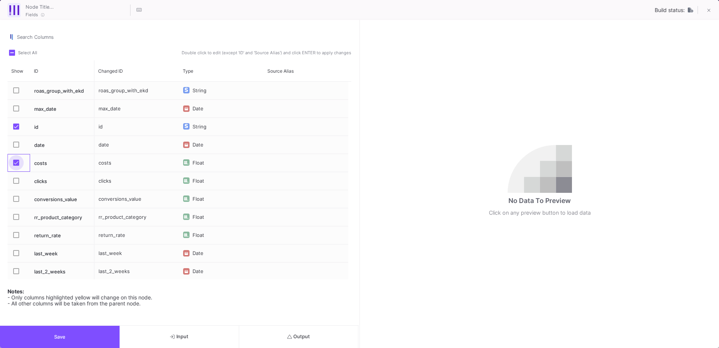
click at [15, 165] on span "Press SPACE to select this row." at bounding box center [16, 163] width 6 height 6
click at [16, 166] on input "Press SPACE to select this row." at bounding box center [16, 166] width 0 height 0
click at [62, 335] on span "Save" at bounding box center [59, 337] width 11 height 6
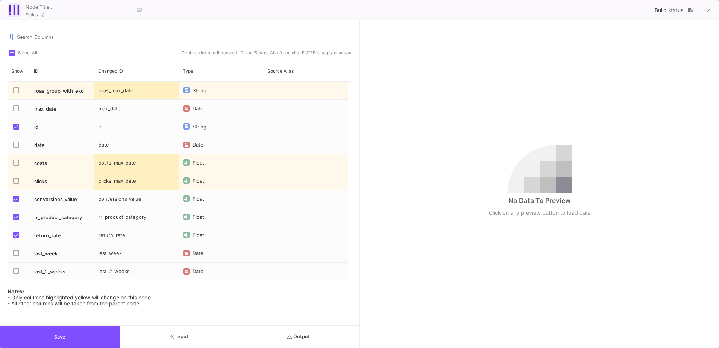
click at [13, 182] on span "Press SPACE to select this row." at bounding box center [16, 181] width 6 height 6
click at [16, 184] on input "Press SPACE to select this row." at bounding box center [16, 184] width 0 height 0
click at [14, 162] on span "Press SPACE to select this row." at bounding box center [16, 163] width 6 height 6
click at [16, 166] on input "Press SPACE to select this row." at bounding box center [16, 166] width 0 height 0
click at [79, 337] on button "Save" at bounding box center [60, 336] width 120 height 22
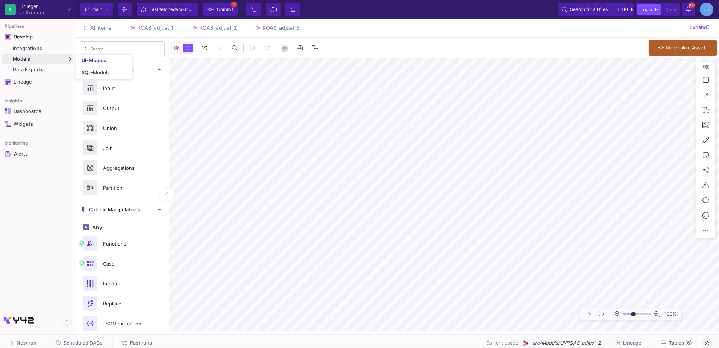
click at [57, 60] on div "Models" at bounding box center [37, 59] width 71 height 10
click at [94, 62] on div "UI-Models" at bounding box center [94, 61] width 24 height 6
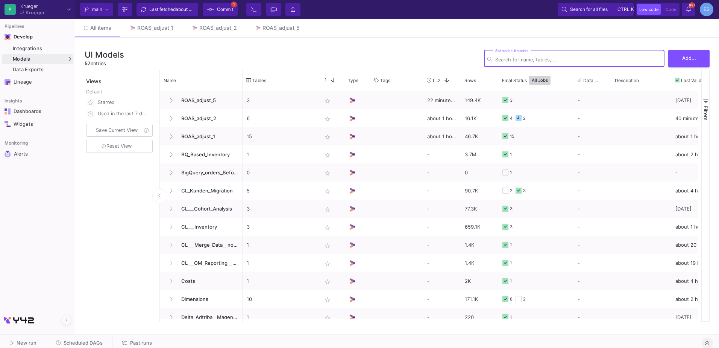
click at [526, 59] on input "Search for UI models" at bounding box center [578, 60] width 166 height 6
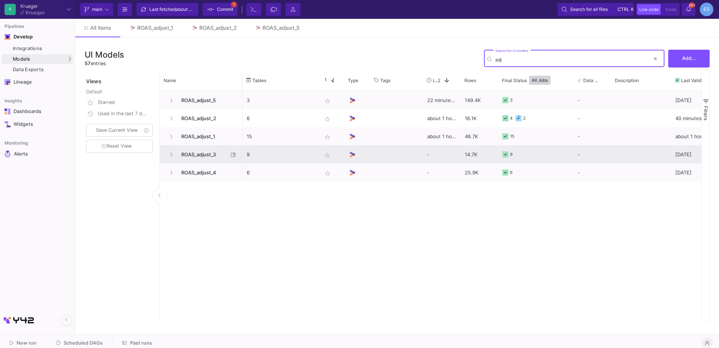
type input "adj"
click at [185, 155] on span "ROAS_adjust_3" at bounding box center [203, 155] width 52 height 18
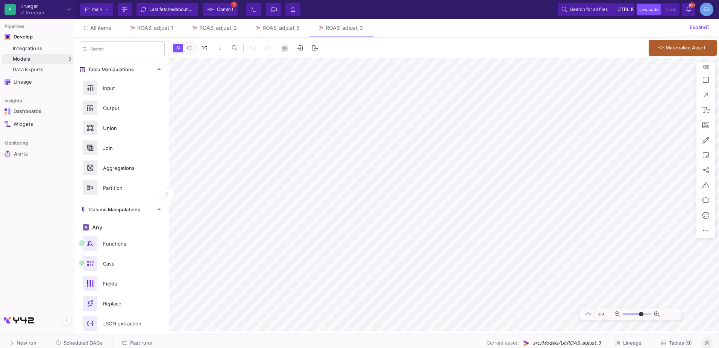
click at [377, 332] on as-split-area "K [PERSON_NAME] [PERSON_NAME] Current branch main Branch Options Last fetched a…" at bounding box center [359, 167] width 719 height 334
drag, startPoint x: 628, startPoint y: 312, endPoint x: 632, endPoint y: 313, distance: 4.2
type input "-7"
click at [632, 313] on input "range" at bounding box center [637, 313] width 28 height 9
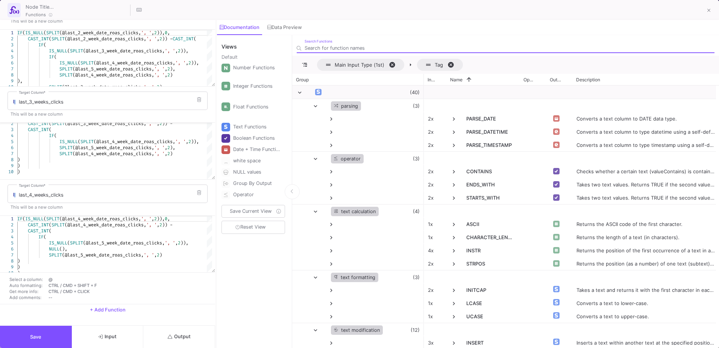
scroll to position [221, 0]
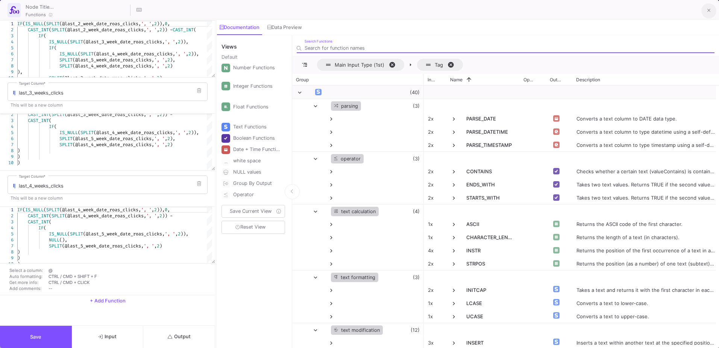
click at [713, 12] on button at bounding box center [709, 10] width 15 height 15
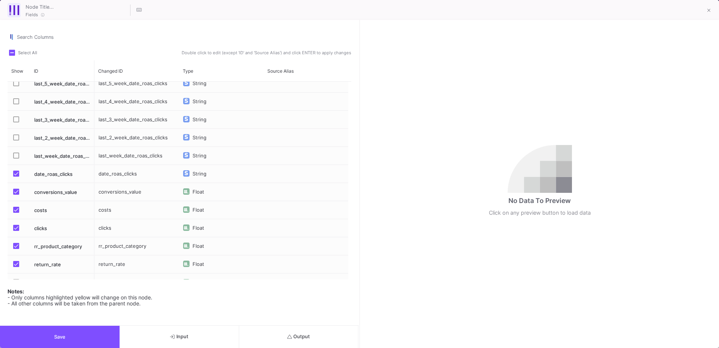
scroll to position [38, 0]
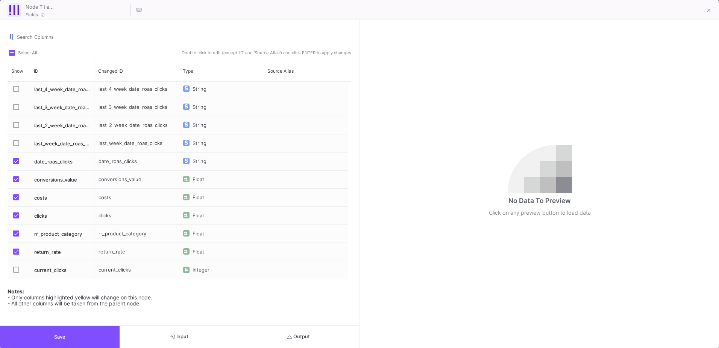
click at [332, 331] on button "Output" at bounding box center [299, 336] width 120 height 22
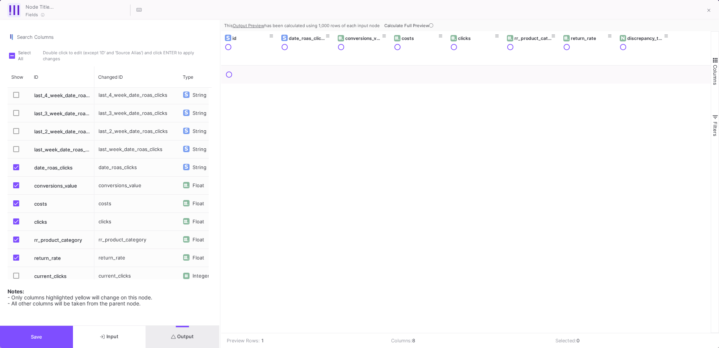
drag, startPoint x: 359, startPoint y: 179, endPoint x: 220, endPoint y: 188, distance: 139.9
click at [220, 188] on div at bounding box center [220, 184] width 2 height 328
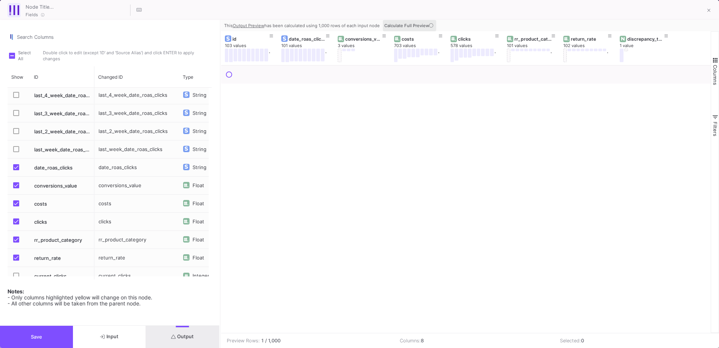
click at [431, 26] on icon at bounding box center [431, 25] width 4 height 4
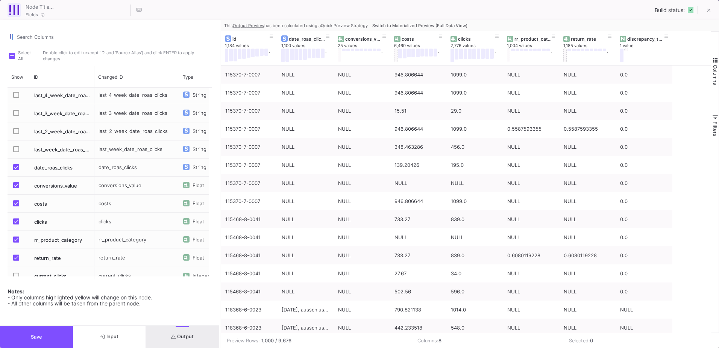
click at [441, 22] on button "Switch to Materialized Preview (Full Data View)" at bounding box center [420, 25] width 98 height 11
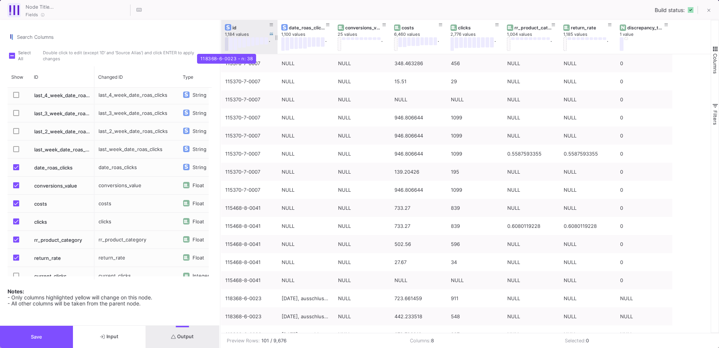
click at [226, 46] on button at bounding box center [227, 44] width 4 height 14
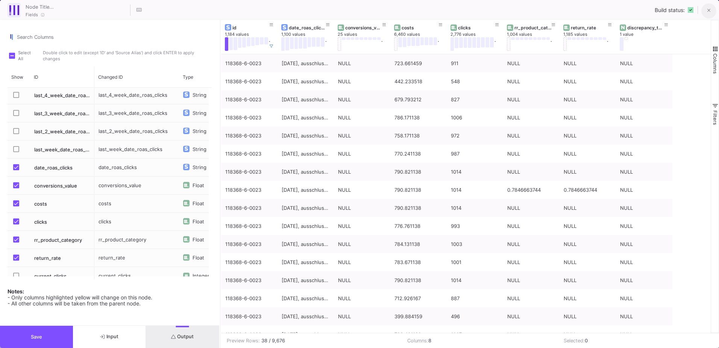
click at [703, 13] on button at bounding box center [709, 10] width 15 height 15
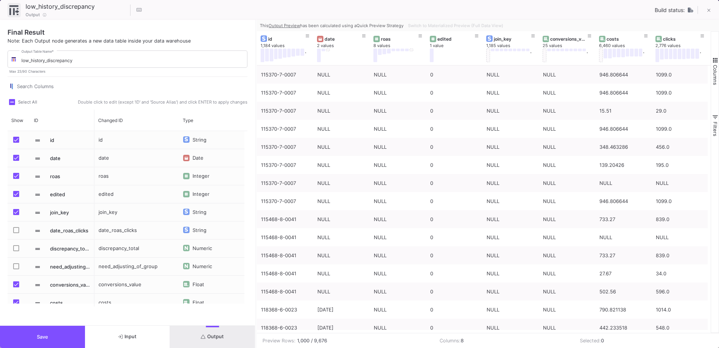
drag, startPoint x: 359, startPoint y: 74, endPoint x: 255, endPoint y: 84, distance: 103.9
click at [255, 84] on div at bounding box center [256, 184] width 2 height 328
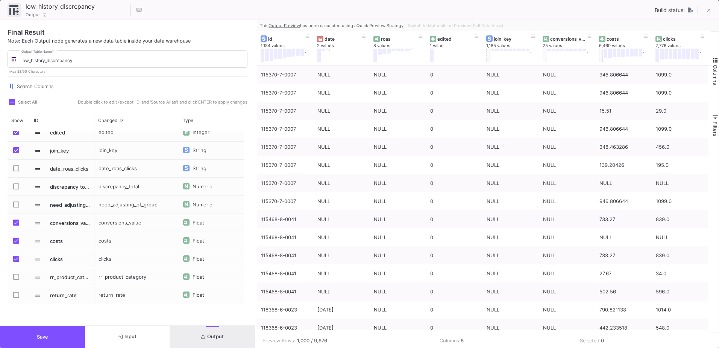
scroll to position [62, 0]
click at [453, 29] on button "Switch to Materialized Preview (Full Data View)" at bounding box center [456, 25] width 98 height 11
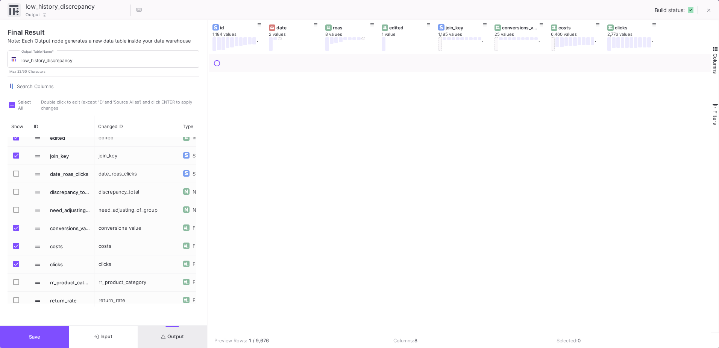
drag, startPoint x: 255, startPoint y: 52, endPoint x: 207, endPoint y: 48, distance: 48.3
click at [207, 48] on div at bounding box center [208, 184] width 2 height 328
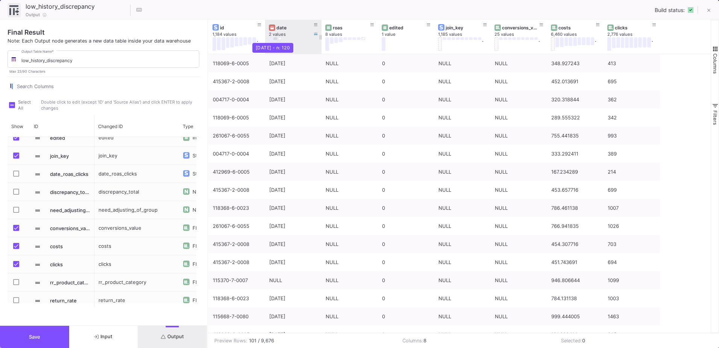
click at [275, 40] on button at bounding box center [276, 38] width 4 height 3
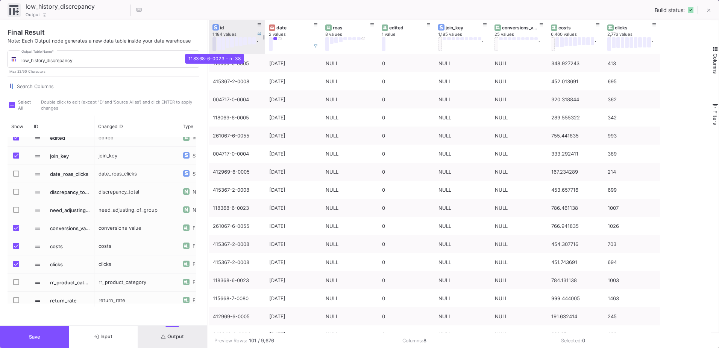
click at [216, 40] on button at bounding box center [215, 44] width 4 height 14
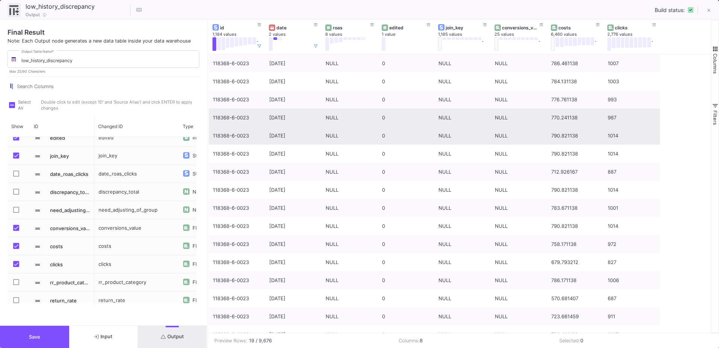
scroll to position [0, 0]
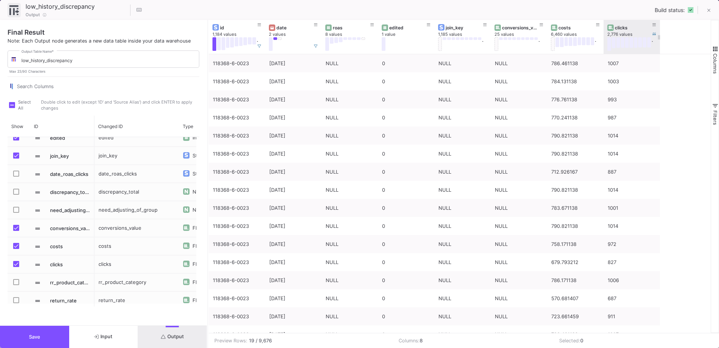
click at [625, 31] on div "clicks" at bounding box center [632, 27] width 49 height 8
click at [628, 29] on div "clicks" at bounding box center [633, 28] width 37 height 6
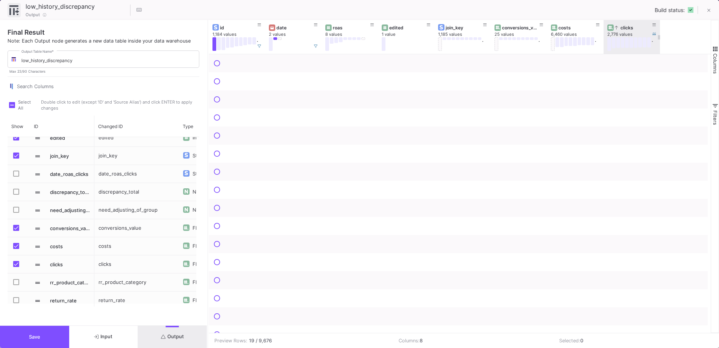
click at [628, 29] on div "clicks" at bounding box center [633, 28] width 37 height 6
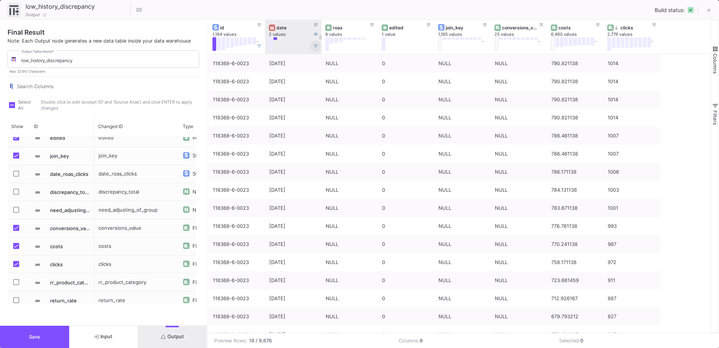
click at [314, 49] on button at bounding box center [315, 46] width 11 height 11
click at [705, 14] on button at bounding box center [709, 10] width 15 height 15
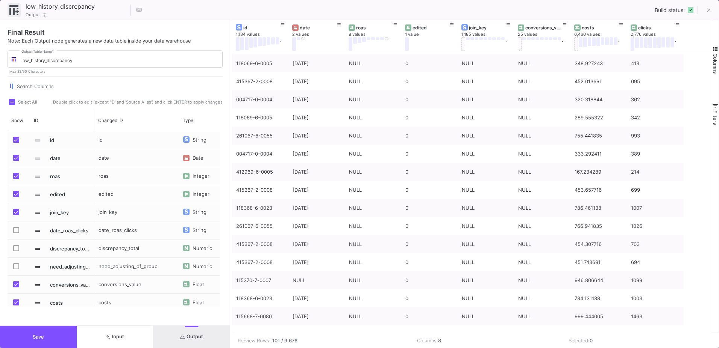
drag, startPoint x: 359, startPoint y: 183, endPoint x: 231, endPoint y: 196, distance: 129.0
click at [231, 196] on div at bounding box center [231, 184] width 2 height 328
click at [300, 38] on button at bounding box center [299, 38] width 4 height 3
click at [237, 46] on button at bounding box center [238, 44] width 4 height 14
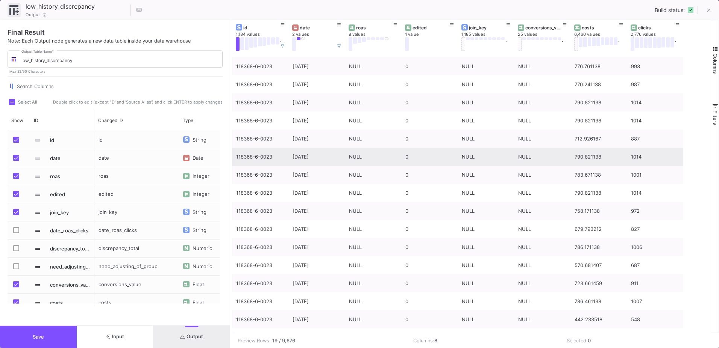
scroll to position [65, 0]
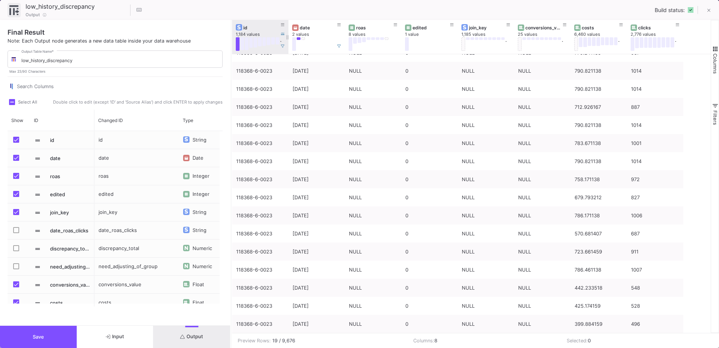
click at [242, 47] on button at bounding box center [242, 43] width 4 height 13
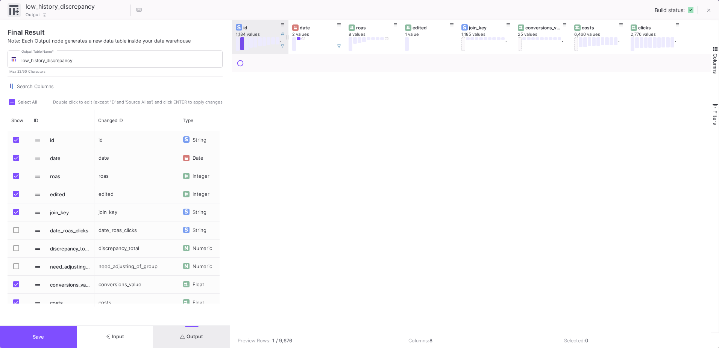
scroll to position [0, 0]
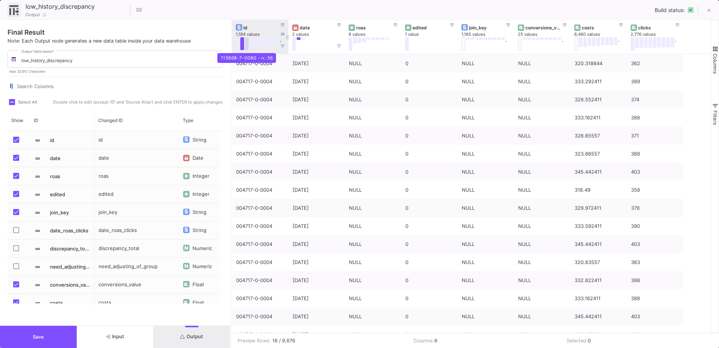
click at [247, 46] on button at bounding box center [247, 43] width 4 height 13
click at [252, 44] on button at bounding box center [251, 42] width 4 height 11
click at [272, 41] on button at bounding box center [273, 40] width 4 height 7
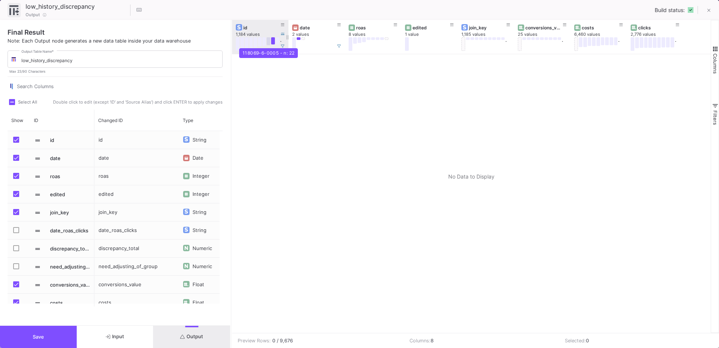
click at [268, 41] on button at bounding box center [269, 41] width 4 height 8
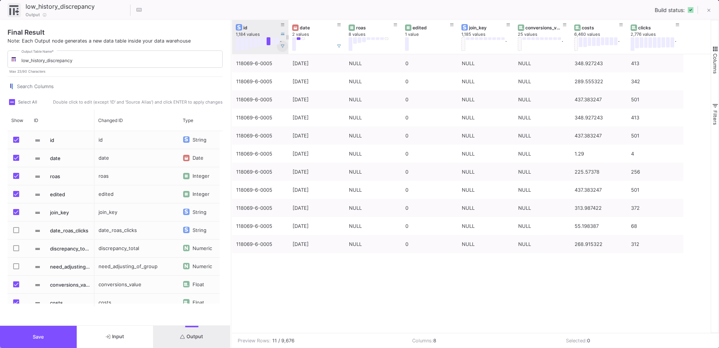
click at [282, 46] on icon at bounding box center [283, 46] width 4 height 4
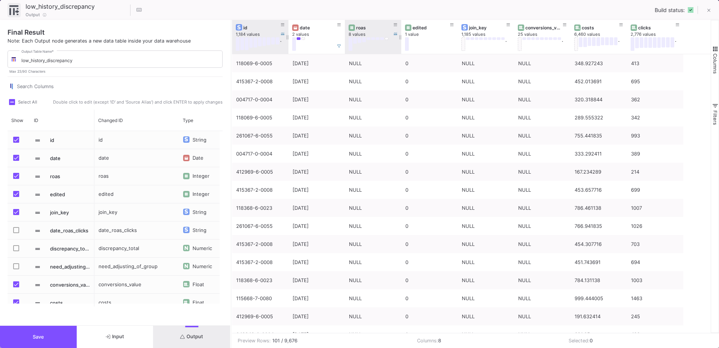
click at [351, 43] on button at bounding box center [351, 44] width 4 height 14
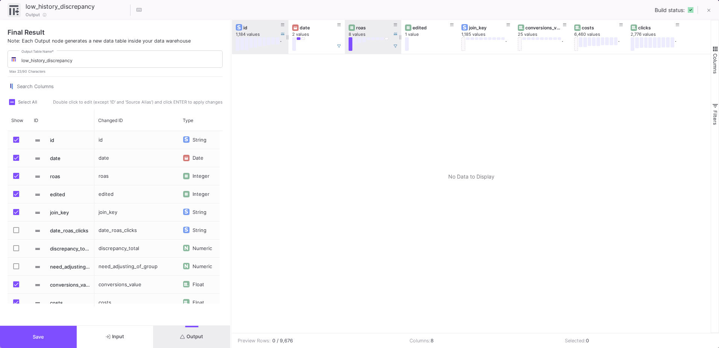
click at [355, 43] on button at bounding box center [355, 40] width 4 height 6
click at [360, 40] on button at bounding box center [360, 40] width 4 height 6
click at [365, 39] on button at bounding box center [364, 39] width 4 height 5
click at [397, 48] on icon at bounding box center [396, 46] width 4 height 4
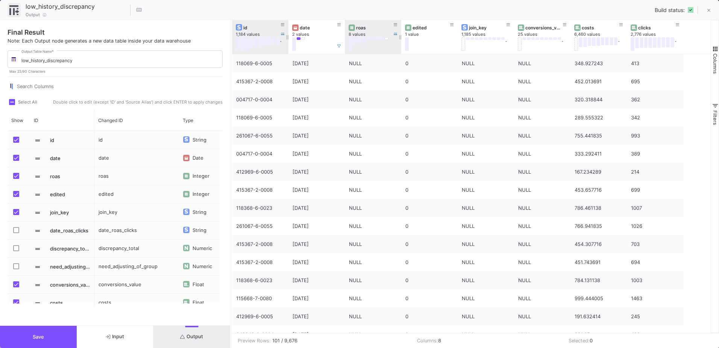
click at [716, 53] on button "Columns" at bounding box center [715, 59] width 8 height 54
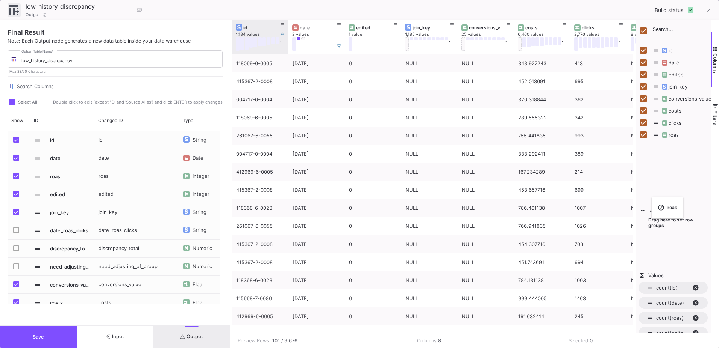
checkbox input "false"
drag, startPoint x: 372, startPoint y: 29, endPoint x: 673, endPoint y: 219, distance: 355.6
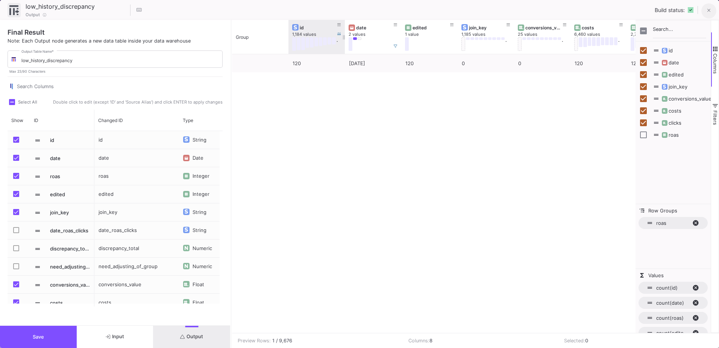
click at [710, 15] on button at bounding box center [709, 10] width 15 height 15
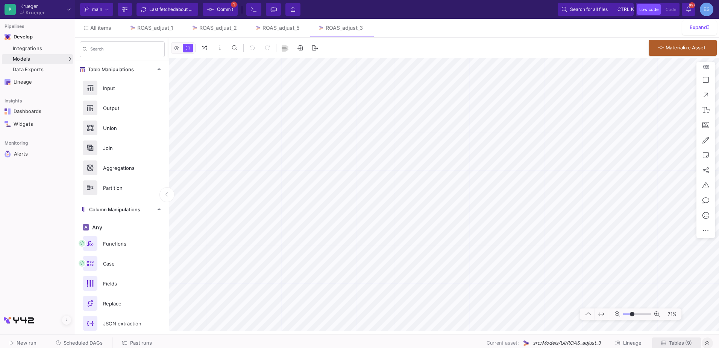
click at [688, 339] on button "Tables (9)" at bounding box center [676, 343] width 49 height 12
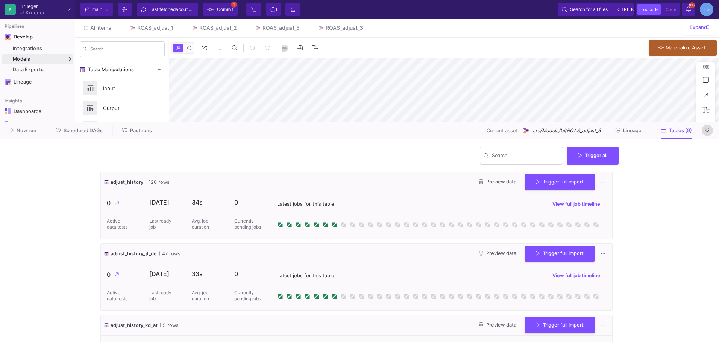
click at [704, 130] on button at bounding box center [707, 130] width 11 height 11
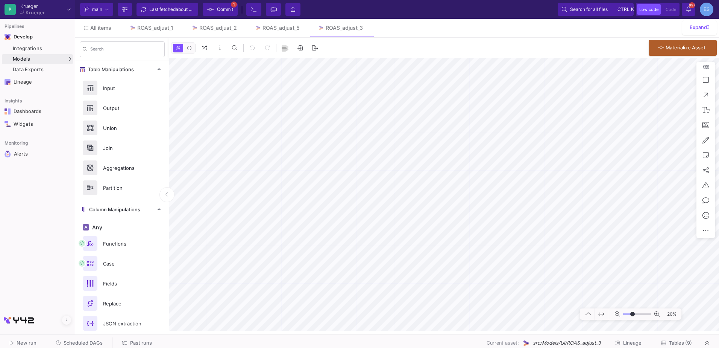
drag, startPoint x: 629, startPoint y: 315, endPoint x: 633, endPoint y: 315, distance: 3.8
type input "-5"
click at [633, 315] on input "range" at bounding box center [637, 313] width 28 height 9
click at [679, 345] on button "Tables (9)" at bounding box center [676, 343] width 49 height 12
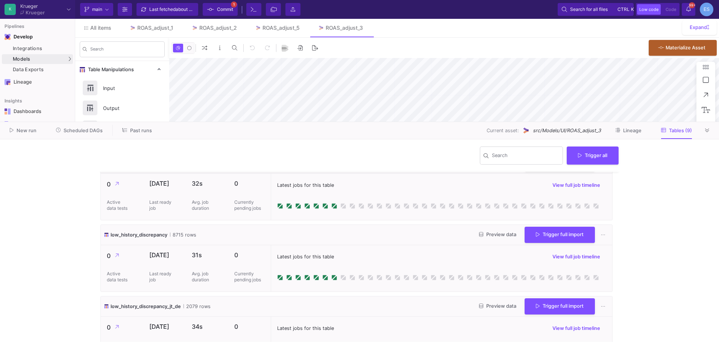
scroll to position [339, 0]
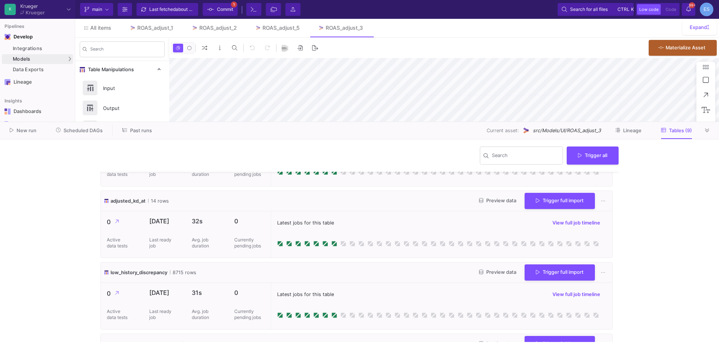
click at [482, 269] on span "Preview data" at bounding box center [497, 272] width 37 height 6
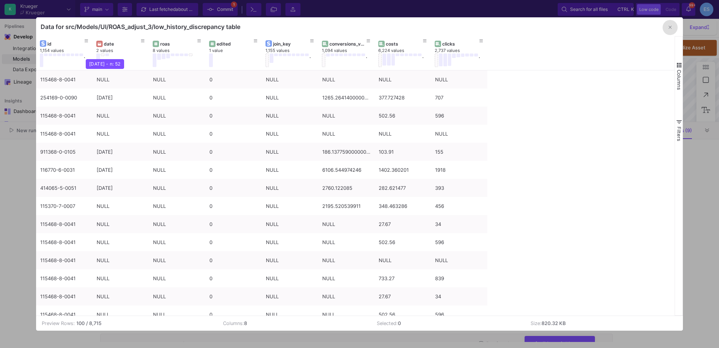
click at [97, 59] on div "11/08/25 - n: 52" at bounding box center [105, 64] width 38 height 10
click at [99, 55] on button at bounding box center [98, 60] width 4 height 14
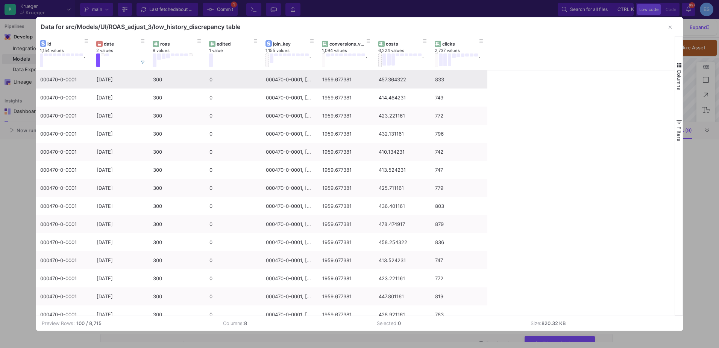
click at [59, 80] on div "000470-0-0001" at bounding box center [64, 80] width 48 height 18
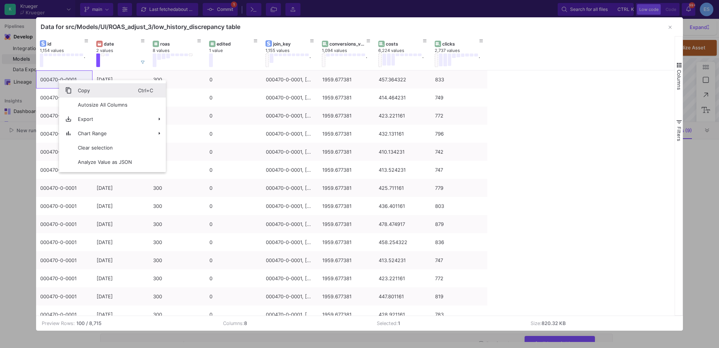
click at [84, 90] on span "Copy" at bounding box center [105, 90] width 66 height 14
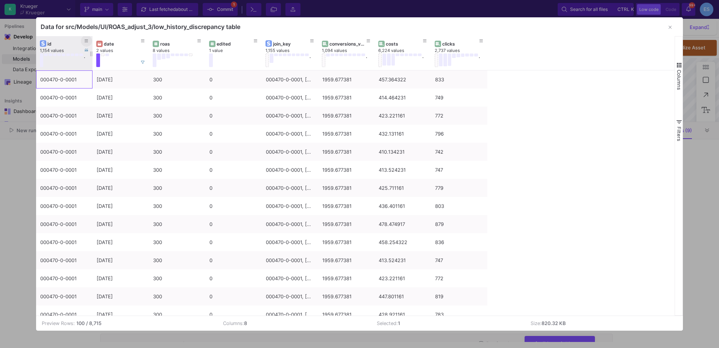
click at [87, 40] on icon at bounding box center [87, 41] width 4 height 3
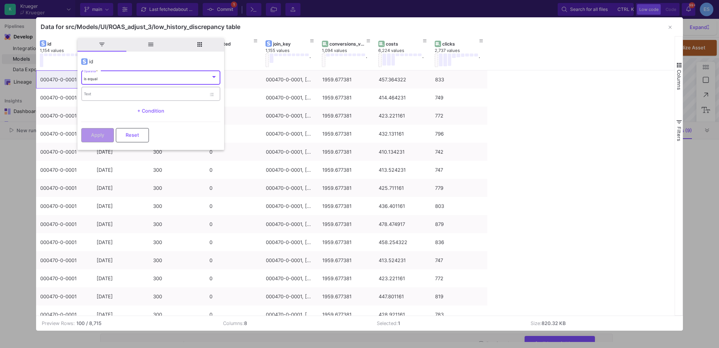
click at [99, 94] on input "Text" at bounding box center [145, 95] width 122 height 5
paste input "000470-0-0001"
type input "000470-0-0001"
click at [98, 135] on span "Apply" at bounding box center [97, 134] width 13 height 6
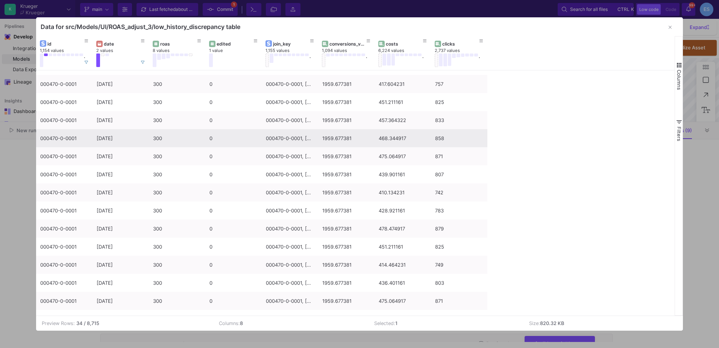
scroll to position [369, 0]
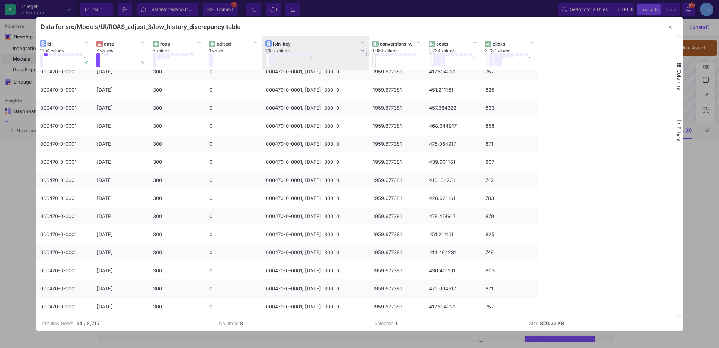
drag, startPoint x: 316, startPoint y: 42, endPoint x: 367, endPoint y: 48, distance: 50.7
click at [367, 48] on div at bounding box center [368, 53] width 3 height 34
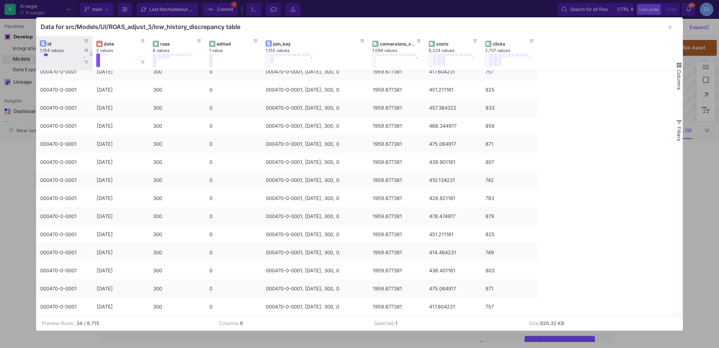
click at [45, 55] on button at bounding box center [46, 54] width 4 height 3
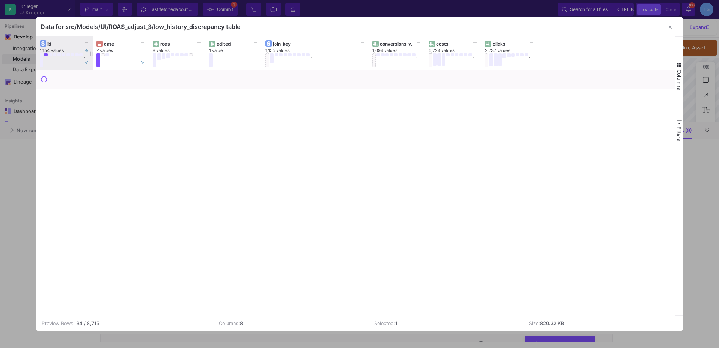
scroll to position [0, 0]
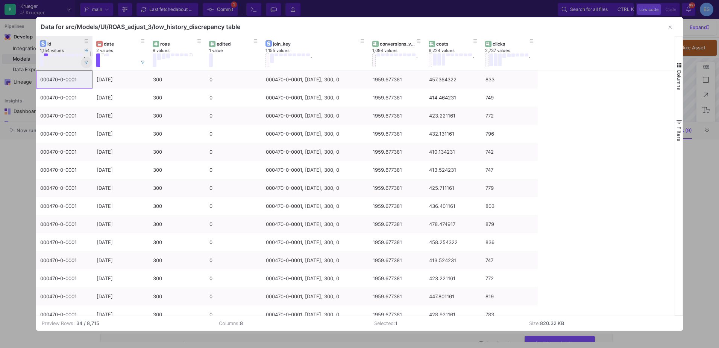
click at [85, 62] on icon at bounding box center [87, 63] width 4 height 4
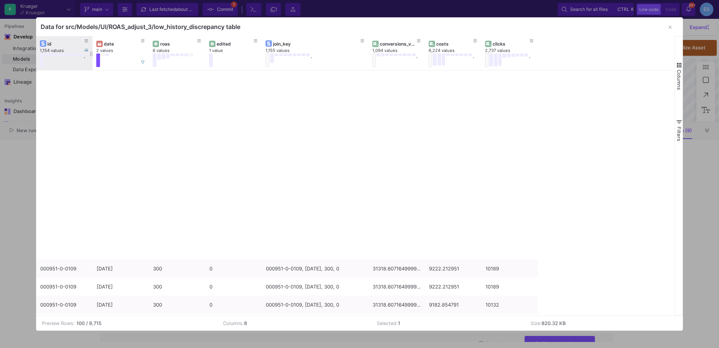
scroll to position [1579, 0]
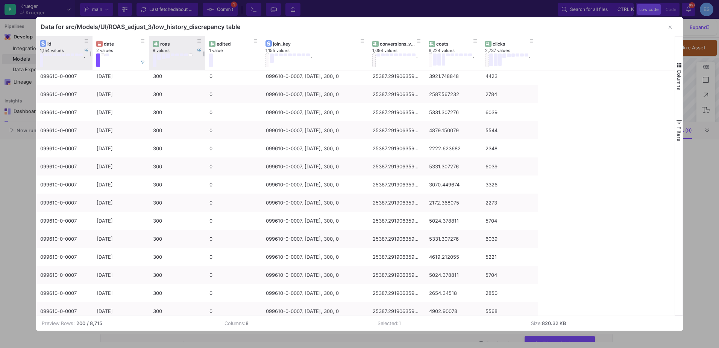
click at [164, 43] on div "roas" at bounding box center [178, 44] width 37 height 6
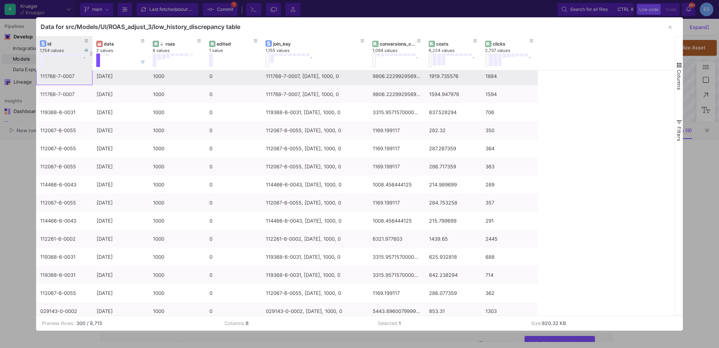
click at [49, 82] on div "111768-7-0007" at bounding box center [64, 76] width 48 height 18
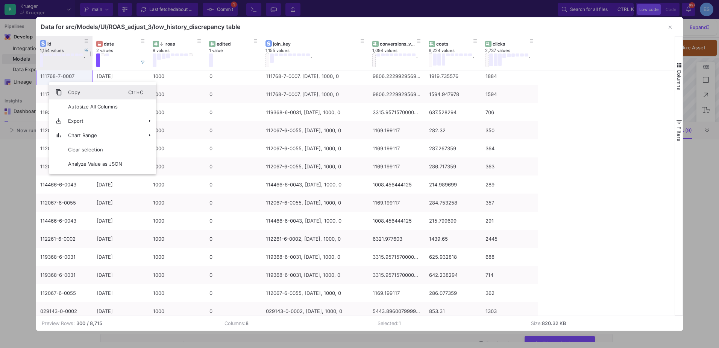
click at [65, 88] on span "Copy" at bounding box center [95, 92] width 66 height 14
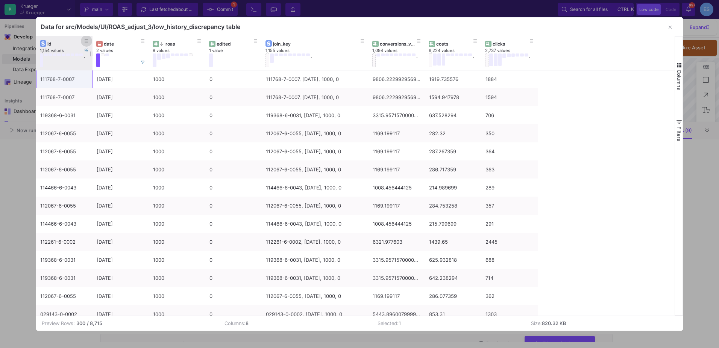
click at [88, 40] on button at bounding box center [86, 40] width 11 height 11
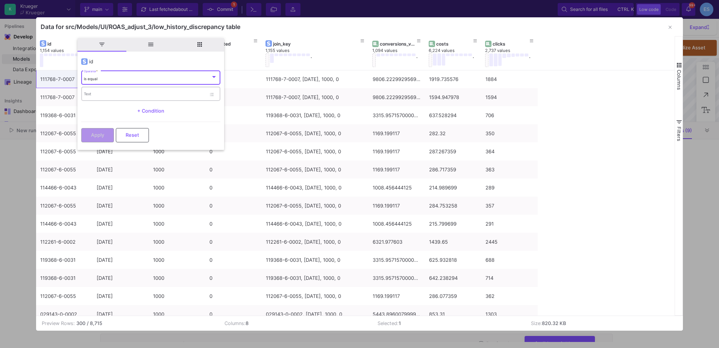
click at [110, 96] on input "Text" at bounding box center [145, 95] width 122 height 5
paste input "111768-7-0007"
type input "111768-7-0007"
click at [105, 133] on button "Apply" at bounding box center [97, 134] width 33 height 14
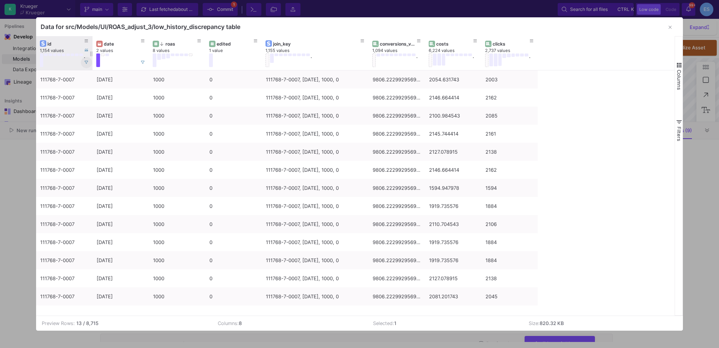
click at [86, 64] on icon at bounding box center [87, 63] width 4 height 4
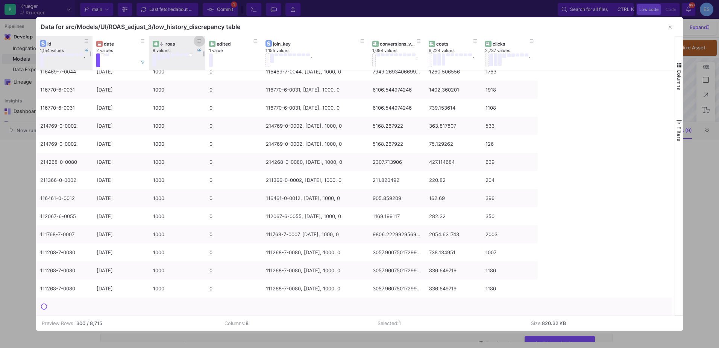
click at [199, 44] on fa-icon at bounding box center [200, 41] width 4 height 5
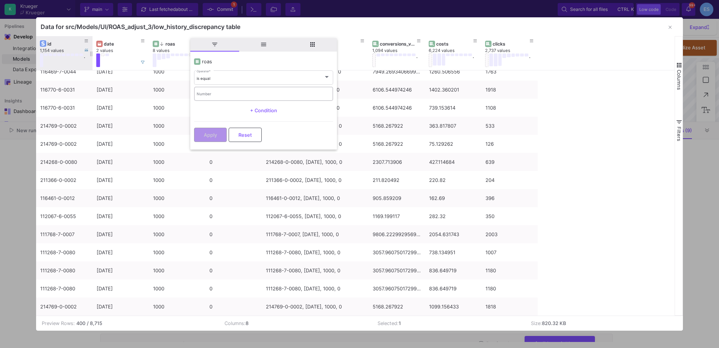
click at [212, 88] on div "Number" at bounding box center [264, 92] width 134 height 15
type input "900"
click at [216, 133] on span "Apply" at bounding box center [210, 134] width 13 height 6
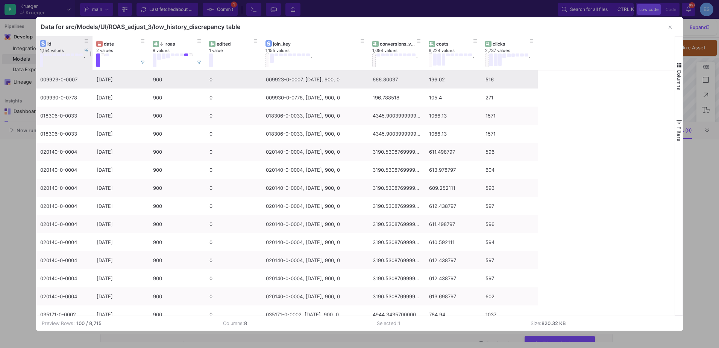
click at [59, 82] on div "009923-0-0007" at bounding box center [64, 80] width 48 height 18
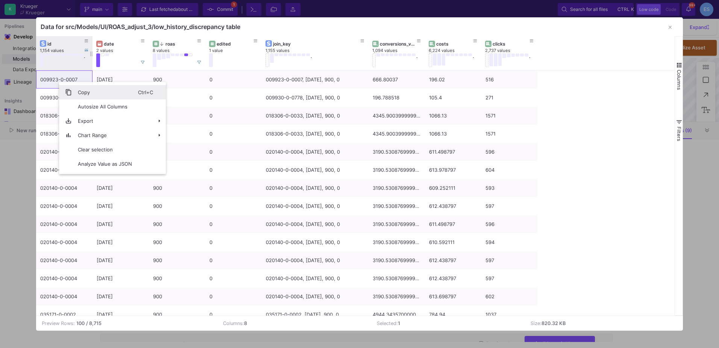
click at [75, 90] on span "Copy" at bounding box center [105, 92] width 66 height 14
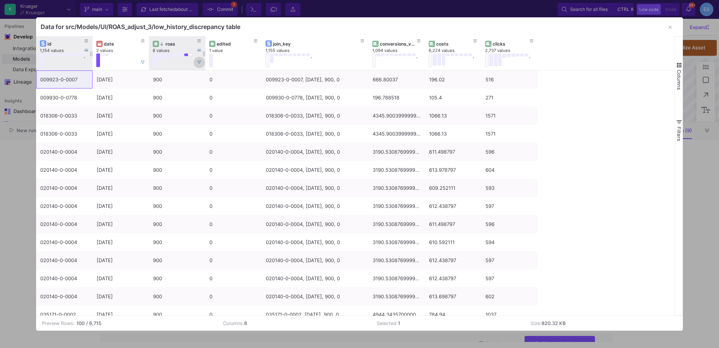
click at [201, 64] on icon at bounding box center [200, 63] width 4 height 4
click at [88, 43] on icon at bounding box center [87, 41] width 4 height 3
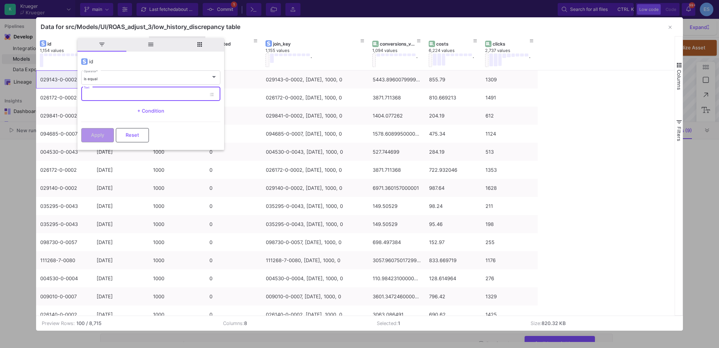
click at [104, 93] on input "Text" at bounding box center [145, 95] width 122 height 5
paste input "009923-0-0007"
type input "009923-0-0007"
click at [108, 132] on button "Apply" at bounding box center [97, 134] width 33 height 14
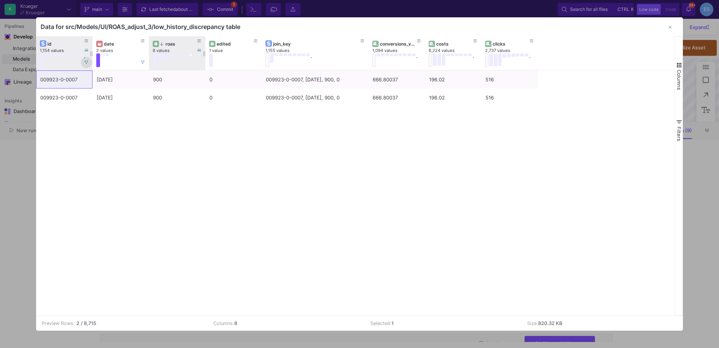
click at [85, 62] on icon at bounding box center [87, 63] width 4 height 4
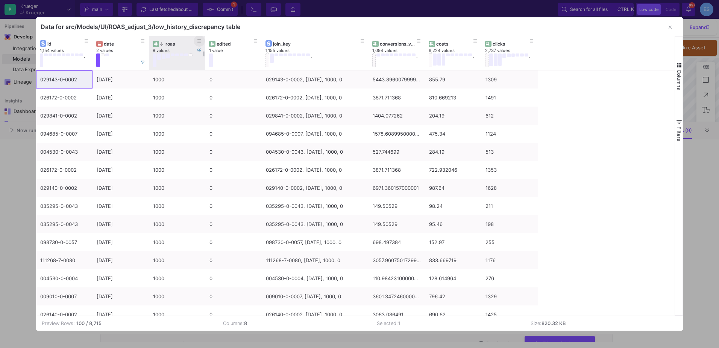
click at [200, 40] on icon at bounding box center [200, 41] width 4 height 3
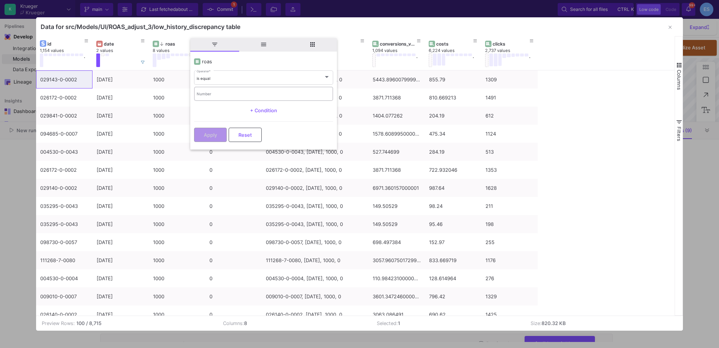
click at [222, 90] on div "Number" at bounding box center [264, 92] width 134 height 15
type input "900"
click at [221, 134] on button "Apply" at bounding box center [210, 134] width 33 height 14
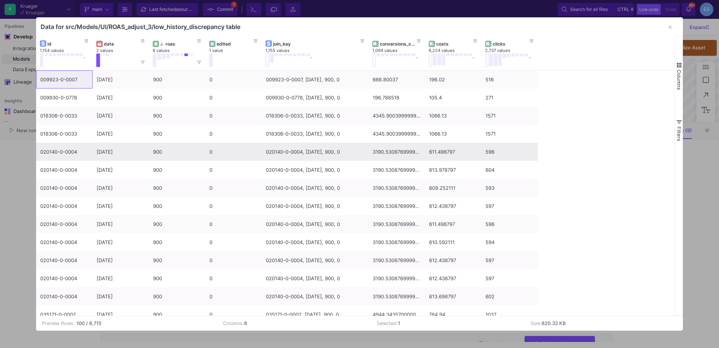
click at [56, 158] on div "020140-0-0004" at bounding box center [64, 152] width 48 height 18
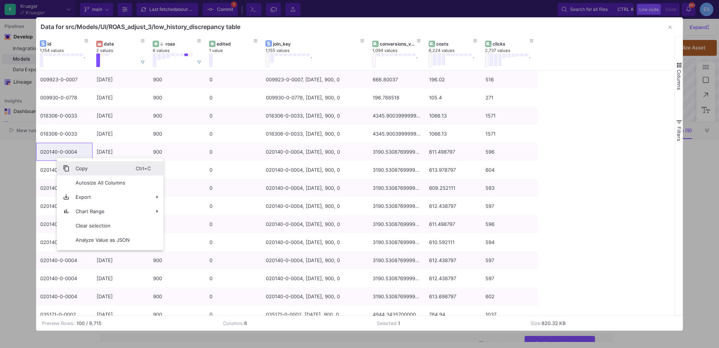
click at [74, 166] on span "Copy" at bounding box center [103, 168] width 66 height 14
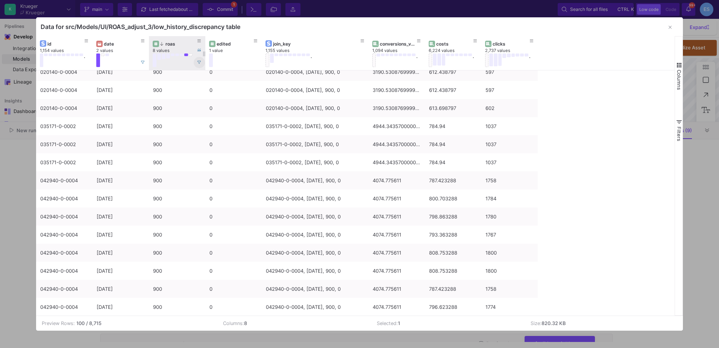
click at [200, 63] on icon at bounding box center [200, 63] width 4 height 4
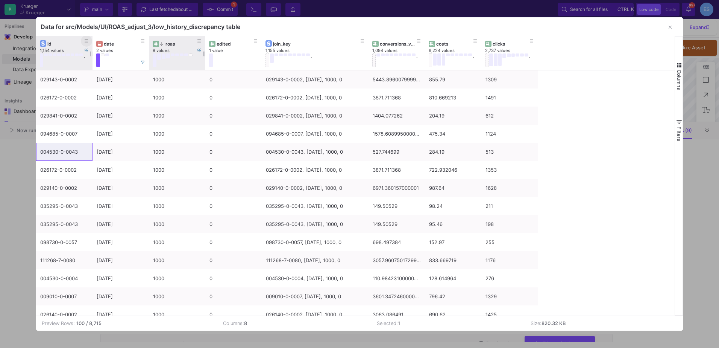
click at [84, 41] on button at bounding box center [86, 40] width 11 height 11
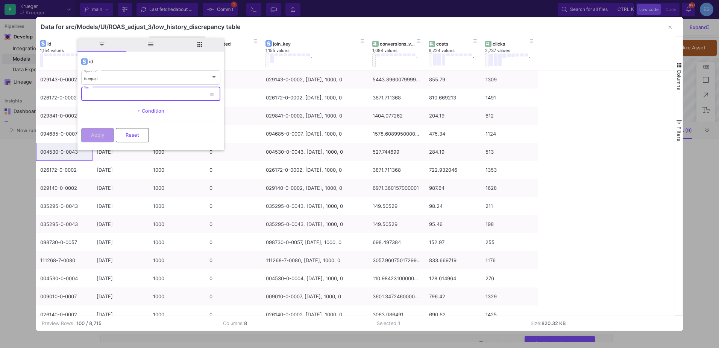
click at [121, 96] on input "Text" at bounding box center [145, 95] width 122 height 5
paste input "020140-0-0004"
type input "020140-0-0004"
click at [108, 140] on button "Apply" at bounding box center [97, 134] width 33 height 14
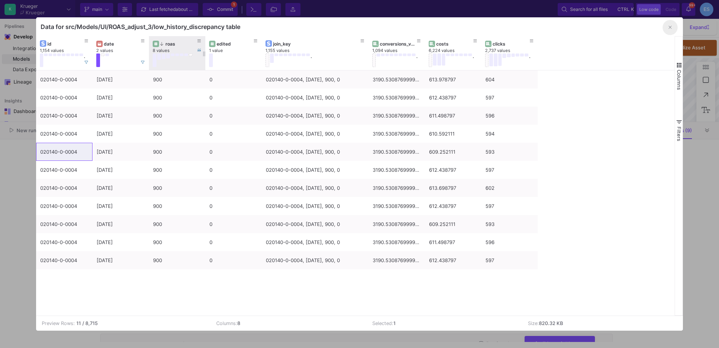
click at [666, 28] on button "button" at bounding box center [670, 27] width 15 height 15
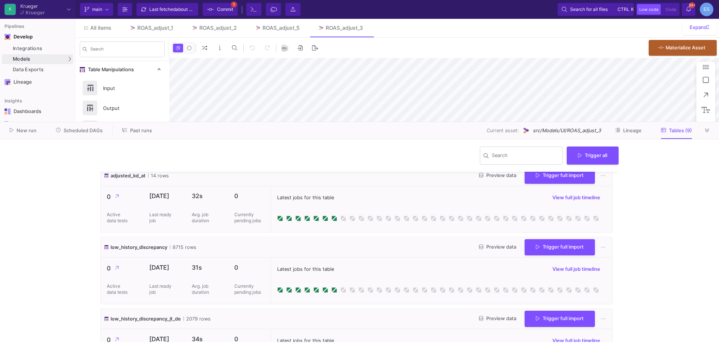
scroll to position [376, 0]
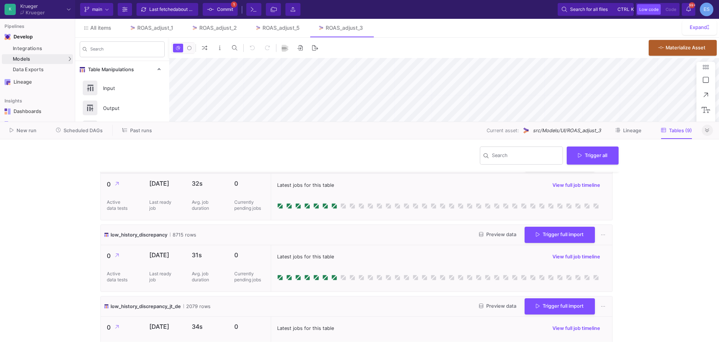
click at [707, 134] on button at bounding box center [707, 130] width 11 height 11
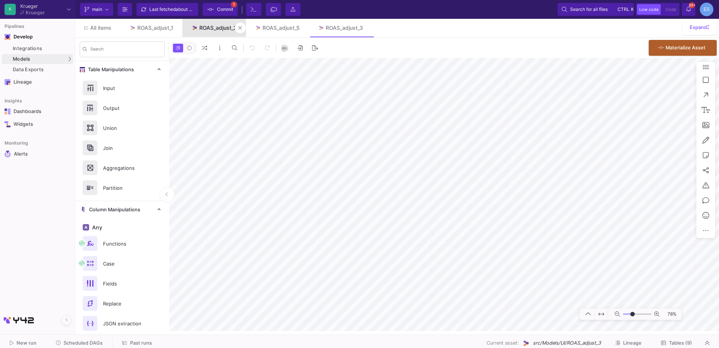
click at [216, 30] on div "ROAS_adjust_2" at bounding box center [218, 28] width 38 height 6
type input "-7"
click at [632, 314] on input "range" at bounding box center [637, 313] width 28 height 9
click at [381, 347] on html "K Krueger Krueger Current branch main Branch Options Last fetched about 1 hour …" at bounding box center [359, 174] width 719 height 348
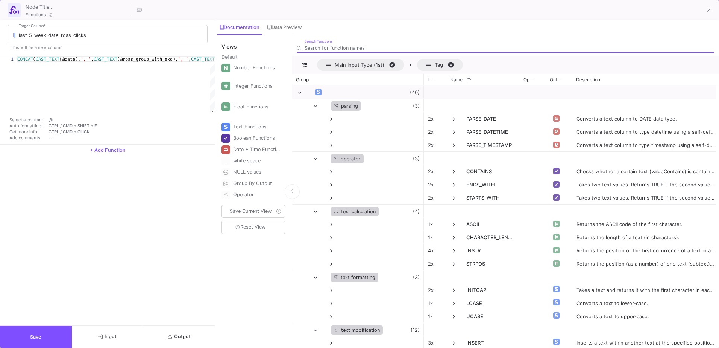
click at [178, 332] on button "Output" at bounding box center [179, 336] width 72 height 22
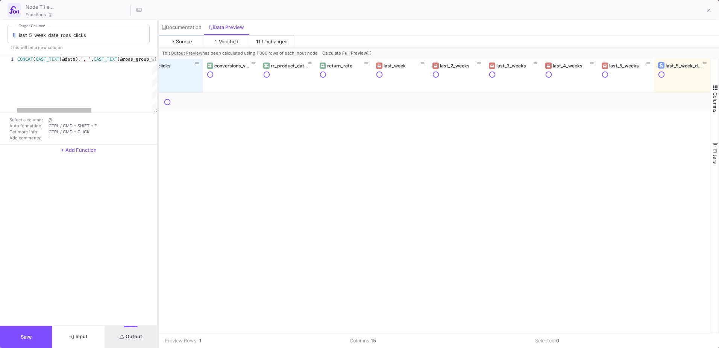
scroll to position [0, 294]
drag, startPoint x: 217, startPoint y: 178, endPoint x: 158, endPoint y: 180, distance: 58.4
click at [158, 180] on div at bounding box center [158, 184] width 2 height 328
click at [367, 53] on icon at bounding box center [369, 53] width 4 height 4
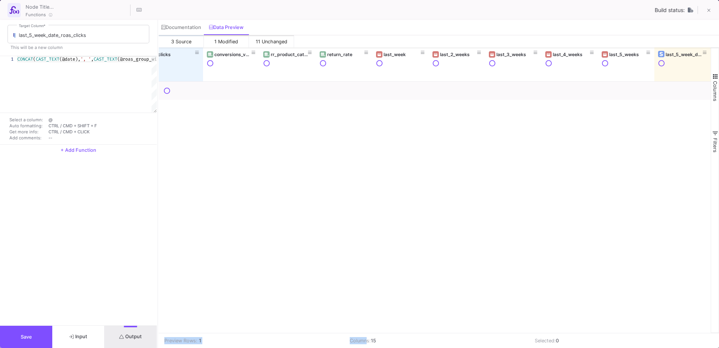
drag, startPoint x: 363, startPoint y: 333, endPoint x: 185, endPoint y: 331, distance: 178.0
click at [185, 331] on mat-sidenav-content "Drag here to set row groups Drag here to set column labels date costs clicks co…" at bounding box center [439, 197] width 561 height 300
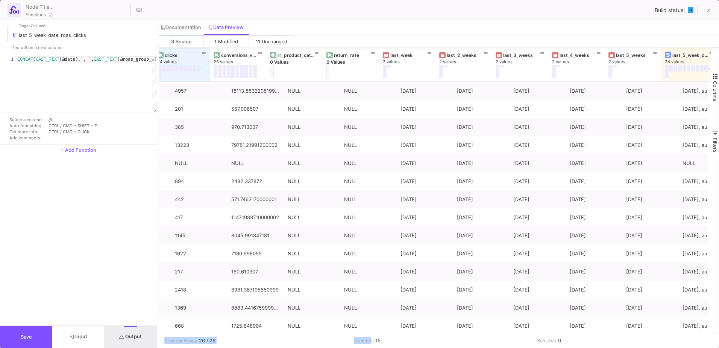
scroll to position [0, 297]
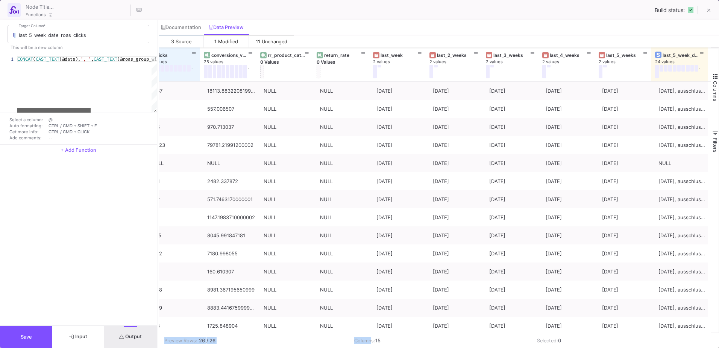
drag, startPoint x: 69, startPoint y: 110, endPoint x: 30, endPoint y: 112, distance: 39.2
click at [30, 112] on div "1 CONCAT ( CAST_TEXT (@date), ', ' , CAST_TEXT (@roas_group_with_ekd), ', ' , C…" at bounding box center [78, 100] width 157 height 88
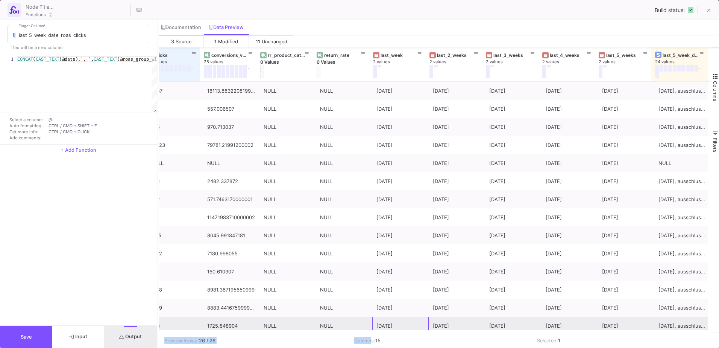
click at [384, 329] on div "[DATE]" at bounding box center [401, 326] width 48 height 18
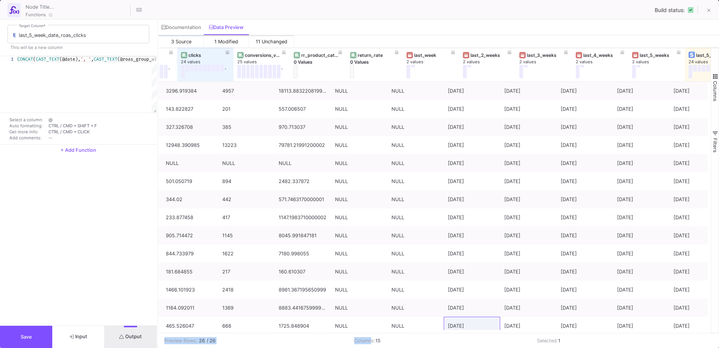
scroll to position [0, 0]
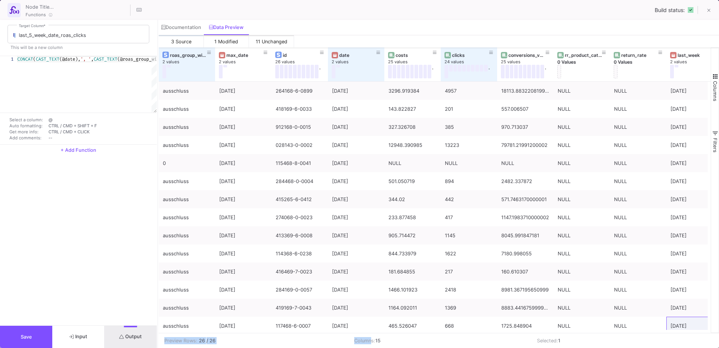
click at [714, 87] on span "Columns" at bounding box center [716, 91] width 6 height 20
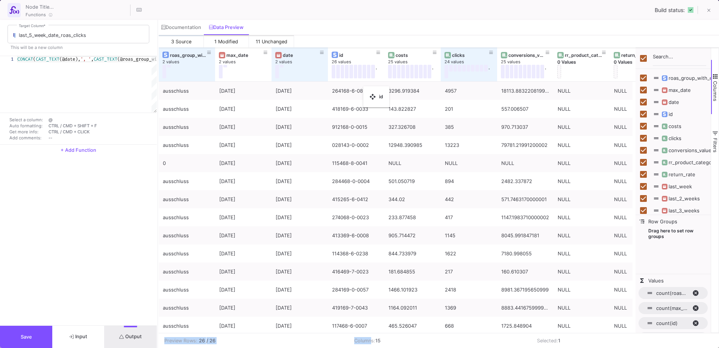
checkbox input "false"
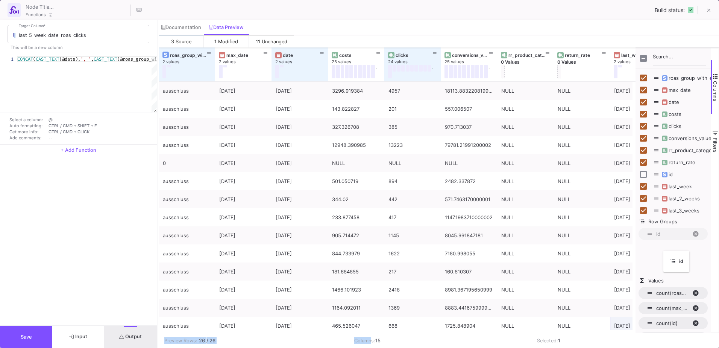
drag, startPoint x: 300, startPoint y: 57, endPoint x: 667, endPoint y: 255, distance: 417.3
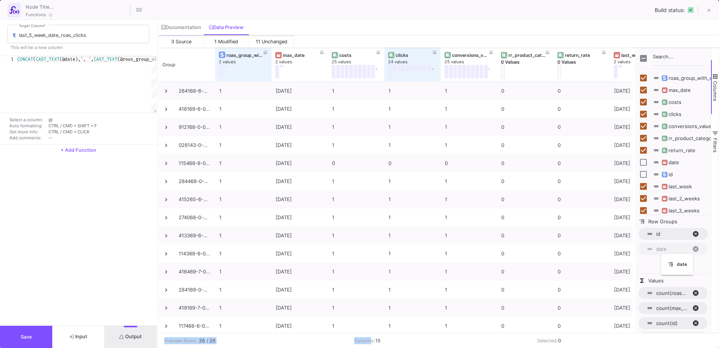
drag, startPoint x: 337, startPoint y: 52, endPoint x: 665, endPoint y: 258, distance: 387.3
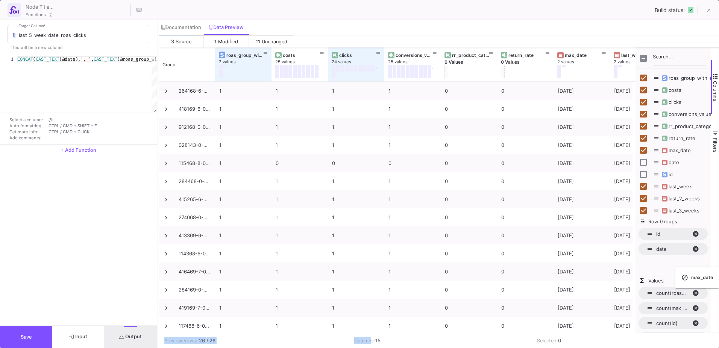
checkbox input "false"
drag, startPoint x: 293, startPoint y: 54, endPoint x: 685, endPoint y: 258, distance: 441.9
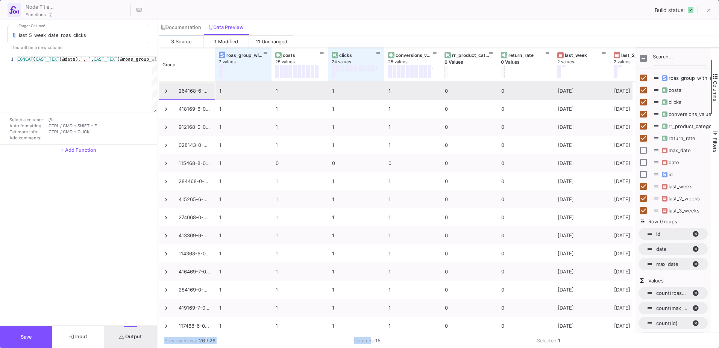
click at [166, 93] on span at bounding box center [166, 91] width 7 height 7
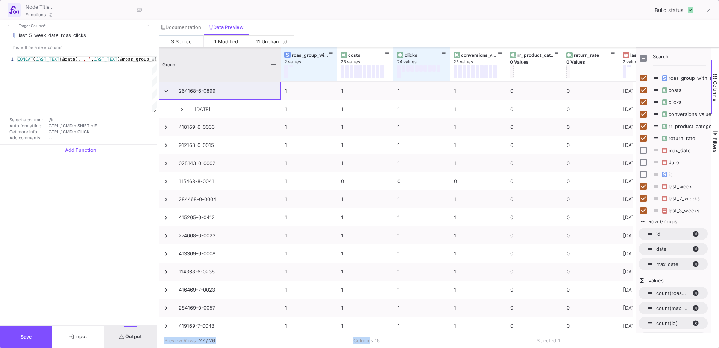
drag, startPoint x: 214, startPoint y: 65, endPoint x: 279, endPoint y: 63, distance: 65.5
click at [279, 63] on div at bounding box center [280, 64] width 3 height 34
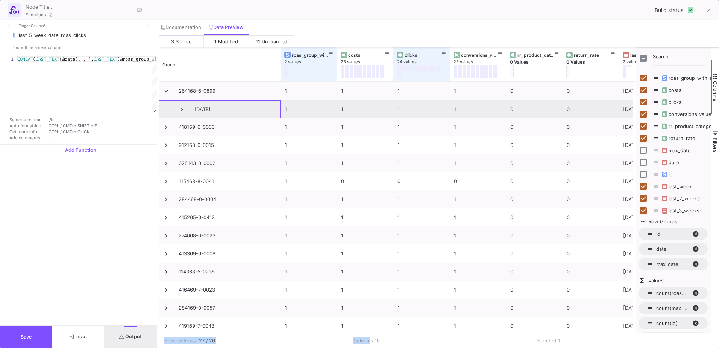
click at [178, 111] on span "25-07-14" at bounding box center [220, 109] width 114 height 18
click at [181, 111] on span at bounding box center [182, 109] width 7 height 7
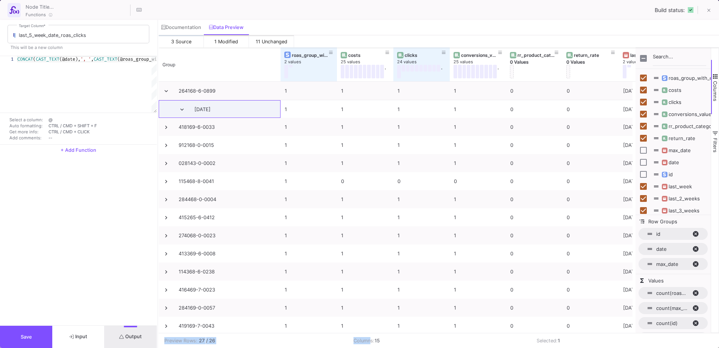
click at [697, 249] on span "date. Press ENTER to sort. Press DELETE to remove" at bounding box center [699, 248] width 12 height 7
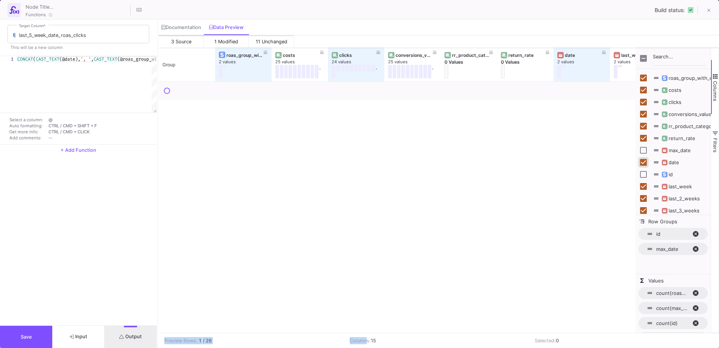
click at [644, 162] on input "Press SPACE to toggle visibility (visible)" at bounding box center [643, 162] width 7 height 7
checkbox input "false"
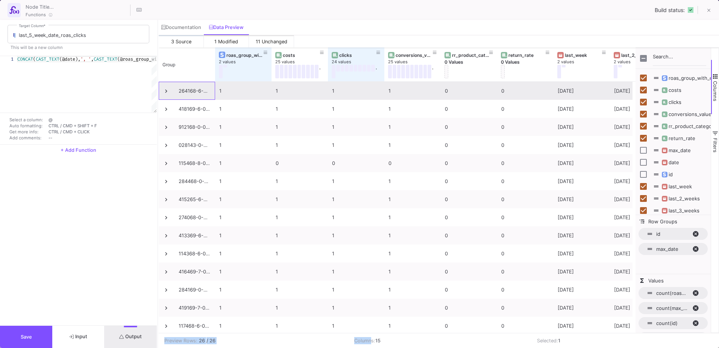
click at [166, 91] on span at bounding box center [166, 91] width 7 height 7
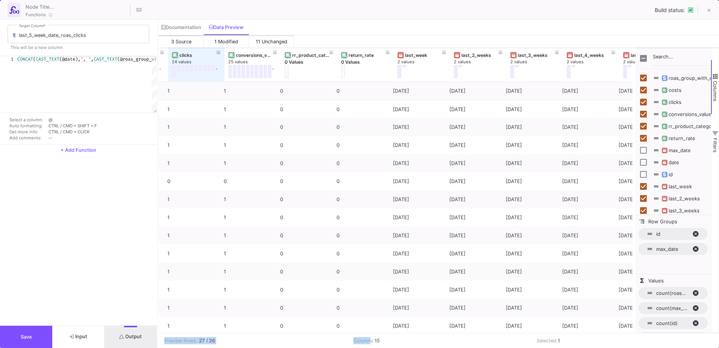
scroll to position [0, 179]
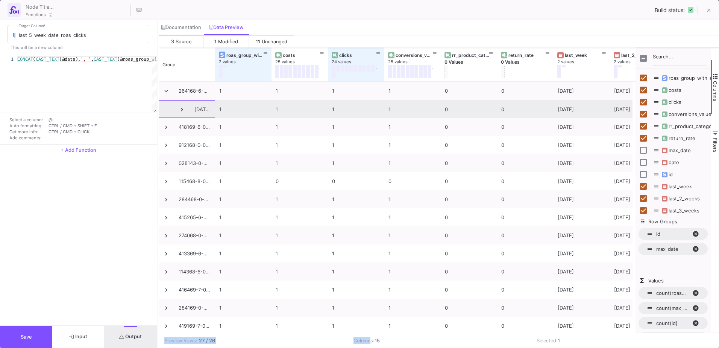
click at [185, 109] on span at bounding box center [182, 109] width 7 height 7
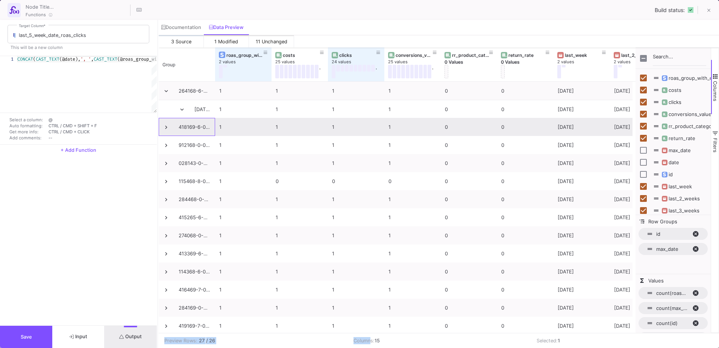
click at [162, 128] on div "418169-6-0033" at bounding box center [187, 127] width 56 height 18
click at [166, 130] on span at bounding box center [166, 127] width 7 height 7
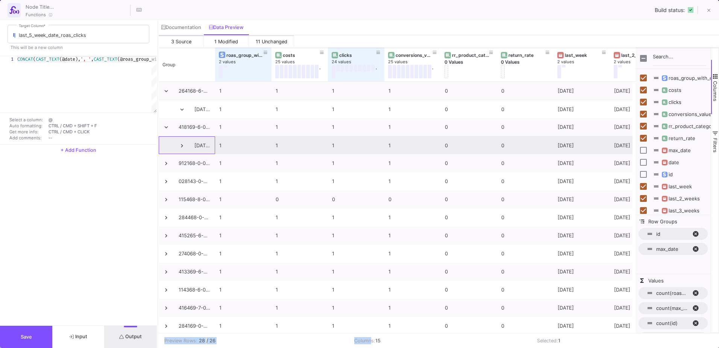
click at [181, 147] on span at bounding box center [182, 145] width 7 height 7
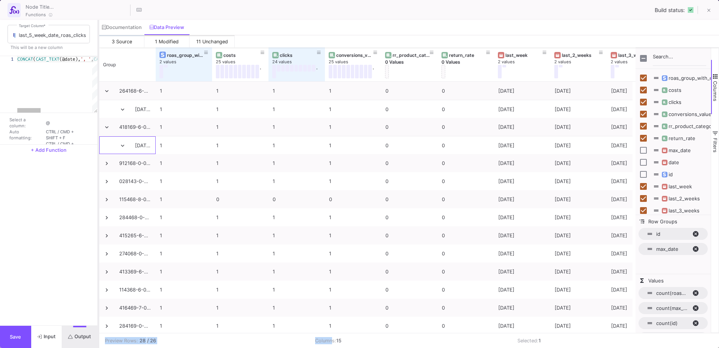
drag, startPoint x: 158, startPoint y: 151, endPoint x: 99, endPoint y: 155, distance: 59.5
click at [99, 155] on div at bounding box center [98, 184] width 2 height 328
click at [695, 251] on span "max_date. Press ENTER to sort. Press DELETE to remove" at bounding box center [699, 248] width 12 height 7
checkbox input "true"
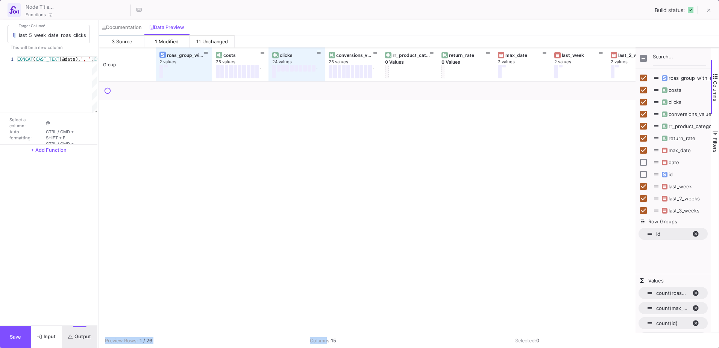
click at [695, 235] on span "id. Press ENTER to sort. Press DELETE to remove" at bounding box center [699, 233] width 12 height 7
checkbox input "true"
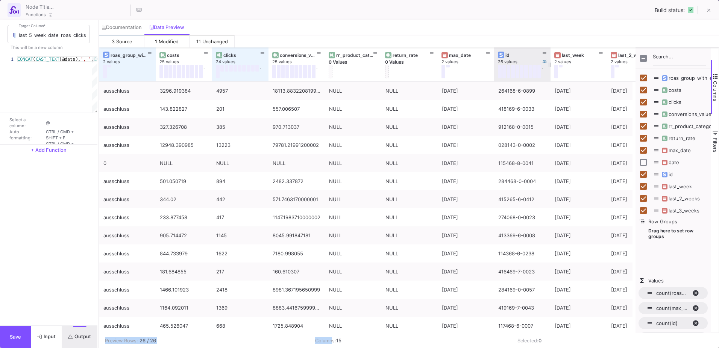
click at [501, 74] on button at bounding box center [500, 72] width 4 height 14
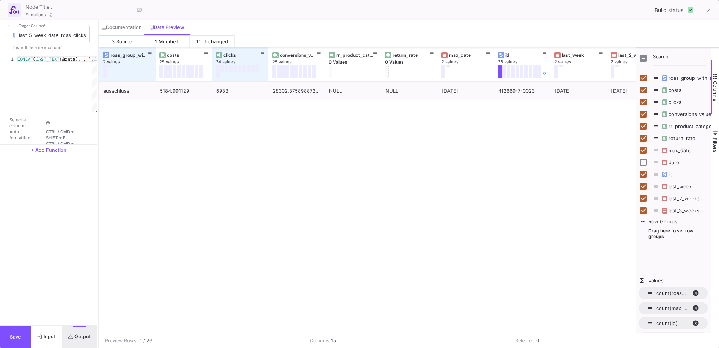
click at [352, 338] on td "Columns: 15" at bounding box center [406, 340] width 205 height 15
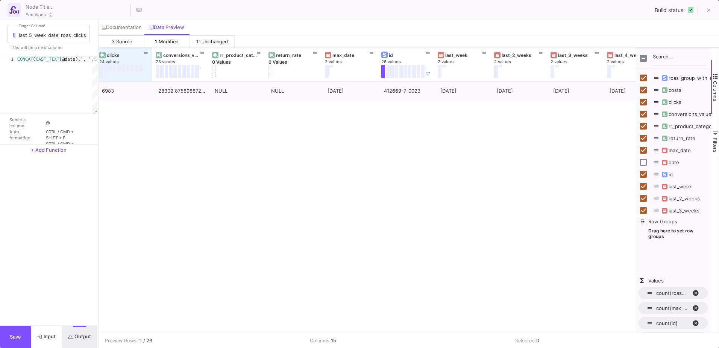
scroll to position [0, 117]
click at [383, 76] on button at bounding box center [383, 72] width 4 height 14
click at [401, 73] on button at bounding box center [400, 72] width 4 height 14
click at [415, 74] on button at bounding box center [414, 72] width 4 height 14
click at [431, 71] on button at bounding box center [427, 73] width 11 height 11
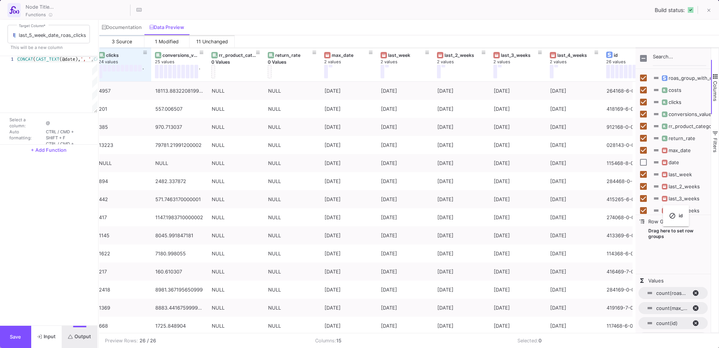
checkbox input "false"
drag, startPoint x: 398, startPoint y: 52, endPoint x: 686, endPoint y: 246, distance: 347.5
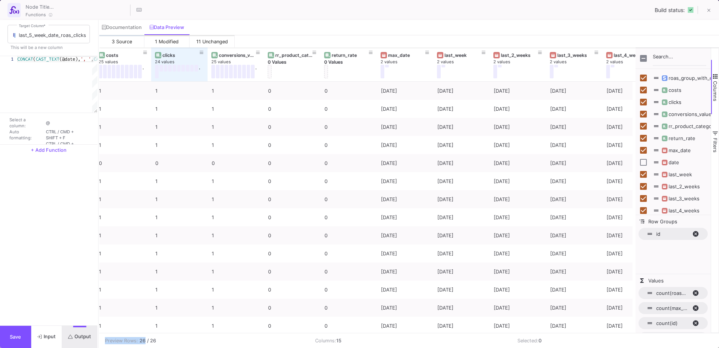
drag, startPoint x: 198, startPoint y: 333, endPoint x: 142, endPoint y: 336, distance: 55.4
click at [142, 336] on div "Preview Rows: 26 / 26 Columns: 15 Selected: 0" at bounding box center [409, 340] width 620 height 15
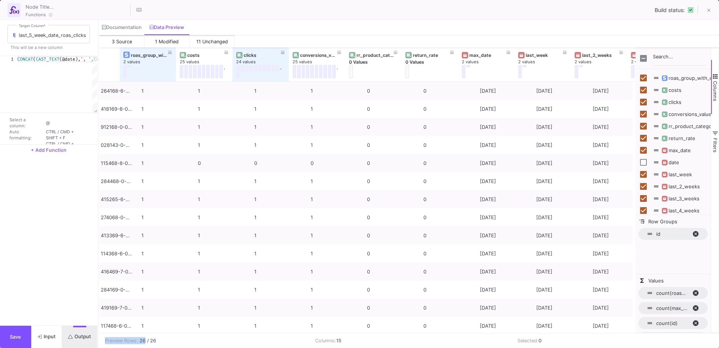
scroll to position [0, 0]
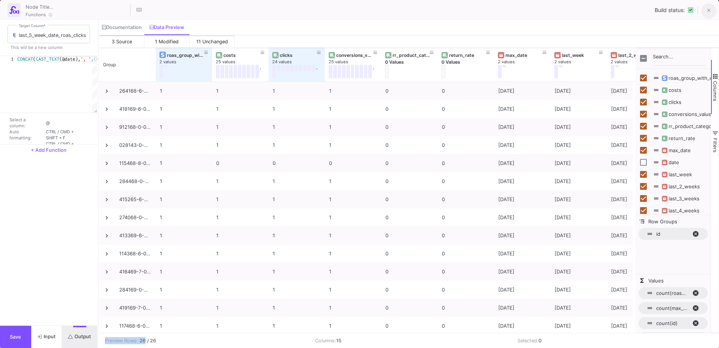
click at [707, 14] on button at bounding box center [709, 10] width 15 height 15
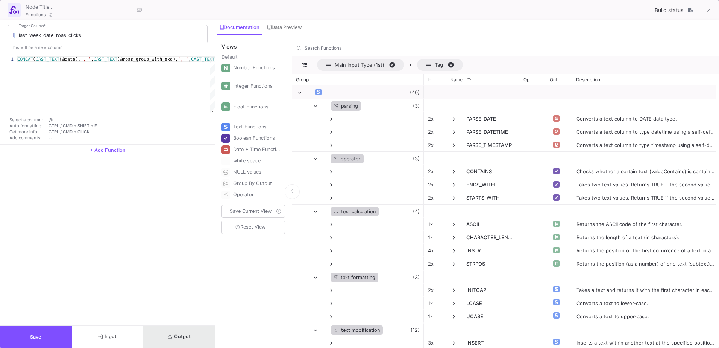
click at [209, 346] on button "Output" at bounding box center [179, 336] width 72 height 22
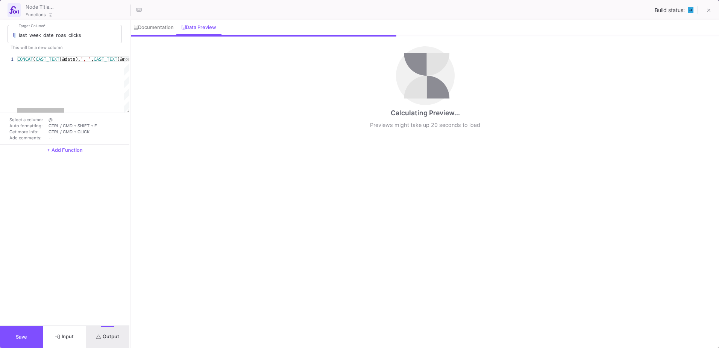
drag, startPoint x: 216, startPoint y: 286, endPoint x: 129, endPoint y: 281, distance: 86.7
click at [129, 281] on div at bounding box center [130, 184] width 2 height 328
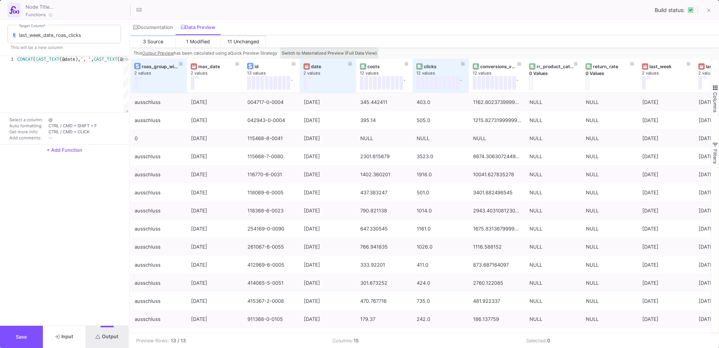
click at [336, 52] on span "Switch to Materialized Preview (Full Data View)" at bounding box center [329, 52] width 95 height 5
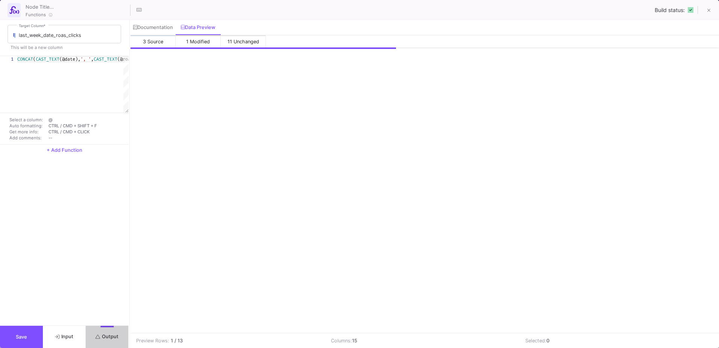
scroll to position [0, 266]
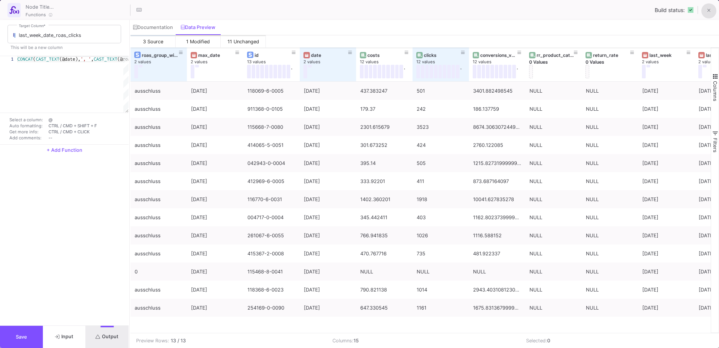
click at [709, 16] on button at bounding box center [709, 10] width 15 height 15
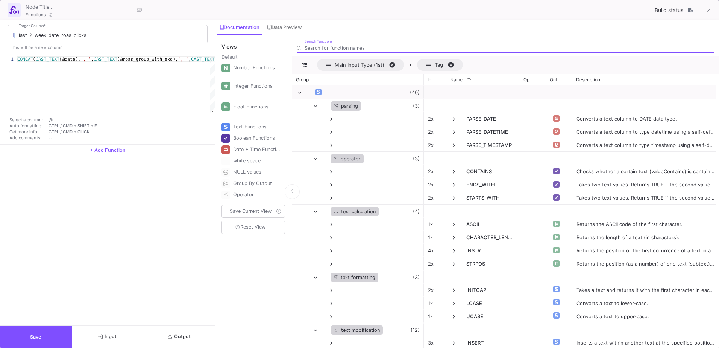
click at [181, 340] on button "Output" at bounding box center [179, 336] width 72 height 22
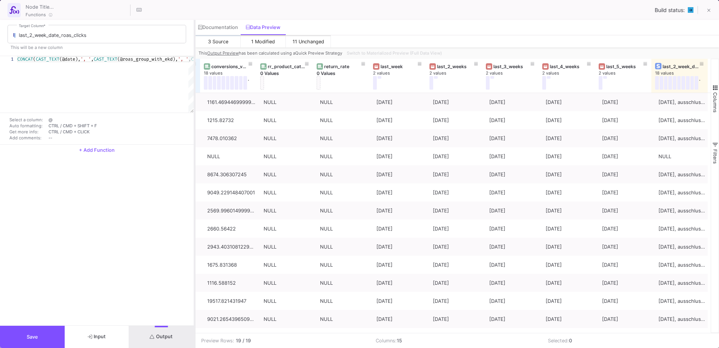
drag, startPoint x: 216, startPoint y: 190, endPoint x: 195, endPoint y: 188, distance: 21.6
click at [195, 188] on div at bounding box center [195, 184] width 2 height 328
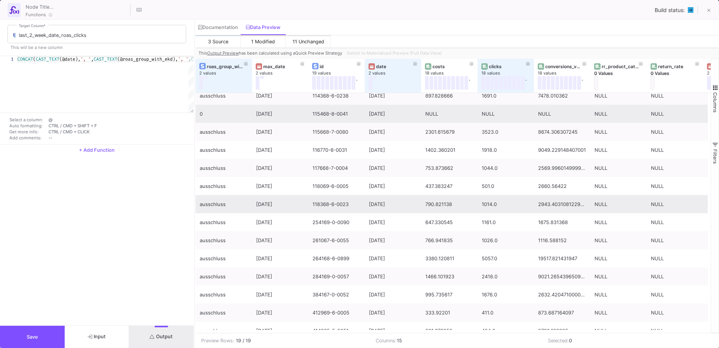
scroll to position [106, 0]
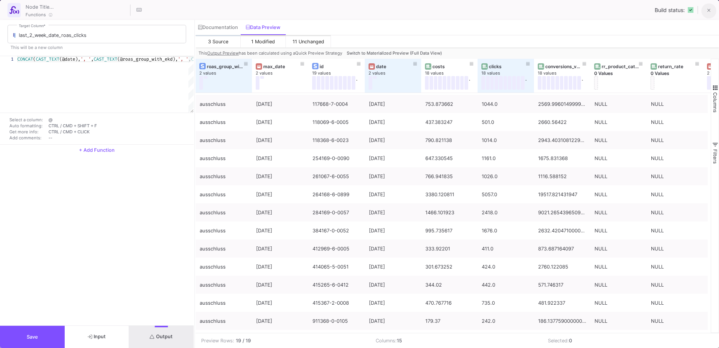
click at [706, 15] on button at bounding box center [709, 10] width 15 height 15
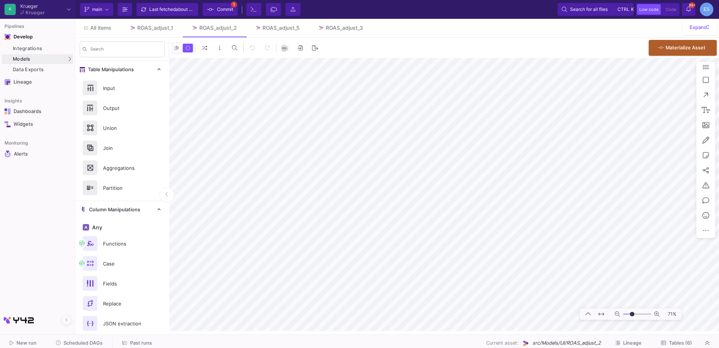
scroll to position [0, 0]
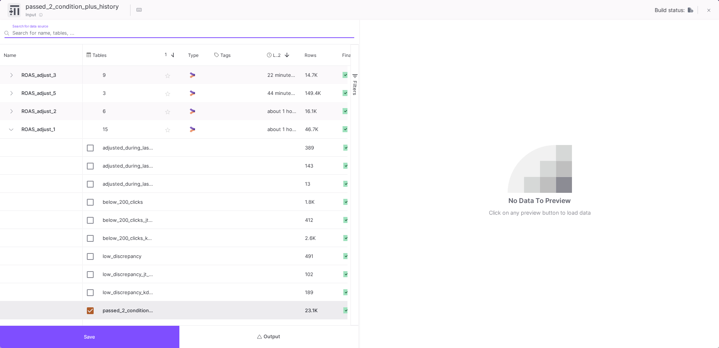
click at [281, 333] on button "Output" at bounding box center [268, 336] width 179 height 22
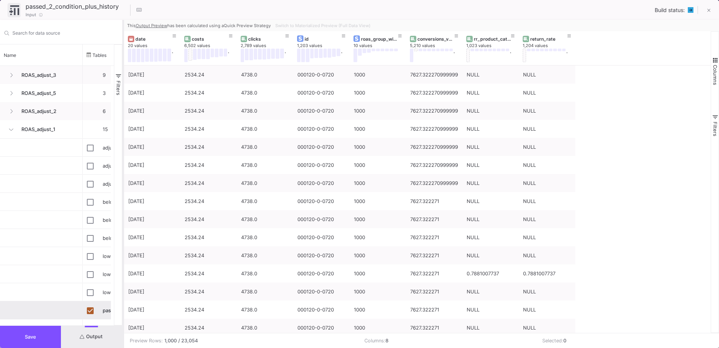
drag, startPoint x: 359, startPoint y: 217, endPoint x: 123, endPoint y: 227, distance: 236.9
click at [123, 227] on div at bounding box center [123, 184] width 2 height 328
click at [317, 24] on span "Switch to Materialized Preview (Full Data View)" at bounding box center [322, 25] width 95 height 5
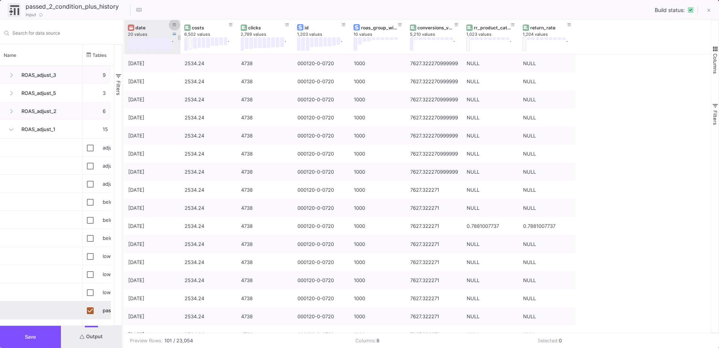
click at [176, 24] on button at bounding box center [174, 24] width 11 height 11
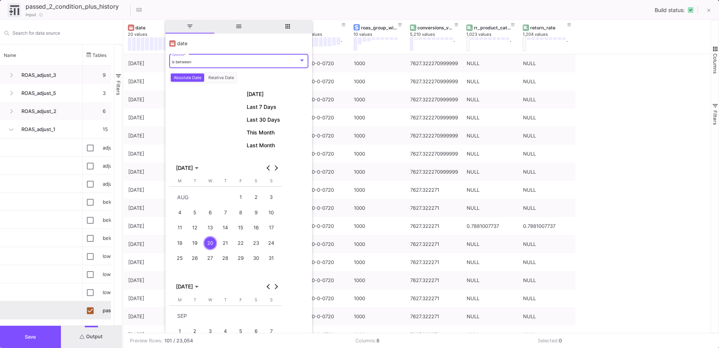
click at [207, 62] on div "is between" at bounding box center [235, 61] width 127 height 5
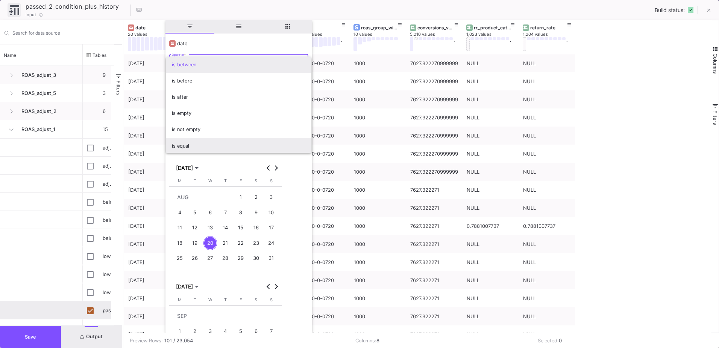
scroll to position [1, 0]
click at [202, 141] on span "is equal" at bounding box center [239, 145] width 134 height 16
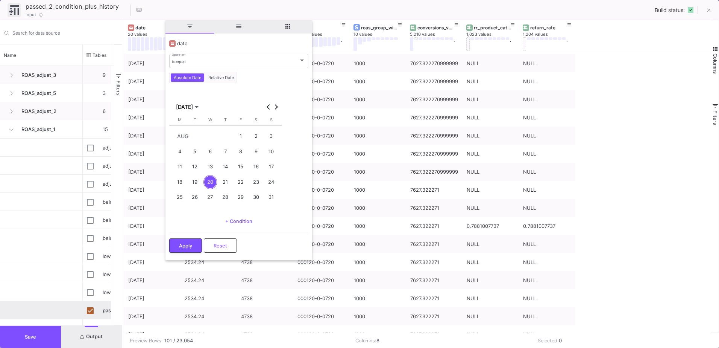
click at [177, 167] on div "11" at bounding box center [180, 167] width 14 height 14
click at [193, 245] on button "Apply" at bounding box center [185, 244] width 33 height 14
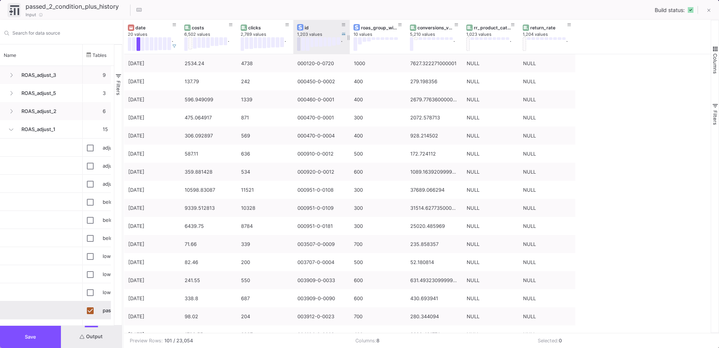
click at [299, 49] on button at bounding box center [299, 44] width 4 height 14
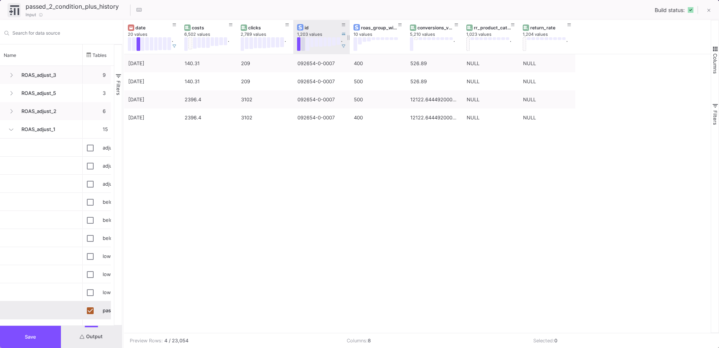
click at [301, 49] on button at bounding box center [303, 44] width 4 height 14
click at [307, 49] on button at bounding box center [308, 44] width 4 height 14
click at [312, 47] on div "." at bounding box center [319, 44] width 45 height 14
click at [314, 45] on button at bounding box center [312, 42] width 4 height 10
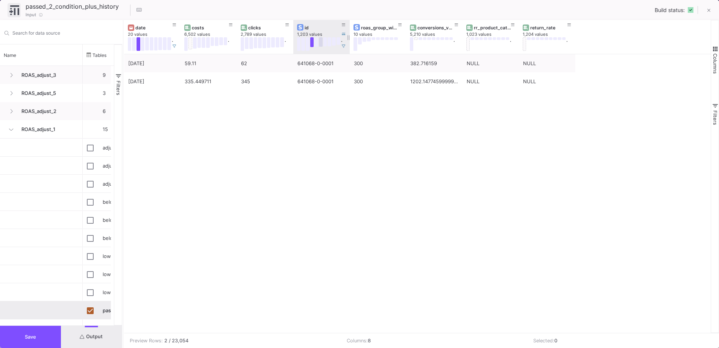
click at [320, 44] on button at bounding box center [321, 41] width 4 height 9
click at [331, 44] on button at bounding box center [330, 41] width 4 height 9
click at [337, 44] on button at bounding box center [339, 41] width 4 height 8
click at [343, 44] on span at bounding box center [344, 46] width 4 height 6
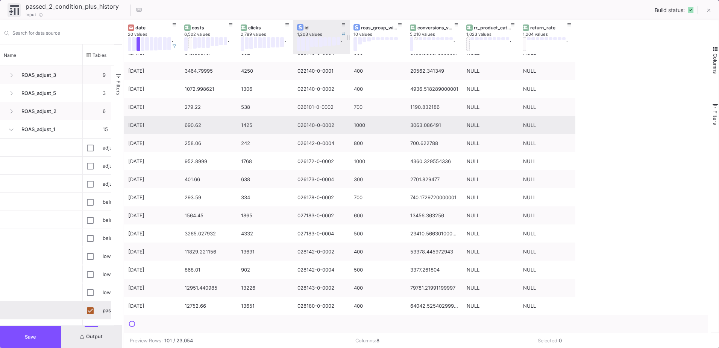
scroll to position [1546, 0]
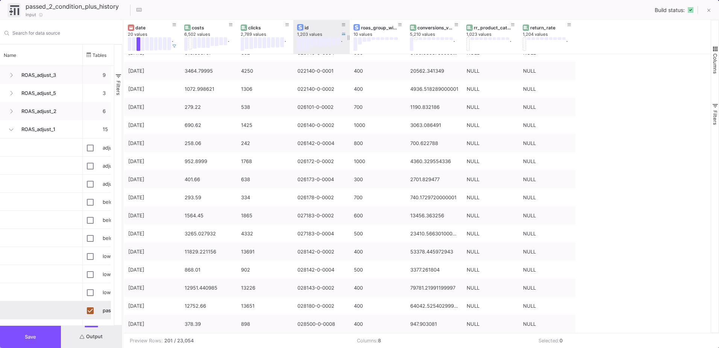
click at [717, 54] on span "Columns" at bounding box center [716, 63] width 6 height 20
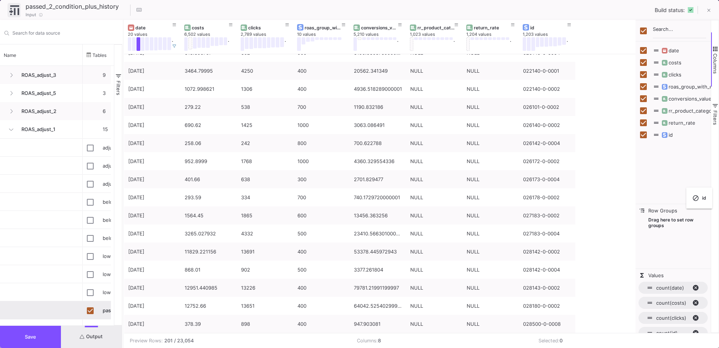
checkbox input "false"
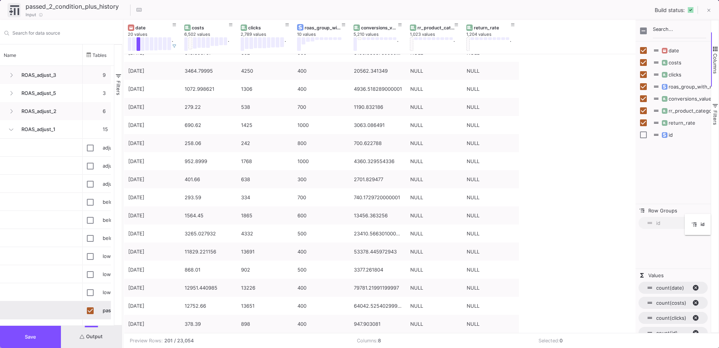
drag, startPoint x: 304, startPoint y: 29, endPoint x: 689, endPoint y: 219, distance: 428.9
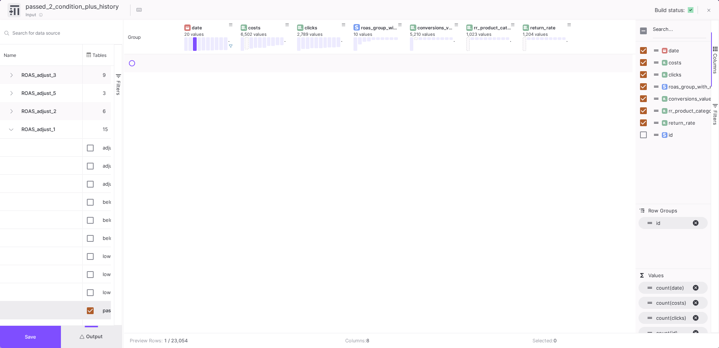
scroll to position [0, 0]
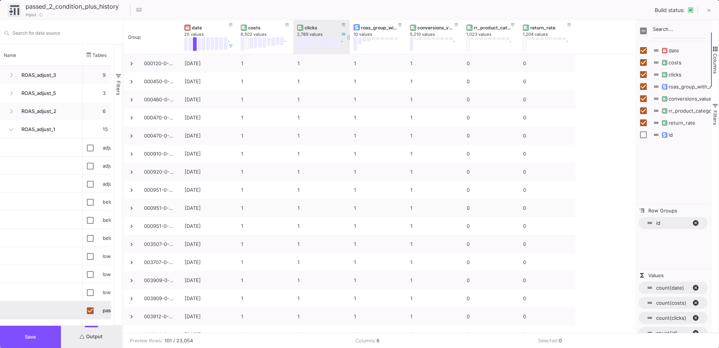
click at [311, 26] on div "clicks" at bounding box center [323, 28] width 37 height 6
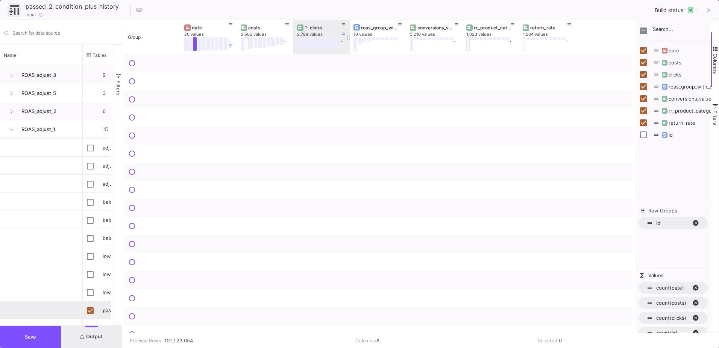
click at [311, 26] on div "clicks" at bounding box center [323, 28] width 37 height 6
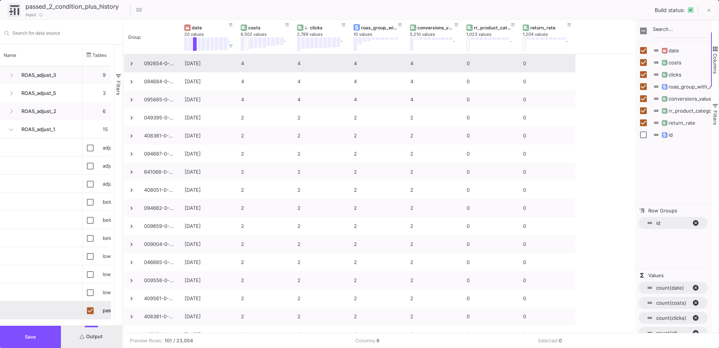
click at [165, 64] on div "092654-0-0007" at bounding box center [160, 64] width 32 height 18
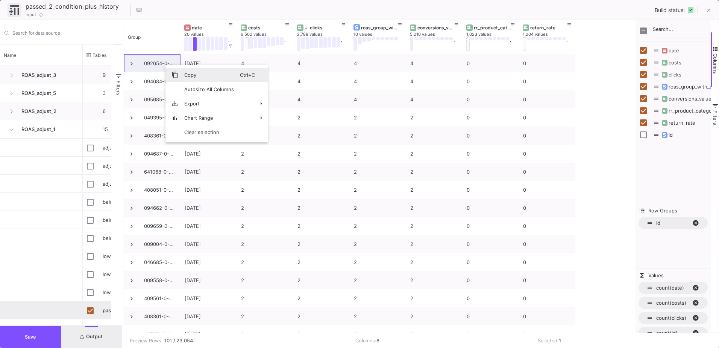
click at [179, 74] on span "Copy" at bounding box center [209, 75] width 62 height 14
click at [696, 226] on span "id. Press ENTER to sort. Press DELETE to remove" at bounding box center [699, 222] width 12 height 7
checkbox input "true"
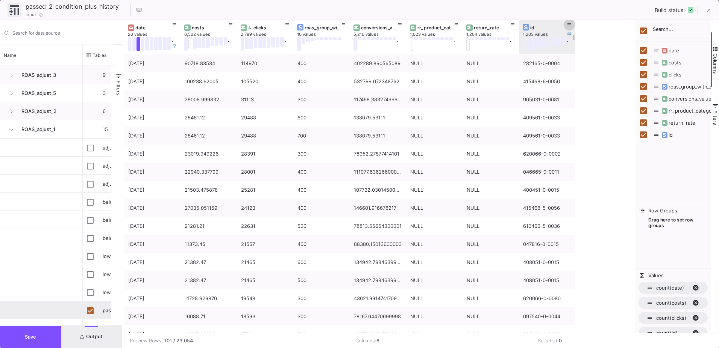
click at [570, 25] on icon at bounding box center [570, 24] width 4 height 3
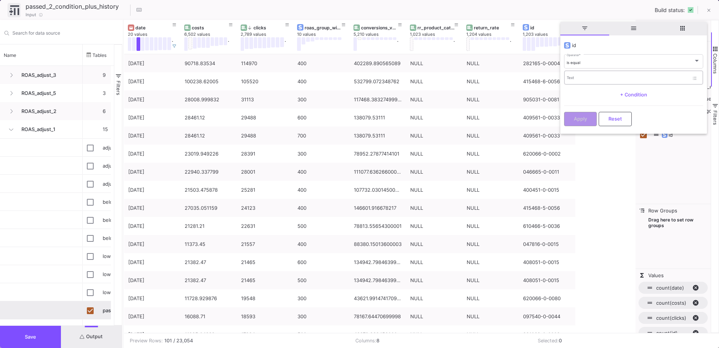
click at [574, 75] on div "Text" at bounding box center [628, 77] width 122 height 15
click at [575, 77] on input "Text" at bounding box center [628, 78] width 122 height 5
paste input "092654-0-0007"
type input "092654-0-0007"
click at [580, 119] on span "Apply" at bounding box center [580, 118] width 13 height 6
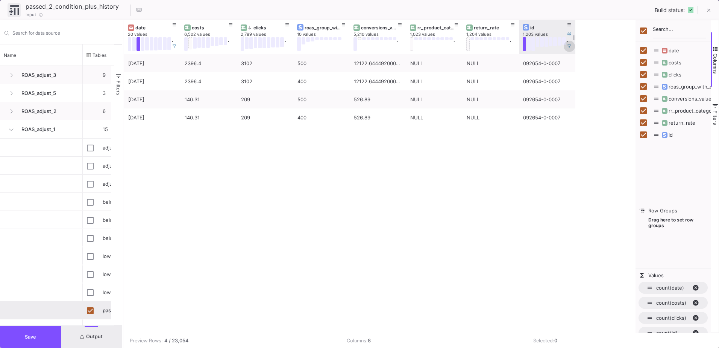
click at [568, 46] on icon at bounding box center [570, 46] width 4 height 4
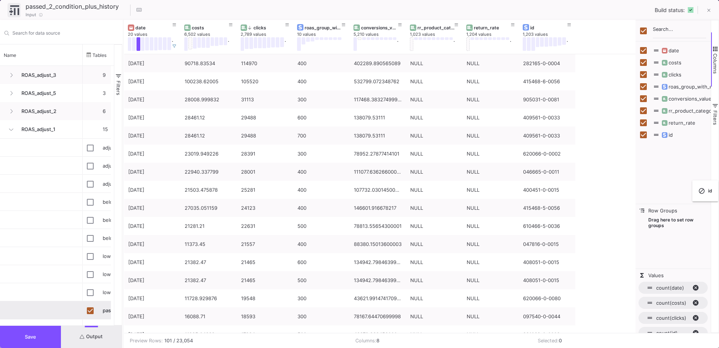
checkbox input "true"
checkbox input "false"
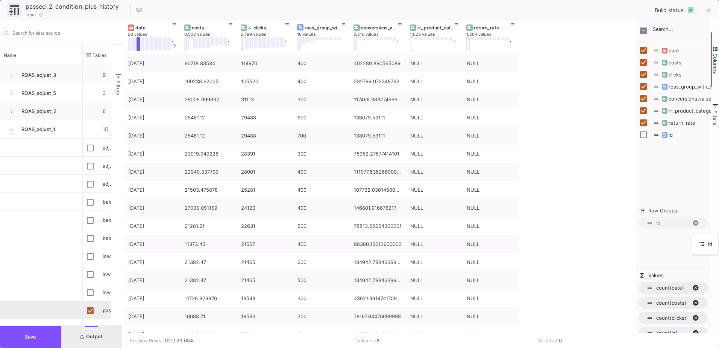
drag, startPoint x: 543, startPoint y: 29, endPoint x: 701, endPoint y: 237, distance: 262.3
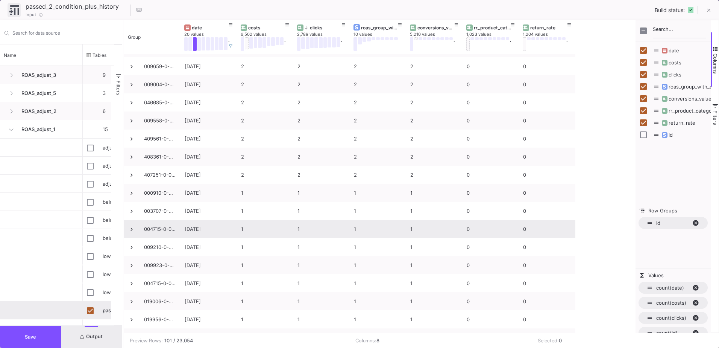
scroll to position [188, 0]
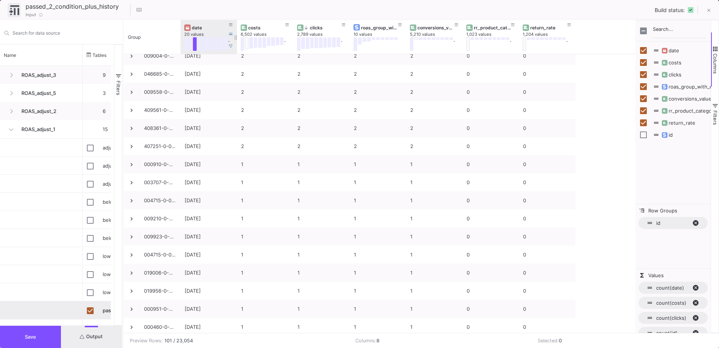
click at [195, 46] on button at bounding box center [195, 44] width 4 height 14
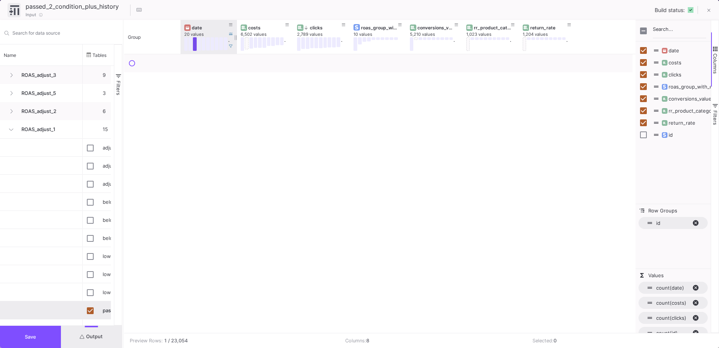
scroll to position [0, 0]
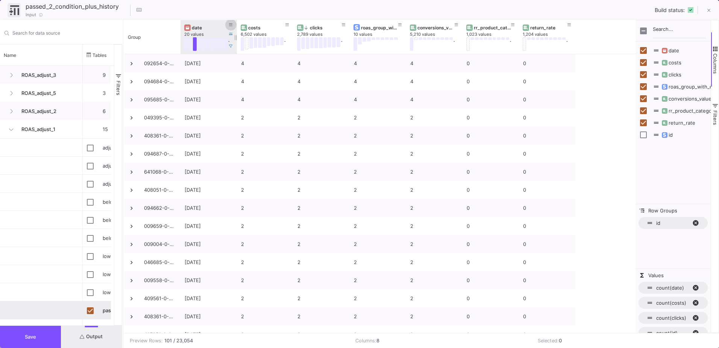
click at [233, 24] on icon at bounding box center [231, 25] width 4 height 4
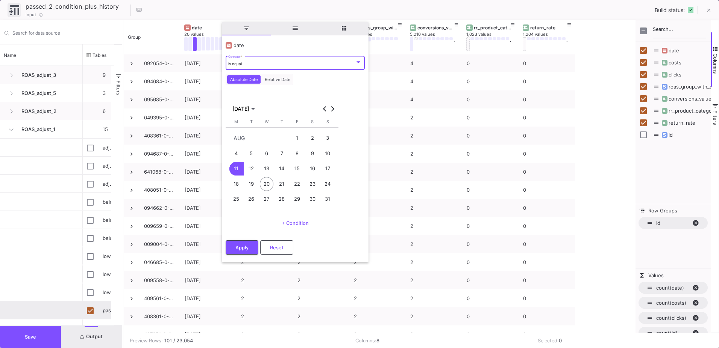
click at [237, 157] on div "4" at bounding box center [237, 153] width 14 height 14
click at [246, 248] on span "Apply" at bounding box center [242, 247] width 13 height 6
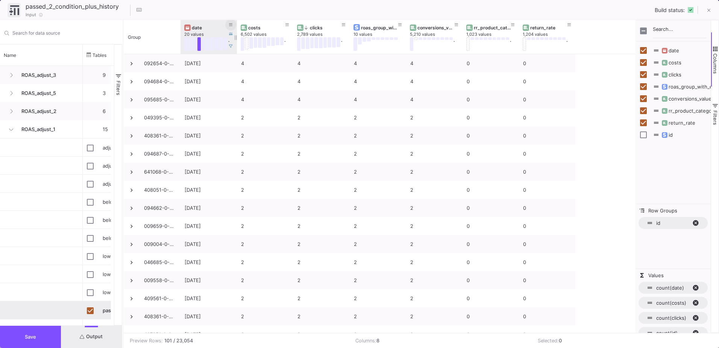
click at [233, 24] on button at bounding box center [230, 24] width 11 height 11
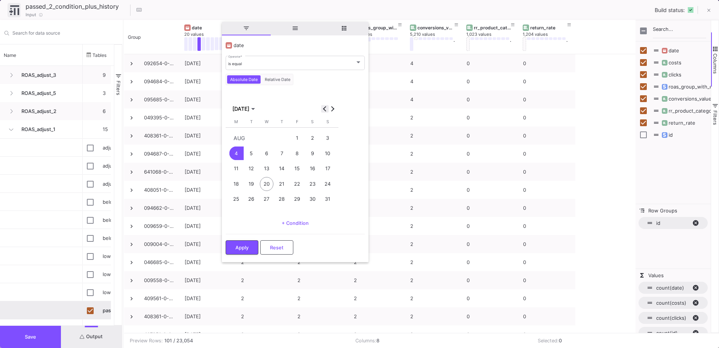
click at [327, 108] on button "Previous month" at bounding box center [325, 109] width 8 height 8
click at [233, 216] on div "28" at bounding box center [237, 214] width 14 height 14
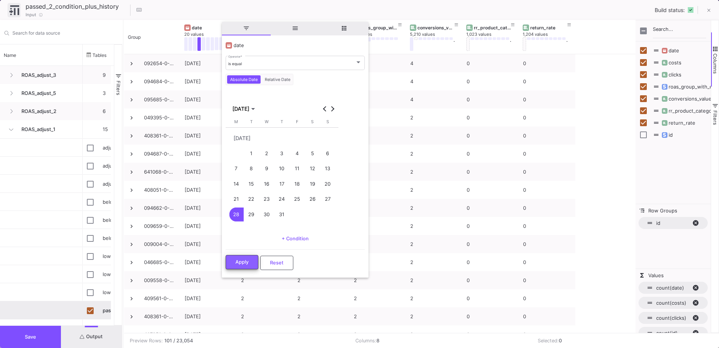
click at [240, 266] on button "Apply" at bounding box center [242, 262] width 33 height 14
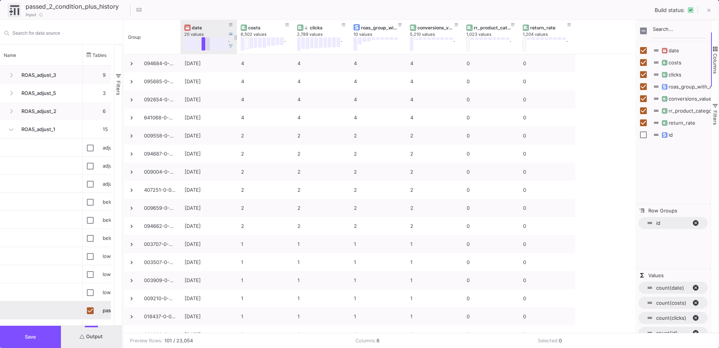
click at [208, 47] on button at bounding box center [208, 43] width 4 height 13
click at [212, 47] on button at bounding box center [213, 43] width 4 height 13
click at [707, 9] on button at bounding box center [709, 10] width 15 height 15
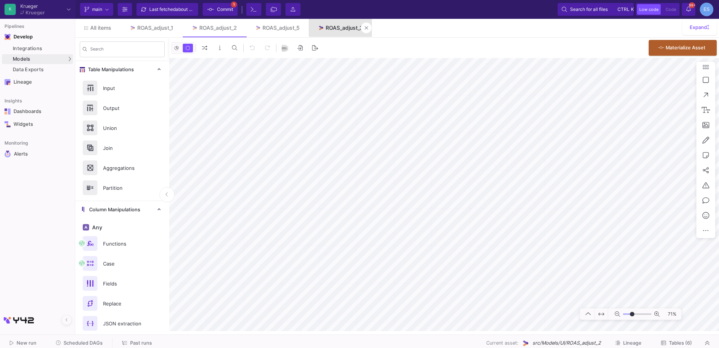
click at [351, 28] on div "ROAS_adjust_3" at bounding box center [344, 28] width 37 height 6
click at [681, 344] on span "Tables (9)" at bounding box center [680, 343] width 23 height 6
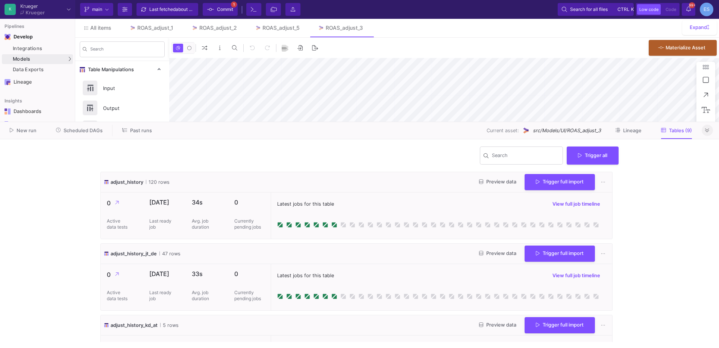
click at [708, 130] on icon at bounding box center [707, 130] width 4 height 5
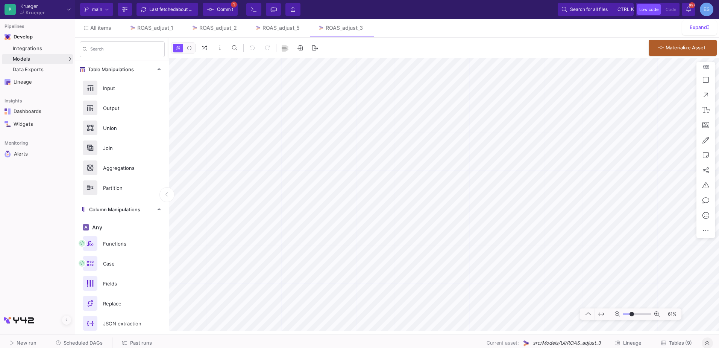
drag, startPoint x: 628, startPoint y: 315, endPoint x: 632, endPoint y: 316, distance: 3.8
type input "-10"
click at [632, 316] on input "range" at bounding box center [637, 313] width 28 height 9
click at [704, 227] on icon at bounding box center [706, 230] width 6 height 7
click at [503, 240] on div at bounding box center [359, 174] width 719 height 348
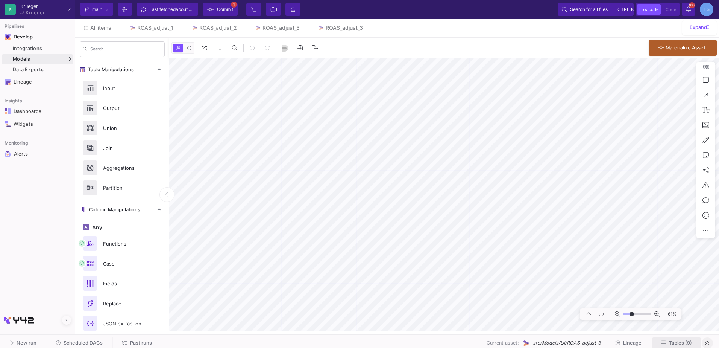
click at [681, 344] on span "Tables (9)" at bounding box center [680, 343] width 23 height 6
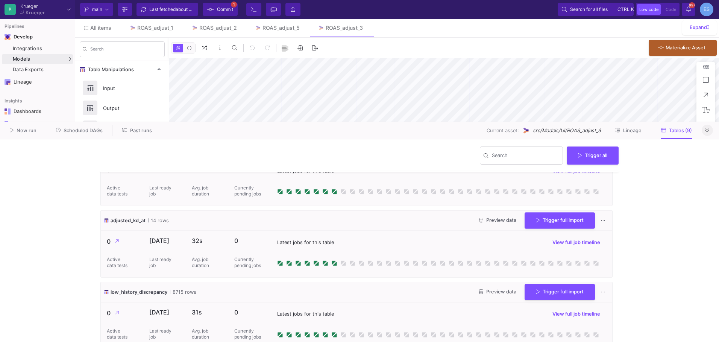
scroll to position [357, 0]
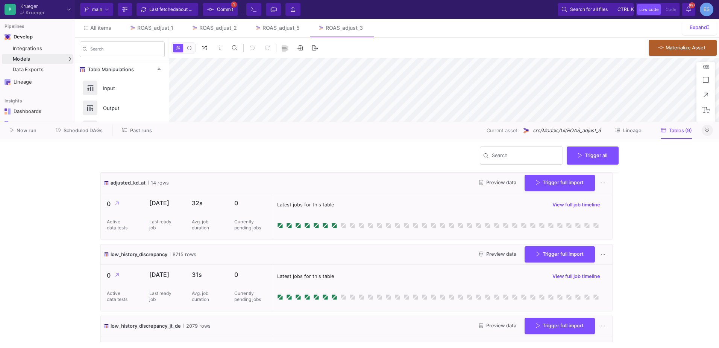
click at [503, 252] on span "Preview data" at bounding box center [497, 254] width 37 height 6
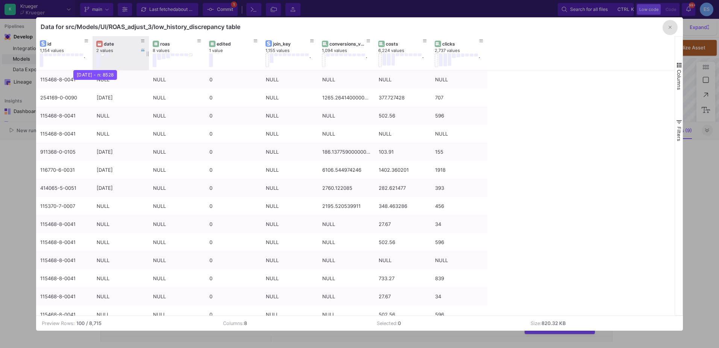
click at [99, 59] on button at bounding box center [98, 60] width 4 height 14
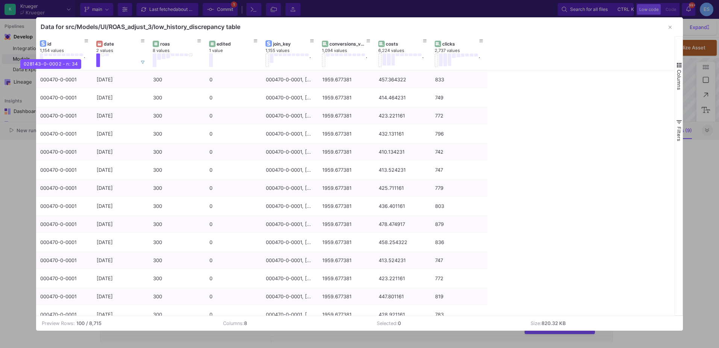
click at [41, 59] on div "028143-0-0002 - n: 34" at bounding box center [50, 64] width 61 height 10
click at [41, 62] on button at bounding box center [42, 60] width 4 height 14
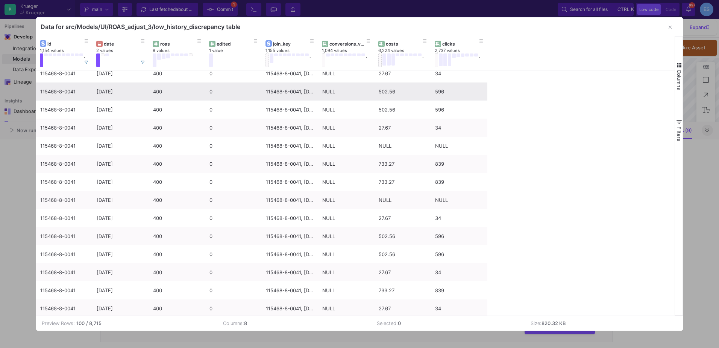
scroll to position [1505, 0]
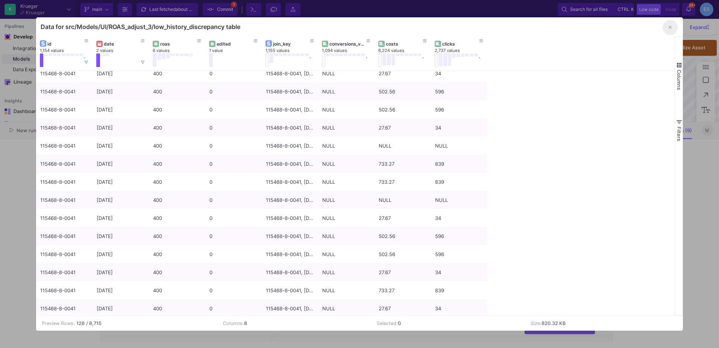
click at [670, 30] on button "button" at bounding box center [670, 27] width 15 height 15
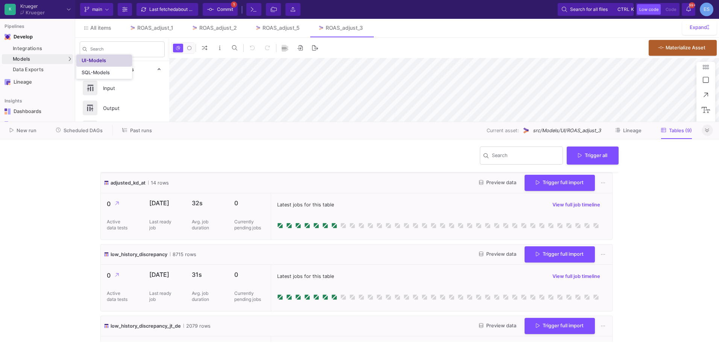
click at [102, 61] on div "UI-Models" at bounding box center [94, 61] width 24 height 6
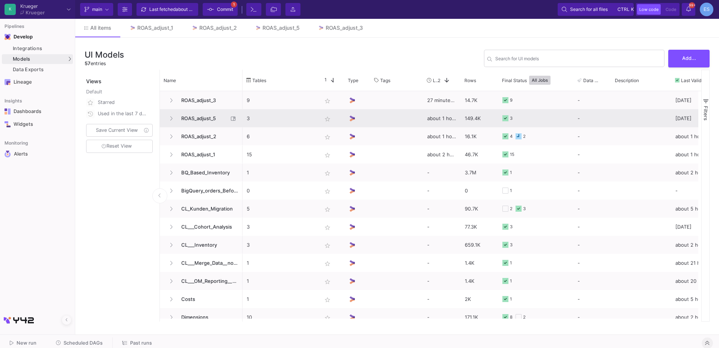
click at [205, 120] on span "ROAS_adjust_5" at bounding box center [203, 118] width 52 height 18
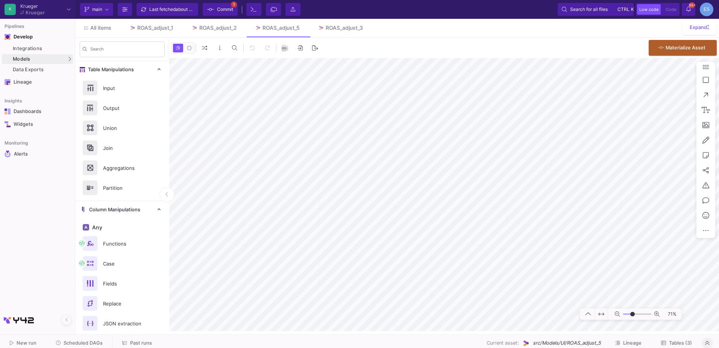
type input "-5"
click at [633, 315] on input "range" at bounding box center [637, 313] width 28 height 9
click at [719, 221] on html "K Krueger Krueger Current branch main Branch Options Last fetched about 2 hours…" at bounding box center [359, 174] width 719 height 348
click at [30, 56] on span "Models" at bounding box center [22, 59] width 18 height 6
click at [81, 59] on link "UI-Models" at bounding box center [104, 61] width 56 height 12
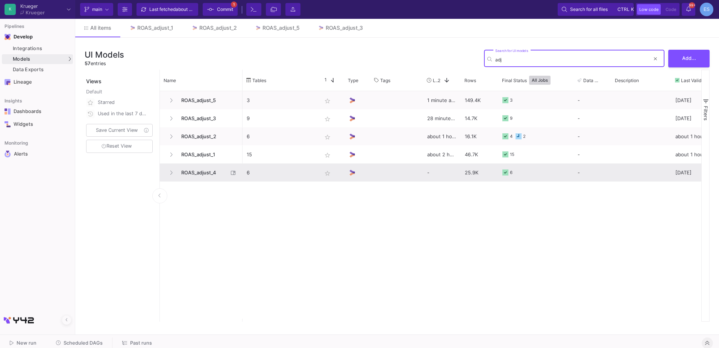
type input "adj"
click at [192, 177] on span "ROAS_adjust_4" at bounding box center [203, 173] width 52 height 18
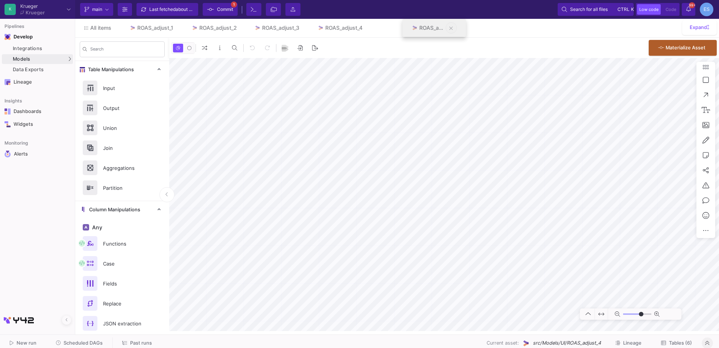
type input "-35"
drag, startPoint x: 282, startPoint y: 26, endPoint x: 432, endPoint y: 26, distance: 150.1
click at [269, 30] on div "ROAS_adjust_3" at bounding box center [281, 28] width 37 height 6
type input "-33"
click at [345, 20] on link "ROAS_adjust_4" at bounding box center [340, 28] width 63 height 18
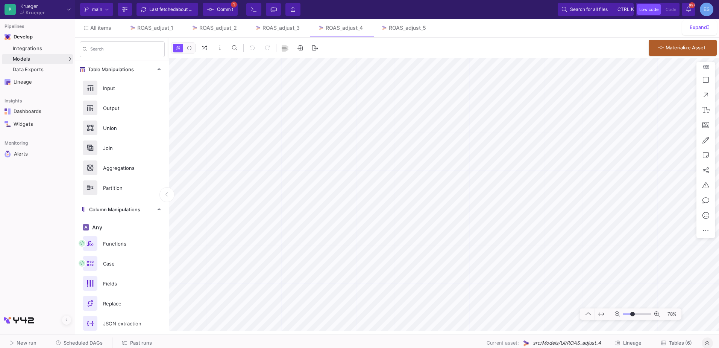
drag, startPoint x: 629, startPoint y: 314, endPoint x: 633, endPoint y: 315, distance: 3.8
type input "-5"
click at [633, 315] on input "range" at bounding box center [637, 313] width 28 height 9
click at [377, 333] on as-split-area "K Krueger Krueger Current branch main Branch Options Last fetched about 2 hours…" at bounding box center [359, 167] width 719 height 334
click at [400, 347] on as-split "K Krueger Krueger Current branch main Branch Options Last fetched about 2 hours…" at bounding box center [359, 174] width 719 height 348
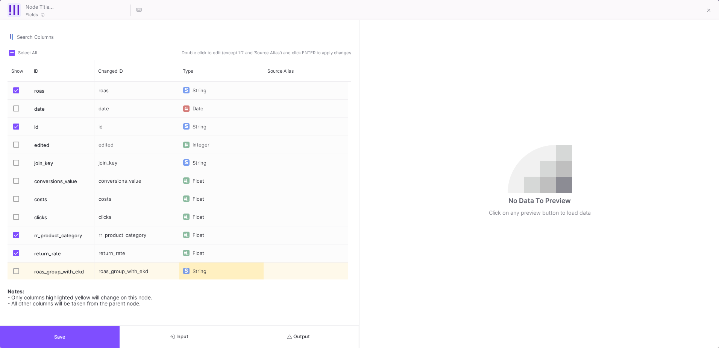
scroll to position [1, 0]
click at [283, 334] on button "Output" at bounding box center [299, 336] width 120 height 22
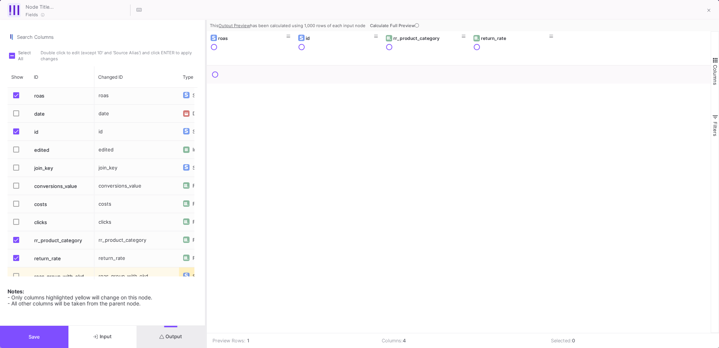
drag, startPoint x: 360, startPoint y: 218, endPoint x: 206, endPoint y: 240, distance: 155.1
click at [206, 240] on div at bounding box center [206, 184] width 2 height 328
click at [13, 256] on div "Press SPACE to select this row." at bounding box center [19, 258] width 14 height 18
click at [13, 242] on div "Press SPACE to select this row." at bounding box center [19, 240] width 14 height 18
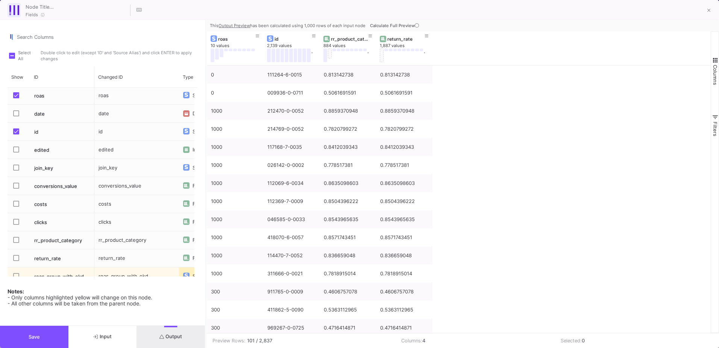
click at [172, 341] on button "Output" at bounding box center [171, 336] width 68 height 22
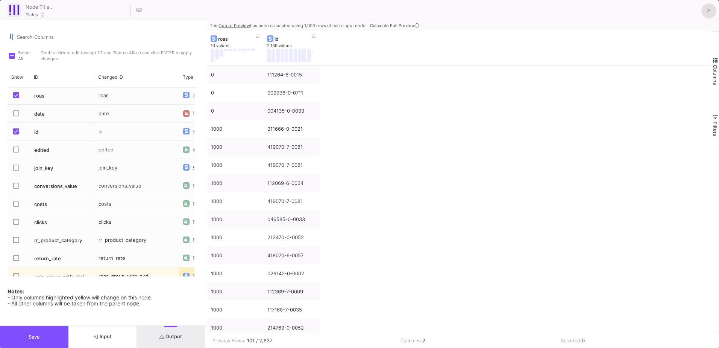
click at [707, 13] on button at bounding box center [709, 10] width 15 height 15
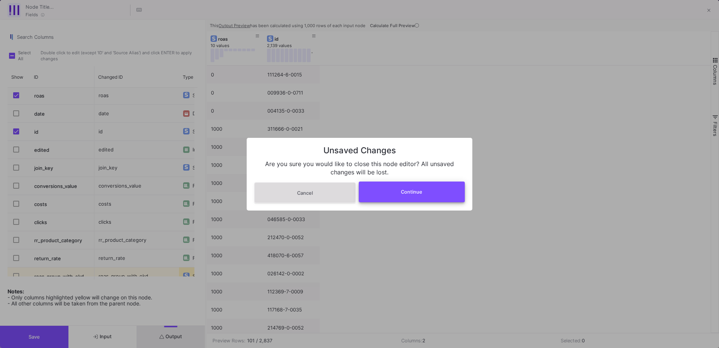
click at [397, 196] on button "Continue" at bounding box center [412, 191] width 106 height 21
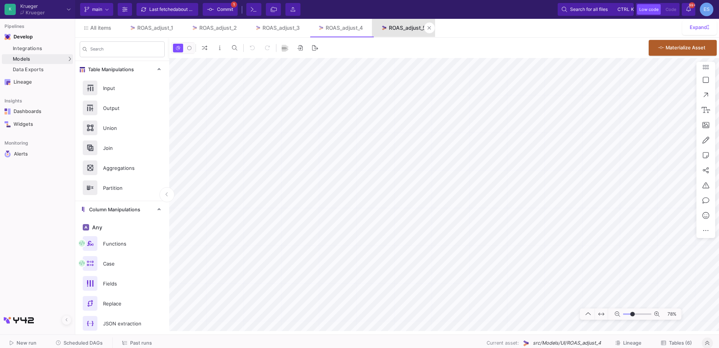
click at [403, 29] on div "ROAS_adjust_5" at bounding box center [407, 28] width 37 height 6
click at [347, 30] on div "ROAS_adjust_4" at bounding box center [344, 28] width 37 height 6
drag, startPoint x: 629, startPoint y: 315, endPoint x: 632, endPoint y: 317, distance: 3.9
type input "-7"
click at [632, 317] on input "range" at bounding box center [637, 313] width 28 height 9
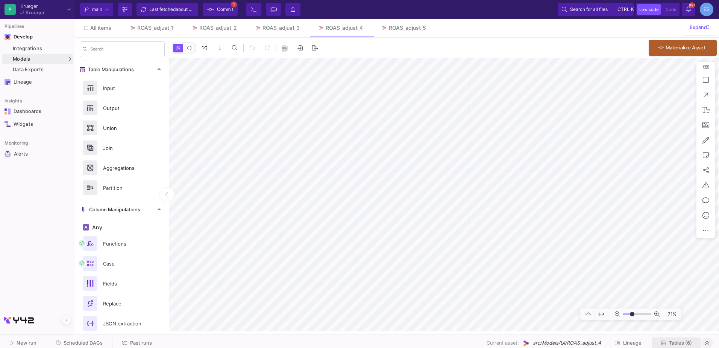
click at [673, 344] on span "Tables (6)" at bounding box center [680, 343] width 23 height 6
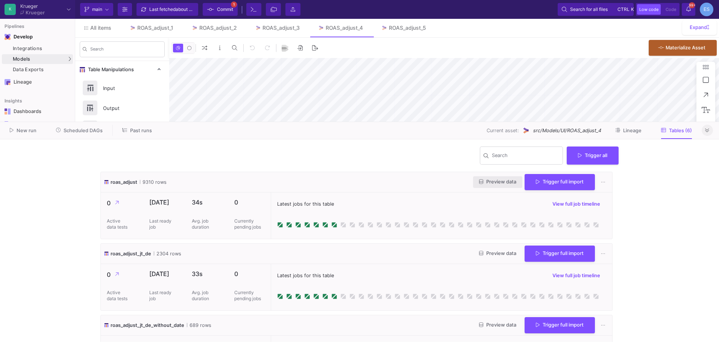
click at [494, 182] on span "Preview data" at bounding box center [497, 182] width 37 height 6
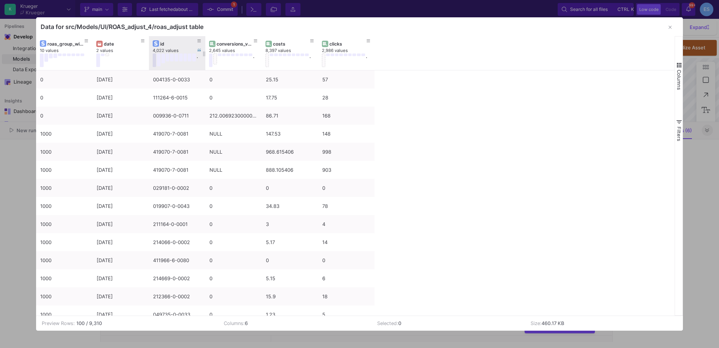
click at [155, 62] on button at bounding box center [155, 60] width 4 height 14
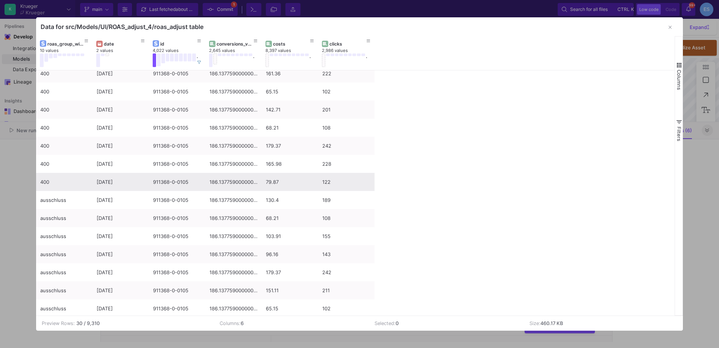
scroll to position [188, 0]
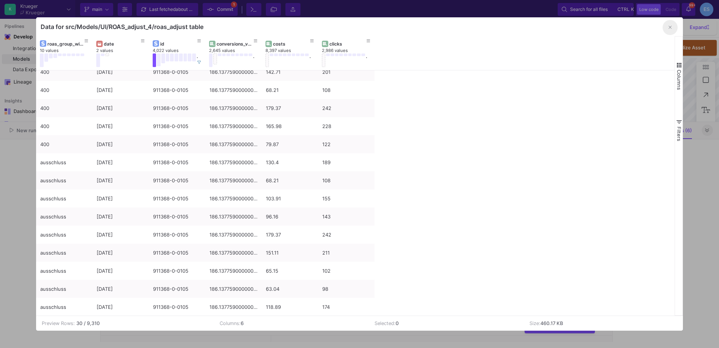
click at [670, 27] on icon "button" at bounding box center [670, 27] width 3 height 5
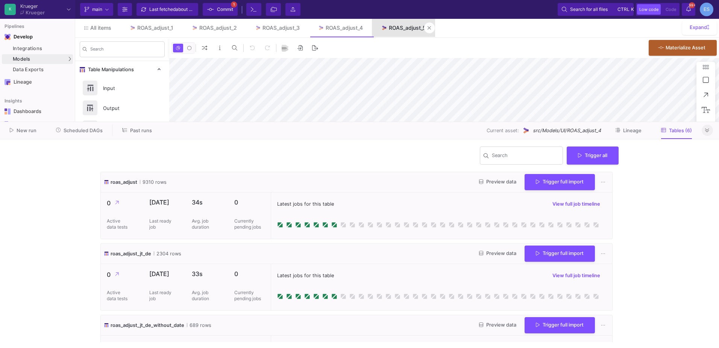
click at [407, 29] on div "ROAS_adjust_5" at bounding box center [407, 28] width 37 height 6
click at [707, 132] on icon at bounding box center [707, 130] width 4 height 5
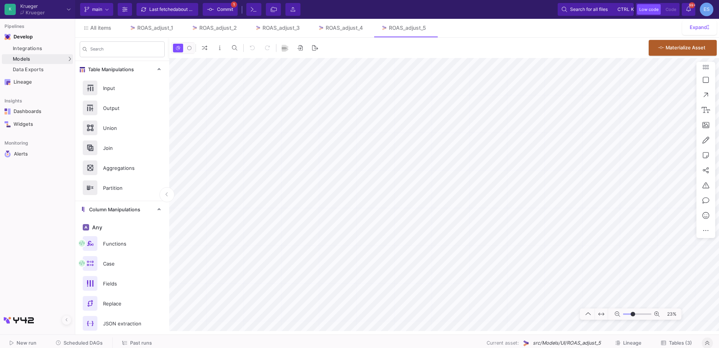
drag, startPoint x: 628, startPoint y: 312, endPoint x: 633, endPoint y: 314, distance: 6.1
type input "-2"
click at [633, 314] on input "range" at bounding box center [637, 313] width 28 height 9
click at [670, 331] on as-split-area "K Krueger Krueger Current branch main Branch Options Last fetched about 2 hours…" at bounding box center [359, 167] width 719 height 334
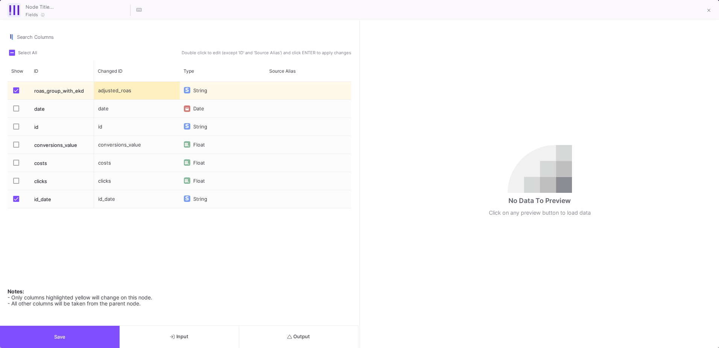
click at [299, 334] on span "Output" at bounding box center [298, 336] width 23 height 6
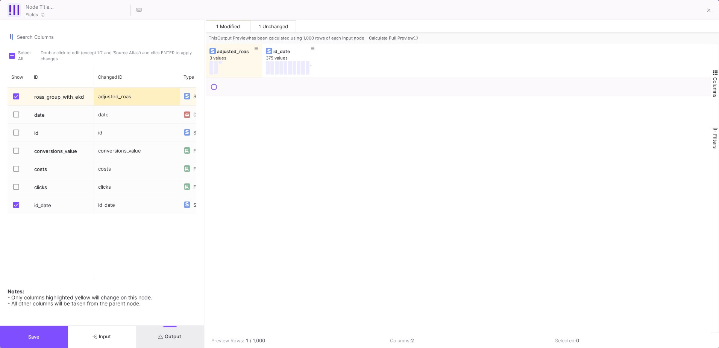
drag, startPoint x: 359, startPoint y: 205, endPoint x: 204, endPoint y: 197, distance: 154.8
click at [204, 197] on div at bounding box center [205, 184] width 2 height 328
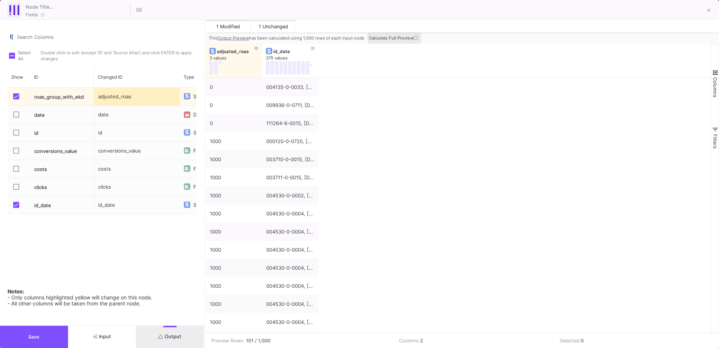
click at [415, 38] on icon at bounding box center [416, 38] width 4 height 4
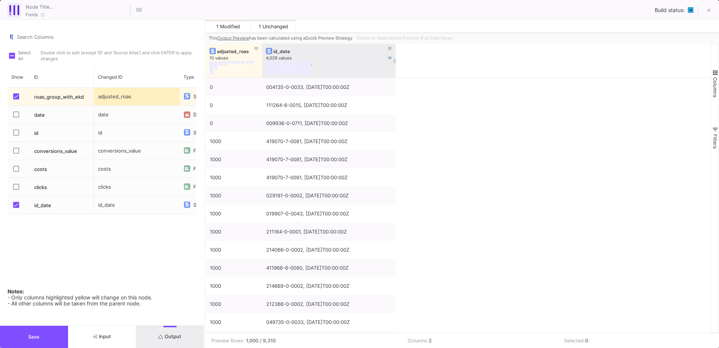
drag, startPoint x: 318, startPoint y: 52, endPoint x: 395, endPoint y: 62, distance: 77.8
click at [395, 62] on div at bounding box center [395, 61] width 3 height 34
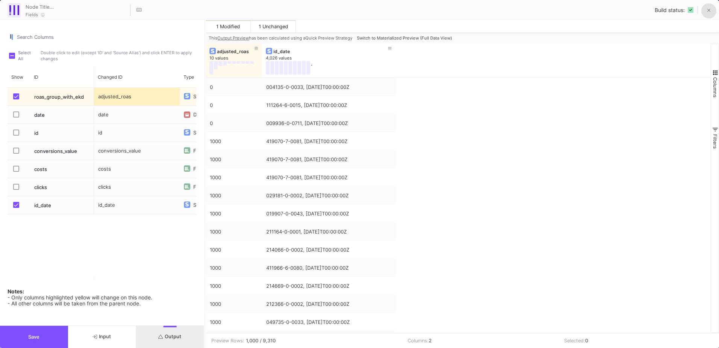
click at [714, 11] on button at bounding box center [709, 10] width 15 height 15
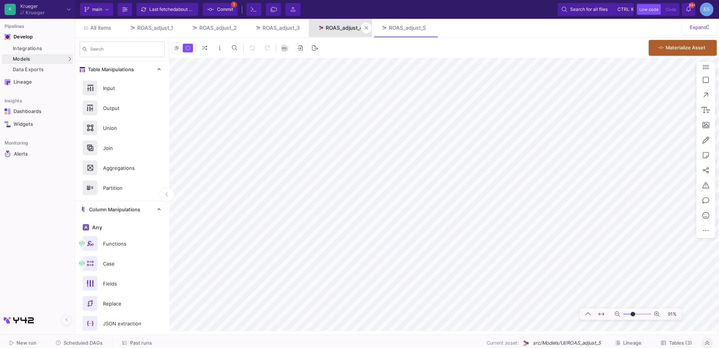
click at [346, 35] on link "ROAS_adjust_4" at bounding box center [340, 28] width 63 height 18
click at [633, 315] on input "range" at bounding box center [637, 313] width 28 height 9
click at [630, 318] on input "range" at bounding box center [637, 313] width 28 height 9
drag, startPoint x: 630, startPoint y: 312, endPoint x: 634, endPoint y: 313, distance: 3.8
type input "0"
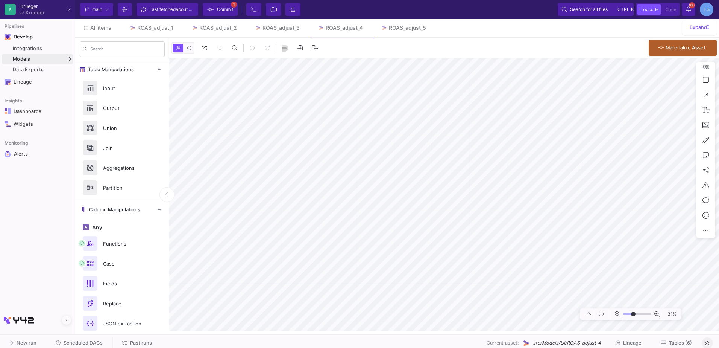
click at [634, 313] on input "range" at bounding box center [637, 313] width 28 height 9
click at [393, 27] on div "ROAS_adjust_5" at bounding box center [407, 28] width 37 height 6
type input "-7"
click at [632, 313] on input "range" at bounding box center [637, 313] width 28 height 9
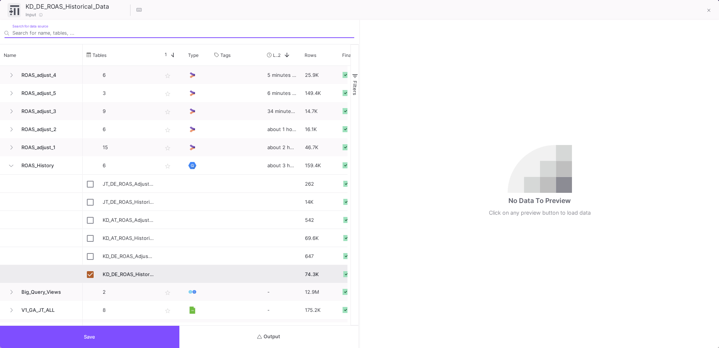
click at [275, 329] on button "Output" at bounding box center [268, 336] width 179 height 22
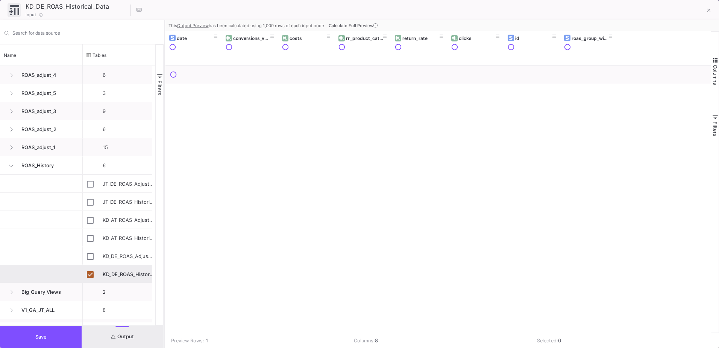
drag, startPoint x: 359, startPoint y: 130, endPoint x: 164, endPoint y: 136, distance: 195.4
click at [164, 136] on div at bounding box center [165, 184] width 2 height 328
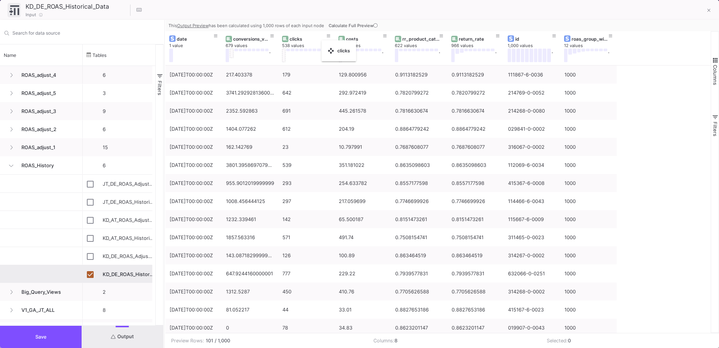
drag, startPoint x: 471, startPoint y: 38, endPoint x: 325, endPoint y: 45, distance: 146.1
click at [711, 10] on button at bounding box center [709, 10] width 15 height 15
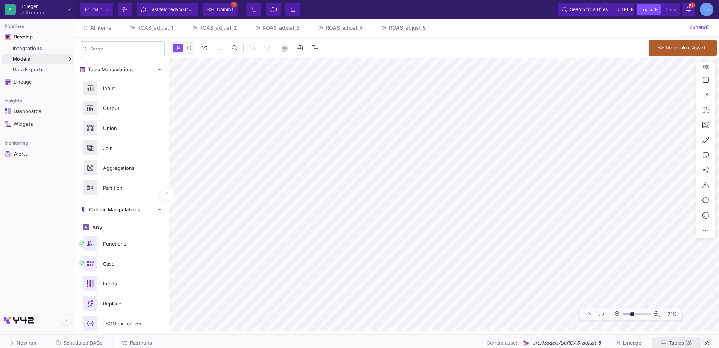
click at [683, 343] on span "Tables (3)" at bounding box center [680, 343] width 23 height 6
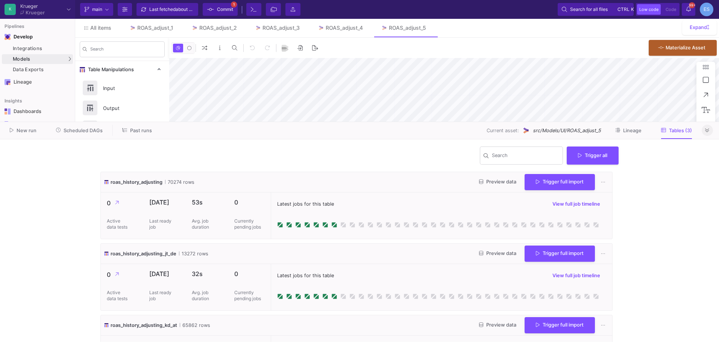
click at [480, 184] on span "Preview data" at bounding box center [497, 182] width 37 height 6
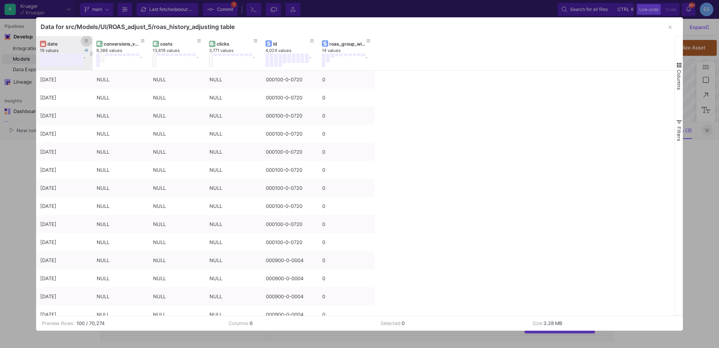
click at [88, 41] on button at bounding box center [86, 40] width 11 height 11
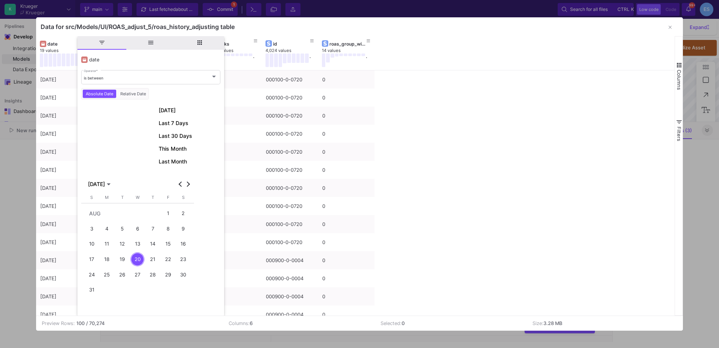
click at [103, 68] on div "is between Operator * Absolute Date Relative Date Today Last 7 Days Last 30 Day…" at bounding box center [150, 252] width 139 height 371
click at [102, 76] on span "is between" at bounding box center [94, 78] width 20 height 5
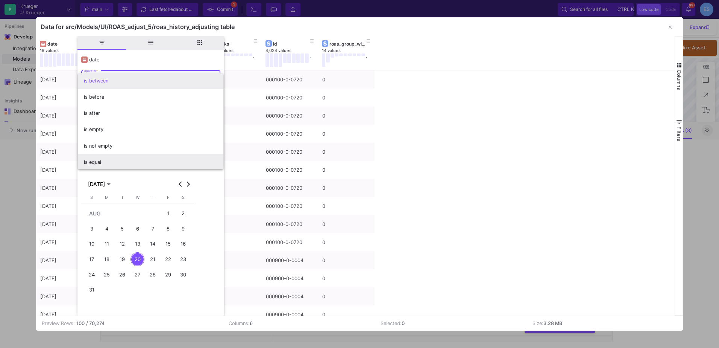
click at [103, 158] on span "is equal" at bounding box center [151, 162] width 134 height 16
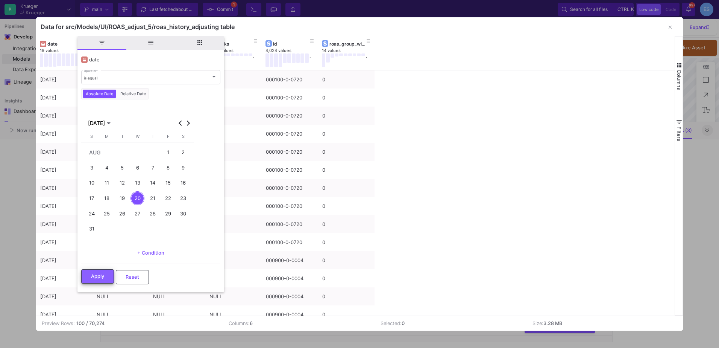
click at [98, 275] on span "Apply" at bounding box center [97, 276] width 13 height 6
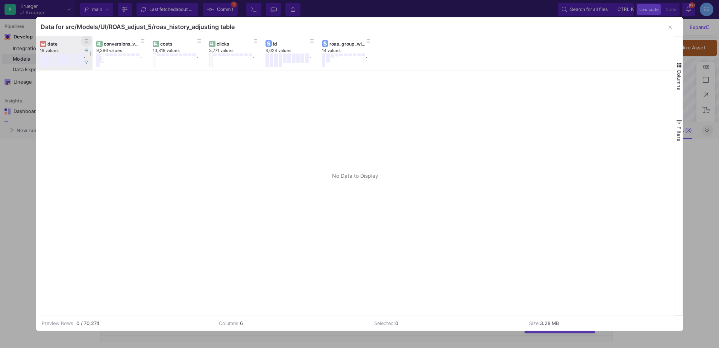
click at [85, 38] on span at bounding box center [87, 41] width 4 height 6
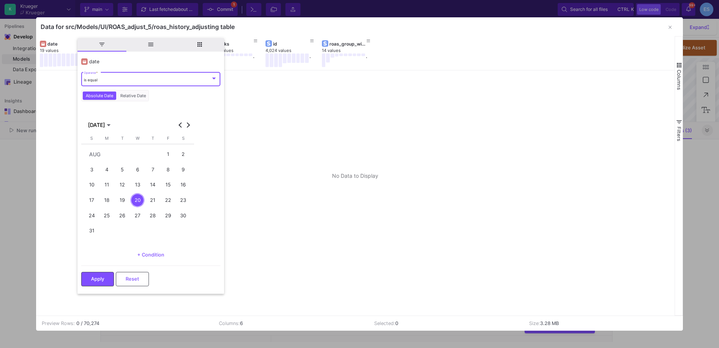
click at [105, 200] on div "18" at bounding box center [107, 200] width 14 height 14
click at [96, 278] on span "Apply" at bounding box center [97, 278] width 13 height 6
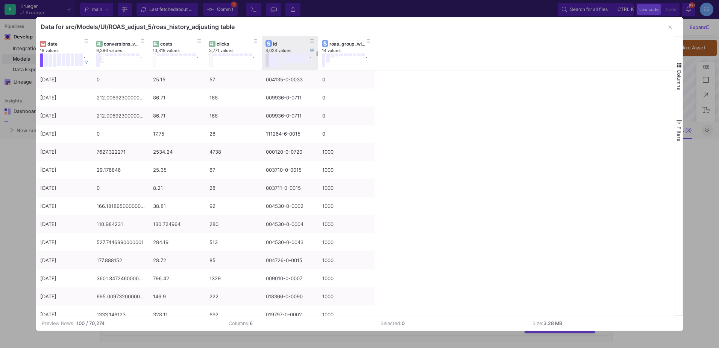
click at [268, 64] on button at bounding box center [268, 60] width 4 height 14
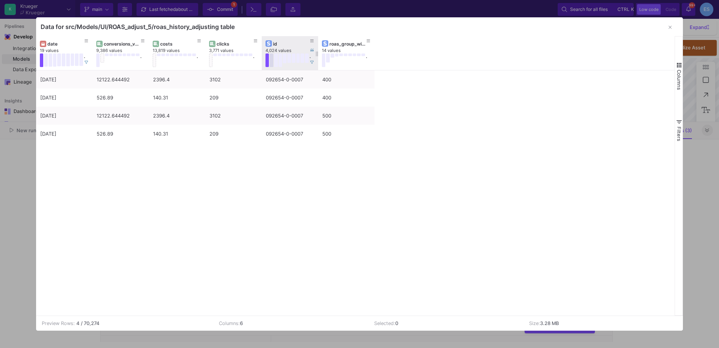
click at [272, 64] on button at bounding box center [272, 60] width 4 height 14
click at [669, 27] on icon "button" at bounding box center [670, 27] width 3 height 5
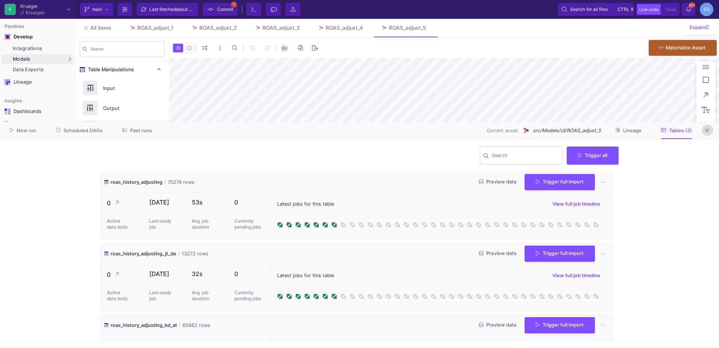
click at [711, 128] on button at bounding box center [707, 130] width 11 height 11
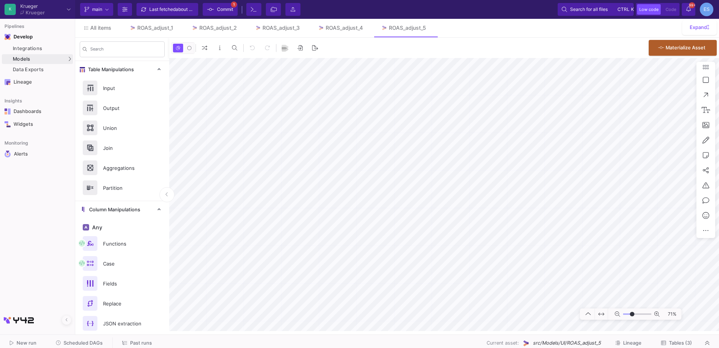
click at [684, 345] on span "Tables (3)" at bounding box center [680, 343] width 23 height 6
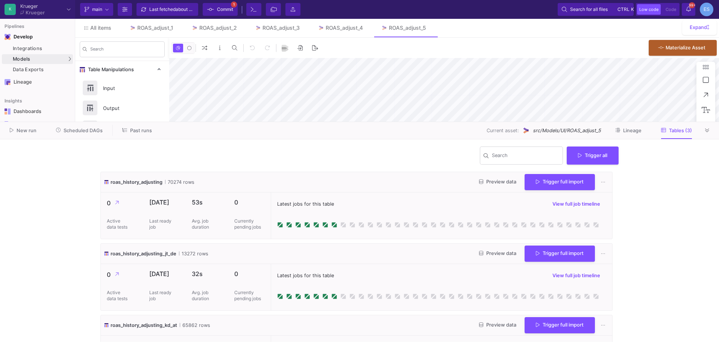
click at [497, 182] on span "Preview data" at bounding box center [497, 182] width 37 height 6
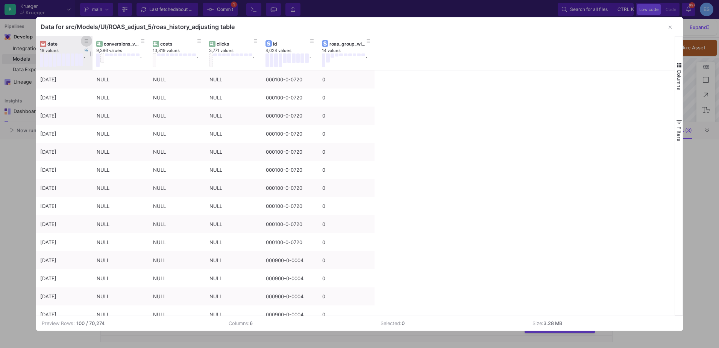
click at [88, 43] on icon at bounding box center [87, 41] width 4 height 3
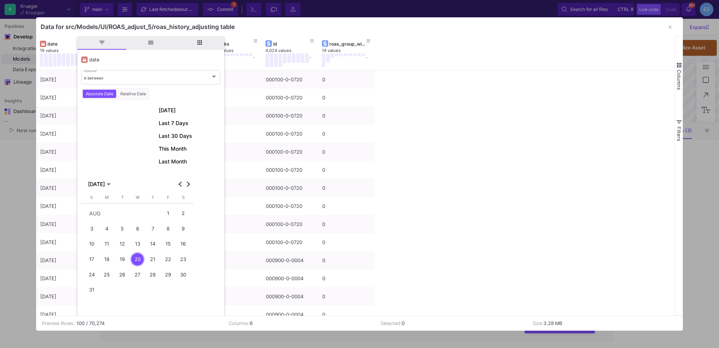
click at [111, 85] on mat-form-field "is between Operator *" at bounding box center [150, 77] width 139 height 16
click at [111, 82] on div "is between Operator *" at bounding box center [151, 76] width 134 height 15
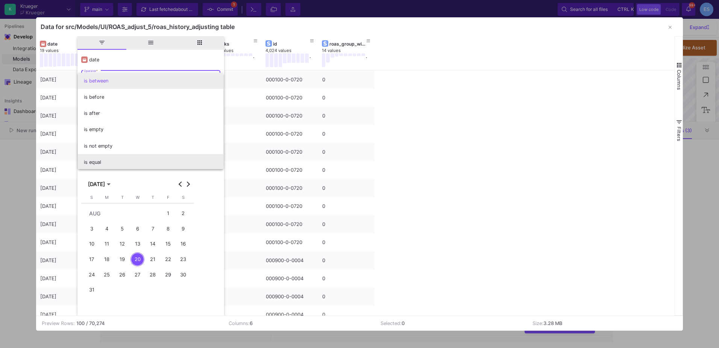
click at [113, 158] on span "is equal" at bounding box center [151, 162] width 134 height 16
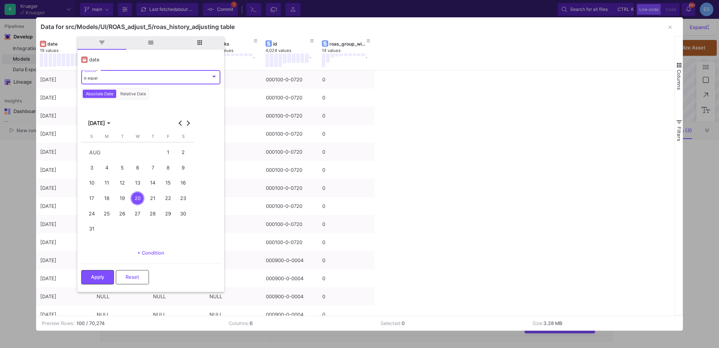
click at [106, 171] on div "4" at bounding box center [107, 168] width 14 height 14
click at [94, 279] on span "Apply" at bounding box center [97, 276] width 13 height 6
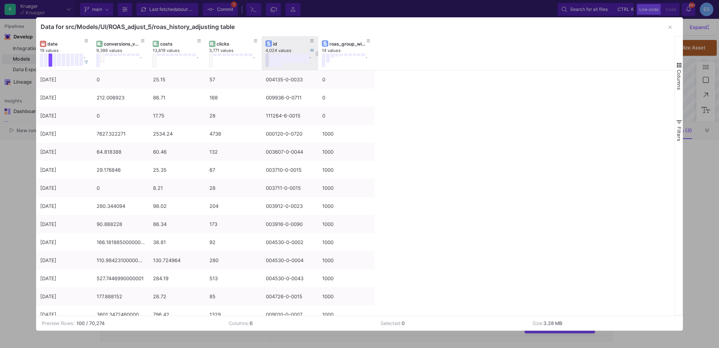
click at [269, 62] on button at bounding box center [268, 60] width 4 height 14
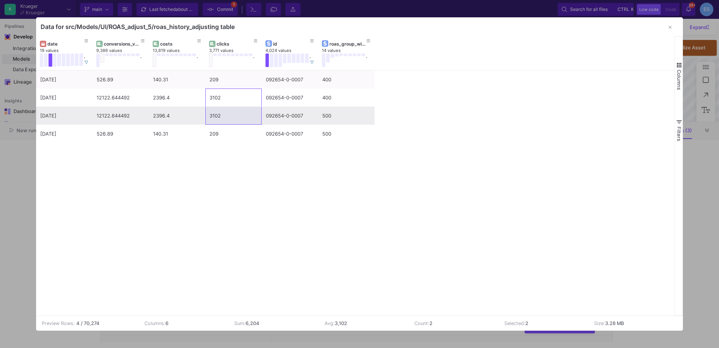
drag, startPoint x: 215, startPoint y: 100, endPoint x: 218, endPoint y: 117, distance: 17.6
click at [218, 117] on div "04/08/25 526.89 140.31 209 092654-0-0007 400 04/08/25 12122.644492 2396.4 3102 …" at bounding box center [205, 106] width 339 height 72
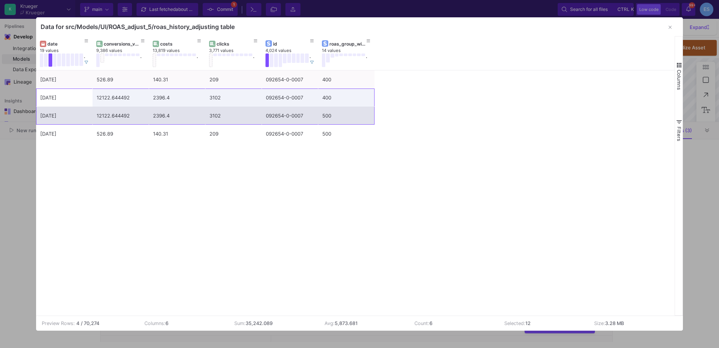
drag, startPoint x: 73, startPoint y: 102, endPoint x: 333, endPoint y: 117, distance: 259.6
click at [333, 117] on div "04/08/25 526.89 140.31 209 092654-0-0007 400 04/08/25 12122.644492 2396.4 3102 …" at bounding box center [205, 106] width 339 height 72
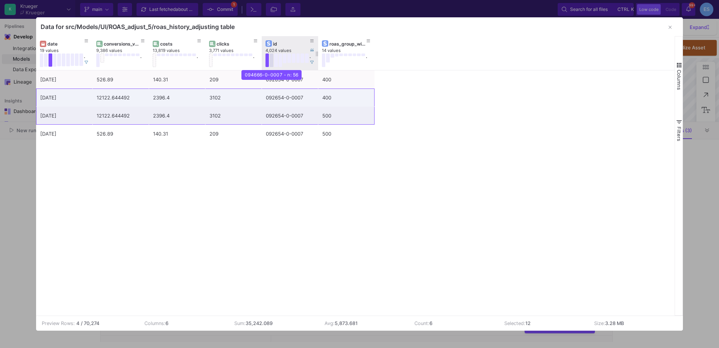
click at [272, 63] on button at bounding box center [272, 60] width 4 height 14
click at [275, 62] on button at bounding box center [276, 60] width 4 height 14
click at [312, 62] on icon at bounding box center [312, 63] width 4 height 4
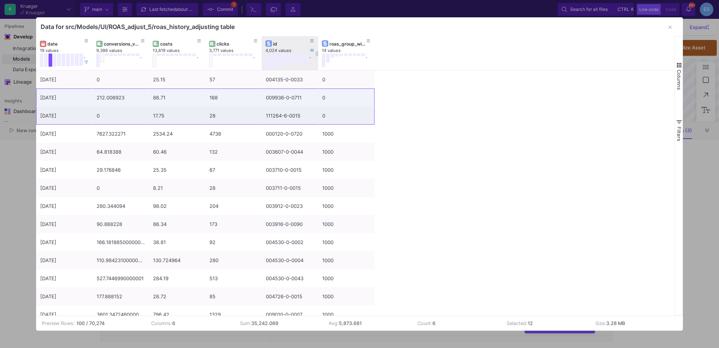
click at [679, 67] on span "button" at bounding box center [679, 65] width 7 height 7
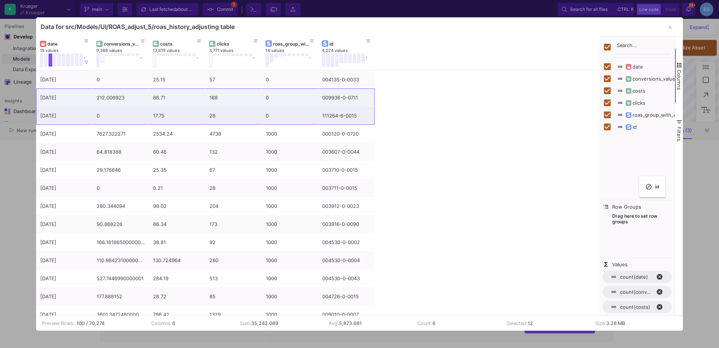
checkbox input "false"
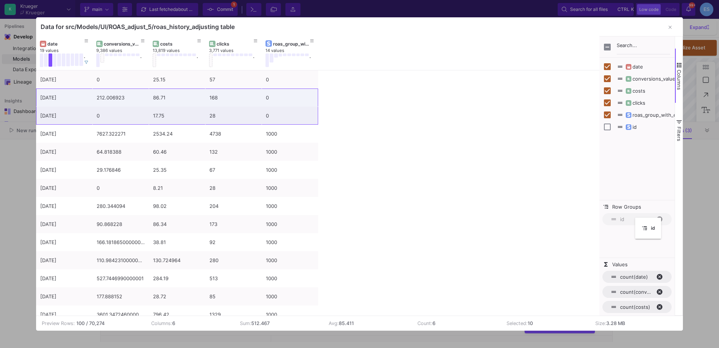
drag, startPoint x: 276, startPoint y: 45, endPoint x: 639, endPoint y: 222, distance: 404.2
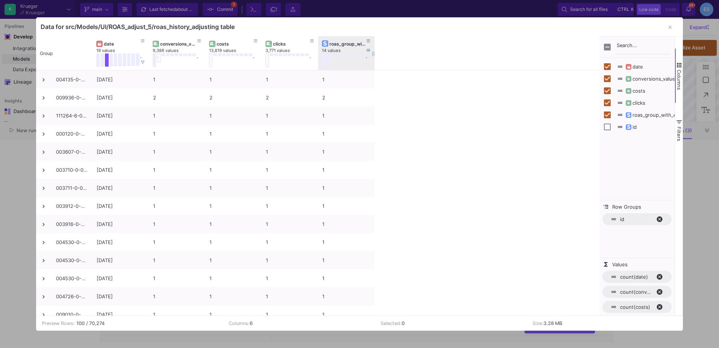
click at [337, 44] on div "roas_group_with_ekd" at bounding box center [348, 44] width 37 height 6
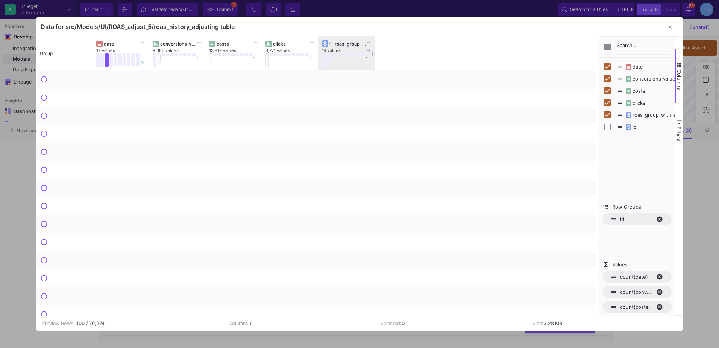
click at [337, 44] on div "roas_group_with_ekd" at bounding box center [348, 44] width 37 height 6
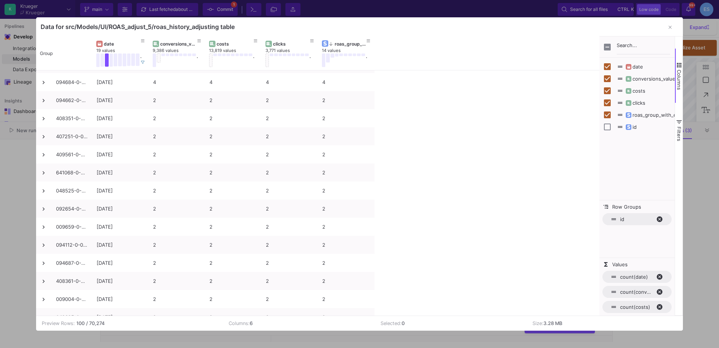
scroll to position [75, 0]
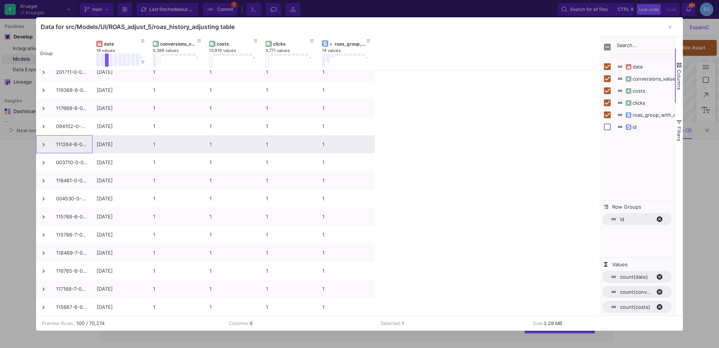
click at [44, 145] on span at bounding box center [43, 144] width 7 height 7
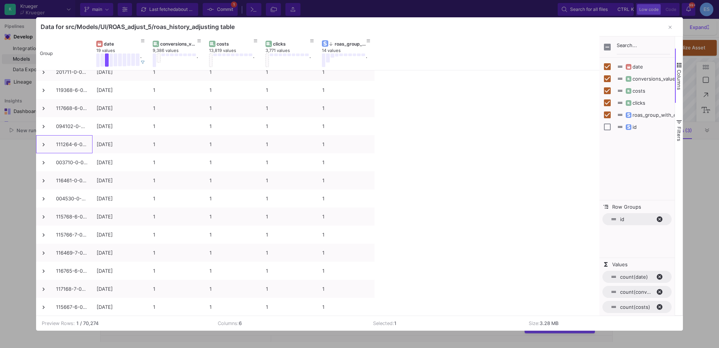
click at [673, 28] on button "button" at bounding box center [670, 27] width 15 height 15
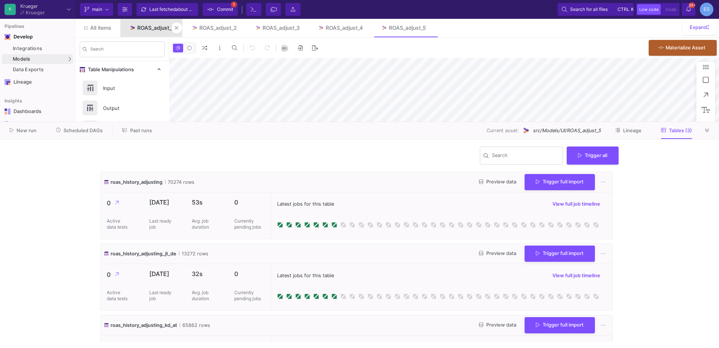
click at [152, 30] on div "ROAS_adjust_1" at bounding box center [155, 28] width 36 height 6
type input "-49"
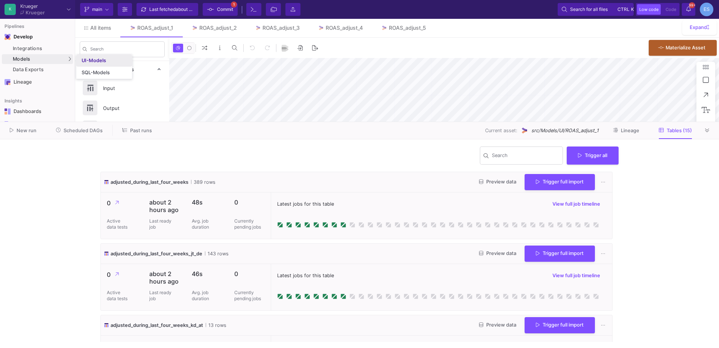
click at [94, 60] on div "UI-Models" at bounding box center [94, 61] width 24 height 6
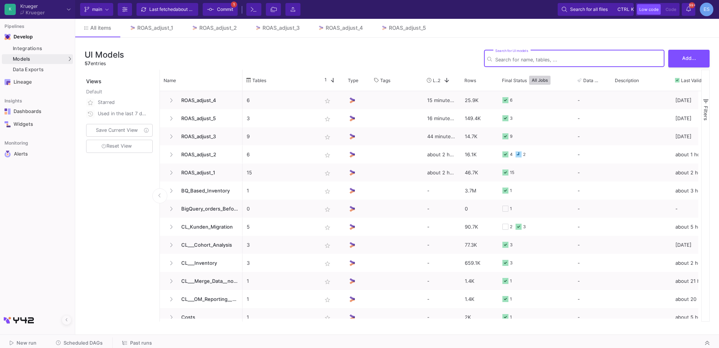
click at [566, 54] on div "Search for UI models" at bounding box center [578, 58] width 166 height 18
click at [685, 68] on div "Search for UI models Add..." at bounding box center [597, 58] width 226 height 23
click at [685, 64] on button "Add..." at bounding box center [689, 58] width 41 height 18
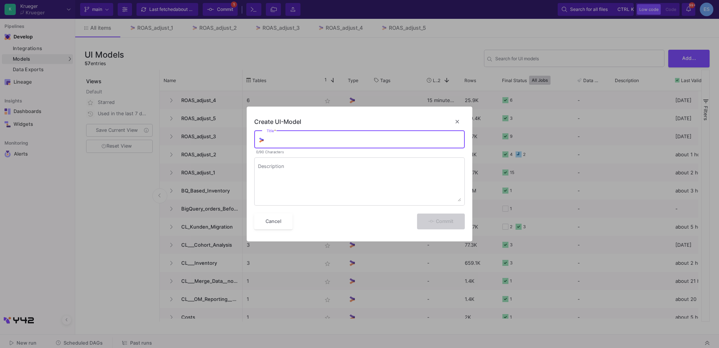
click at [272, 144] on div "Title *" at bounding box center [364, 139] width 195 height 20
type input "ROAS_test"
click at [433, 219] on span "Commit" at bounding box center [441, 220] width 25 height 6
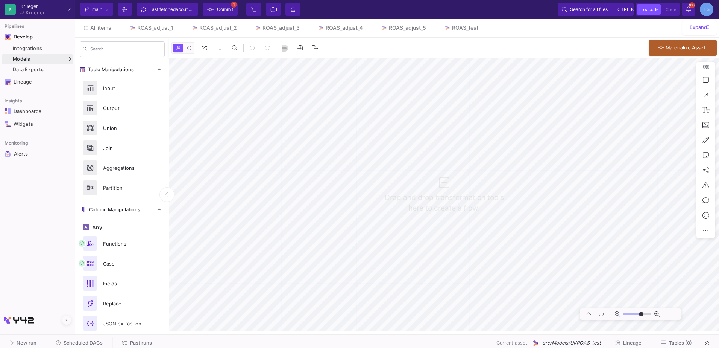
type input "0"
click at [111, 86] on div "Input" at bounding box center [125, 87] width 52 height 11
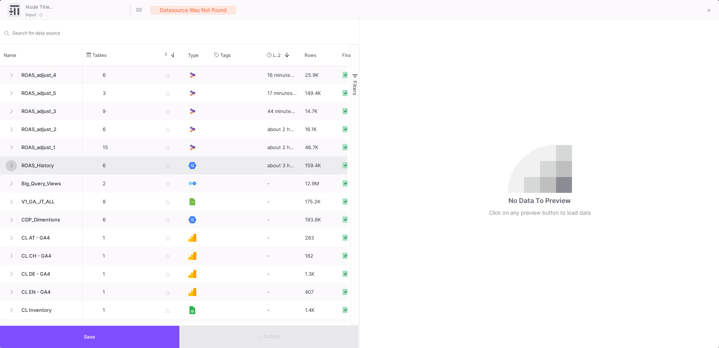
click at [17, 163] on button at bounding box center [11, 165] width 11 height 11
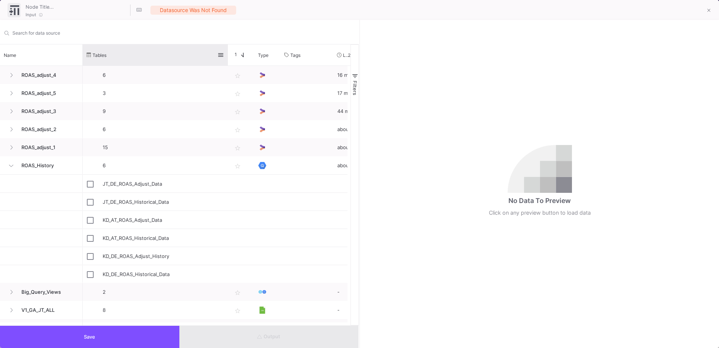
drag, startPoint x: 158, startPoint y: 51, endPoint x: 228, endPoint y: 58, distance: 70.3
click at [228, 58] on div at bounding box center [227, 54] width 3 height 21
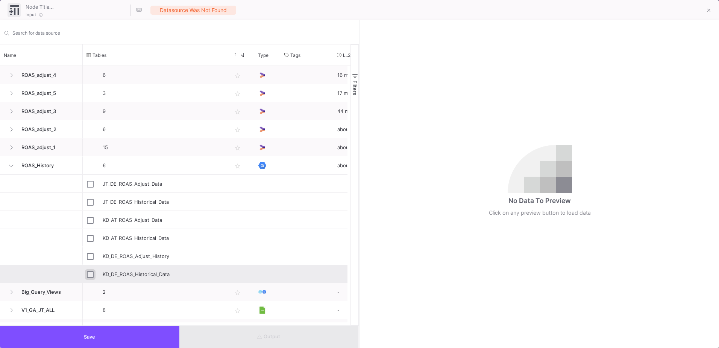
click at [91, 276] on input "Press Space to toggle row selection (unchecked)" at bounding box center [90, 274] width 7 height 7
checkbox input "true"
type input "KD_DE_ROAS_Historical_Data"
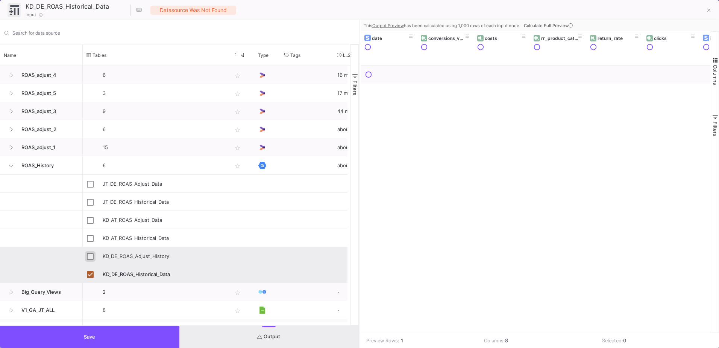
click at [93, 256] on input "Press Space to toggle row selection (unchecked)" at bounding box center [90, 256] width 7 height 7
checkbox input "true"
checkbox input "false"
type input "KD_DE_ROAS_Adjust_History"
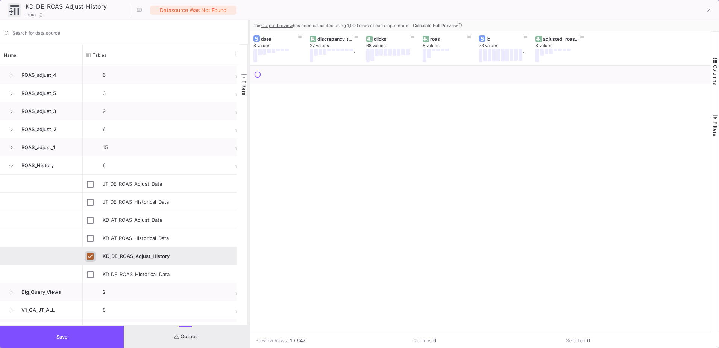
drag, startPoint x: 360, startPoint y: 116, endPoint x: 249, endPoint y: 126, distance: 111.5
click at [249, 126] on div at bounding box center [249, 184] width 2 height 328
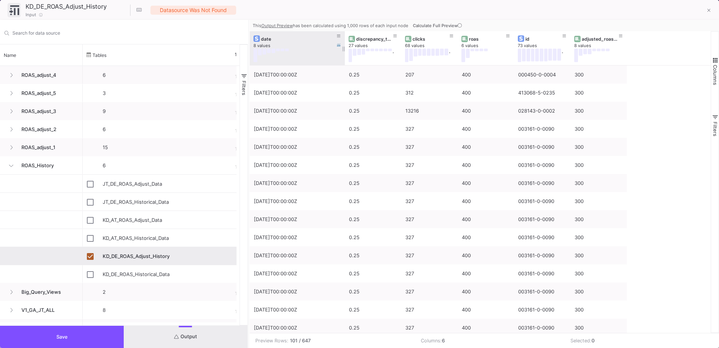
drag, startPoint x: 305, startPoint y: 41, endPoint x: 343, endPoint y: 40, distance: 38.8
click at [343, 40] on div at bounding box center [344, 48] width 3 height 34
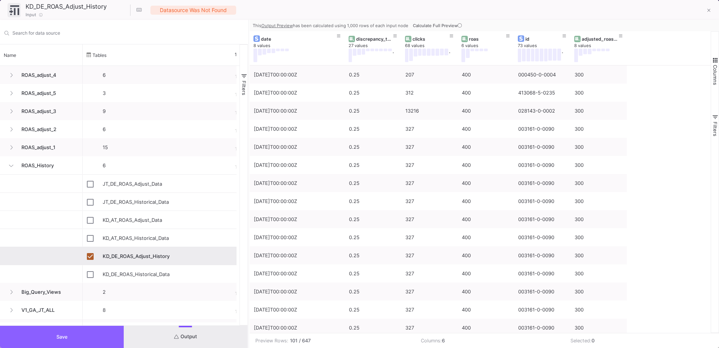
click at [99, 336] on button "Save" at bounding box center [62, 336] width 124 height 22
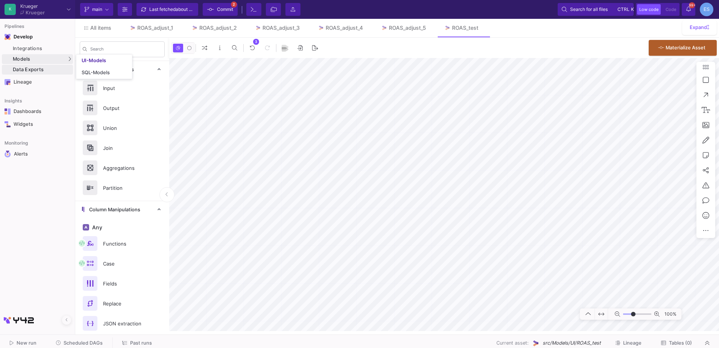
click at [48, 65] on link "Data Exports" at bounding box center [37, 70] width 71 height 10
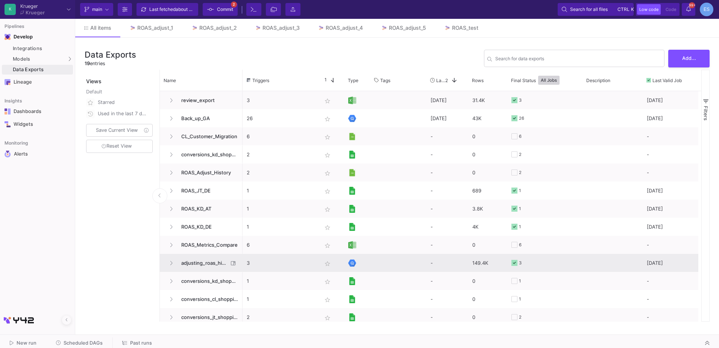
click at [209, 266] on span "adjusting_roas_history" at bounding box center [203, 263] width 52 height 18
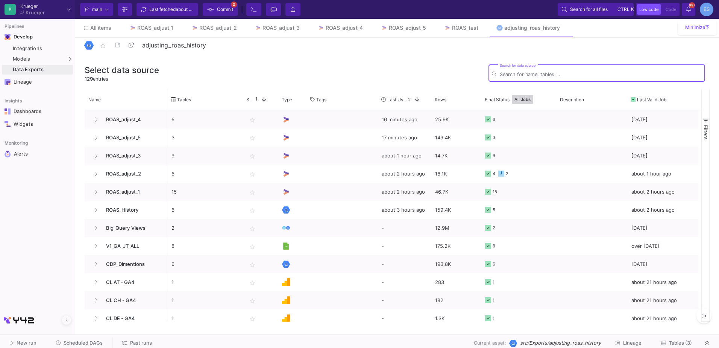
click at [681, 343] on span "Tables (3)" at bounding box center [680, 343] width 23 height 6
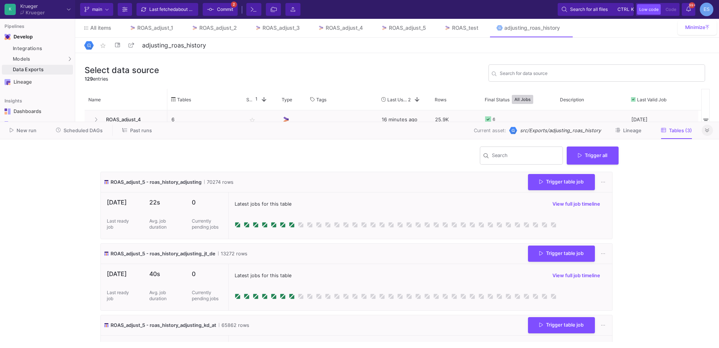
click at [711, 132] on button at bounding box center [707, 130] width 11 height 11
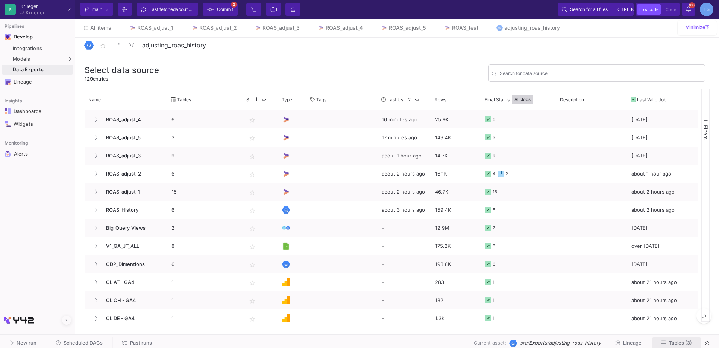
click at [691, 342] on span "Tables (3)" at bounding box center [680, 343] width 23 height 6
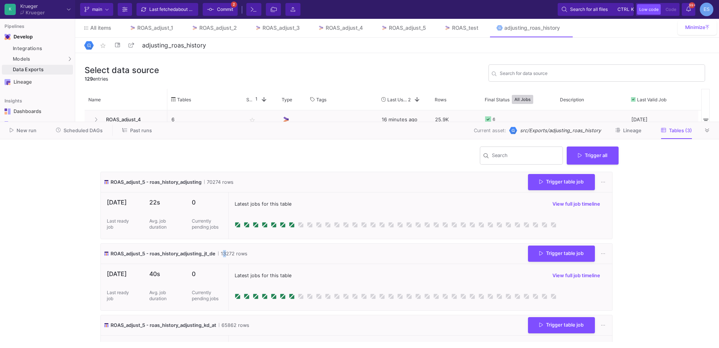
click at [224, 252] on span "13272 rows" at bounding box center [232, 253] width 29 height 7
click at [402, 23] on link "ROAS_adjust_5" at bounding box center [403, 28] width 63 height 18
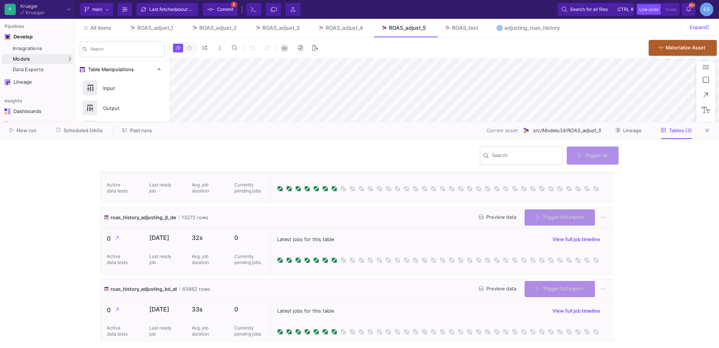
scroll to position [41, 0]
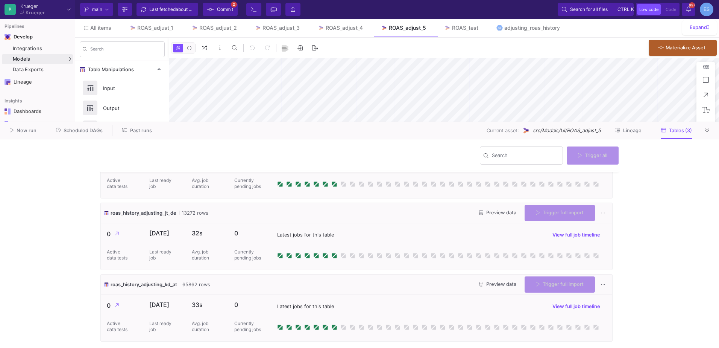
type input "-30"
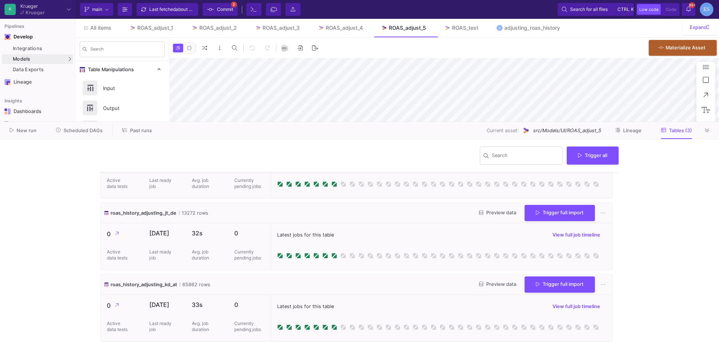
scroll to position [0, 0]
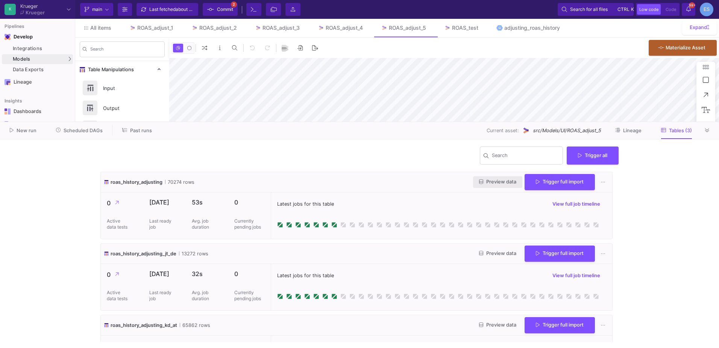
click at [495, 187] on button "Preview data" at bounding box center [497, 182] width 49 height 12
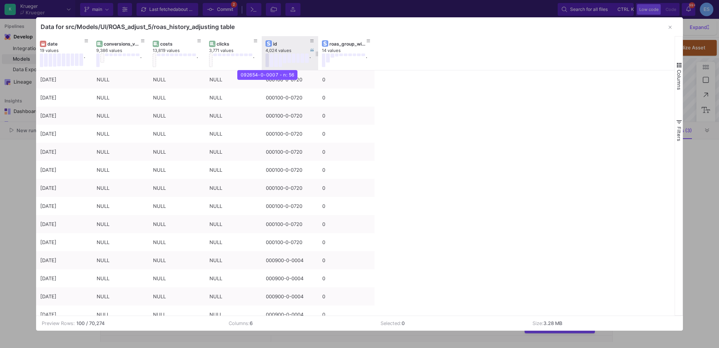
click at [268, 63] on button at bounding box center [268, 60] width 4 height 14
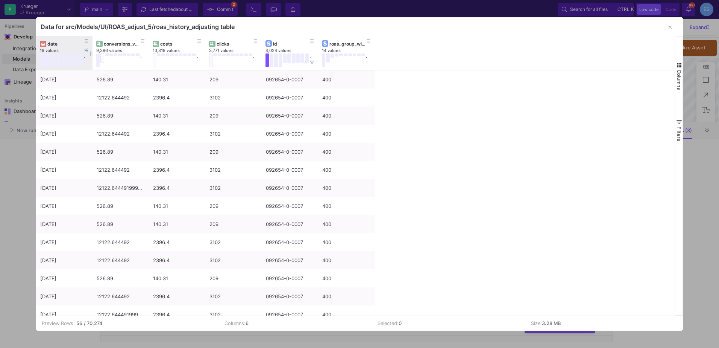
click at [55, 46] on div "date" at bounding box center [65, 44] width 37 height 6
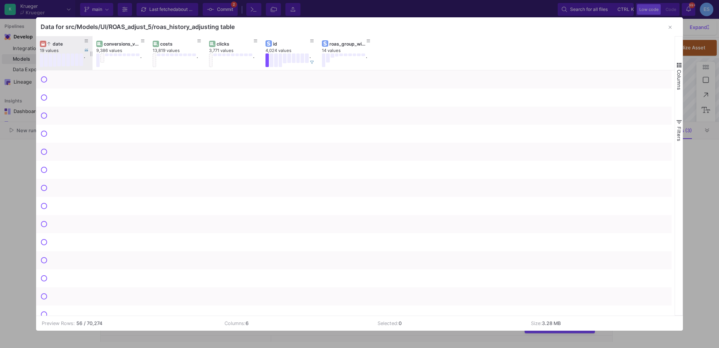
click at [55, 46] on div "date" at bounding box center [65, 44] width 37 height 6
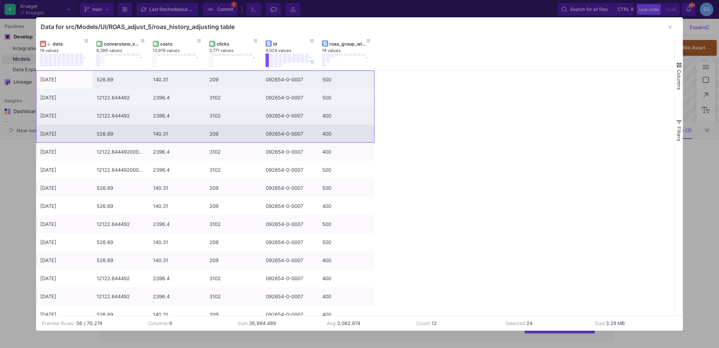
drag, startPoint x: 80, startPoint y: 82, endPoint x: 360, endPoint y: 134, distance: 284.9
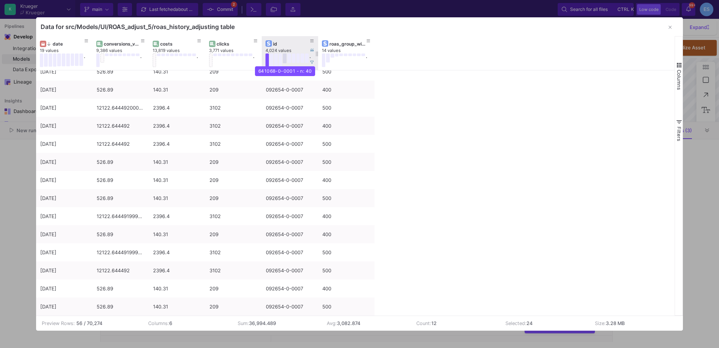
click at [286, 60] on button at bounding box center [285, 58] width 4 height 10
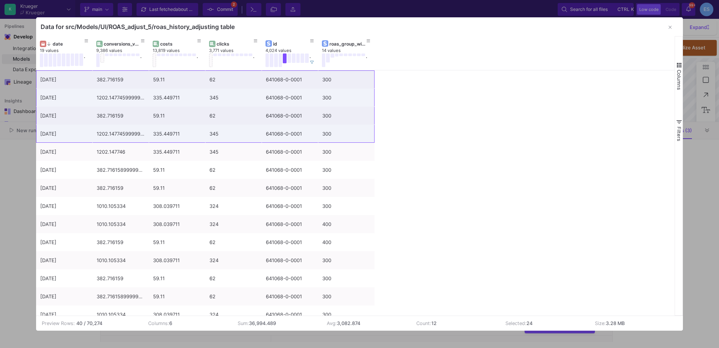
scroll to position [144, 0]
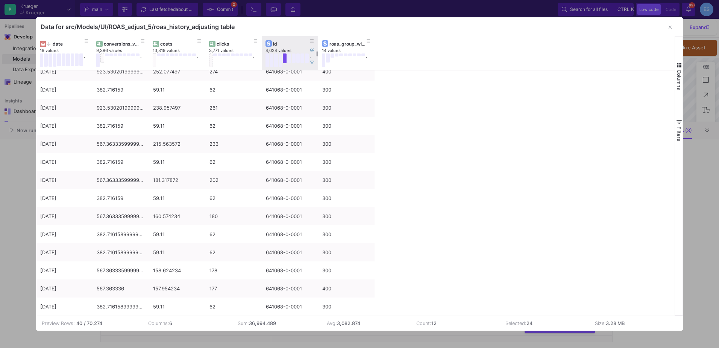
click at [284, 58] on button at bounding box center [285, 58] width 4 height 10
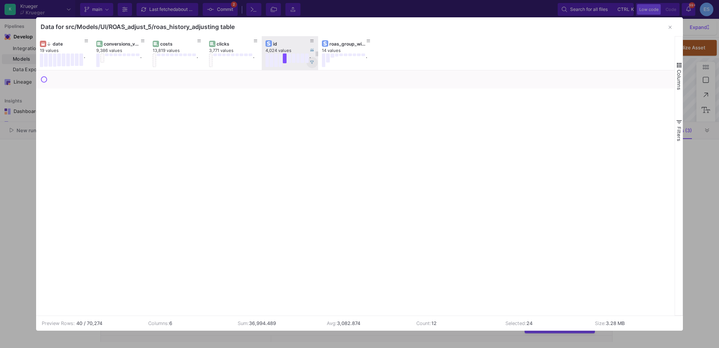
click at [315, 63] on button at bounding box center [312, 62] width 11 height 11
click at [671, 26] on icon "button" at bounding box center [670, 27] width 3 height 5
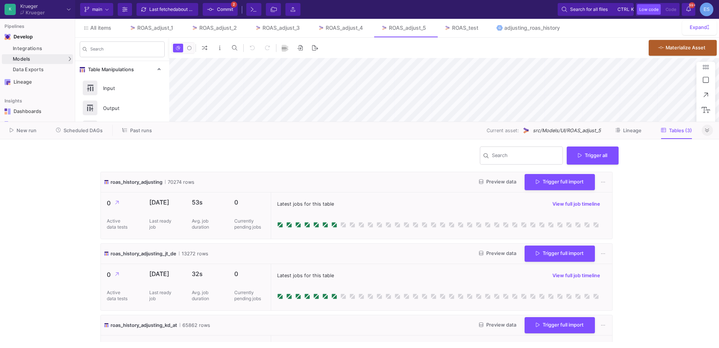
click at [707, 134] on button at bounding box center [707, 130] width 11 height 11
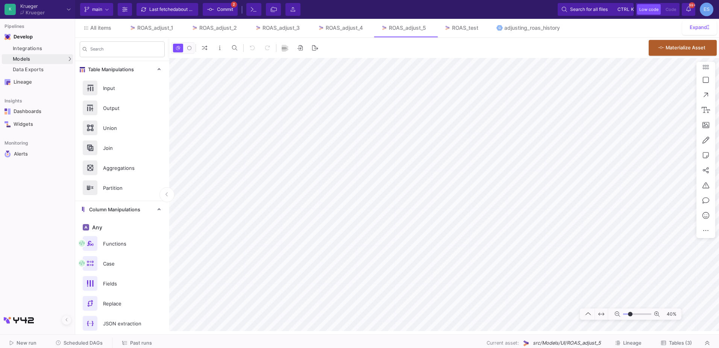
click at [631, 315] on input "range" at bounding box center [637, 313] width 28 height 9
type input "-5"
click at [633, 314] on input "range" at bounding box center [637, 313] width 28 height 9
click at [708, 189] on div "78%" at bounding box center [444, 194] width 550 height 273
click at [341, 26] on div "ROAS_adjust_4" at bounding box center [344, 28] width 37 height 6
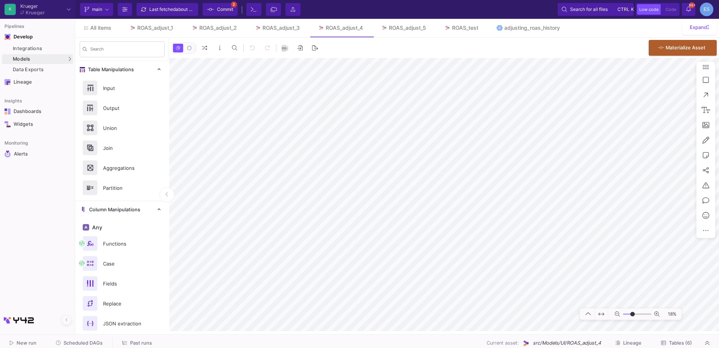
drag, startPoint x: 627, startPoint y: 314, endPoint x: 633, endPoint y: 315, distance: 6.1
type input "-5"
click at [633, 315] on input "range" at bounding box center [637, 313] width 28 height 9
